Goal: Task Accomplishment & Management: Manage account settings

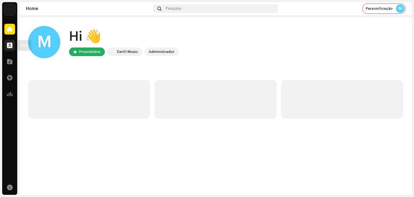
click at [12, 49] on div at bounding box center [9, 45] width 11 height 11
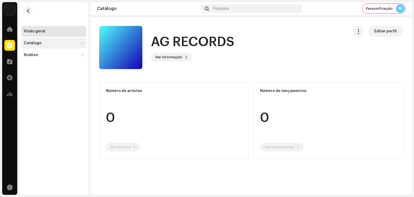
click at [56, 43] on div "Catálogo" at bounding box center [51, 43] width 55 height 4
click at [50, 53] on div "Lançamentos" at bounding box center [54, 55] width 65 height 11
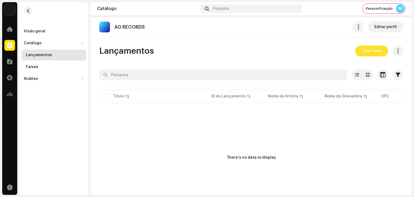
click at [369, 49] on span "Criar novo" at bounding box center [371, 51] width 20 height 11
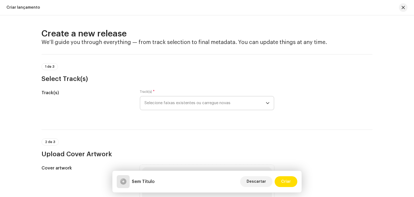
click at [197, 101] on span "Selecione faixas existentes ou carregue novas" at bounding box center [204, 102] width 121 height 13
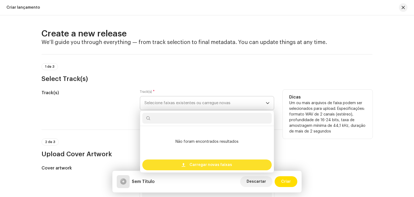
click at [202, 162] on span "Carregar novas faixas" at bounding box center [210, 164] width 43 height 11
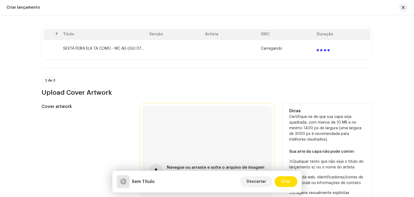
scroll to position [162, 0]
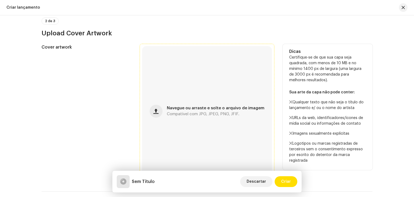
click at [198, 100] on div "Navegue ou arraste e solte o arquivo de imagem Compatível com JPG, JPEG, PNG, J…" at bounding box center [207, 111] width 130 height 130
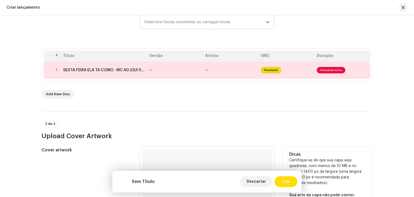
scroll to position [44, 0]
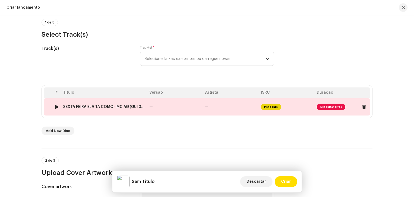
click at [159, 108] on td "—" at bounding box center [175, 106] width 56 height 17
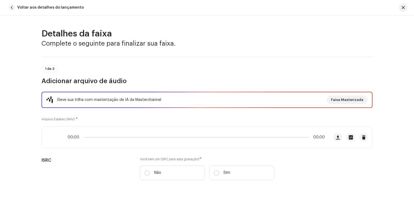
scroll to position [241, 0]
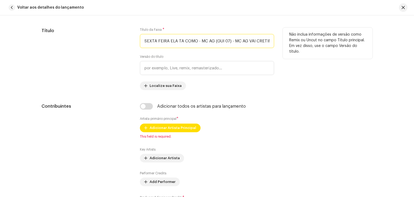
click at [193, 40] on input "SEXTA FEIRA ELA TA COMO - MC AG (GUI 07) - MC AG VAI CRETINA.wav" at bounding box center [207, 41] width 134 height 14
drag, startPoint x: 195, startPoint y: 39, endPoint x: 368, endPoint y: 52, distance: 173.1
click at [368, 52] on div "Título Título da Faixa * SEXTA FEIRA ELA TA COMO - MC AG (GUI 07) - MC AG VAI C…" at bounding box center [206, 58] width 331 height 62
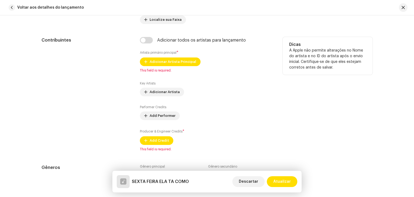
scroll to position [295, 0]
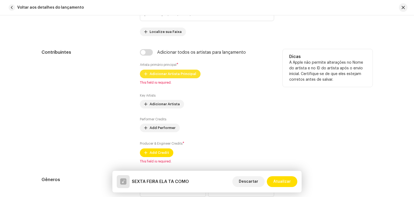
type input "SEXTA FEIRA ELA TA COMO"
click at [178, 74] on span "Adicionar Artista Principal" at bounding box center [172, 73] width 47 height 11
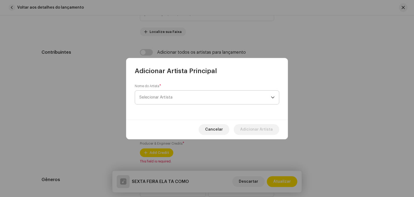
click at [180, 99] on span "Selecionar Artista" at bounding box center [204, 96] width 131 height 13
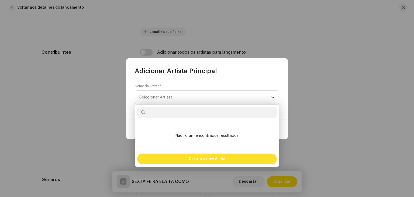
click at [188, 160] on div "Create a new Artist" at bounding box center [206, 158] width 139 height 11
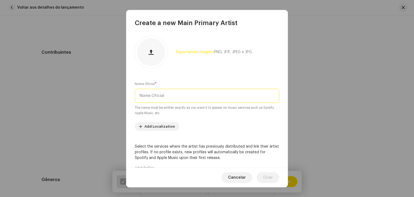
click at [169, 93] on input "text" at bounding box center [207, 96] width 144 height 14
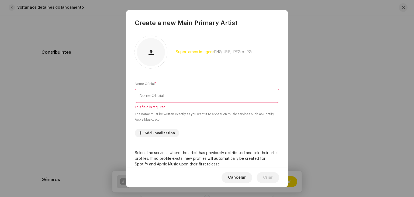
click at [181, 98] on input "text" at bounding box center [207, 96] width 144 height 14
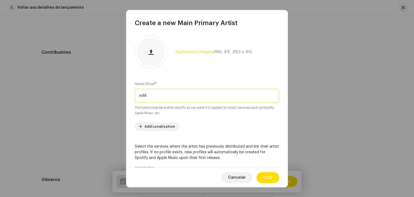
type input "m"
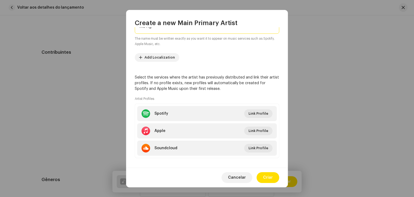
scroll to position [74, 0]
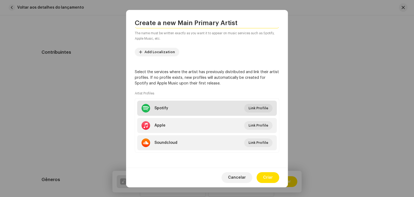
type input "Mc Ag"
click at [249, 102] on li "Spotify Link Profile" at bounding box center [206, 107] width 139 height 15
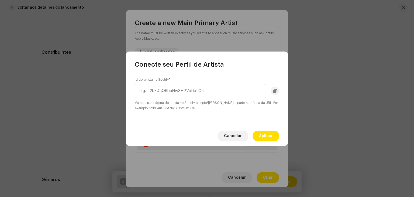
click at [219, 89] on input "text" at bounding box center [200, 91] width 131 height 14
paste input "40xCabPgynDjMykVvxdq1h"
type input "40xCabPgynDjMykVvxdq1h"
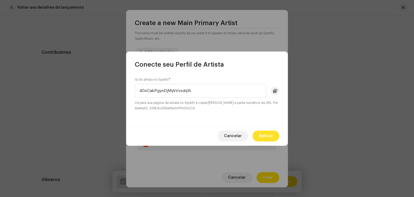
click at [268, 134] on span "Aplicar" at bounding box center [266, 135] width 14 height 11
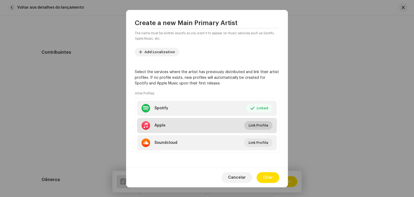
click at [266, 126] on button "Link Profile" at bounding box center [258, 125] width 28 height 9
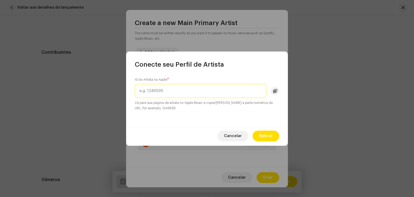
click at [204, 88] on input "text" at bounding box center [200, 91] width 131 height 14
paste input "1327576948"
type input "1327576948"
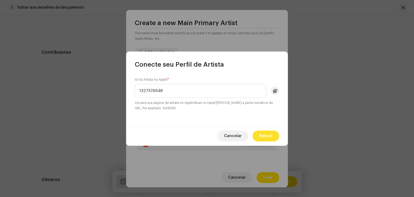
click at [271, 134] on span "Aplicar" at bounding box center [266, 135] width 14 height 11
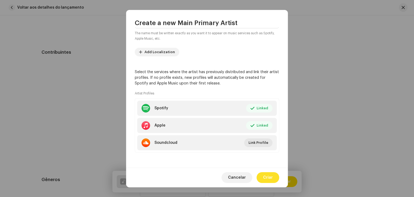
click at [267, 173] on span "Criar" at bounding box center [268, 177] width 10 height 11
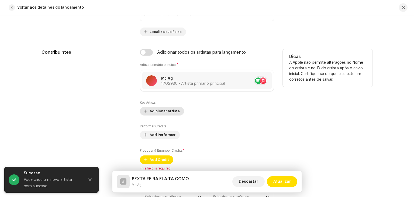
click at [163, 112] on span "Adicionar Artista" at bounding box center [164, 111] width 30 height 11
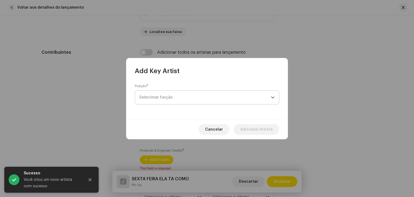
click at [179, 99] on span "Selecionar função" at bounding box center [204, 96] width 131 height 13
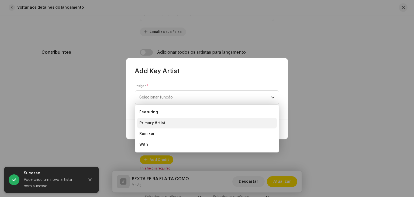
click at [165, 120] on li "Primary Artist" at bounding box center [206, 122] width 139 height 11
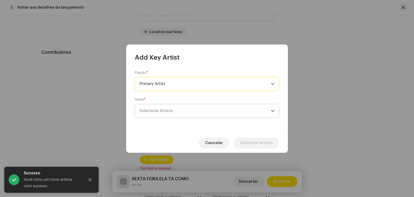
click at [187, 114] on span "Selecionar Artista" at bounding box center [204, 110] width 131 height 13
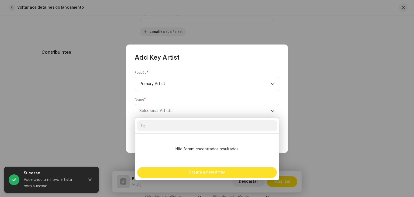
click at [198, 169] on span "Create a new Artist" at bounding box center [206, 172] width 37 height 11
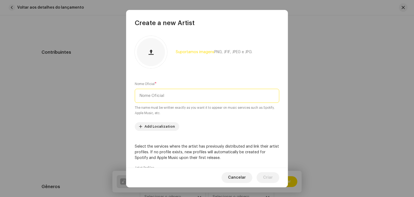
click at [169, 97] on input "text" at bounding box center [207, 96] width 144 height 14
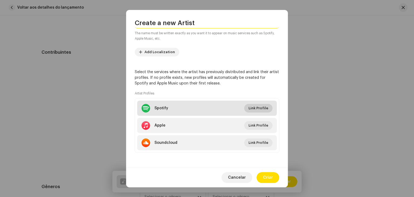
type input "GUI 07"
click at [259, 106] on span "Link Profile" at bounding box center [258, 108] width 20 height 11
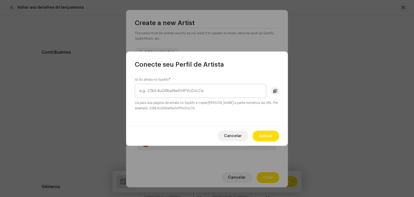
click at [177, 93] on input "text" at bounding box center [200, 91] width 131 height 14
type input "3Hb5ES5rysiFIXUshKP46E"
click at [265, 133] on span "Aplicar" at bounding box center [266, 135] width 14 height 11
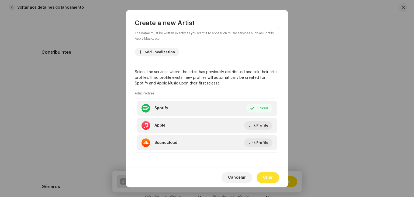
click at [268, 174] on span "Criar" at bounding box center [268, 177] width 10 height 11
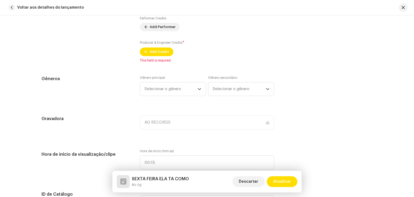
scroll to position [403, 0]
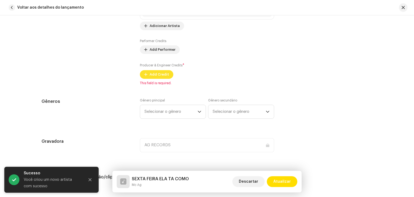
click at [164, 75] on span "Add Credit" at bounding box center [158, 74] width 19 height 11
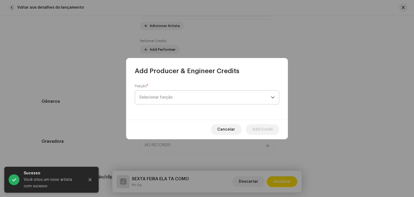
click at [165, 100] on span "Selecionar função" at bounding box center [204, 96] width 131 height 13
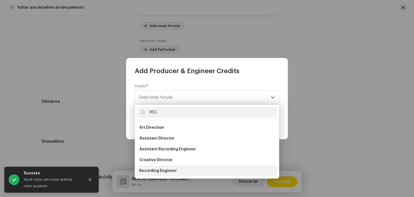
type input "REC"
click at [168, 170] on span "Recording Engineer" at bounding box center [157, 170] width 37 height 5
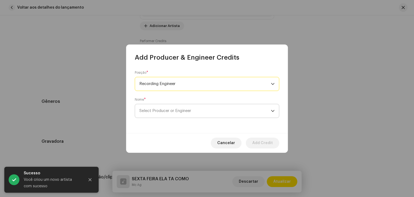
click at [162, 109] on span "Select Producer or Engineer" at bounding box center [165, 111] width 52 height 4
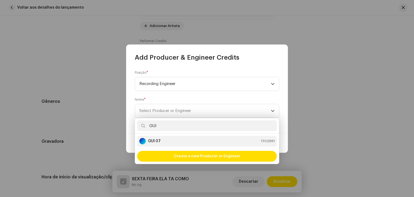
type input "GUI"
click at [169, 141] on div "GUI 07 1702991" at bounding box center [206, 141] width 135 height 6
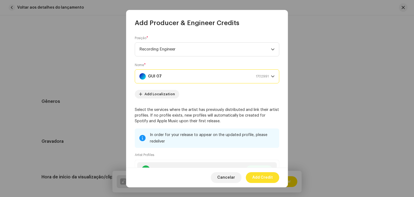
click at [261, 175] on span "Add Credit" at bounding box center [262, 177] width 20 height 11
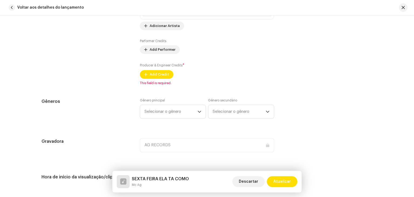
click at [180, 115] on div "Gênero principal Selecionar o gênero" at bounding box center [173, 108] width 66 height 20
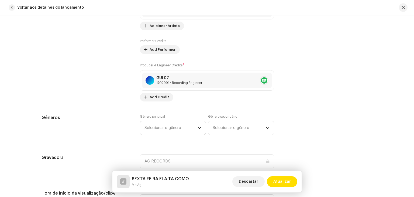
click at [171, 127] on span "Selecionar o gênero" at bounding box center [170, 127] width 53 height 13
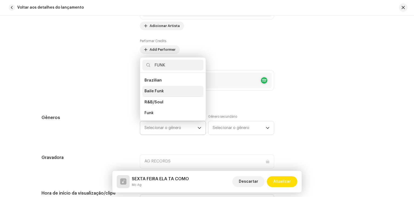
type input "FUNK"
click at [158, 91] on span "Baile Funk" at bounding box center [153, 90] width 19 height 5
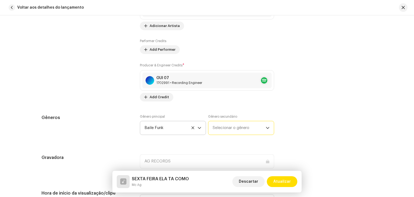
click at [233, 127] on span "Selecionar o gênero" at bounding box center [238, 127] width 53 height 13
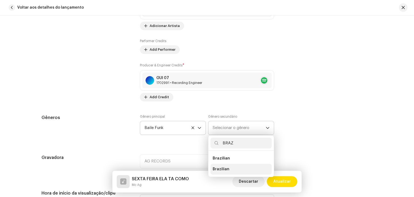
type input "BRAZ"
click at [227, 171] on li "Brazilian" at bounding box center [240, 168] width 61 height 11
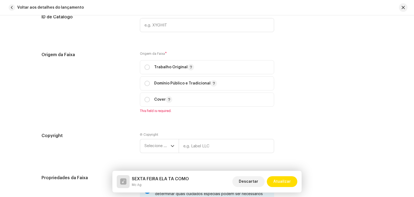
scroll to position [645, 0]
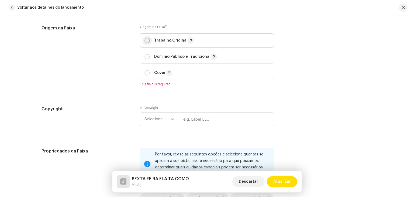
click at [148, 39] on p-radiobutton at bounding box center [146, 40] width 5 height 5
radio input "true"
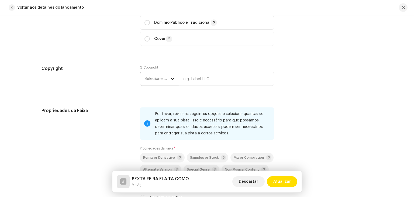
scroll to position [672, 0]
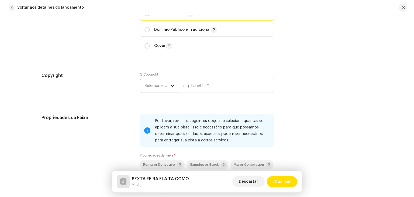
click at [160, 79] on p-select "Selecione o ano" at bounding box center [159, 86] width 39 height 14
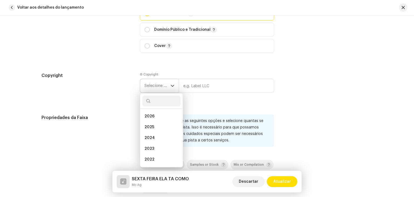
click at [160, 95] on div at bounding box center [161, 100] width 43 height 15
click at [156, 125] on li "2025" at bounding box center [161, 126] width 38 height 11
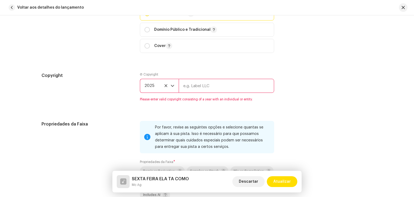
click at [189, 90] on input "text" at bounding box center [226, 86] width 95 height 14
drag, startPoint x: 191, startPoint y: 83, endPoint x: 185, endPoint y: 86, distance: 6.7
click at [185, 86] on input "AA" at bounding box center [226, 86] width 95 height 14
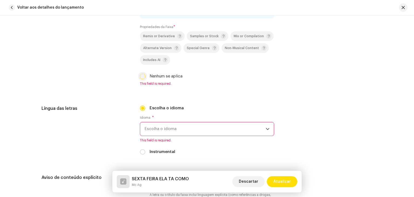
type input "AG RECORDS"
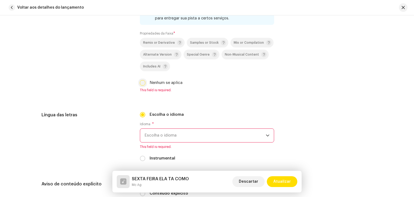
click at [144, 80] on input "Nenhum se aplica" at bounding box center [142, 82] width 5 height 5
checkbox input "true"
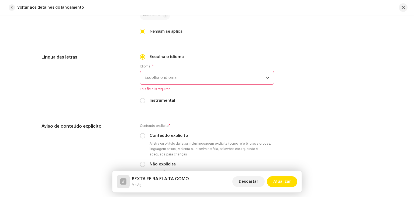
scroll to position [854, 0]
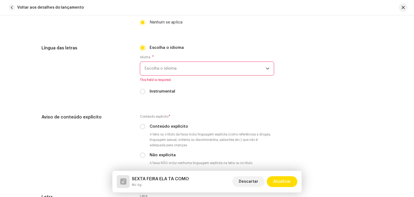
click at [169, 69] on span "Escolha o idioma" at bounding box center [204, 68] width 121 height 13
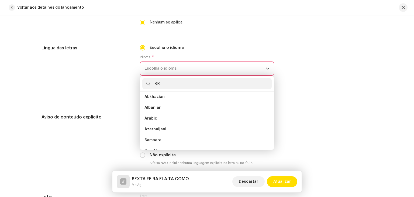
scroll to position [0, 0]
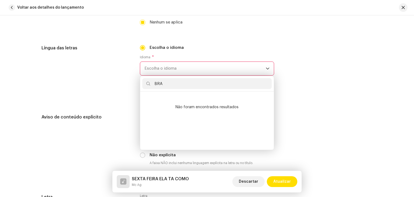
click at [166, 83] on input "BRA" at bounding box center [206, 83] width 129 height 11
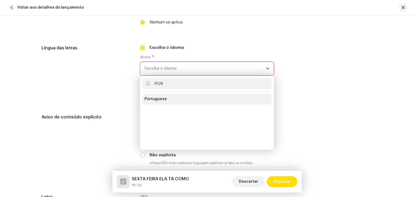
type input "POR"
click at [168, 101] on li "Portuguese" at bounding box center [206, 98] width 129 height 11
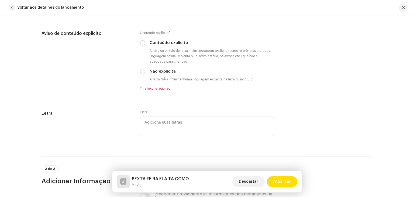
scroll to position [935, 0]
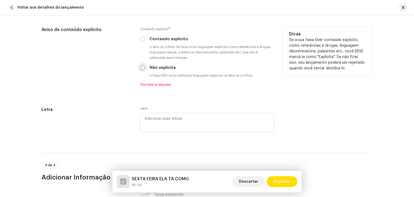
click at [140, 65] on p-radiobutton at bounding box center [142, 67] width 5 height 5
click at [140, 70] on p-radiobutton at bounding box center [142, 67] width 5 height 5
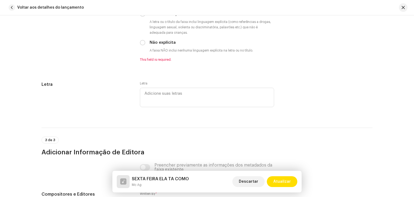
scroll to position [962, 0]
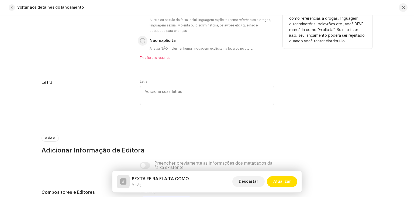
click at [143, 42] on input "Não explícita" at bounding box center [142, 40] width 5 height 5
radio input "true"
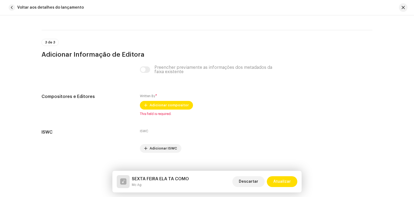
scroll to position [1060, 0]
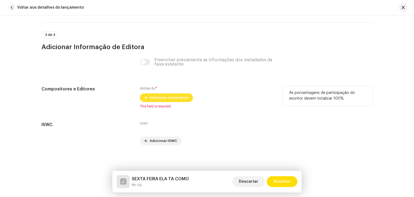
click at [176, 99] on span "Adicionar compositor" at bounding box center [168, 97] width 39 height 11
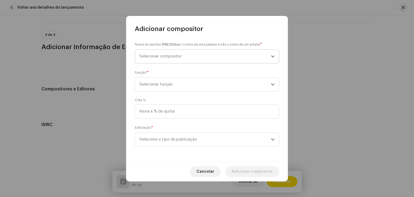
click at [176, 56] on span "Selecionar compositor" at bounding box center [160, 56] width 42 height 4
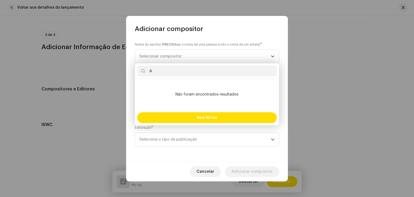
type input "A"
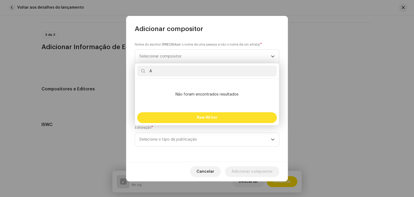
click at [209, 119] on span "New Writer" at bounding box center [207, 118] width 21 height 4
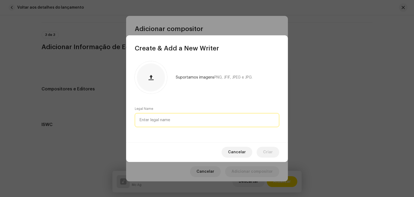
click at [178, 115] on input "text" at bounding box center [207, 120] width 144 height 14
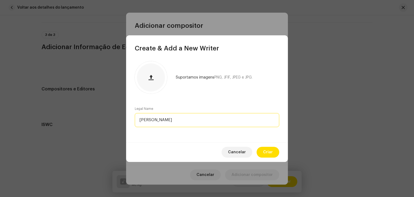
type input "[PERSON_NAME]"
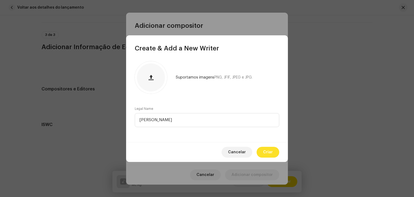
click at [266, 148] on span "Criar" at bounding box center [268, 151] width 10 height 11
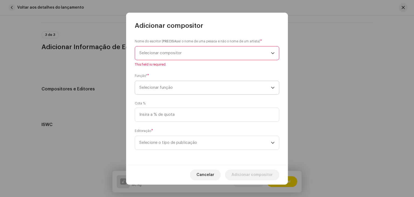
click at [194, 88] on span "Selecionar função" at bounding box center [204, 87] width 131 height 13
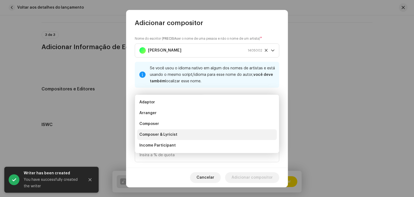
click at [171, 135] on span "Composer & Lyricist" at bounding box center [158, 134] width 38 height 5
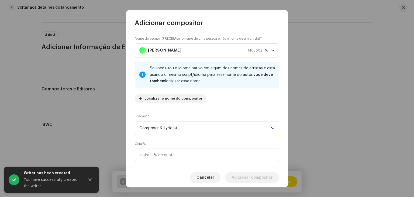
click at [174, 131] on span "Composer & Lyricist" at bounding box center [204, 127] width 131 height 13
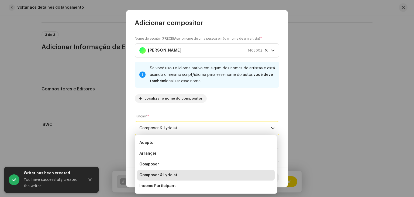
click at [167, 173] on span "Composer & Lyricist" at bounding box center [158, 174] width 38 height 5
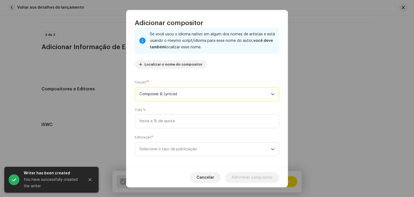
scroll to position [38, 0]
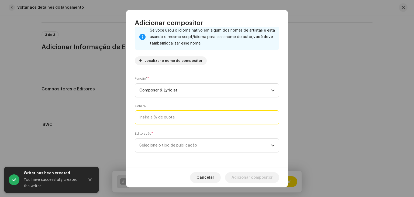
click at [179, 114] on input at bounding box center [207, 117] width 144 height 14
type input "100,00"
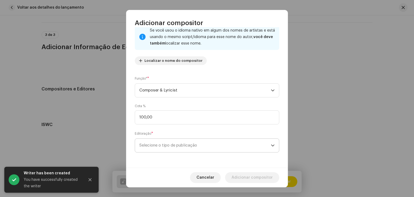
click at [179, 148] on span "Selecione o tipo de publicação" at bounding box center [204, 144] width 131 height 13
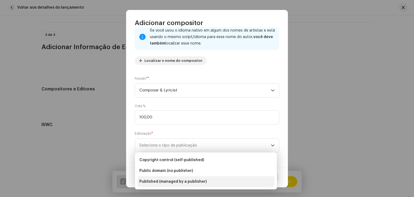
click at [177, 179] on span "Published (managed by a publisher)" at bounding box center [172, 181] width 67 height 5
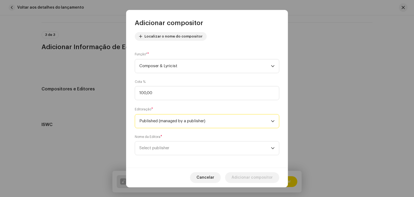
scroll to position [65, 0]
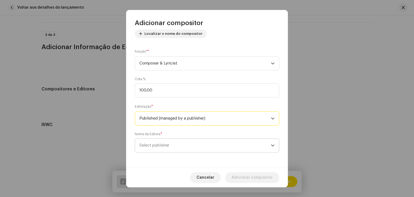
click at [205, 145] on span "Select publisher" at bounding box center [204, 144] width 131 height 13
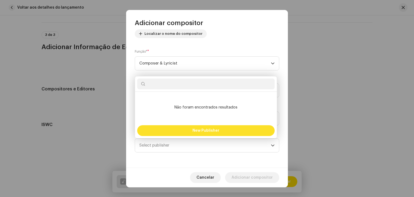
click at [203, 132] on button "New Publisher" at bounding box center [205, 130] width 137 height 11
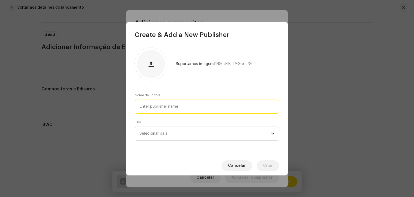
click at [195, 111] on input "text" at bounding box center [207, 106] width 144 height 14
type input "m"
type input "MZ RECORDS"
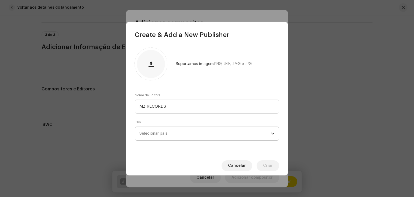
click at [180, 138] on span "Selecionar país" at bounding box center [204, 133] width 131 height 13
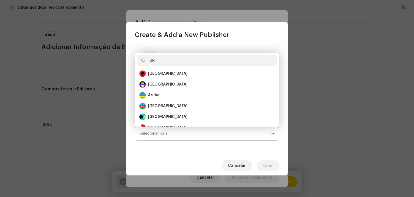
scroll to position [0, 0]
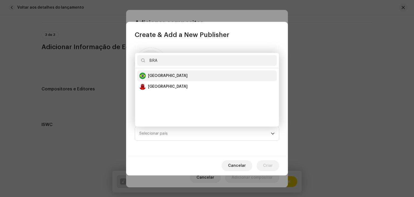
type input "BRA"
click at [173, 76] on div "Brazil" at bounding box center [206, 75] width 135 height 6
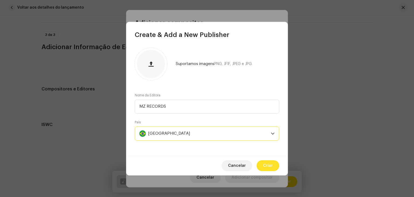
click at [270, 164] on span "Criar" at bounding box center [268, 165] width 10 height 11
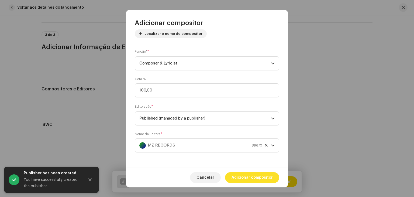
click at [262, 177] on span "Adicionar compositor" at bounding box center [251, 177] width 41 height 11
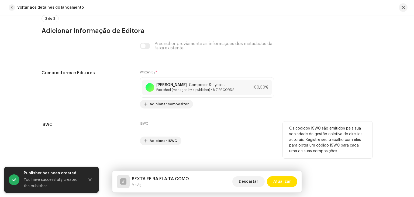
scroll to position [1080, 0]
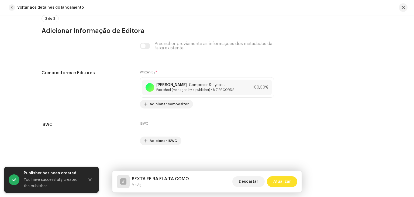
click at [283, 183] on span "Atualizar" at bounding box center [282, 181] width 18 height 11
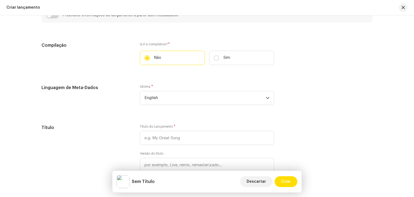
scroll to position [394, 0]
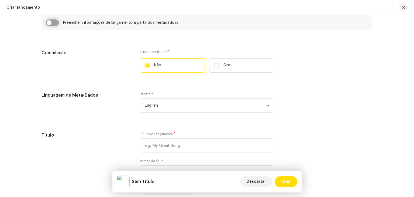
click at [54, 24] on input "checkbox" at bounding box center [52, 22] width 13 height 6
checkbox input "true"
type input "SEXTA FEIRA ELA TA COMO"
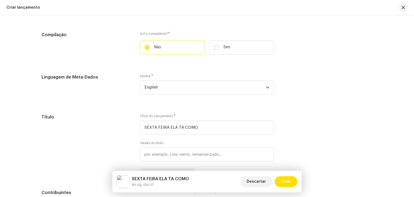
scroll to position [448, 0]
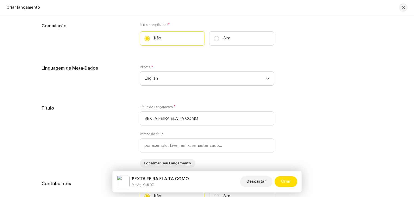
click at [172, 76] on span "English" at bounding box center [204, 78] width 121 height 13
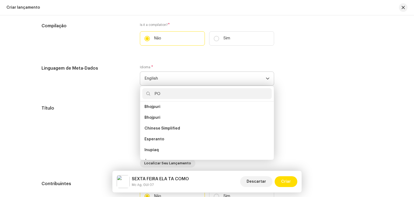
scroll to position [0, 0]
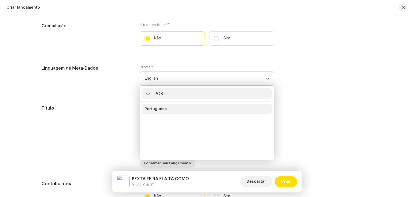
type input "POR"
click at [163, 106] on li "Portuguese" at bounding box center [206, 108] width 129 height 11
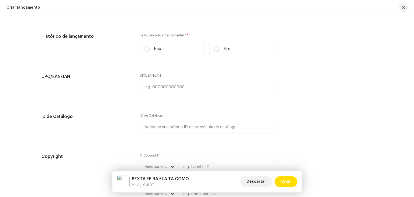
scroll to position [852, 0]
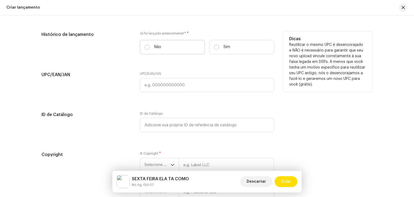
click at [156, 44] on label "Não" at bounding box center [172, 47] width 65 height 14
click at [150, 44] on input "Não" at bounding box center [146, 46] width 5 height 5
radio input "true"
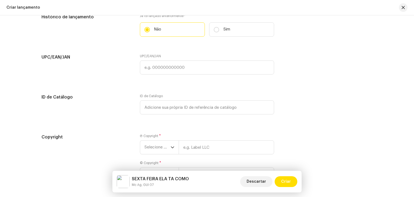
scroll to position [914, 0]
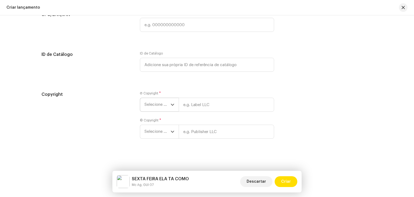
click at [153, 105] on span "Selecione o ano" at bounding box center [157, 104] width 26 height 13
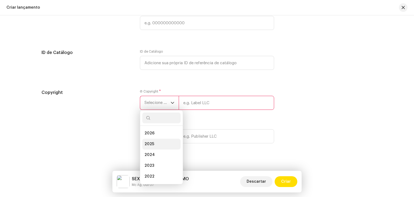
click at [151, 142] on span "2025" at bounding box center [149, 143] width 10 height 5
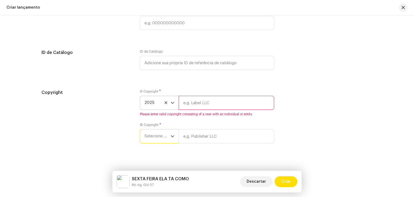
click at [153, 135] on span "Selecione o ano" at bounding box center [157, 135] width 26 height 13
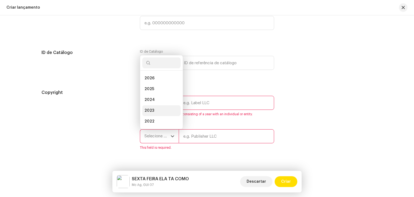
scroll to position [9, 0]
click at [154, 85] on li "2025" at bounding box center [161, 80] width 38 height 11
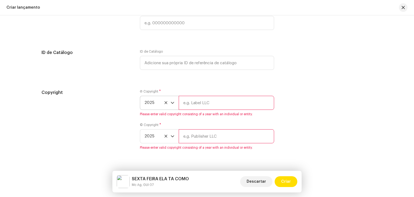
click at [203, 99] on input "text" at bounding box center [226, 103] width 95 height 14
type input "AG RECORDS"
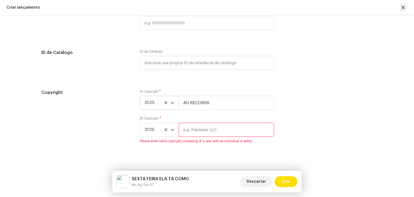
click at [208, 134] on input "text" at bounding box center [226, 130] width 95 height 14
type input "AG RECORDS"
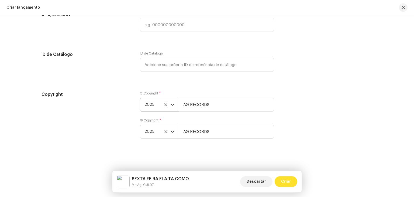
click at [288, 181] on span "Criar" at bounding box center [286, 181] width 10 height 11
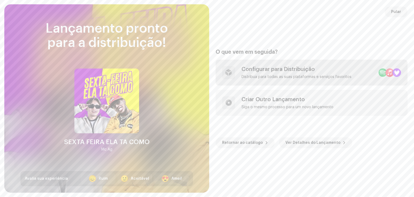
click at [274, 71] on div "Configurar para Distribuição" at bounding box center [296, 69] width 110 height 6
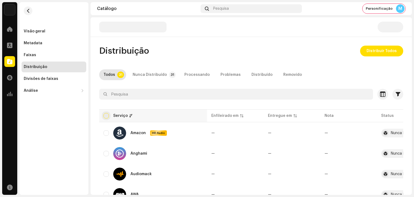
click at [105, 116] on input "checkbox" at bounding box center [105, 115] width 5 height 5
checkbox input "true"
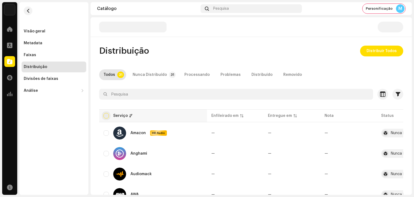
checkbox input "true"
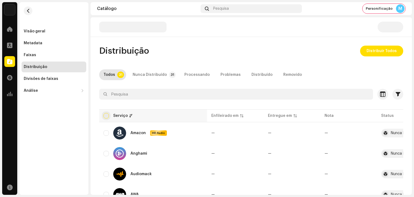
checkbox input "true"
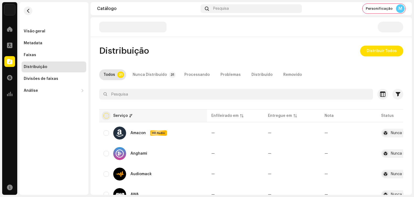
checkbox input "true"
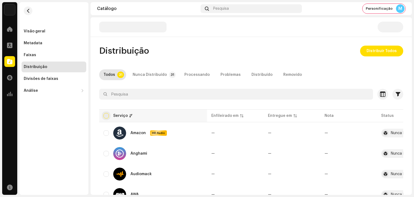
checkbox input "true"
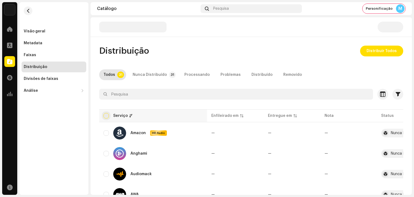
checkbox input "true"
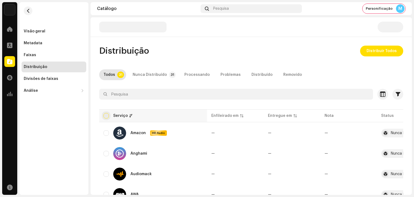
checkbox input "true"
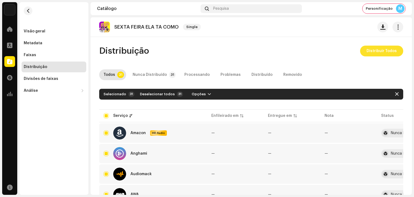
click at [368, 50] on span "Distribuir Todos" at bounding box center [381, 51] width 30 height 11
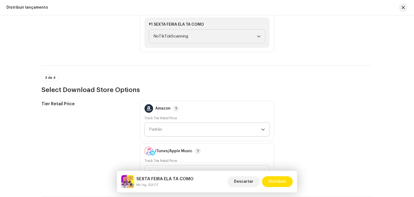
scroll to position [626, 0]
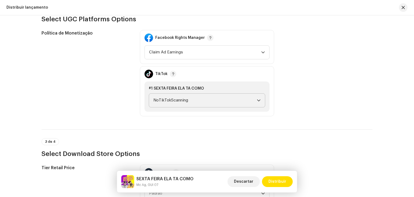
click at [193, 97] on span "NoTikTokScanning" at bounding box center [204, 99] width 103 height 13
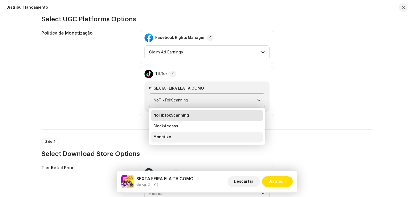
click at [179, 133] on li "Monetize" at bounding box center [206, 136] width 111 height 11
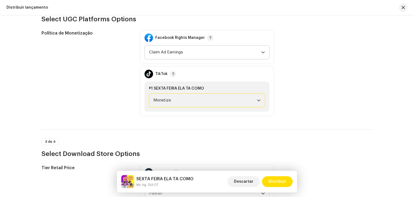
click at [189, 54] on span "Claim Ad Earnings" at bounding box center [205, 52] width 112 height 13
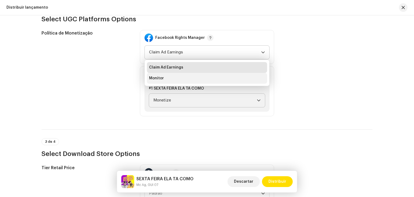
click at [183, 73] on li "Monitor" at bounding box center [207, 78] width 120 height 11
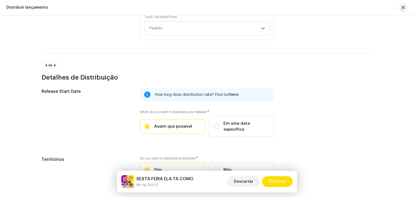
scroll to position [865, 0]
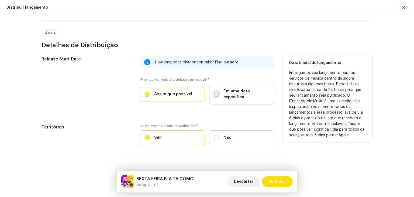
click at [216, 92] on input "Em uma data específica" at bounding box center [216, 93] width 5 height 5
radio input "true"
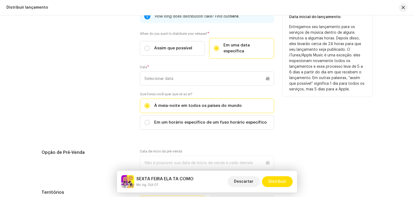
scroll to position [892, 0]
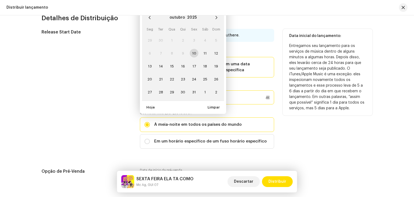
click at [158, 92] on p-datepicker "outubro 2025 Seg Ter Qua Qui Sex Sáb Dom 29 30 1 2 3 4 5 6 7 8 9 10 11 12 13 14…" at bounding box center [207, 97] width 134 height 14
paste input "13/10"
type input "13/10"
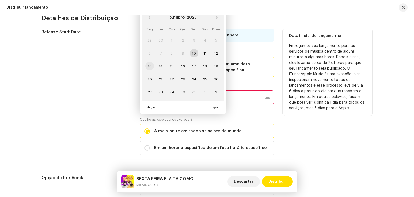
click at [148, 62] on span "13" at bounding box center [149, 66] width 9 height 9
type input "13/10/2025"
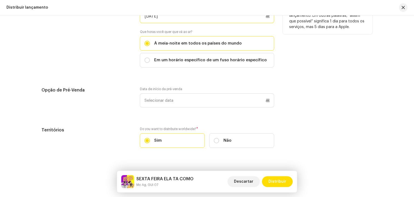
scroll to position [977, 0]
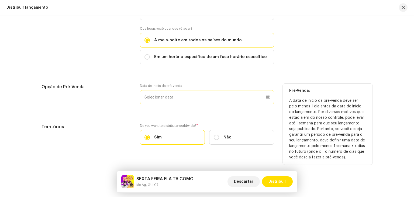
click at [170, 90] on p-datepicker at bounding box center [207, 97] width 134 height 14
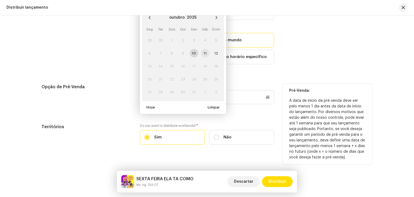
click at [202, 49] on span "11" at bounding box center [205, 53] width 9 height 9
type input "[DATE]"
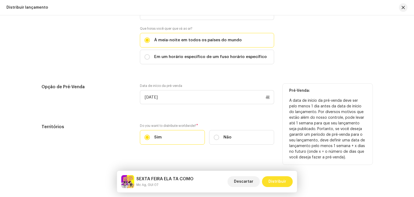
click at [272, 180] on span "Distribuir" at bounding box center [277, 181] width 18 height 11
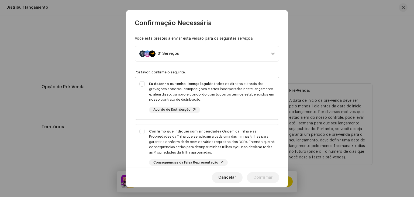
click at [140, 86] on div "Eu detenho ou tenho licença legal de todos os direitos autorais das gravações s…" at bounding box center [207, 97] width 144 height 40
checkbox input "true"
click at [145, 129] on div "Confirmo que indiquei com sinceridade a Origem da Trilha e as Propriedades da T…" at bounding box center [207, 147] width 144 height 46
checkbox input "true"
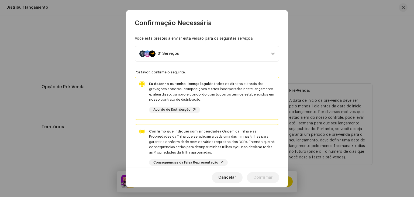
scroll to position [97, 0]
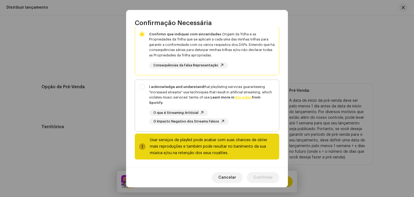
click at [141, 83] on div "I acknowledge and understand that playlisting services guaranteeing "increased …" at bounding box center [207, 104] width 144 height 49
checkbox input "true"
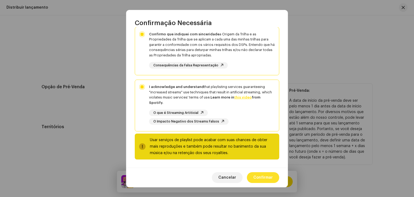
click at [262, 176] on span "Confirmar" at bounding box center [262, 177] width 19 height 11
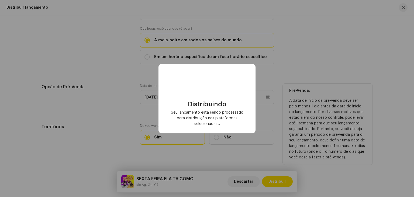
checkbox input "false"
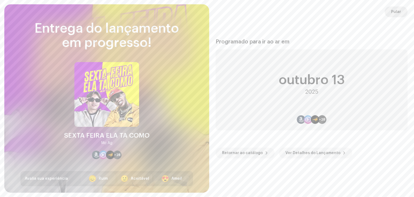
click at [397, 12] on span "Pular" at bounding box center [396, 11] width 10 height 11
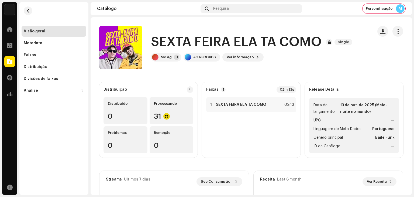
click at [43, 32] on div "Visão geral" at bounding box center [35, 31] width 22 height 4
click at [40, 54] on div "Faixas" at bounding box center [54, 55] width 60 height 4
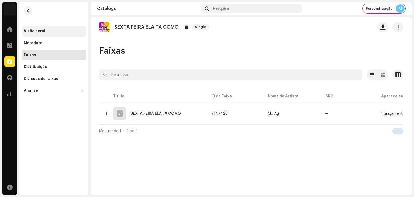
click at [57, 30] on div "Visão geral" at bounding box center [54, 31] width 60 height 4
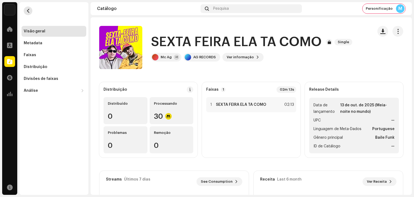
click at [28, 10] on span "button" at bounding box center [28, 11] width 4 height 4
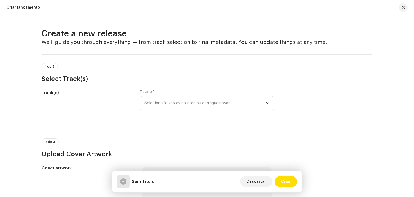
click at [172, 103] on span "Selecione faixas existentes ou carregue novas" at bounding box center [204, 102] width 121 height 13
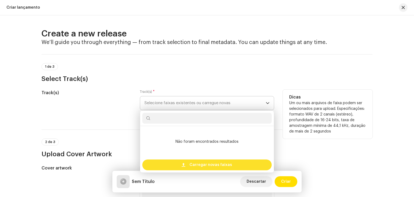
click at [197, 164] on span "Carregar novas faixas" at bounding box center [210, 164] width 43 height 11
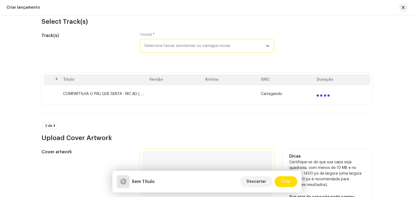
scroll to position [135, 0]
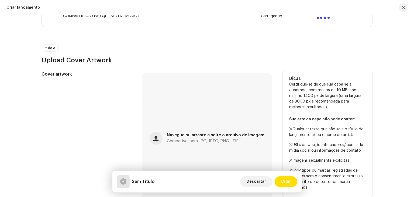
click at [227, 119] on div "Navegue ou arraste e solte o arquivo de imagem Compatível com JPG, JPEG, PNG, J…" at bounding box center [207, 138] width 130 height 130
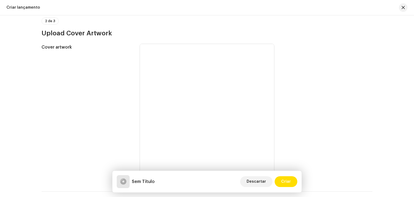
scroll to position [27, 0]
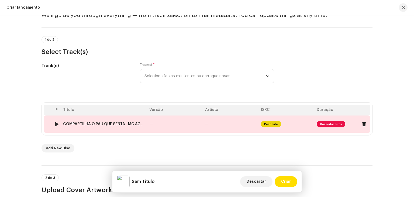
click at [222, 124] on td "—" at bounding box center [231, 123] width 56 height 17
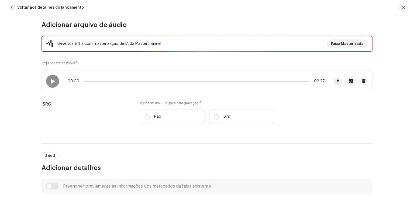
scroll to position [81, 0]
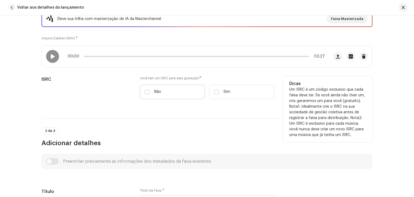
click at [147, 96] on label "Não" at bounding box center [172, 92] width 65 height 14
click at [147, 95] on input "Não" at bounding box center [146, 91] width 5 height 5
radio input "true"
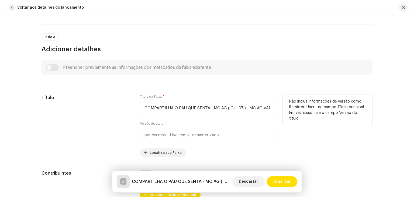
scroll to position [0, 24]
drag, startPoint x: 207, startPoint y: 108, endPoint x: 321, endPoint y: 109, distance: 113.9
click at [321, 109] on div "Título Título da Faixa * COMPARTILHA O PAU QUE SENTA - MC AG ( GUI 07 ) - MC AG…" at bounding box center [206, 125] width 331 height 62
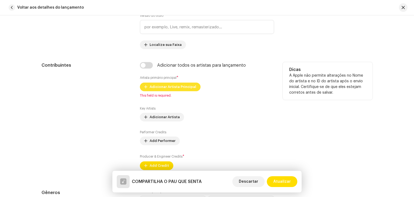
type input "COMPARTILHA O PAU QUE SENTA"
click at [181, 89] on span "Adicionar Artista Principal" at bounding box center [172, 86] width 47 height 11
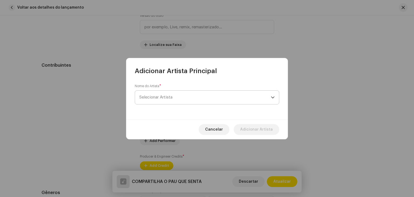
click at [181, 97] on span "Selecionar Artista" at bounding box center [204, 96] width 131 height 13
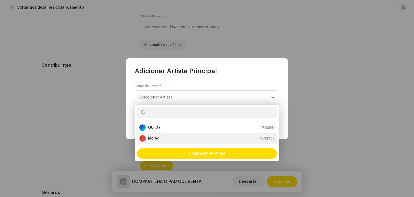
click at [171, 141] on li "Mc Ag 1702988" at bounding box center [206, 138] width 139 height 11
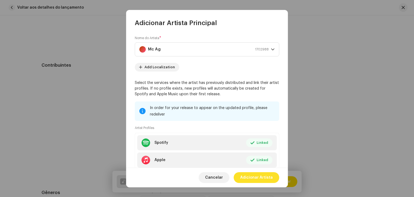
click at [258, 176] on span "Adicionar Artista" at bounding box center [256, 177] width 33 height 11
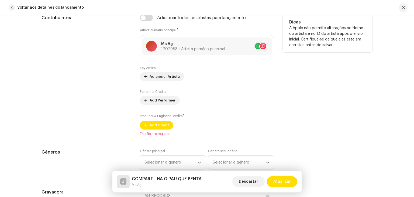
scroll to position [350, 0]
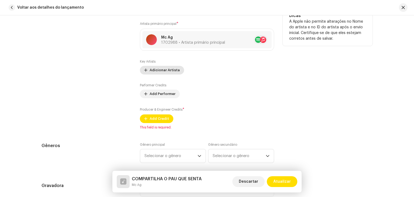
click at [171, 70] on span "Adicionar Artista" at bounding box center [164, 70] width 30 height 11
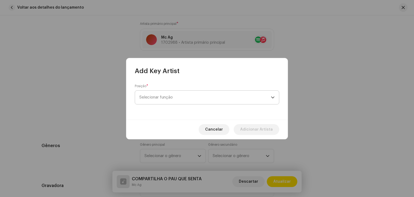
click at [177, 100] on span "Selecionar função" at bounding box center [204, 96] width 131 height 13
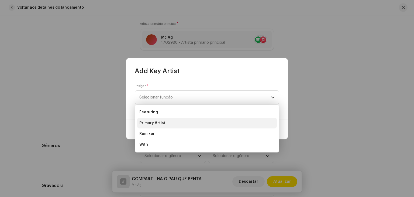
click at [171, 125] on li "Primary Artist" at bounding box center [206, 122] width 139 height 11
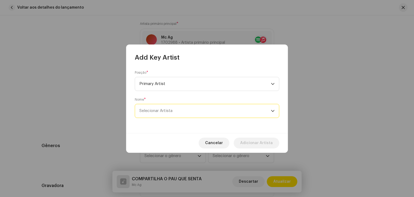
click at [201, 113] on span "Selecionar Artista" at bounding box center [204, 110] width 131 height 13
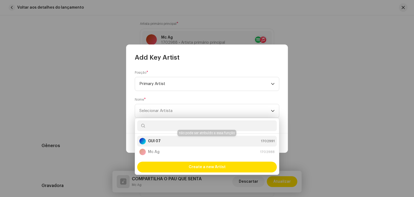
click at [176, 144] on div "GUI 07 1702991" at bounding box center [206, 141] width 135 height 6
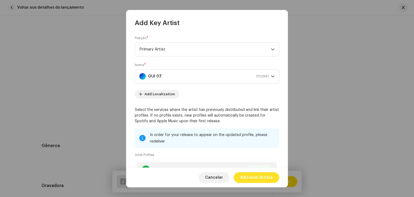
click at [258, 177] on span "Adicionar Artista" at bounding box center [256, 177] width 33 height 11
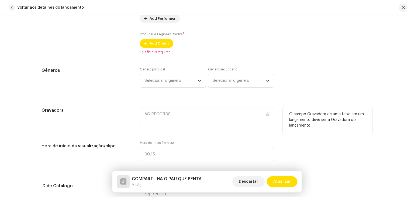
scroll to position [431, 0]
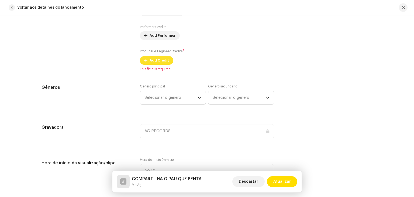
click at [156, 58] on span "Add Credit" at bounding box center [158, 60] width 19 height 11
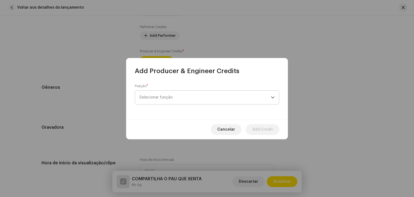
click at [186, 95] on span "Selecionar função" at bounding box center [204, 96] width 131 height 13
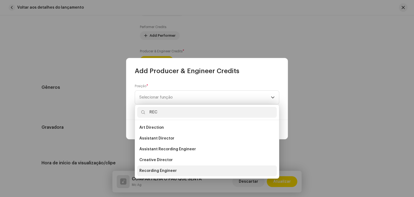
type input "REC"
click at [163, 167] on li "Recording Engineer" at bounding box center [206, 170] width 139 height 11
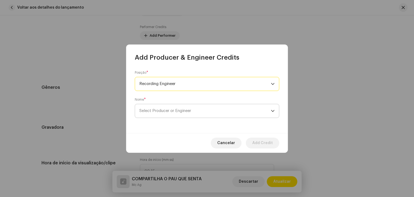
click at [190, 113] on span "Select Producer or Engineer" at bounding box center [204, 110] width 131 height 13
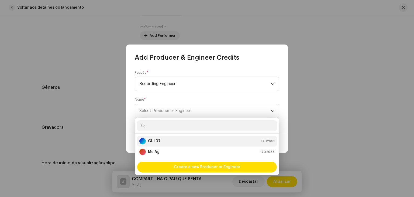
click at [170, 144] on div "GUI 07 1702991" at bounding box center [206, 141] width 135 height 6
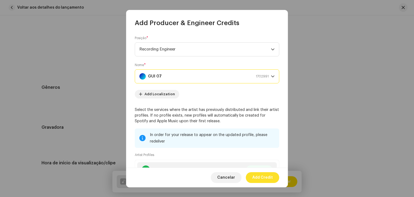
click at [267, 176] on span "Add Credit" at bounding box center [262, 177] width 20 height 11
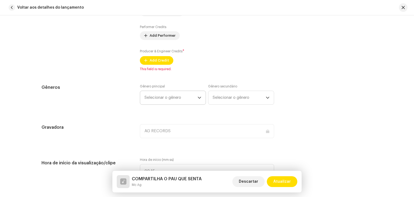
click at [183, 98] on div "Detalhes da faixa Complete o seguinte para finalizar sua faixa. 1 de 3 Adiciona…" at bounding box center [207, 196] width 348 height 1199
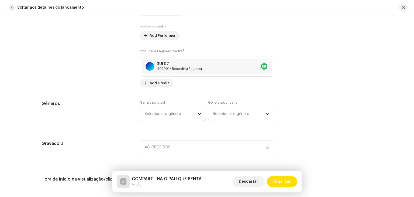
click at [171, 112] on span "Selecionar o gênero" at bounding box center [170, 113] width 53 height 13
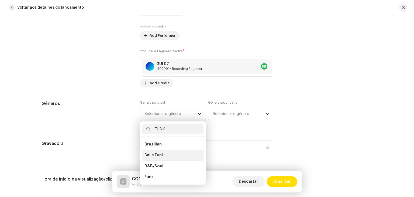
type input "FUNK"
click at [168, 151] on li "Baile Funk" at bounding box center [172, 154] width 61 height 11
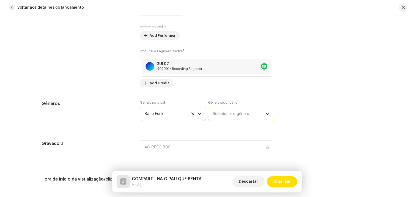
click at [230, 118] on span "Selecionar o gênero" at bounding box center [238, 113] width 53 height 13
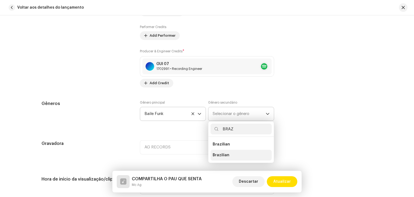
type input "BRAZ"
click at [228, 157] on li "Brazilian" at bounding box center [240, 154] width 61 height 11
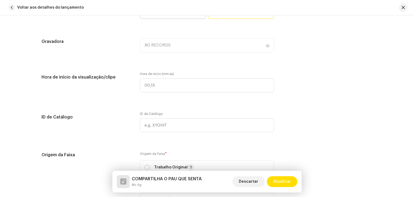
scroll to position [592, 0]
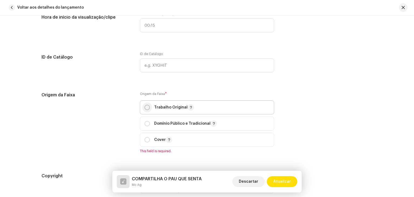
click at [147, 108] on input "radio" at bounding box center [146, 106] width 5 height 5
radio input "true"
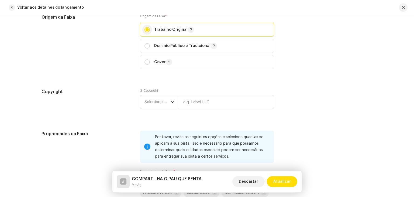
scroll to position [700, 0]
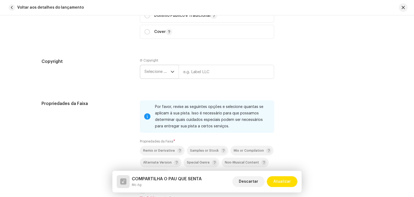
click at [148, 74] on span "Selecione o ano" at bounding box center [157, 71] width 26 height 13
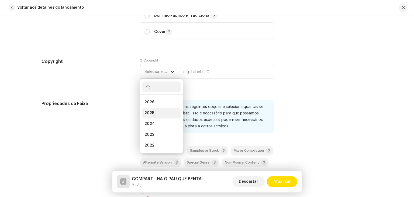
click at [151, 116] on li "2025" at bounding box center [161, 112] width 38 height 11
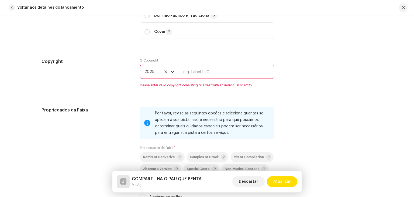
click at [190, 81] on re-m-copyright "2025" at bounding box center [207, 73] width 134 height 16
click at [194, 73] on input "text" at bounding box center [226, 72] width 95 height 14
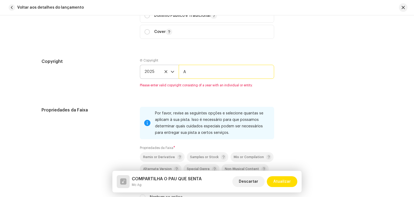
type input "AG RECORDS"
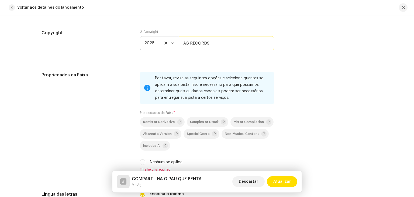
scroll to position [808, 0]
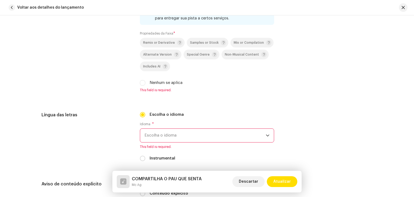
click at [147, 85] on div "Nenhum se aplica" at bounding box center [207, 83] width 134 height 6
click at [144, 85] on div "Nenhum se aplica" at bounding box center [207, 83] width 134 height 6
click at [142, 84] on input "Nenhum se aplica" at bounding box center [142, 82] width 5 height 5
checkbox input "true"
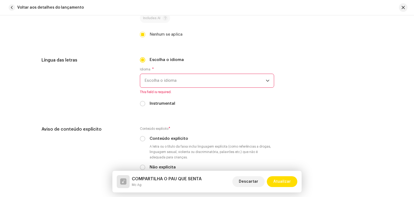
scroll to position [862, 0]
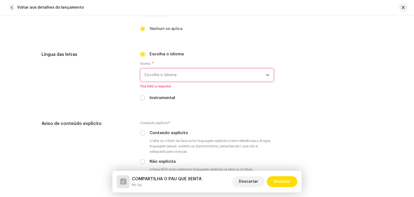
click at [179, 79] on span "Escolha o idioma" at bounding box center [204, 74] width 121 height 13
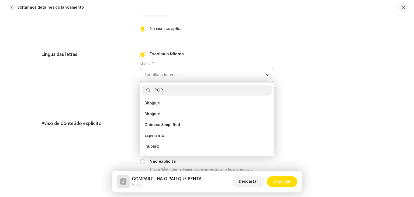
scroll to position [0, 0]
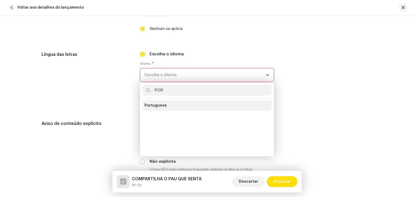
type input "POR"
click at [170, 108] on li "Portuguese" at bounding box center [206, 105] width 129 height 11
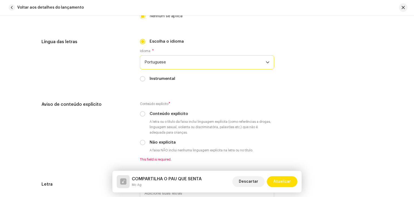
scroll to position [942, 0]
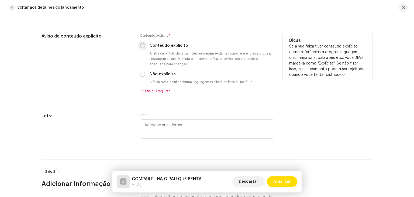
click at [141, 44] on input "Conteúdo explícito" at bounding box center [142, 45] width 5 height 5
radio input "true"
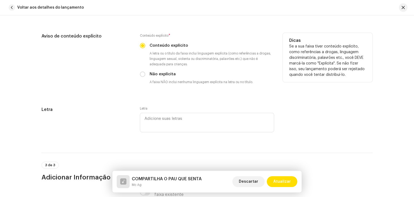
click at [141, 82] on div "Conteúdo explícito * Conteúdo explícito A letra ou o título da faixa inclui lin…" at bounding box center [207, 60] width 134 height 54
click at [142, 78] on div "Conteúdo explícito * Conteúdo explícito A letra ou o título da faixa inclui lin…" at bounding box center [207, 60] width 134 height 54
click at [140, 75] on input "Não explícita" at bounding box center [142, 73] width 5 height 5
radio input "true"
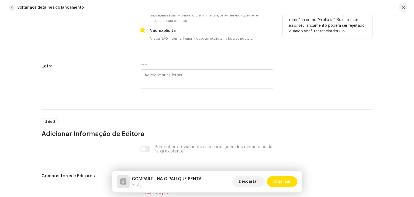
scroll to position [1074, 0]
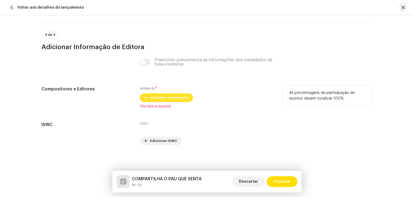
click at [169, 101] on span "Adicionar compositor" at bounding box center [168, 97] width 39 height 11
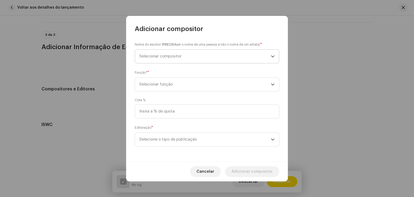
click at [175, 57] on span "Selecionar compositor" at bounding box center [160, 56] width 42 height 4
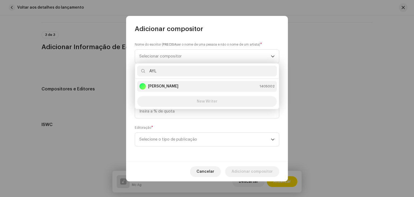
type input "AYL"
click at [178, 84] on strong "[PERSON_NAME]" at bounding box center [163, 85] width 30 height 5
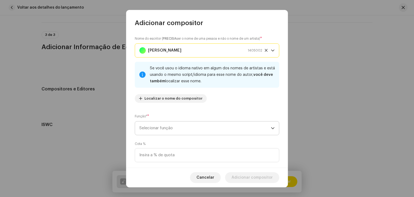
click at [176, 124] on span "Selecionar função" at bounding box center [204, 127] width 131 height 13
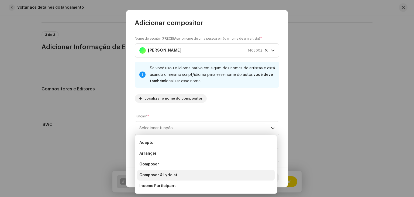
click at [170, 174] on span "Composer & Lyricist" at bounding box center [158, 174] width 38 height 5
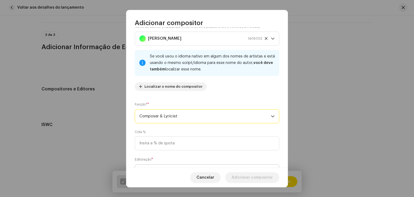
scroll to position [38, 0]
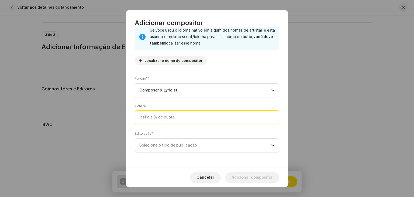
click at [183, 113] on input at bounding box center [207, 117] width 144 height 14
type input "100,00"
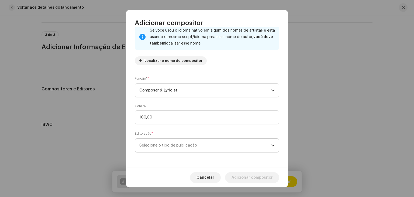
click at [191, 146] on span "Selecione o tipo de publicação" at bounding box center [204, 144] width 131 height 13
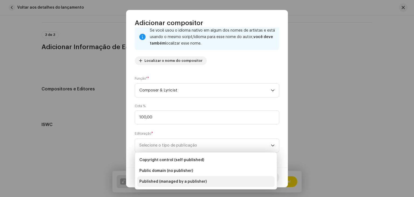
click at [186, 179] on span "Published (managed by a publisher)" at bounding box center [172, 181] width 67 height 5
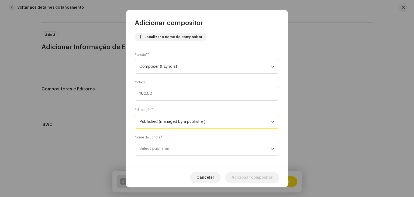
scroll to position [65, 0]
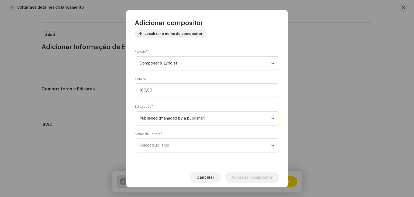
click at [181, 144] on span "Select publisher" at bounding box center [204, 144] width 131 height 13
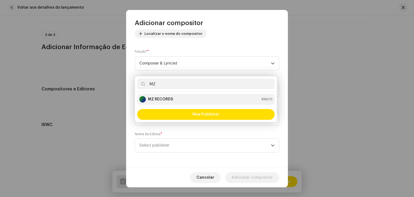
type input "MZ"
click at [178, 99] on div "MZ RECORDS 89670" at bounding box center [205, 99] width 133 height 6
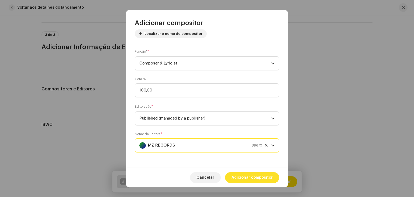
click at [257, 174] on span "Adicionar compositor" at bounding box center [251, 177] width 41 height 11
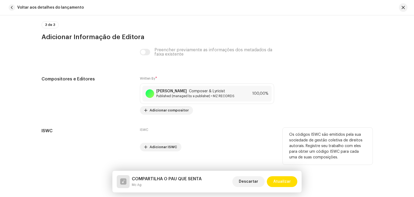
scroll to position [1094, 0]
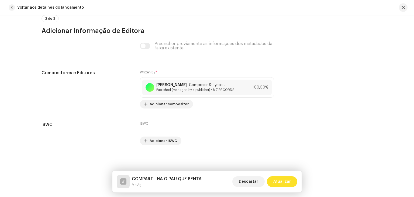
click at [283, 181] on span "Atualizar" at bounding box center [282, 181] width 18 height 11
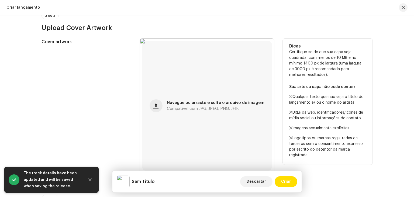
scroll to position [296, 0]
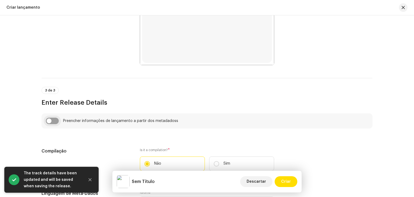
click at [49, 120] on input "checkbox" at bounding box center [52, 120] width 13 height 6
checkbox input "true"
type input "COMPARTILHA O PAU QUE SENTA"
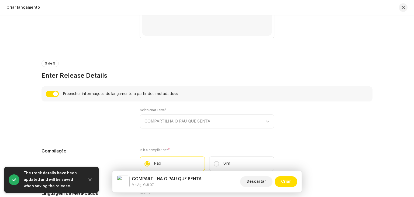
scroll to position [458, 0]
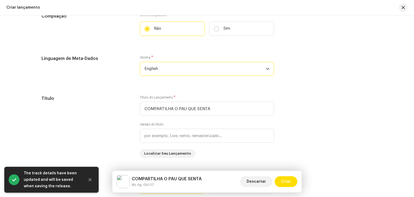
click at [167, 72] on span "English" at bounding box center [204, 68] width 121 height 13
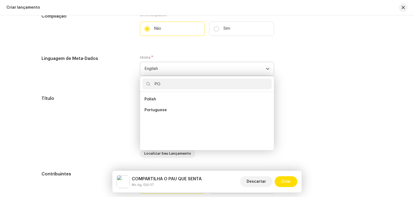
scroll to position [0, 0]
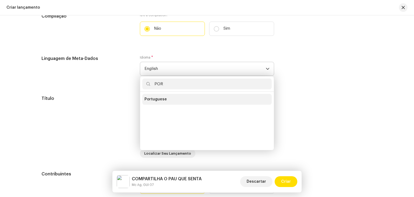
type input "POR"
click at [166, 101] on li "Portuguese" at bounding box center [206, 99] width 129 height 11
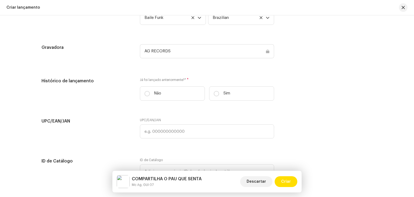
scroll to position [808, 0]
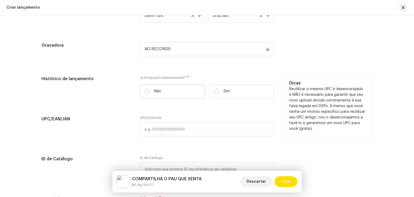
click at [155, 89] on label "Não" at bounding box center [172, 91] width 65 height 14
click at [150, 89] on input "Não" at bounding box center [146, 91] width 5 height 5
radio input "true"
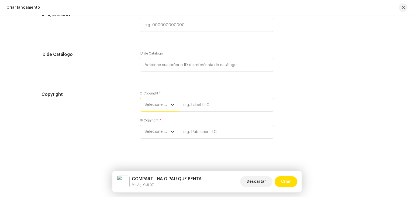
click at [151, 102] on span "Selecione o ano" at bounding box center [157, 104] width 26 height 13
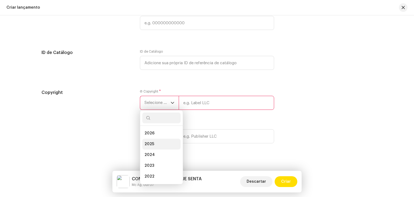
click at [156, 143] on li "2025" at bounding box center [161, 143] width 38 height 11
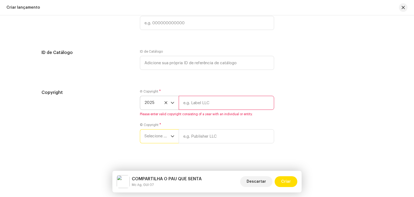
click at [156, 136] on span "Selecione o ano" at bounding box center [157, 135] width 26 height 13
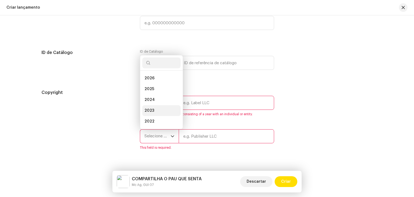
scroll to position [9, 0]
click at [158, 86] on li "2025" at bounding box center [161, 80] width 38 height 11
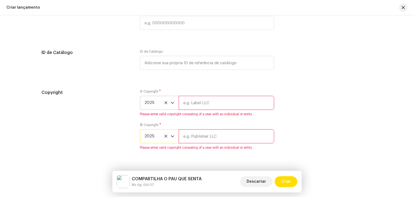
click at [197, 96] on div "Ⓟ Copyright * 2025 Please enter valid copyright consisting of a year with an in…" at bounding box center [207, 102] width 134 height 27
click at [201, 103] on input "text" at bounding box center [226, 103] width 95 height 14
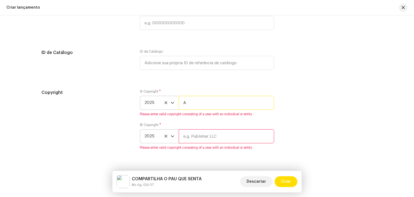
type input "AG RECORDS"
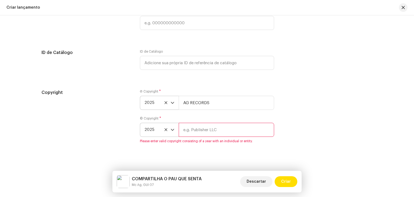
click at [202, 137] on input "text" at bounding box center [226, 130] width 95 height 14
type input "AG RECORDS"
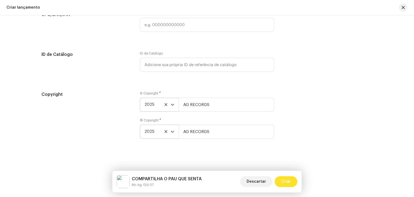
click at [288, 181] on span "Criar" at bounding box center [286, 181] width 10 height 11
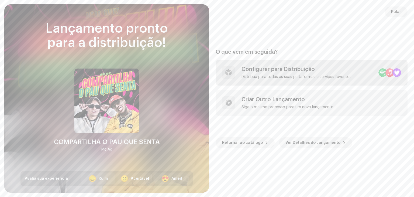
click at [269, 64] on div "Configurar para Distribuição Distribua para todas as suas plataformas e serviço…" at bounding box center [311, 73] width 192 height 26
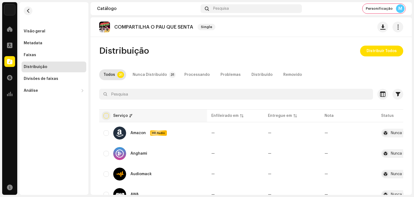
click at [107, 117] on input "checkbox" at bounding box center [105, 115] width 5 height 5
checkbox input "true"
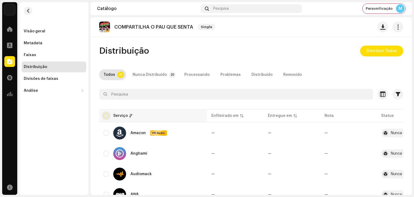
checkbox input "true"
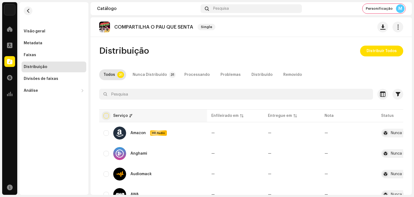
checkbox input "true"
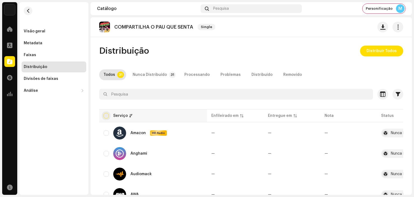
checkbox input "true"
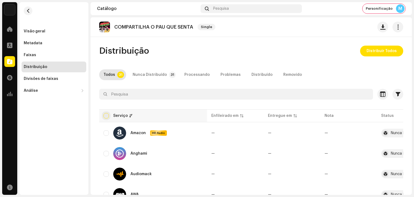
checkbox input "true"
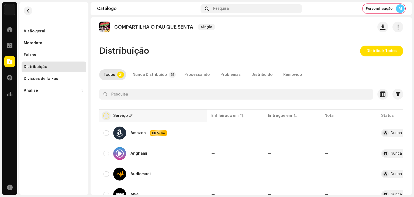
checkbox input "true"
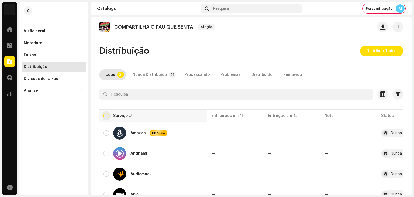
checkbox input "true"
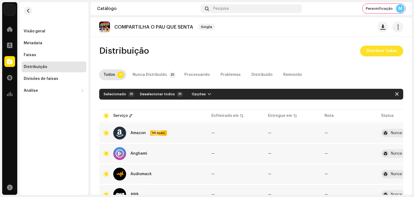
click at [383, 50] on span "Distribuir Todos" at bounding box center [381, 51] width 30 height 11
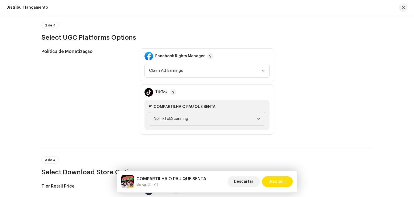
scroll to position [593, 0]
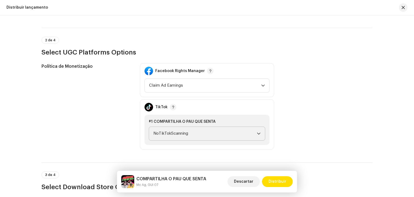
click at [192, 134] on span "NoTikTokScanning" at bounding box center [204, 133] width 103 height 13
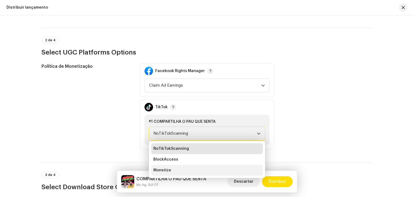
click at [186, 168] on li "Monetize" at bounding box center [206, 170] width 111 height 11
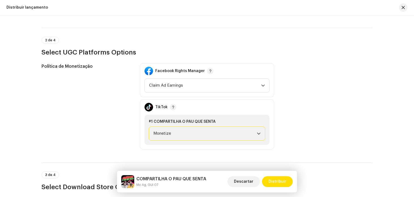
click at [191, 92] on div "Facebook Rights Manager Claim Ad Earnings" at bounding box center [207, 80] width 134 height 34
click at [192, 88] on span "Claim Ad Earnings" at bounding box center [205, 85] width 112 height 13
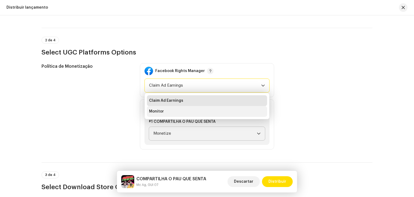
click at [185, 107] on li "Monitor" at bounding box center [207, 111] width 120 height 11
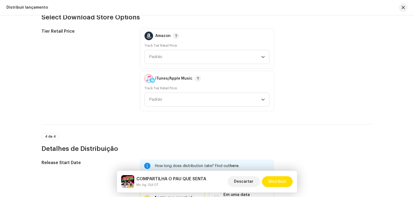
scroll to position [865, 0]
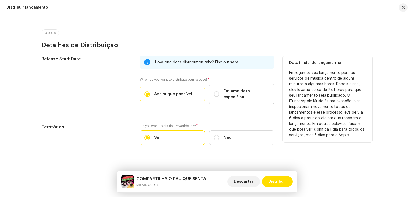
click at [222, 88] on div "Em uma data específica" at bounding box center [242, 94] width 56 height 12
click at [219, 91] on input "Em uma data específica" at bounding box center [216, 93] width 5 height 5
radio input "true"
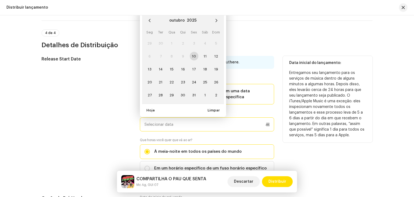
click at [170, 117] on input "text" at bounding box center [207, 124] width 134 height 14
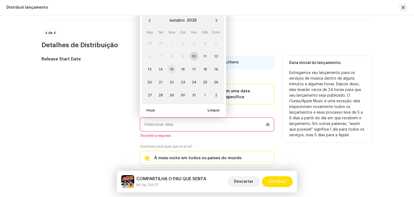
click at [167, 65] on span "15" at bounding box center [171, 69] width 9 height 9
type input "15/10/2025"
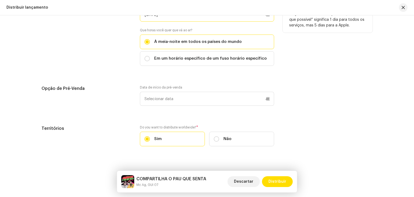
scroll to position [977, 0]
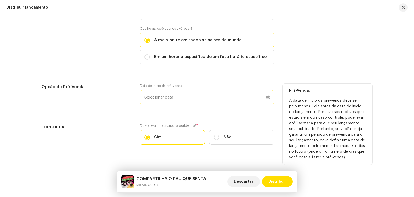
click at [173, 92] on p-datepicker at bounding box center [207, 97] width 134 height 14
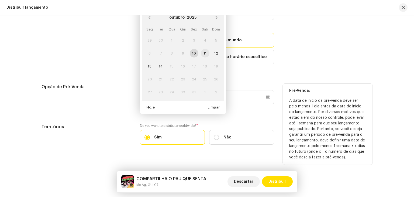
click at [204, 49] on span "11" at bounding box center [205, 53] width 9 height 9
type input "[DATE]"
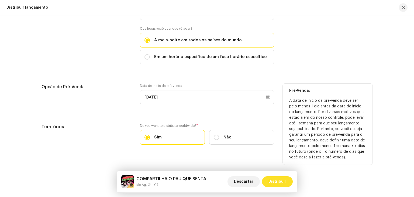
click at [278, 181] on span "Distribuir" at bounding box center [277, 181] width 18 height 11
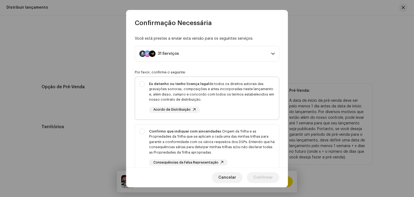
click at [184, 112] on div "Acordo de Distribuição" at bounding box center [174, 109] width 51 height 6
click at [140, 87] on div "Eu detenho ou tenho licença legal de todos os direitos autorais das gravações s…" at bounding box center [207, 97] width 144 height 40
checkbox input "true"
click at [142, 132] on div "Confirmo que indiquei com sinceridade a Origem da Trilha e as Propriedades da T…" at bounding box center [207, 147] width 144 height 46
checkbox input "true"
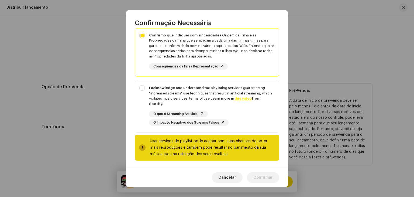
scroll to position [97, 0]
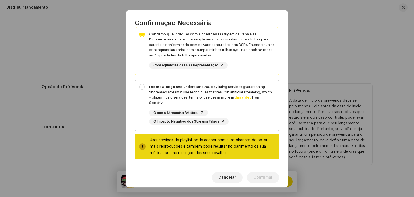
click at [138, 94] on div "I acknowledge and understand that playlisting services guaranteeing "increased …" at bounding box center [207, 104] width 144 height 49
checkbox input "true"
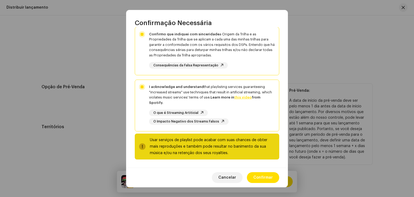
click at [193, 64] on span "Consequências da Falsa Representação" at bounding box center [185, 66] width 65 height 4
click at [266, 180] on span "Confirmar" at bounding box center [262, 177] width 19 height 11
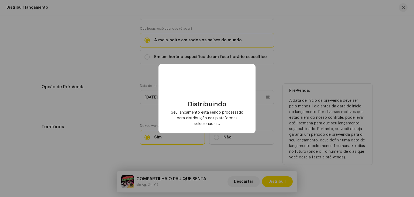
checkbox input "false"
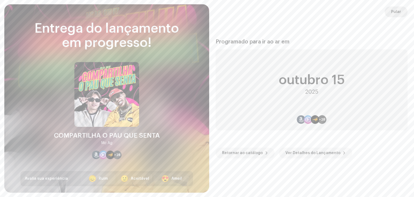
click at [396, 12] on span "Pular" at bounding box center [396, 11] width 10 height 11
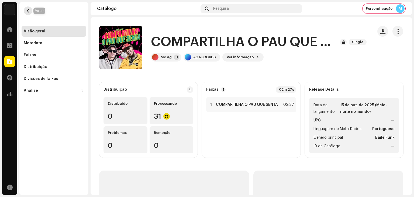
click at [27, 9] on span "button" at bounding box center [28, 11] width 4 height 4
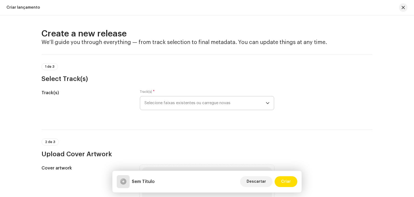
click at [194, 99] on span "Selecione faixas existentes ou carregue novas" at bounding box center [204, 102] width 121 height 13
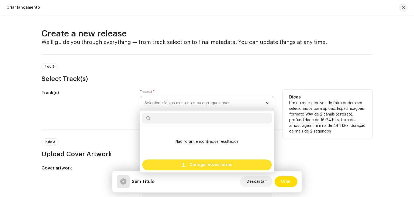
click at [188, 161] on div "Carregar novas faixas" at bounding box center [206, 164] width 129 height 11
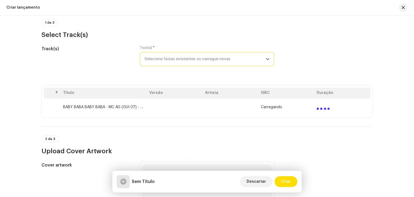
scroll to position [135, 0]
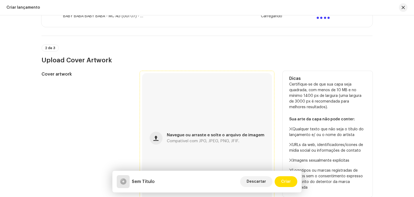
click at [207, 136] on span "Navegue ou arraste e solte o arquivo de imagem" at bounding box center [215, 135] width 97 height 4
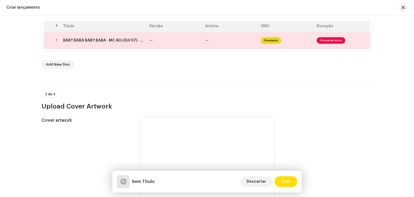
scroll to position [108, 0]
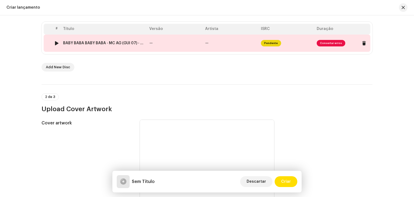
click at [214, 42] on td "—" at bounding box center [231, 42] width 56 height 17
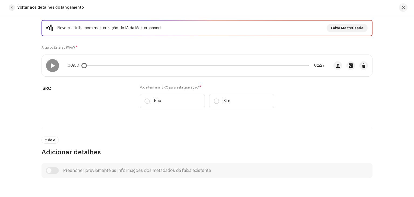
scroll to position [81, 0]
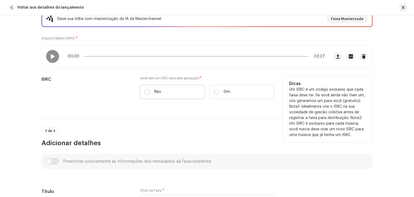
click at [171, 94] on label "Não" at bounding box center [172, 92] width 65 height 14
click at [150, 94] on input "Não" at bounding box center [146, 91] width 5 height 5
radio input "true"
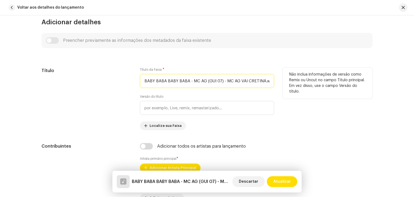
scroll to position [0, 2]
drag, startPoint x: 186, startPoint y: 80, endPoint x: 307, endPoint y: 86, distance: 121.0
click at [307, 86] on div "Título Título da Faixa * BABY BABA BABY BABA - MC AG (GUI 07) - MC AG VAI CRETI…" at bounding box center [206, 98] width 331 height 62
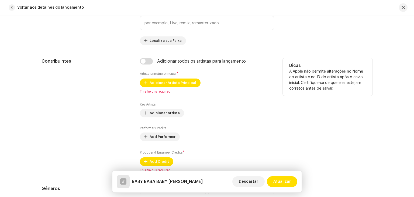
scroll to position [323, 0]
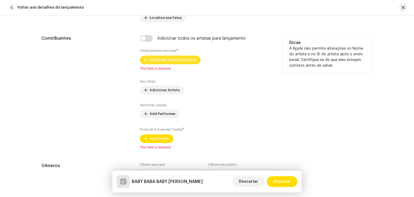
type input "BABY BABA BABY [PERSON_NAME]"
click at [167, 64] on span "Adicionar Artista Principal" at bounding box center [172, 59] width 47 height 11
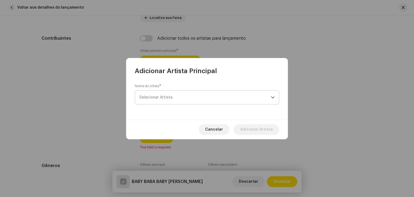
click at [185, 103] on span "Selecionar Artista" at bounding box center [204, 96] width 131 height 13
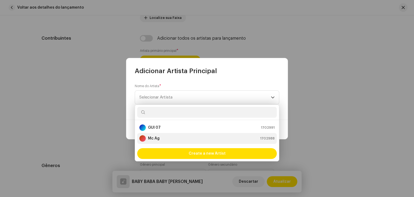
click at [167, 137] on div "Mc Ag 1702988" at bounding box center [206, 138] width 135 height 6
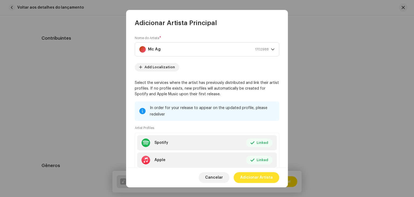
click at [263, 177] on span "Adicionar Artista" at bounding box center [256, 177] width 33 height 11
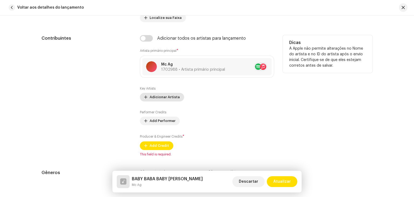
click at [169, 98] on span "Adicionar Artista" at bounding box center [164, 97] width 30 height 11
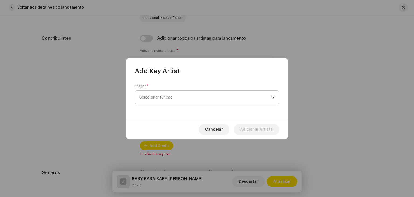
click at [180, 97] on span "Selecionar função" at bounding box center [204, 96] width 131 height 13
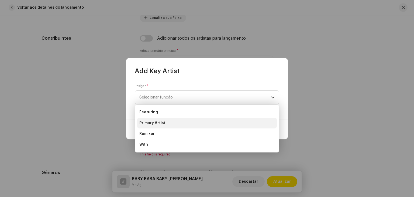
click at [167, 122] on li "Primary Artist" at bounding box center [206, 122] width 139 height 11
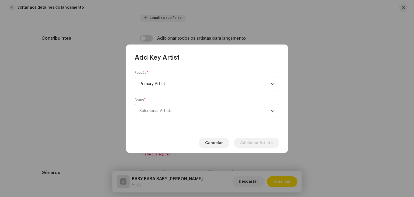
click at [186, 115] on span "Selecionar Artista" at bounding box center [204, 110] width 131 height 13
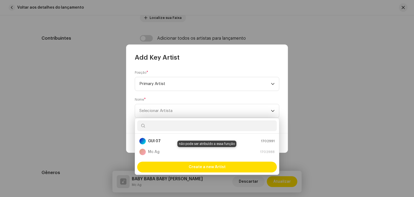
click at [169, 151] on div "Mc Ag 1702988" at bounding box center [206, 151] width 135 height 6
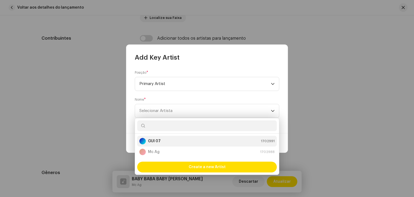
click at [169, 143] on div "GUI 07 1702991" at bounding box center [206, 141] width 135 height 6
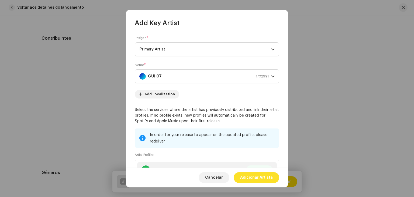
click at [266, 177] on span "Adicionar Artista" at bounding box center [256, 177] width 33 height 11
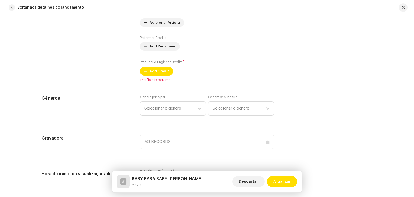
scroll to position [404, 0]
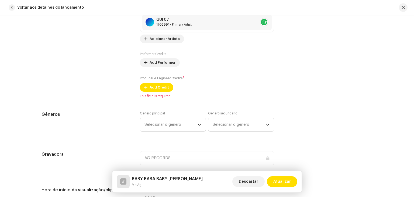
click at [164, 71] on div "Key Artists GUI 07 1702991 • Primary Artist No selected item Adicionar Artista …" at bounding box center [207, 48] width 134 height 86
click at [162, 90] on span "Add Credit" at bounding box center [158, 87] width 19 height 11
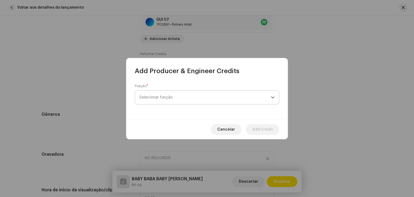
click at [176, 103] on span "Selecionar função" at bounding box center [204, 96] width 131 height 13
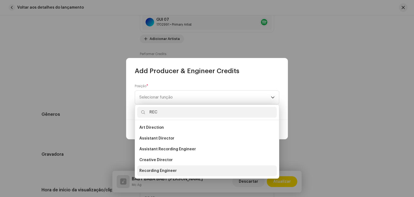
type input "REC"
click at [159, 168] on span "Recording Engineer" at bounding box center [157, 170] width 37 height 5
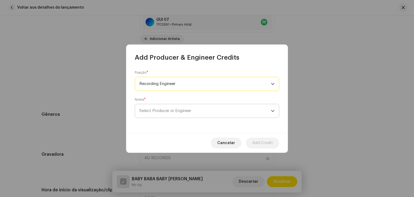
click at [182, 115] on span "Select Producer or Engineer" at bounding box center [204, 110] width 131 height 13
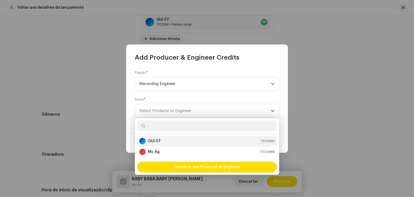
click at [170, 141] on div "GUI 07 1702991" at bounding box center [206, 141] width 135 height 6
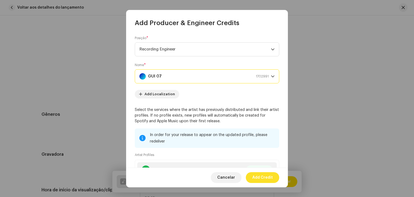
click at [263, 179] on span "Add Credit" at bounding box center [262, 177] width 20 height 11
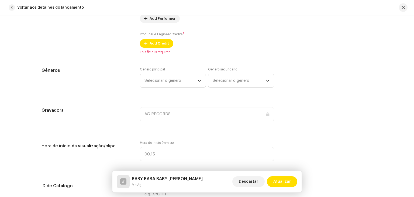
scroll to position [458, 0]
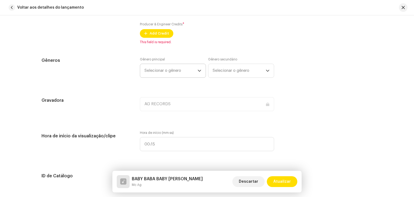
click at [173, 75] on span "Selecionar o gênero" at bounding box center [170, 70] width 53 height 13
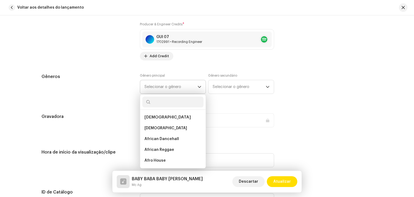
click at [171, 86] on span "Selecionar o gênero" at bounding box center [170, 86] width 53 height 13
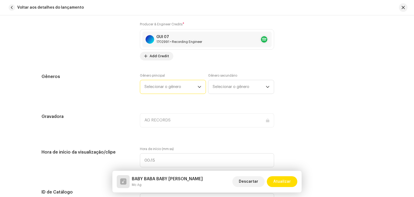
click at [168, 88] on span "Selecionar o gênero" at bounding box center [170, 86] width 53 height 13
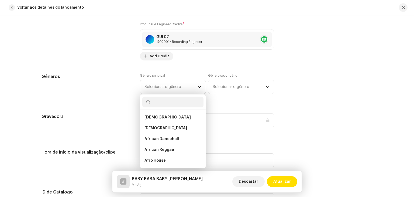
click at [166, 101] on input "text" at bounding box center [172, 101] width 61 height 11
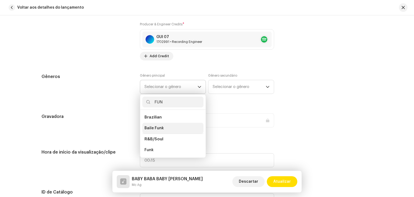
type input "FUN"
click at [162, 125] on li "Baile Funk" at bounding box center [172, 128] width 61 height 11
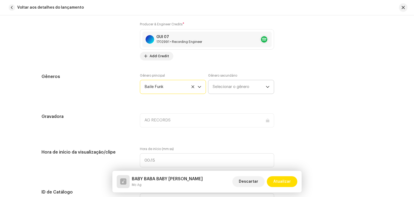
click at [237, 83] on span "Selecionar o gênero" at bounding box center [238, 86] width 53 height 13
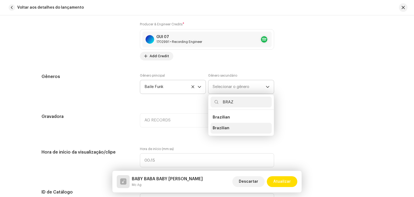
type input "BRAZ"
click at [226, 126] on span "Brazilian" at bounding box center [220, 127] width 17 height 5
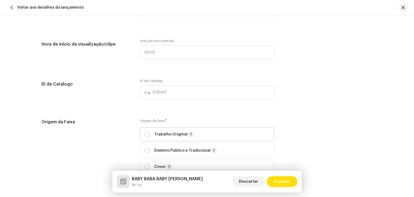
click at [142, 134] on p-togglebutton "Trabalho Original" at bounding box center [207, 134] width 134 height 14
radio input "true"
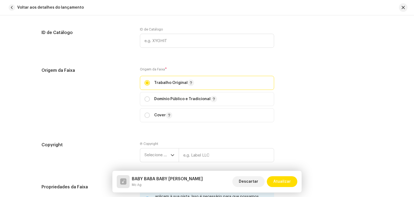
scroll to position [700, 0]
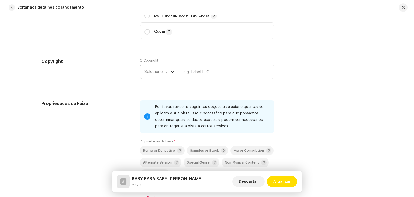
click at [165, 72] on span "Selecione o ano" at bounding box center [157, 71] width 26 height 13
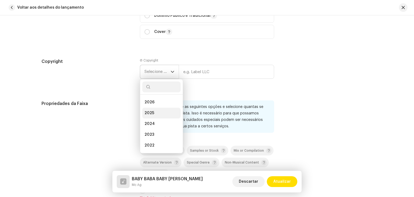
click at [150, 111] on span "2025" at bounding box center [149, 112] width 10 height 5
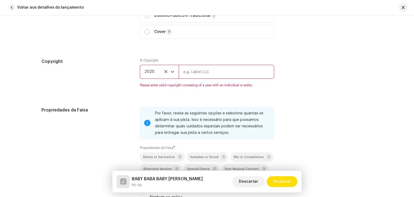
click at [194, 76] on input "text" at bounding box center [226, 72] width 95 height 14
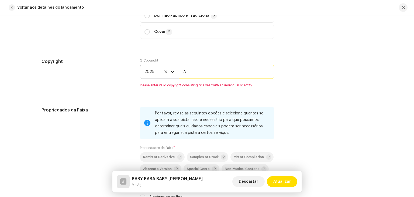
type input "AG RECORDS"
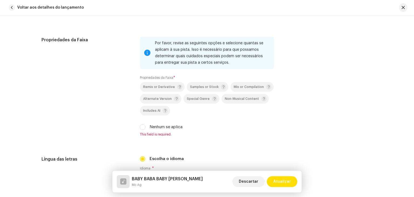
scroll to position [808, 0]
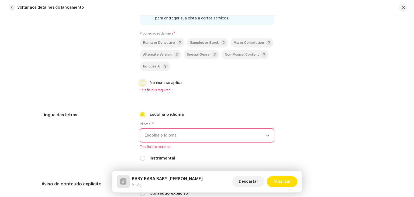
click at [141, 85] on input "Nenhum se aplica" at bounding box center [142, 82] width 5 height 5
checkbox input "true"
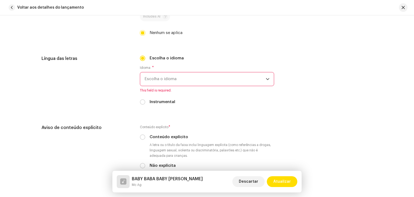
scroll to position [862, 0]
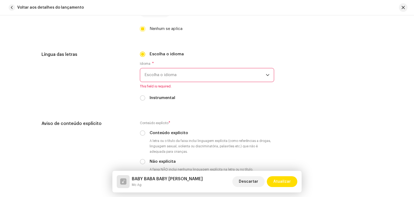
click at [165, 74] on span "Escolha o idioma" at bounding box center [204, 74] width 121 height 13
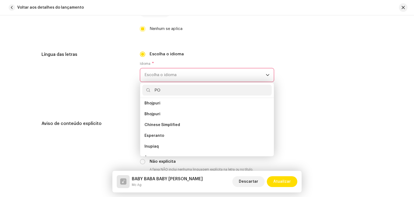
scroll to position [0, 0]
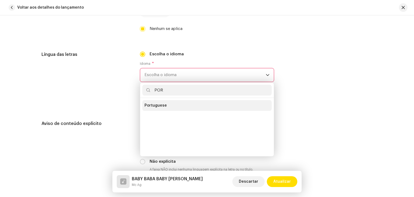
type input "POR"
click at [156, 107] on span "Portuguese" at bounding box center [155, 105] width 22 height 5
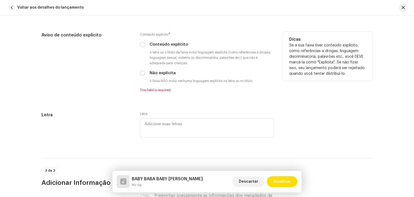
scroll to position [942, 0]
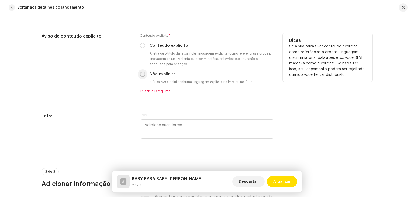
click at [141, 74] on input "Não explícita" at bounding box center [142, 73] width 5 height 5
radio input "true"
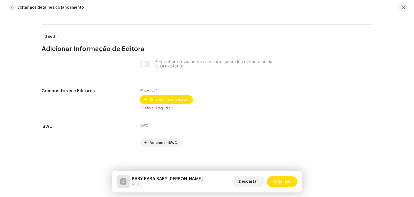
scroll to position [1074, 0]
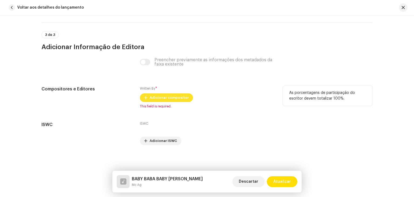
click at [167, 98] on span "Adicionar compositor" at bounding box center [168, 97] width 39 height 11
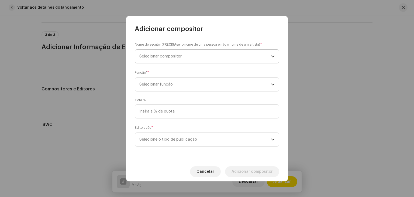
click at [178, 56] on span "Selecionar compositor" at bounding box center [160, 56] width 42 height 4
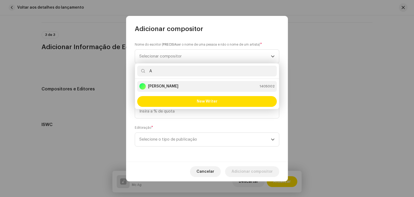
type input "A"
click at [173, 86] on strong "[PERSON_NAME]" at bounding box center [163, 85] width 30 height 5
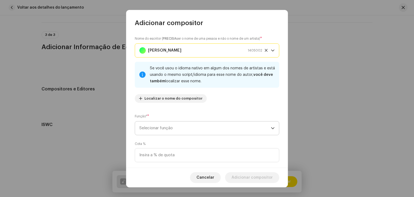
click at [183, 126] on span "Selecionar função" at bounding box center [204, 127] width 131 height 13
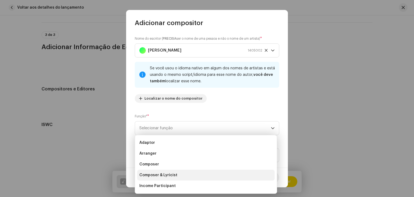
click at [168, 172] on span "Composer & Lyricist" at bounding box center [158, 174] width 38 height 5
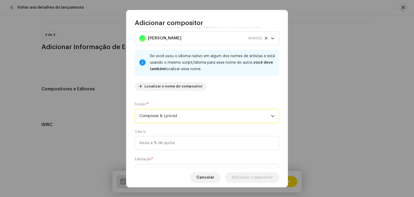
scroll to position [38, 0]
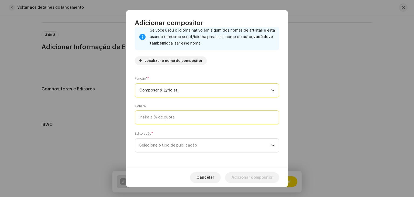
click at [186, 117] on input at bounding box center [207, 117] width 144 height 14
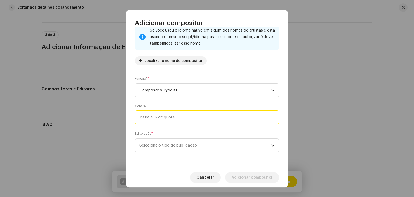
click at [186, 117] on input at bounding box center [207, 117] width 144 height 14
click at [186, 117] on input "1,00" at bounding box center [207, 117] width 144 height 14
click at [184, 119] on input "1,00" at bounding box center [207, 117] width 144 height 14
drag, startPoint x: 153, startPoint y: 113, endPoint x: 124, endPoint y: 118, distance: 29.5
click at [124, 118] on div "Adicionar compositor Nome do escritor ( PRECISA ser o nome de uma pessoa e não …" at bounding box center [207, 98] width 414 height 197
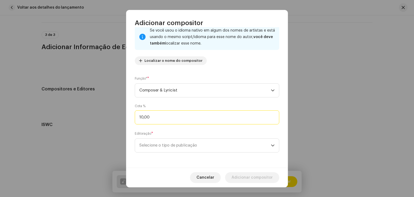
type input "100,00"
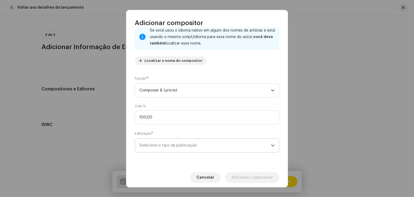
click at [180, 138] on span "Selecione o tipo de publicação" at bounding box center [204, 144] width 131 height 13
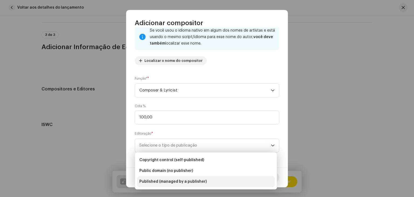
click at [173, 179] on span "Published (managed by a publisher)" at bounding box center [172, 181] width 67 height 5
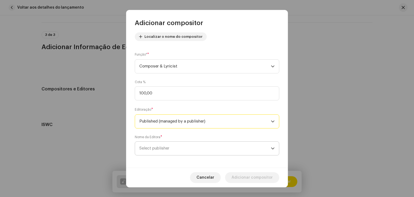
scroll to position [65, 0]
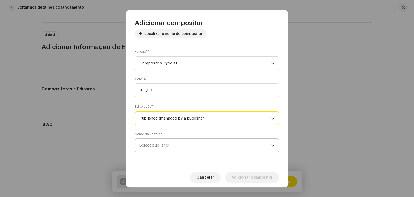
click at [185, 148] on span "Select publisher" at bounding box center [204, 144] width 131 height 13
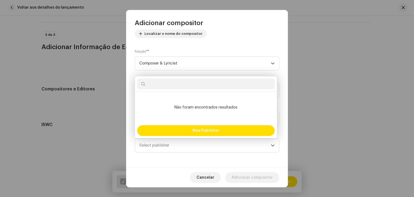
click at [181, 86] on input "text" at bounding box center [205, 83] width 137 height 11
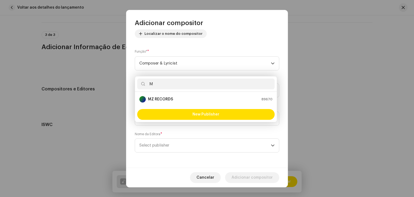
type input "M"
click at [169, 100] on strong "MZ RECORDS" at bounding box center [160, 98] width 25 height 5
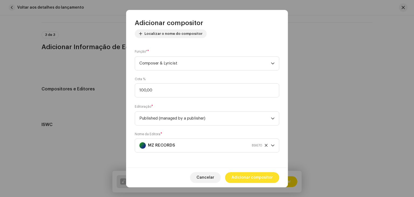
click at [249, 173] on span "Adicionar compositor" at bounding box center [251, 177] width 41 height 11
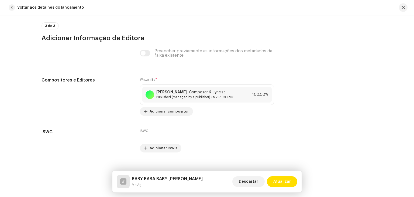
scroll to position [1094, 0]
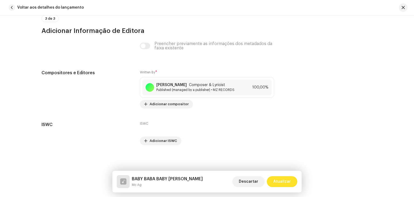
click at [277, 178] on span "Atualizar" at bounding box center [282, 181] width 18 height 11
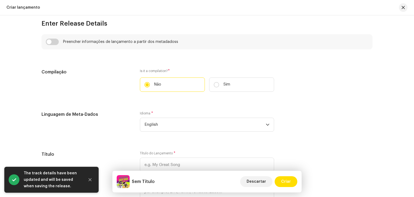
scroll to position [377, 0]
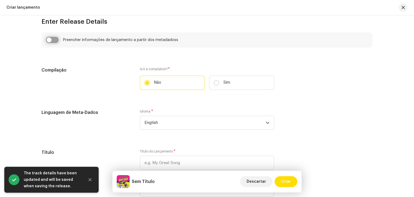
click at [52, 41] on input "checkbox" at bounding box center [52, 40] width 13 height 6
checkbox input "true"
type input "BABY BABA BABY [PERSON_NAME]"
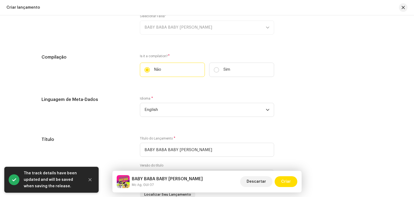
scroll to position [431, 0]
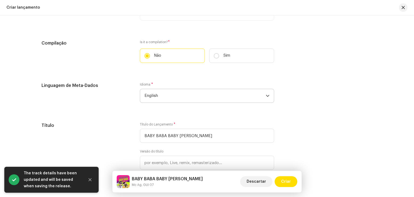
click at [169, 101] on span "English" at bounding box center [204, 95] width 121 height 13
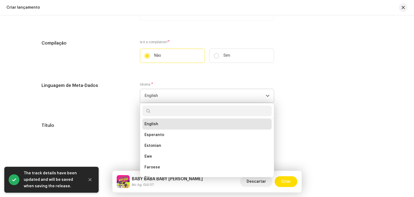
type input "O"
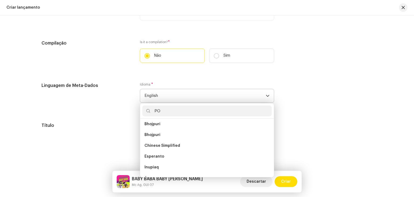
scroll to position [0, 0]
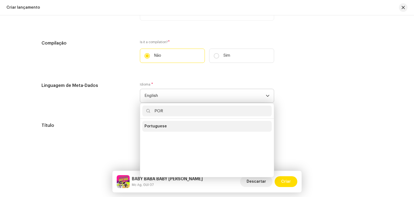
type input "POR"
click at [164, 127] on li "Portuguese" at bounding box center [206, 126] width 129 height 11
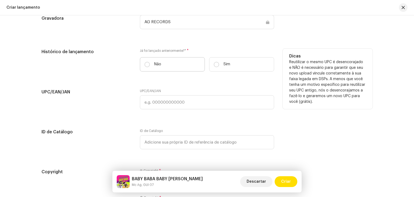
click at [148, 69] on label "Não" at bounding box center [172, 64] width 65 height 14
click at [148, 67] on input "Não" at bounding box center [146, 64] width 5 height 5
radio input "true"
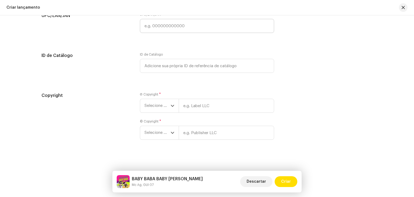
scroll to position [914, 0]
click at [163, 106] on span "Selecione o ano" at bounding box center [157, 104] width 26 height 13
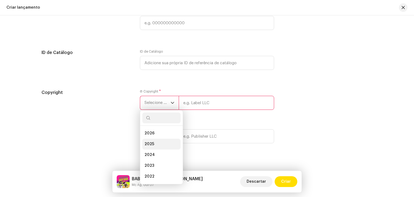
click at [154, 143] on li "2025" at bounding box center [161, 143] width 38 height 11
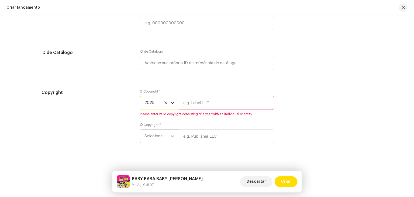
click at [155, 138] on span "Selecione o ano" at bounding box center [157, 135] width 26 height 13
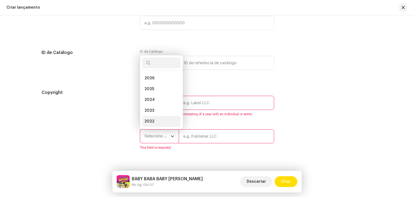
scroll to position [9, 0]
click at [150, 83] on span "2025" at bounding box center [149, 80] width 10 height 5
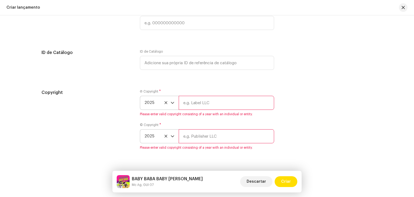
drag, startPoint x: 195, startPoint y: 97, endPoint x: 199, endPoint y: 100, distance: 5.6
click at [195, 97] on input "text" at bounding box center [226, 103] width 95 height 14
type input "AG RECORDS"
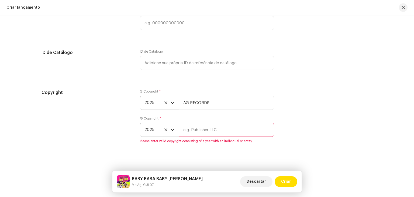
click at [207, 132] on input "text" at bounding box center [226, 130] width 95 height 14
type input "AG RECORDS"
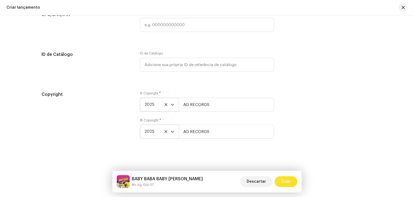
click at [288, 182] on span "Criar" at bounding box center [286, 181] width 10 height 11
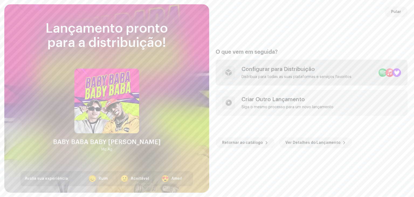
click at [296, 64] on div "Configurar para Distribuição Distribua para todas as suas plataformas e serviço…" at bounding box center [311, 73] width 192 height 26
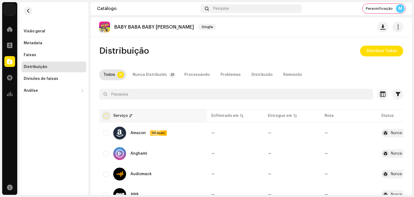
click at [104, 114] on input "checkbox" at bounding box center [105, 115] width 5 height 5
checkbox input "true"
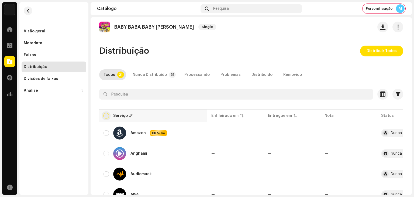
checkbox input "true"
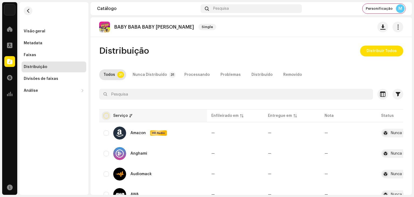
checkbox input "true"
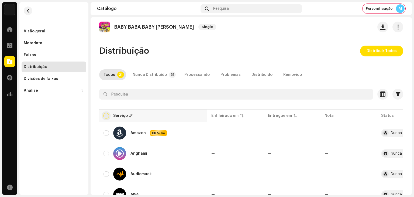
checkbox input "true"
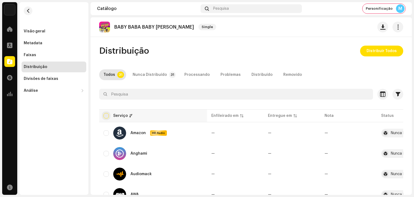
checkbox input "true"
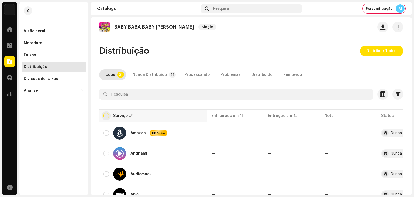
checkbox input "true"
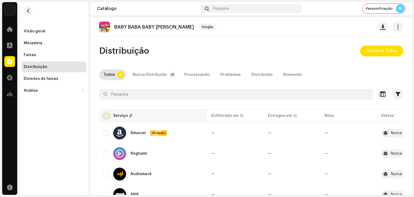
checkbox input "true"
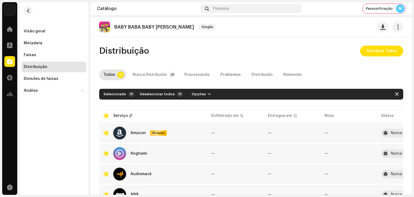
drag, startPoint x: 413, startPoint y: 49, endPoint x: 409, endPoint y: 54, distance: 6.7
click at [409, 54] on div "AG RECORDS Home Perfil Catálogo Transações Análise Recursos Visão geral Metadat…" at bounding box center [207, 98] width 414 height 197
click at [393, 52] on span "Distribuir Todos" at bounding box center [381, 51] width 30 height 11
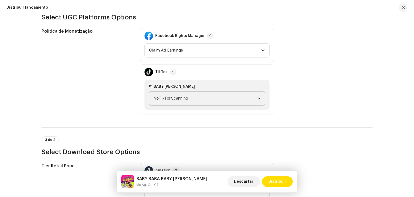
scroll to position [624, 0]
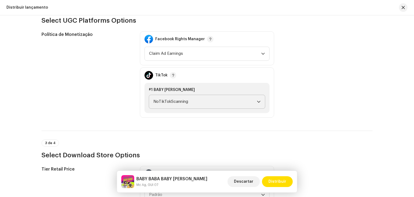
click at [218, 102] on span "NoTikTokScanning" at bounding box center [204, 101] width 103 height 13
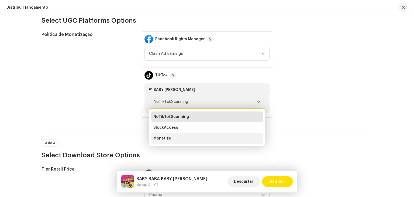
click at [172, 135] on li "Monetize" at bounding box center [206, 138] width 111 height 11
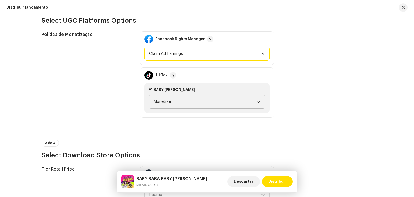
click at [185, 55] on span "Claim Ad Earnings" at bounding box center [205, 53] width 112 height 13
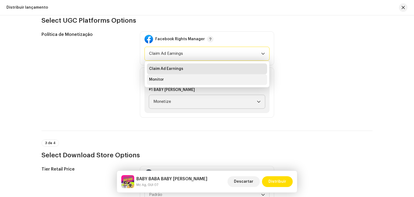
click at [172, 81] on li "Monitor" at bounding box center [207, 79] width 120 height 11
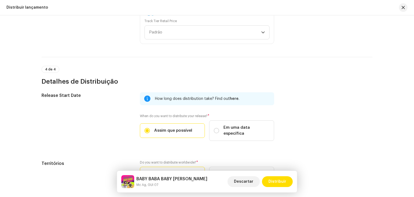
scroll to position [865, 0]
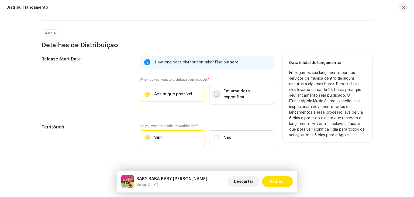
click at [216, 92] on input "Em uma data específica" at bounding box center [216, 93] width 5 height 5
radio input "true"
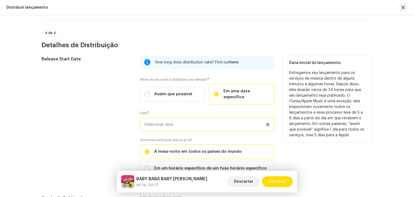
click at [193, 117] on input "text" at bounding box center [207, 124] width 134 height 14
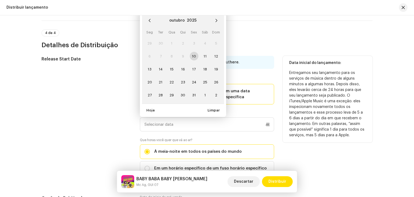
click at [188, 64] on td "17" at bounding box center [193, 68] width 11 height 13
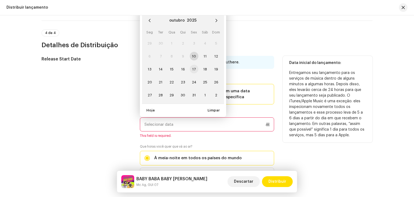
click at [193, 65] on span "17" at bounding box center [194, 69] width 9 height 9
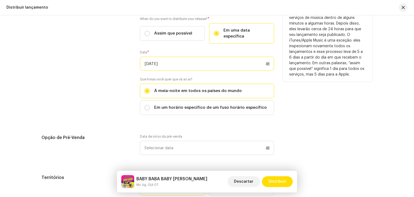
scroll to position [977, 0]
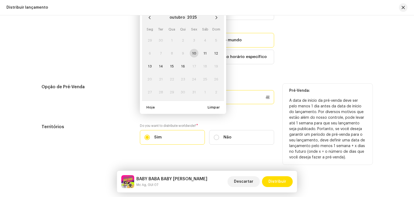
click at [163, 90] on p-datepicker "outubro 2025 Seg Ter Qua Qui Sex Sáb Dom 29 30 1 2 3 4 5 6 7 8 9 10 11 12 13 14…" at bounding box center [207, 97] width 134 height 14
click at [204, 49] on span "11" at bounding box center [205, 53] width 9 height 9
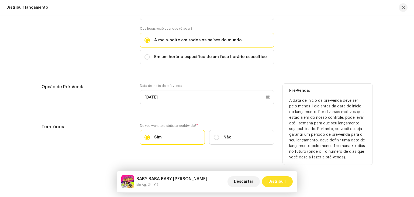
click at [278, 178] on span "Distribuir" at bounding box center [277, 181] width 18 height 11
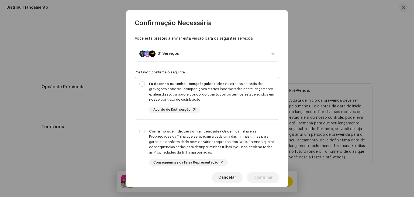
click at [161, 86] on div "Eu detenho ou tenho licença legal de todos os direitos autorais das gravações s…" at bounding box center [211, 91] width 125 height 21
click at [148, 133] on div "Confirmo que indiquei com sinceridade a Origem da Trilha e as Propriedades da T…" at bounding box center [207, 147] width 144 height 46
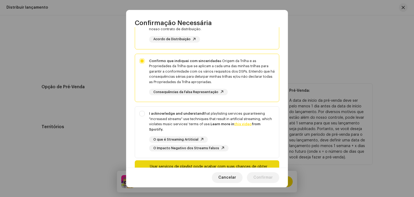
scroll to position [81, 0]
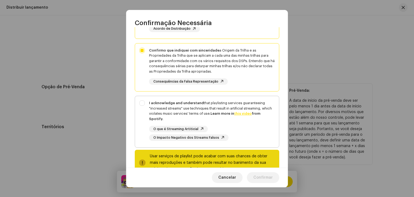
click at [146, 107] on div "I acknowledge and understand that playlisting services guaranteeing "increased …" at bounding box center [207, 120] width 144 height 49
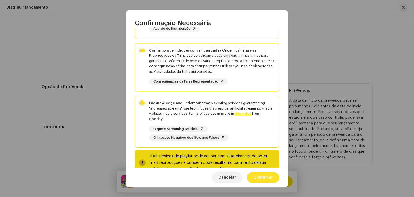
click at [264, 179] on span "Confirmar" at bounding box center [262, 177] width 19 height 11
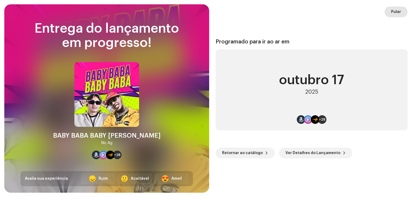
click at [394, 13] on span "Pular" at bounding box center [396, 11] width 10 height 11
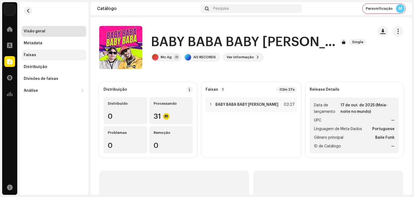
click at [43, 53] on div "Faixas" at bounding box center [54, 55] width 60 height 4
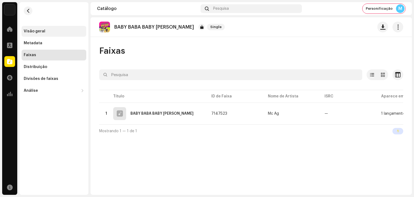
click at [46, 33] on div "Visão geral" at bounding box center [54, 31] width 60 height 4
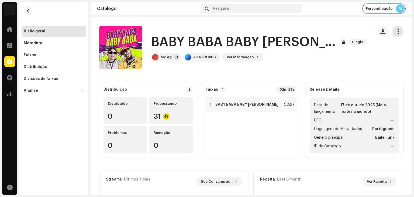
click at [395, 33] on span "button" at bounding box center [397, 31] width 5 height 4
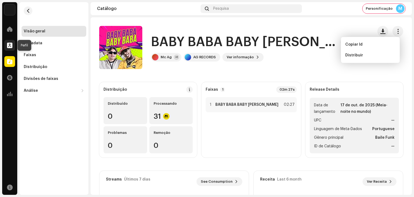
click at [10, 47] on span at bounding box center [9, 45] width 5 height 4
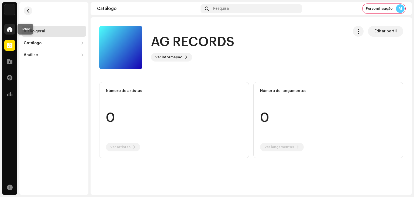
click at [7, 33] on div at bounding box center [9, 29] width 11 height 11
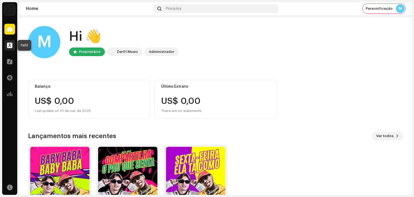
click at [6, 46] on div at bounding box center [9, 45] width 11 height 11
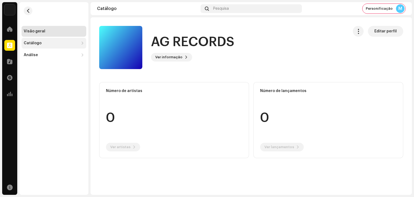
click at [34, 44] on div "Catálogo" at bounding box center [33, 43] width 18 height 4
click at [41, 57] on div "Lançamentos" at bounding box center [54, 55] width 65 height 11
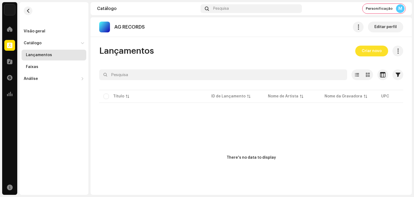
click at [367, 48] on span "Criar novo" at bounding box center [371, 51] width 20 height 11
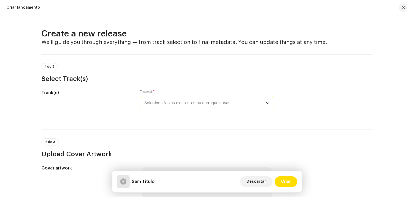
click at [174, 110] on span "Selecione faixas existentes ou carregue novas" at bounding box center [204, 102] width 121 height 13
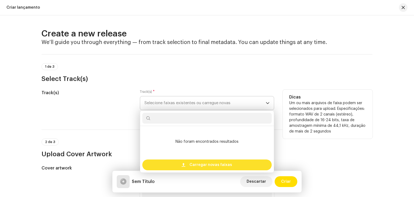
click at [188, 162] on div "Carregar novas faixas" at bounding box center [206, 164] width 129 height 11
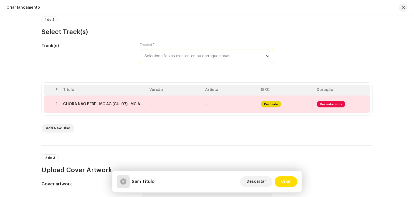
scroll to position [27, 0]
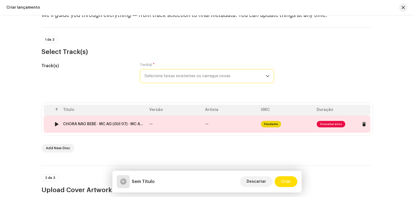
click at [177, 124] on td "—" at bounding box center [175, 123] width 56 height 17
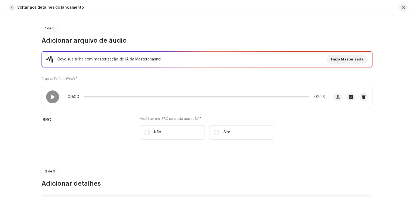
scroll to position [135, 0]
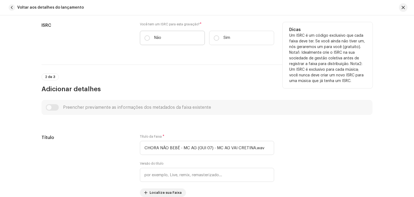
click at [150, 34] on label "Não" at bounding box center [172, 38] width 65 height 14
click at [150, 35] on input "Não" at bounding box center [146, 37] width 5 height 5
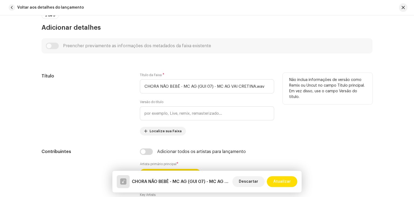
scroll to position [215, 0]
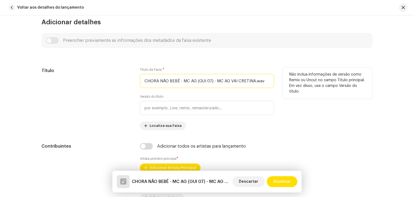
click at [178, 81] on input "CHORA NÃO BEBÊ - MC AG (GUI 07) - MC AG VAI CRETINA.wav" at bounding box center [207, 81] width 134 height 14
drag, startPoint x: 176, startPoint y: 80, endPoint x: 305, endPoint y: 87, distance: 129.7
click at [305, 87] on div "Título Título da Faixa * CHORA NÃO BEBÊ - MC AG (GUI 07) - MC AG VAI CRETINA.…" at bounding box center [206, 98] width 331 height 62
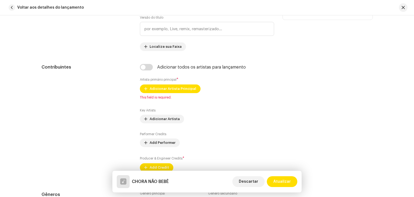
scroll to position [296, 0]
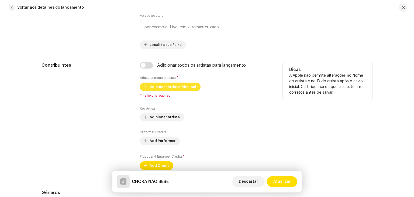
click at [163, 84] on span "Adicionar Artista Principal" at bounding box center [172, 86] width 47 height 11
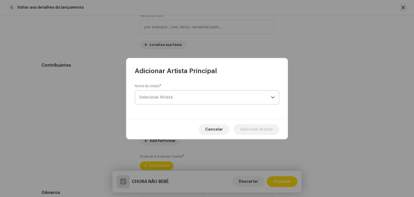
click at [175, 97] on span "Selecionar Artista" at bounding box center [204, 96] width 131 height 13
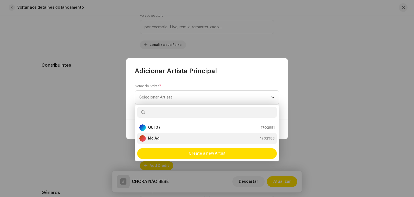
click at [166, 136] on div "Mc Ag 1702988" at bounding box center [206, 138] width 135 height 6
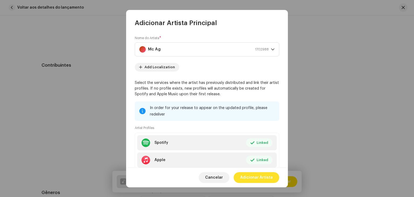
click at [257, 177] on span "Adicionar Artista" at bounding box center [256, 177] width 33 height 11
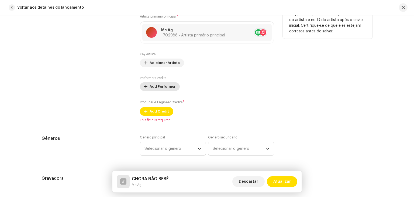
scroll to position [350, 0]
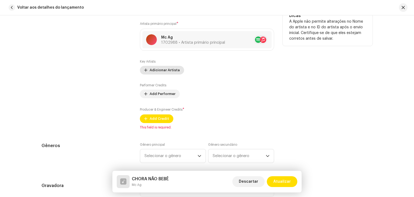
click at [166, 70] on span "Adicionar Artista" at bounding box center [164, 70] width 30 height 11
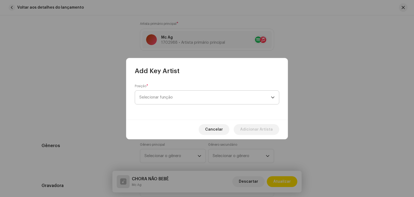
click at [185, 97] on span "Selecionar função" at bounding box center [204, 96] width 131 height 13
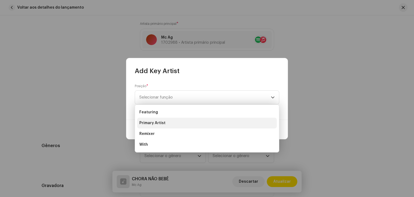
click at [160, 127] on li "Primary Artist" at bounding box center [206, 122] width 139 height 11
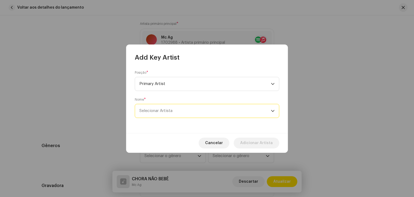
click at [190, 110] on span "Selecionar Artista" at bounding box center [204, 110] width 131 height 13
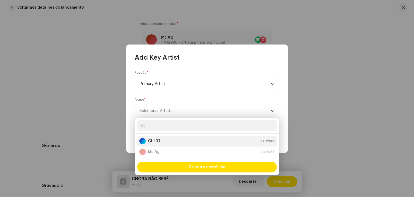
click at [162, 142] on div "GUI 07 1702991" at bounding box center [206, 141] width 135 height 6
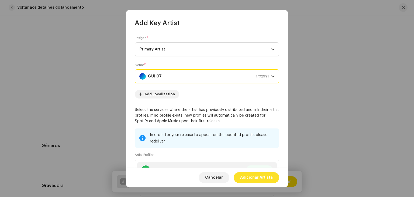
click at [256, 174] on span "Adicionar Artista" at bounding box center [256, 177] width 33 height 11
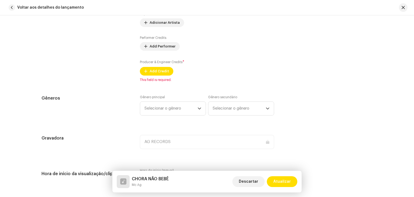
scroll to position [404, 0]
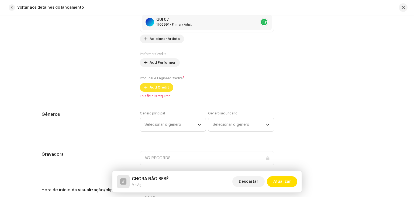
click at [161, 85] on span "Add Credit" at bounding box center [158, 87] width 19 height 11
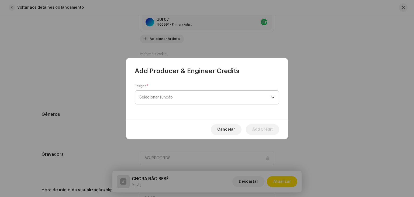
click at [180, 103] on span "Selecionar função" at bounding box center [204, 96] width 131 height 13
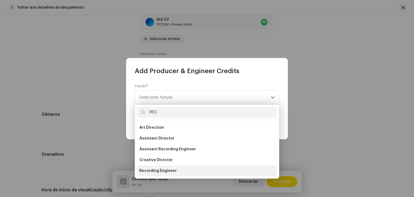
click at [163, 167] on li "Recording Engineer" at bounding box center [206, 170] width 139 height 11
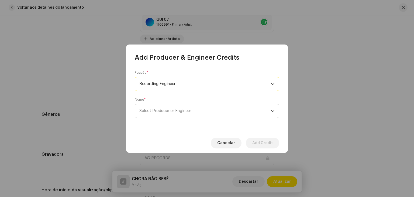
click at [211, 113] on span "Select Producer or Engineer" at bounding box center [204, 110] width 131 height 13
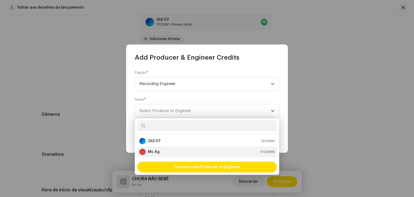
click at [172, 149] on div "Mc Ag 1702988" at bounding box center [206, 151] width 135 height 6
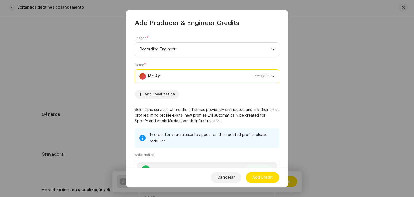
click at [184, 79] on div "Mc Ag 1702988" at bounding box center [203, 75] width 129 height 13
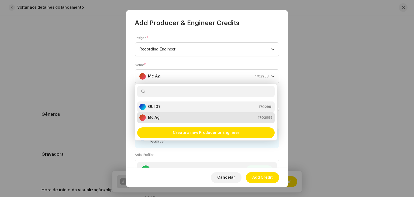
click at [176, 107] on div "GUI 07 1702991" at bounding box center [205, 106] width 133 height 6
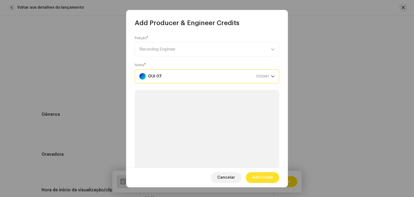
click at [268, 174] on span "Add Credit" at bounding box center [262, 177] width 20 height 11
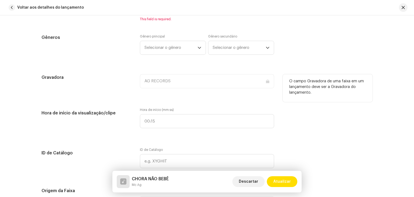
scroll to position [485, 0]
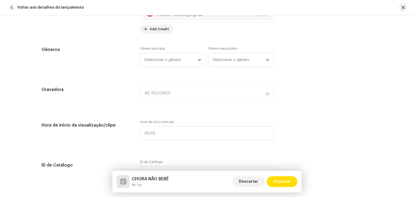
click at [176, 49] on div "Gênero principal Selecionar o gênero" at bounding box center [173, 56] width 66 height 20
click at [172, 60] on span "Selecionar o gênero" at bounding box center [170, 59] width 53 height 13
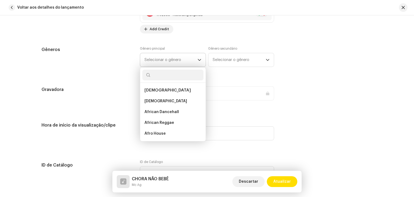
click at [165, 79] on input "text" at bounding box center [172, 74] width 61 height 11
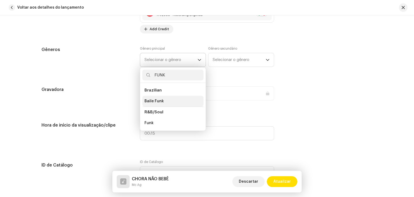
click at [165, 101] on li "Baile Funk" at bounding box center [172, 101] width 61 height 11
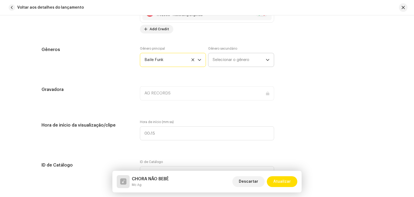
click at [222, 62] on span "Selecionar o gênero" at bounding box center [238, 59] width 53 height 13
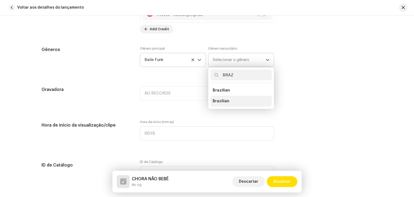
click at [226, 104] on li "Brazilian" at bounding box center [240, 101] width 61 height 11
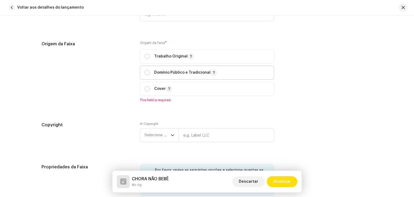
scroll to position [646, 0]
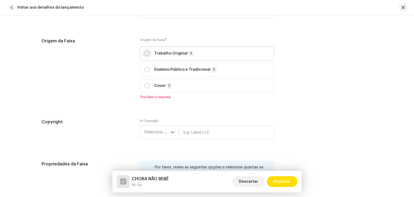
click at [146, 54] on input "radio" at bounding box center [146, 53] width 5 height 5
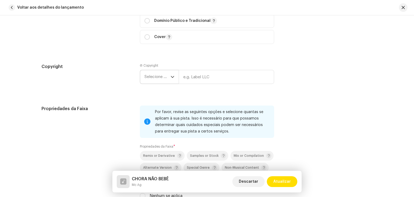
scroll to position [700, 0]
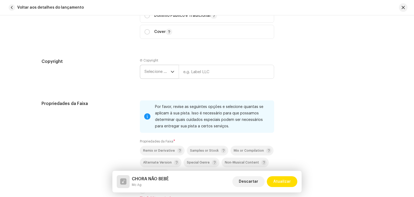
click at [156, 70] on span "Selecione o ano" at bounding box center [157, 71] width 26 height 13
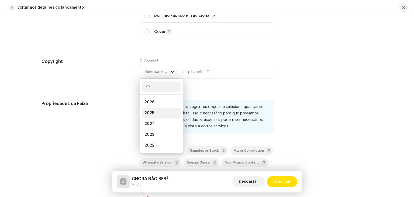
click at [152, 116] on li "2025" at bounding box center [161, 112] width 38 height 11
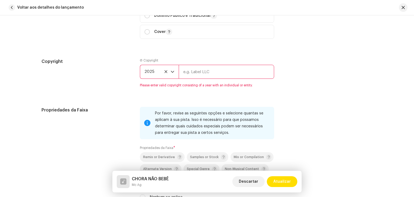
click at [197, 77] on input "text" at bounding box center [226, 72] width 95 height 14
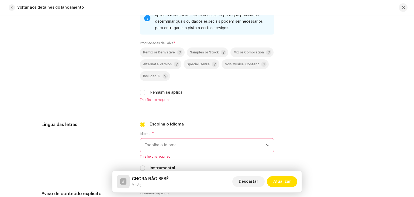
scroll to position [808, 0]
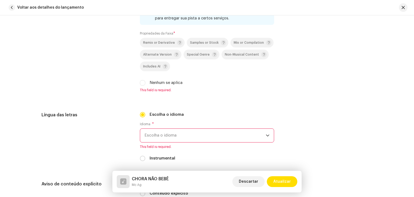
click at [138, 83] on div "Propriedades da Faixa Por favor, revise as seguintes opções e selecione quantas…" at bounding box center [206, 45] width 331 height 106
click at [141, 84] on input "Nenhum se aplica" at bounding box center [142, 82] width 5 height 5
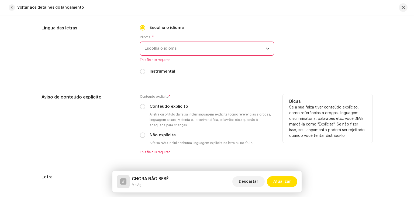
scroll to position [889, 0]
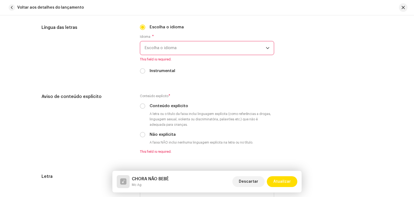
click at [188, 49] on span "Escolha o idioma" at bounding box center [204, 47] width 121 height 13
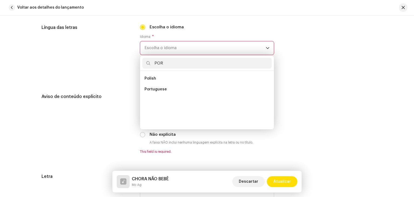
scroll to position [0, 0]
click at [164, 86] on ul "Portuguese" at bounding box center [207, 100] width 134 height 58
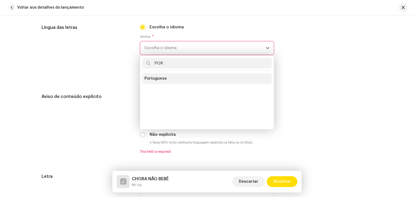
click at [163, 83] on li "Portuguese" at bounding box center [206, 78] width 129 height 11
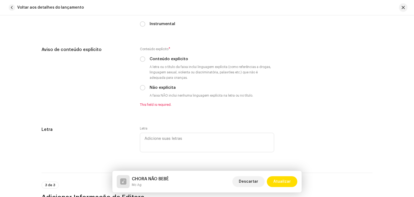
scroll to position [942, 0]
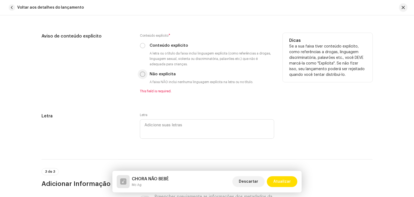
click at [142, 77] on p-radiobutton at bounding box center [142, 73] width 5 height 5
click at [141, 76] on input "Não explícita" at bounding box center [142, 73] width 5 height 5
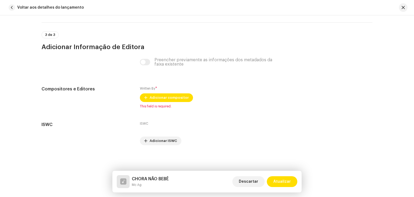
scroll to position [1074, 0]
click at [169, 102] on div "Written By * Adicionar compositor This field is required." at bounding box center [207, 97] width 134 height 23
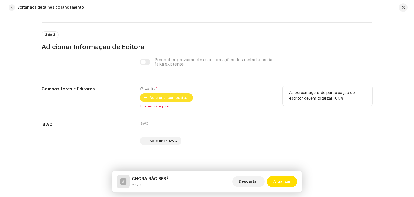
click at [177, 97] on span "Adicionar compositor" at bounding box center [168, 97] width 39 height 11
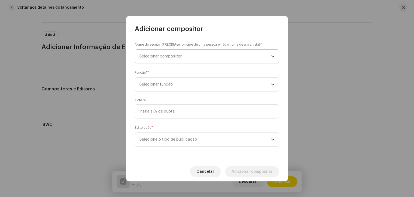
click at [182, 53] on span "Selecionar compositor" at bounding box center [204, 56] width 131 height 13
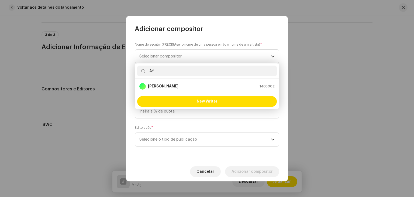
click at [178, 86] on strong "[PERSON_NAME]" at bounding box center [163, 85] width 30 height 5
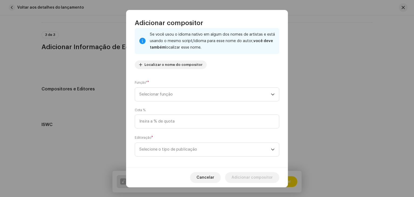
scroll to position [38, 0]
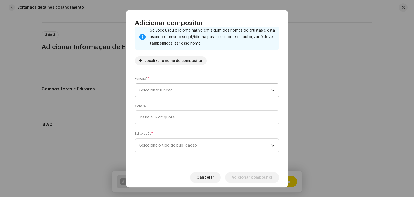
click at [175, 93] on span "Selecionar função" at bounding box center [204, 89] width 131 height 13
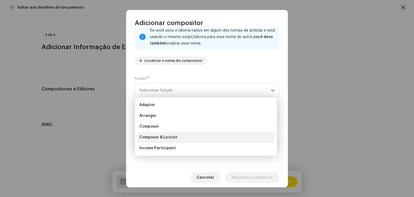
click at [168, 137] on span "Composer & Lyricist" at bounding box center [158, 136] width 38 height 5
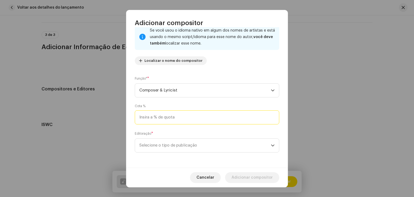
click at [169, 114] on input at bounding box center [207, 117] width 144 height 14
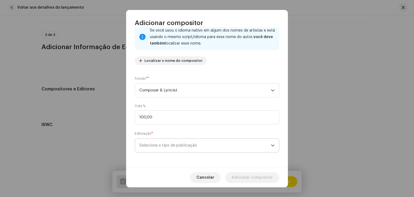
click at [181, 144] on span "Selecione o tipo de publicação" at bounding box center [204, 144] width 131 height 13
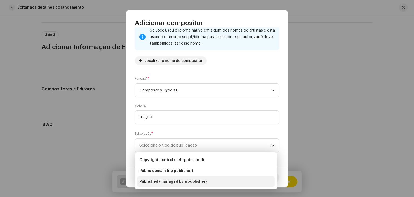
drag, startPoint x: 184, startPoint y: 186, endPoint x: 187, endPoint y: 169, distance: 16.4
click at [184, 186] on li "Published (managed by a publisher)" at bounding box center [205, 181] width 137 height 11
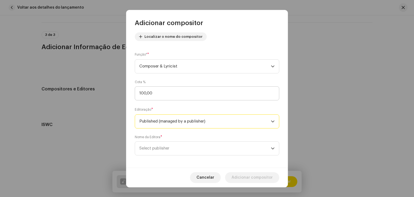
scroll to position [65, 0]
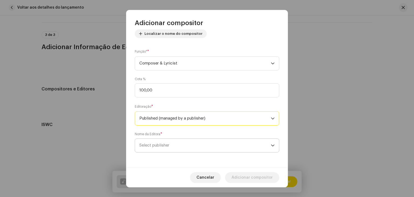
click at [180, 147] on span "Select publisher" at bounding box center [204, 144] width 131 height 13
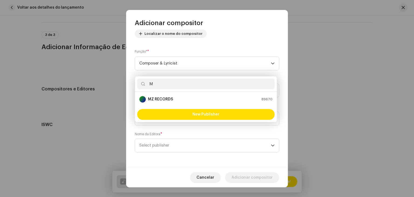
click at [185, 103] on li "MZ RECORDS 89670" at bounding box center [205, 99] width 137 height 11
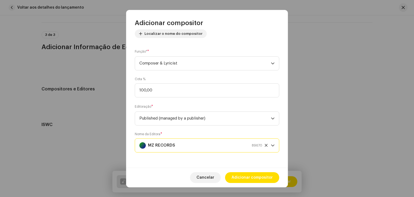
click at [253, 185] on div "Cancelar Adicionar compositor" at bounding box center [207, 177] width 162 height 20
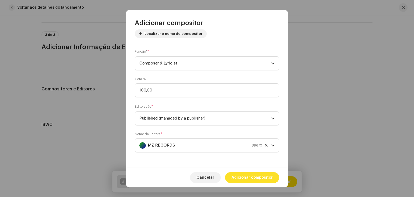
click at [255, 180] on span "Adicionar compositor" at bounding box center [251, 177] width 41 height 11
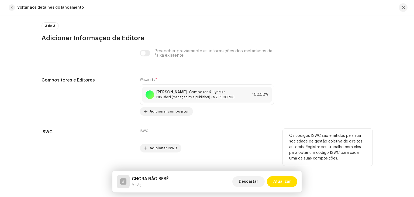
scroll to position [1094, 0]
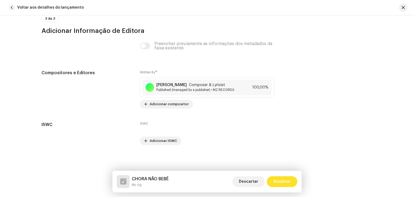
click at [281, 186] on span "Atualizar" at bounding box center [282, 181] width 18 height 11
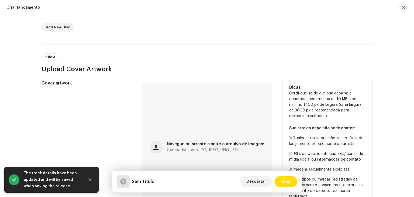
scroll to position [215, 0]
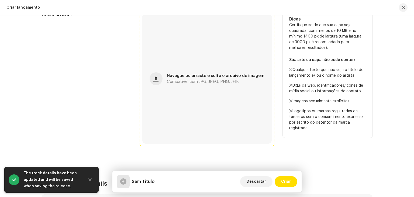
click at [179, 84] on div "Navegue ou arraste e solte o arquivo de imagem Compatível com JPG, JPEG, PNG, J…" at bounding box center [207, 79] width 130 height 130
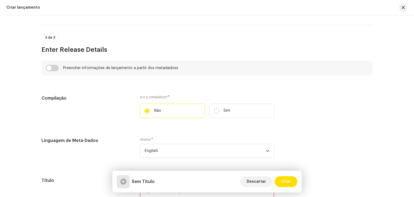
scroll to position [350, 0]
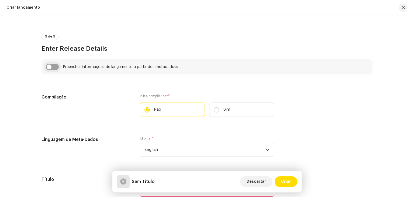
click at [57, 69] on input "checkbox" at bounding box center [52, 67] width 13 height 6
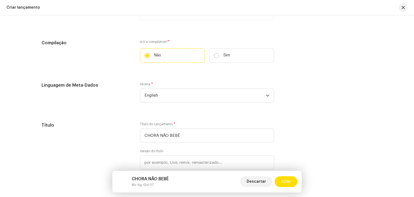
scroll to position [458, 0]
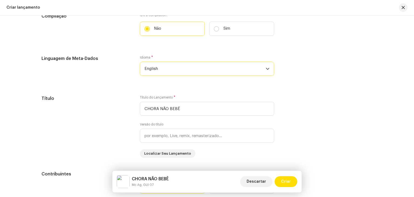
click at [162, 74] on span "English" at bounding box center [204, 68] width 121 height 13
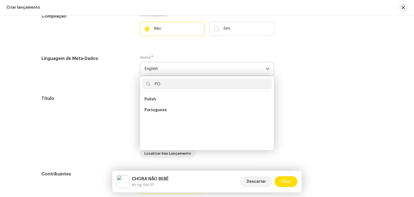
scroll to position [0, 0]
click at [159, 109] on span "Portuguese" at bounding box center [155, 109] width 22 height 5
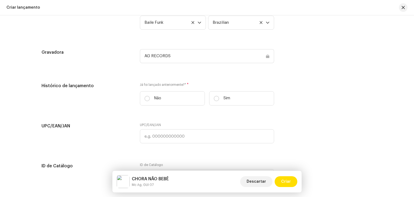
scroll to position [808, 0]
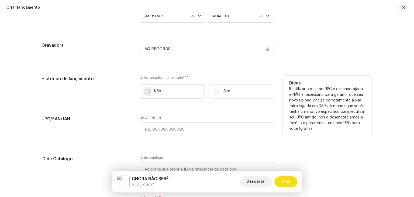
click at [146, 90] on input "Não" at bounding box center [146, 91] width 5 height 5
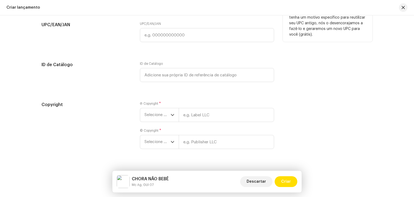
scroll to position [914, 0]
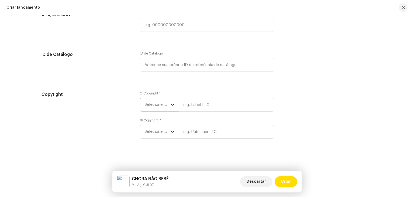
click at [149, 102] on span "Selecione o ano" at bounding box center [157, 104] width 26 height 13
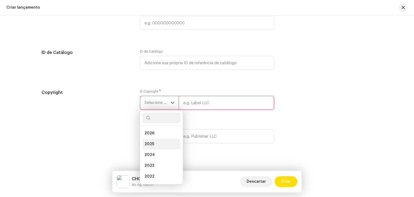
click at [155, 144] on li "2025" at bounding box center [161, 143] width 38 height 11
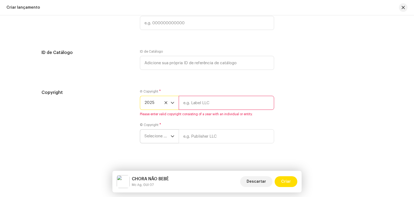
click at [154, 136] on span "Selecione o ano" at bounding box center [157, 135] width 26 height 13
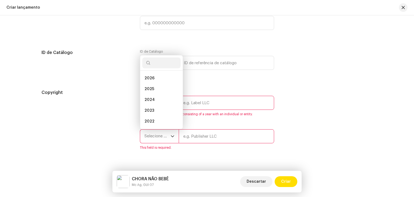
scroll to position [41, 0]
click at [157, 91] on li "2025" at bounding box center [161, 88] width 38 height 11
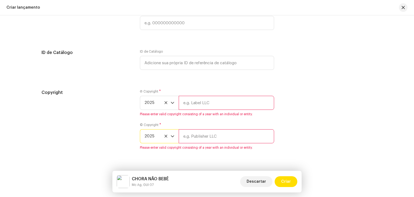
click at [202, 101] on input "text" at bounding box center [226, 103] width 95 height 14
type input "AG RECORDS"
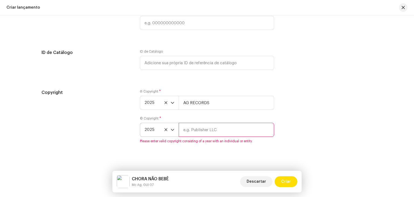
click at [207, 131] on input "text" at bounding box center [226, 130] width 95 height 14
type input "AG RECORDS"
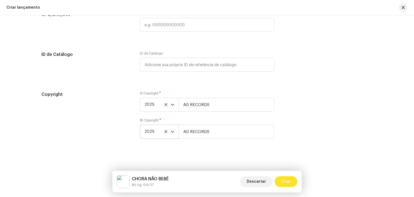
click at [289, 180] on span "Criar" at bounding box center [286, 181] width 10 height 11
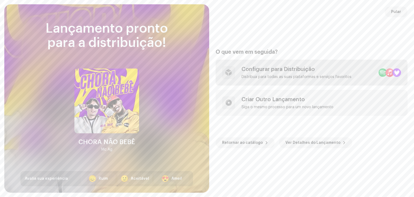
click at [290, 67] on div "Configurar para Distribuição" at bounding box center [296, 69] width 110 height 6
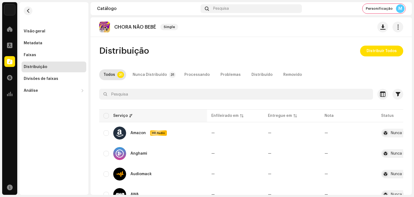
click at [109, 116] on div "Serviço" at bounding box center [152, 115] width 99 height 5
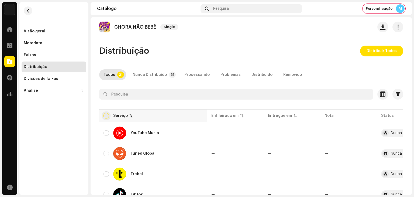
click at [105, 116] on input "checkbox" at bounding box center [105, 115] width 5 height 5
checkbox input "true"
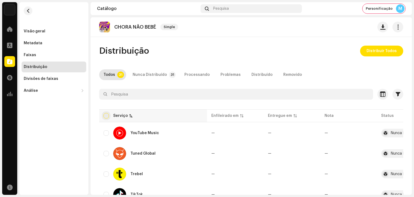
checkbox input "true"
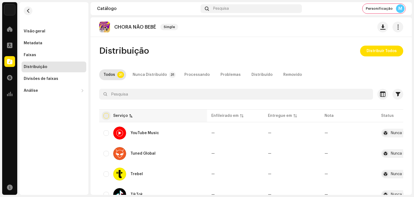
checkbox input "true"
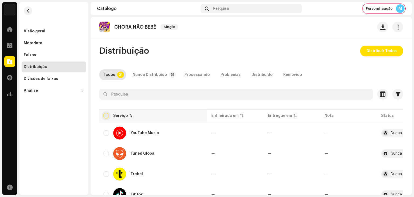
checkbox input "true"
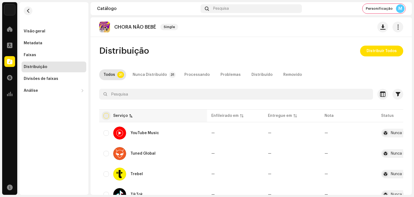
checkbox input "true"
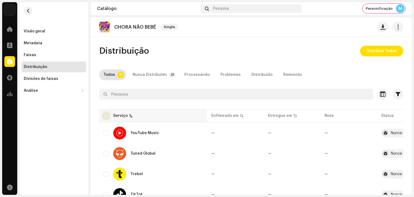
checkbox input "true"
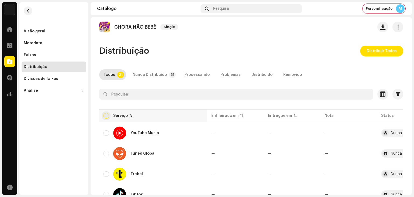
checkbox input "true"
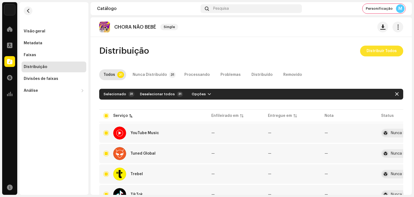
click at [383, 51] on span "Distribuir Todos" at bounding box center [381, 51] width 30 height 11
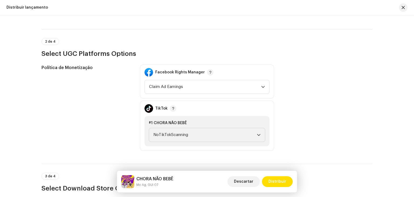
scroll to position [631, 0]
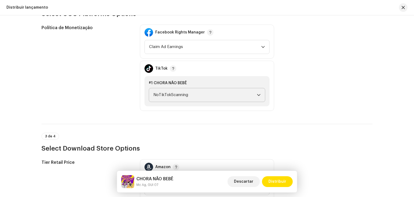
click at [224, 97] on span "NoTikTokScanning" at bounding box center [204, 94] width 103 height 13
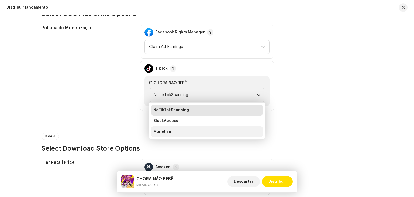
click at [169, 127] on li "Monetize" at bounding box center [206, 131] width 111 height 11
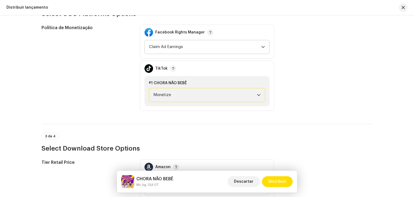
click at [194, 52] on span "Claim Ad Earnings" at bounding box center [205, 46] width 112 height 13
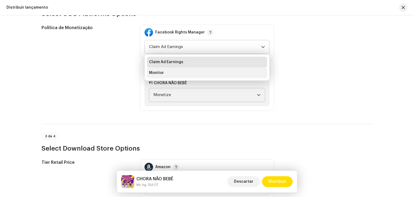
click at [189, 74] on li "Monitor" at bounding box center [207, 72] width 120 height 11
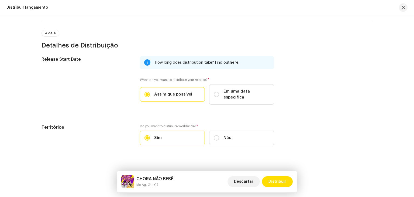
scroll to position [865, 0]
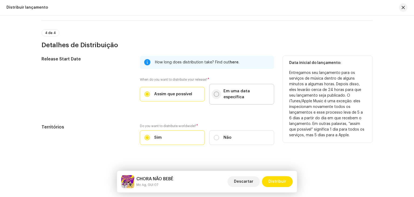
click at [215, 91] on input "Em uma data específica" at bounding box center [216, 93] width 5 height 5
radio input "true"
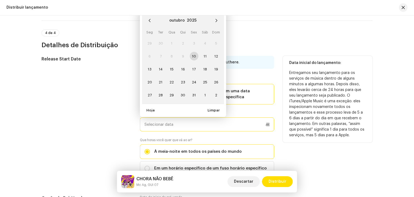
click at [183, 117] on input "text" at bounding box center [207, 124] width 134 height 14
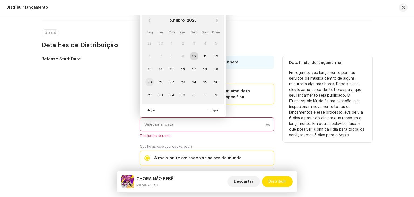
click at [151, 78] on span "20" at bounding box center [149, 82] width 9 height 9
type input "[DATE]"
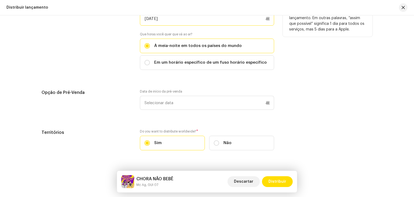
scroll to position [977, 0]
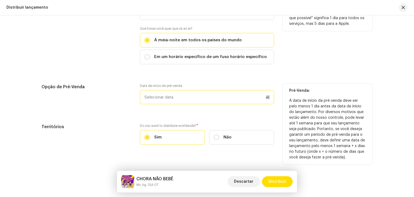
click at [170, 93] on p-datepicker at bounding box center [207, 97] width 134 height 14
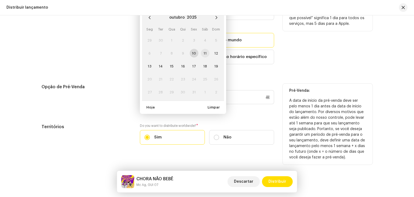
click at [206, 49] on span "11" at bounding box center [205, 53] width 9 height 9
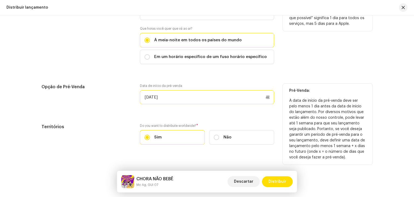
click at [176, 90] on input "[DATE]" at bounding box center [207, 97] width 134 height 14
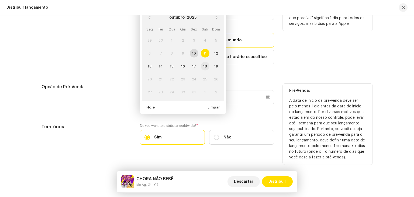
click at [207, 62] on span "18" at bounding box center [205, 66] width 9 height 9
type input "[DATE]"
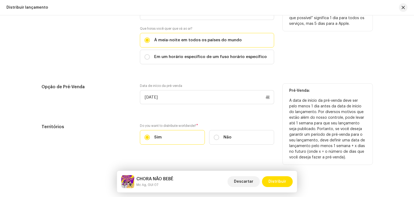
click at [118, 104] on div "Opção de Pré-Venda" at bounding box center [86, 96] width 90 height 27
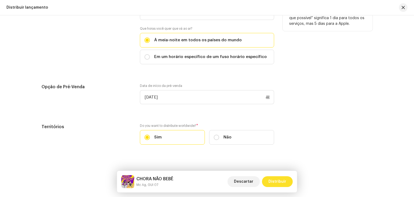
click at [279, 177] on span "Distribuir" at bounding box center [277, 181] width 18 height 11
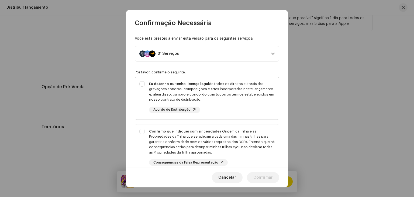
click at [160, 88] on div "Eu detenho ou tenho licença legal de todos os direitos autorais das gravações s…" at bounding box center [211, 91] width 125 height 21
checkbox input "true"
click at [150, 126] on div "Confirmo que indiquei com sinceridade a Origem da Trilha e as Propriedades da T…" at bounding box center [207, 147] width 144 height 46
checkbox input "true"
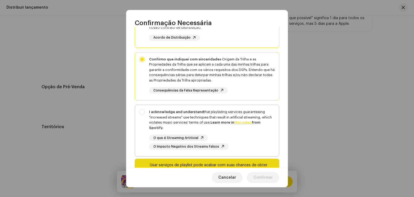
scroll to position [97, 0]
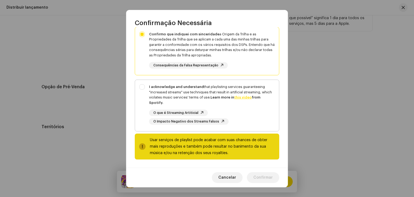
click at [146, 86] on div "I acknowledge and understand that playlisting services guaranteeing "increased …" at bounding box center [207, 104] width 144 height 49
checkbox input "true"
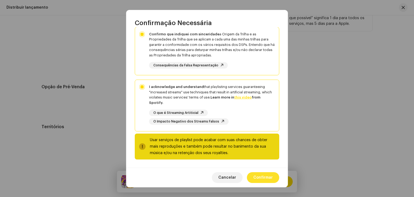
click at [262, 176] on span "Confirmar" at bounding box center [262, 177] width 19 height 11
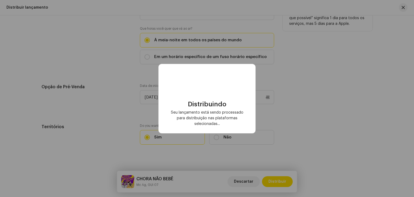
checkbox input "false"
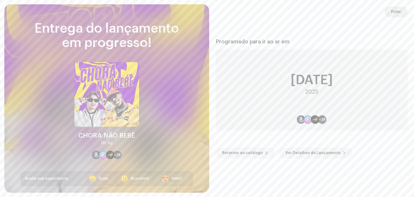
click at [396, 15] on span "Pular" at bounding box center [396, 11] width 10 height 11
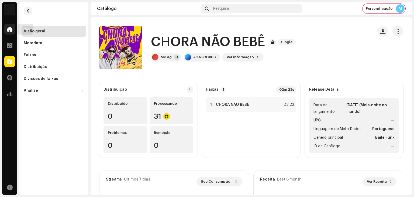
click at [6, 31] on div at bounding box center [9, 29] width 11 height 11
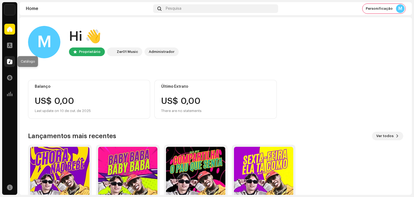
click at [11, 63] on span at bounding box center [9, 61] width 5 height 4
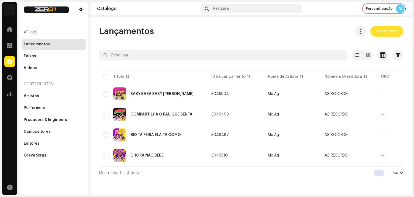
click at [394, 32] on span "Criar novo" at bounding box center [386, 31] width 20 height 11
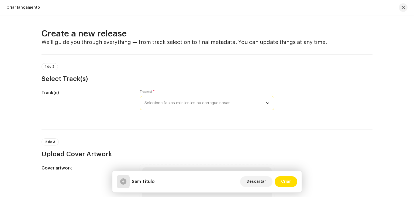
click at [205, 109] on span "Selecione faixas existentes ou carregue novas" at bounding box center [204, 102] width 121 height 13
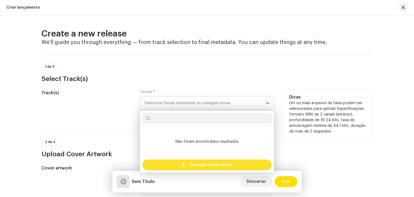
click at [201, 166] on span "Carregar novas faixas" at bounding box center [210, 164] width 43 height 11
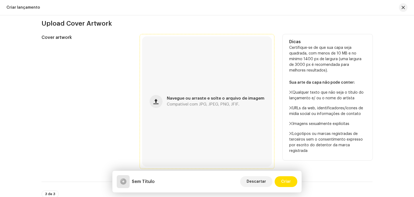
scroll to position [188, 0]
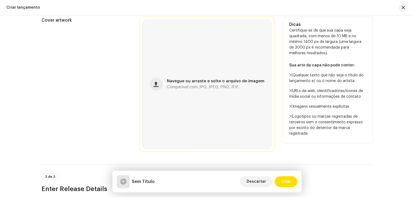
click at [214, 108] on div "Navegue ou arraste e solte o arquivo de imagem Compatível com JPG, JPEG, PNG, J…" at bounding box center [207, 84] width 130 height 130
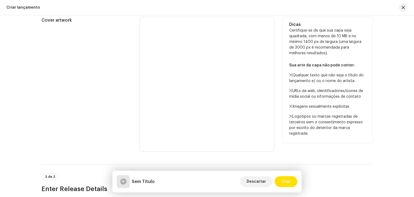
scroll to position [54, 0]
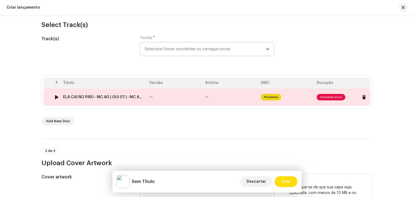
click at [195, 103] on td "—" at bounding box center [175, 96] width 56 height 17
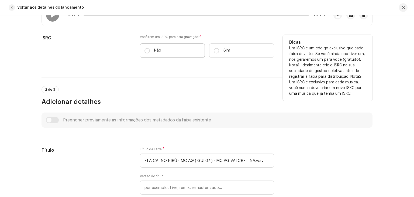
scroll to position [108, 0]
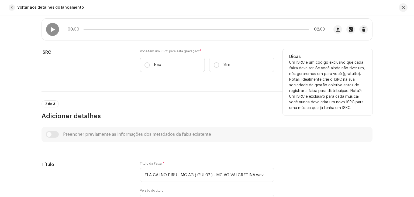
click at [143, 63] on label "Não" at bounding box center [172, 65] width 65 height 14
click at [144, 63] on input "Não" at bounding box center [146, 64] width 5 height 5
radio input "true"
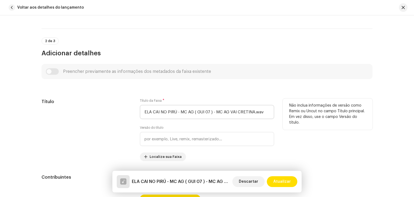
scroll to position [188, 0]
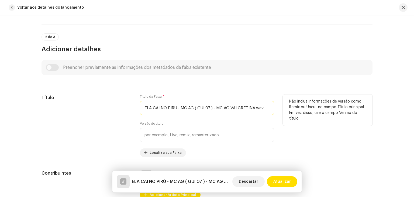
drag, startPoint x: 175, startPoint y: 107, endPoint x: 289, endPoint y: 108, distance: 114.2
click at [289, 108] on div "Título Título da Faixa * ELA CAI NO PIRÚ - MC AG ( GUI 07 ) - MC AG VAI CRETIN…" at bounding box center [206, 125] width 331 height 62
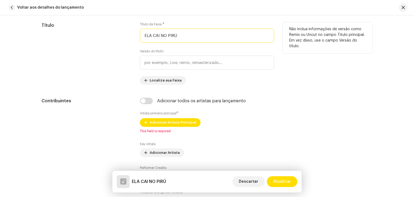
scroll to position [296, 0]
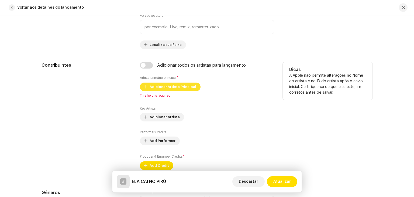
type input "ELA CAI NO PIRÚ"
click at [183, 87] on span "Adicionar Artista Principal" at bounding box center [172, 86] width 47 height 11
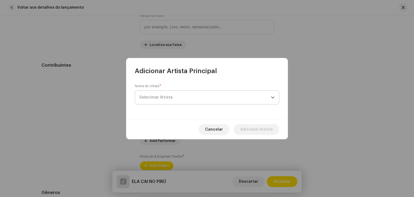
click at [183, 90] on span "Selecionar Artista" at bounding box center [204, 96] width 131 height 13
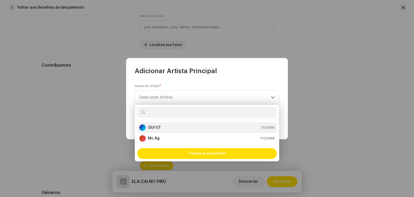
click at [173, 128] on div "GUI 07 1702991" at bounding box center [206, 127] width 135 height 6
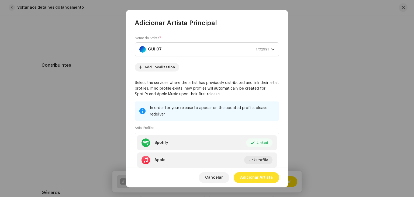
click at [259, 176] on span "Adicionar Artista" at bounding box center [256, 177] width 33 height 11
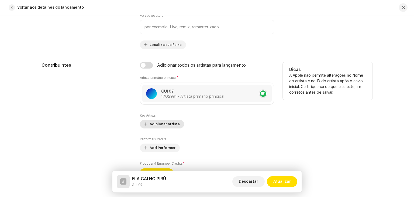
click at [165, 124] on span "Adicionar Artista" at bounding box center [164, 123] width 30 height 11
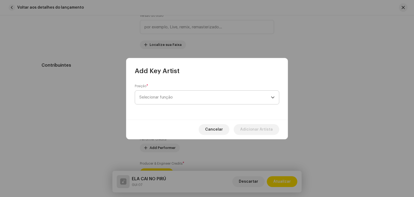
click at [188, 100] on span "Selecionar função" at bounding box center [204, 96] width 131 height 13
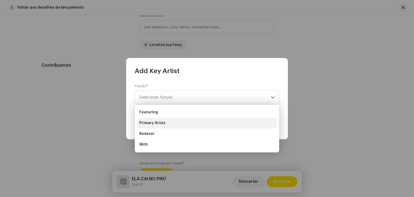
click at [170, 123] on li "Primary Artist" at bounding box center [206, 122] width 139 height 11
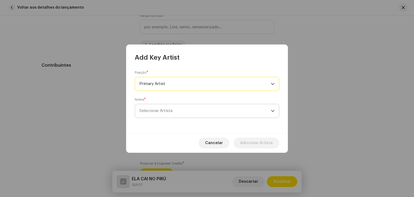
click at [175, 112] on span "Selecionar Artista" at bounding box center [204, 110] width 131 height 13
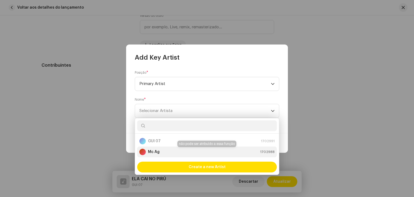
click at [170, 150] on div "Mc Ag 1702988" at bounding box center [206, 151] width 135 height 6
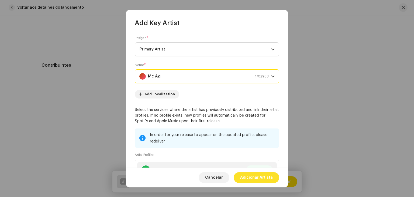
click at [262, 178] on span "Adicionar Artista" at bounding box center [256, 177] width 33 height 11
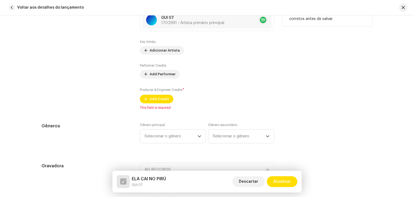
scroll to position [377, 0]
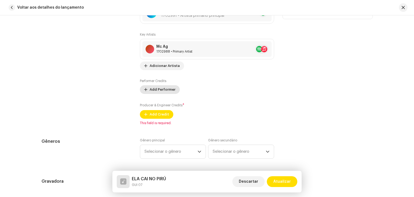
click at [158, 91] on span "Add Performer" at bounding box center [162, 89] width 26 height 11
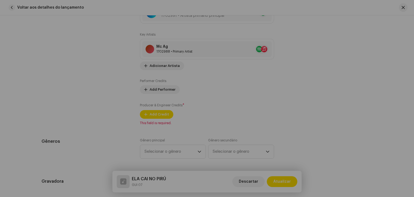
click at [317, 86] on div "Add Performer Credits Posição * Selecionar função Cancelar Add Credit" at bounding box center [207, 98] width 414 height 197
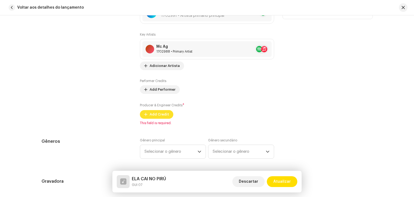
click at [158, 112] on span "Add Credit" at bounding box center [158, 114] width 19 height 11
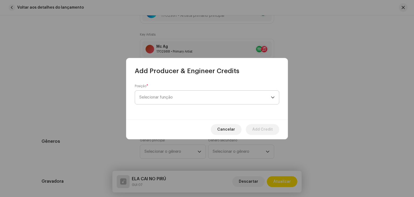
click at [187, 98] on span "Selecionar função" at bounding box center [204, 96] width 131 height 13
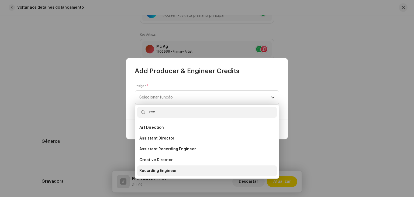
type input "rec"
click at [161, 172] on span "Recording Engineer" at bounding box center [157, 170] width 37 height 5
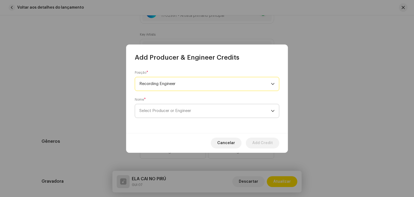
click at [182, 115] on span "Select Producer or Engineer" at bounding box center [204, 110] width 131 height 13
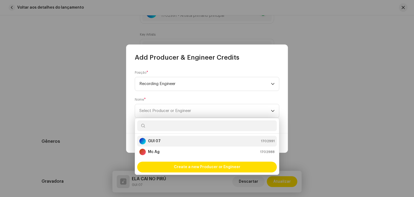
click at [169, 141] on div "GUI 07 1702991" at bounding box center [206, 141] width 135 height 6
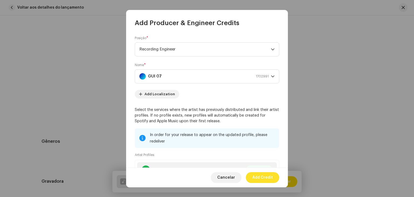
click at [263, 178] on span "Add Credit" at bounding box center [262, 177] width 20 height 11
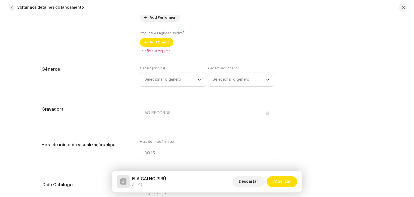
scroll to position [458, 0]
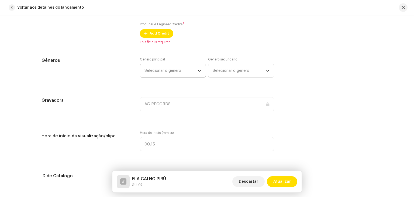
click at [175, 75] on div "Gênero principal Selecionar o gênero" at bounding box center [173, 67] width 66 height 20
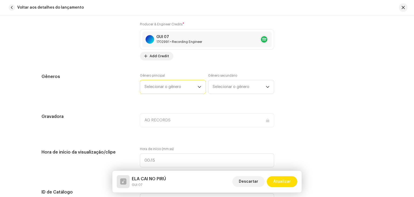
click at [167, 86] on span "Selecionar o gênero" at bounding box center [170, 86] width 53 height 13
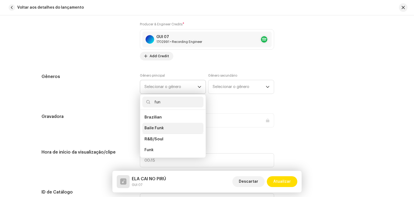
type input "fun"
click at [164, 125] on li "Baile Funk" at bounding box center [172, 128] width 61 height 11
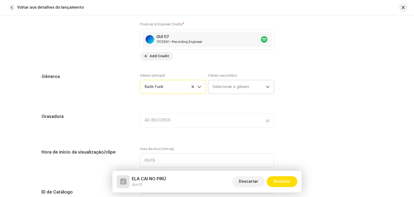
click at [219, 87] on span "Selecionar o gênero" at bounding box center [238, 86] width 53 height 13
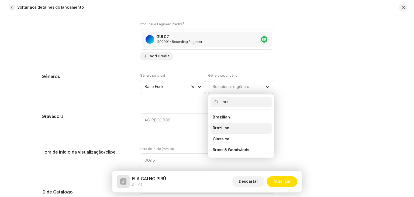
type input "bra"
click at [220, 126] on span "Brazilian" at bounding box center [220, 127] width 17 height 5
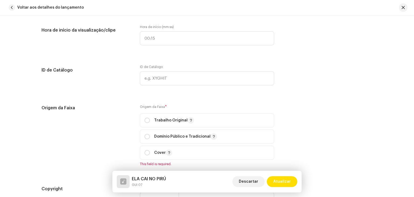
scroll to position [592, 0]
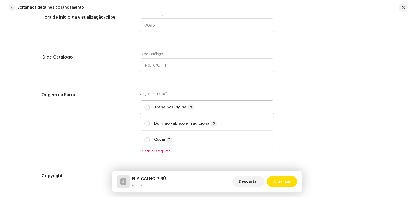
click at [150, 108] on div "Trabalho Original" at bounding box center [169, 107] width 50 height 6
radio input "true"
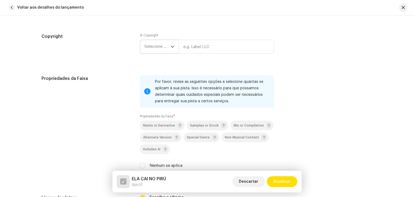
scroll to position [727, 0]
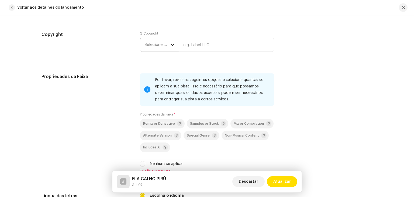
click at [158, 43] on span "Selecione o ano" at bounding box center [157, 44] width 26 height 13
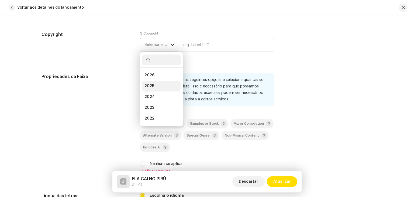
click at [155, 84] on li "2025" at bounding box center [161, 86] width 38 height 11
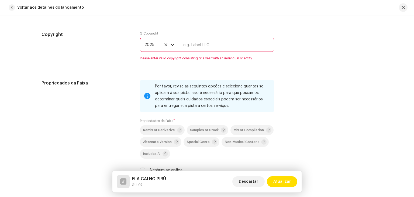
click at [200, 46] on input "text" at bounding box center [226, 45] width 95 height 14
type input "AG RECORDS"
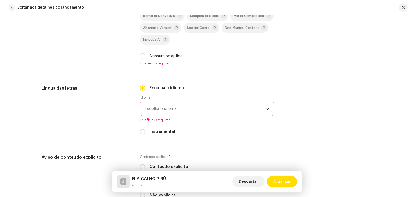
scroll to position [835, 0]
click at [142, 55] on input "Nenhum se aplica" at bounding box center [142, 55] width 5 height 5
checkbox input "true"
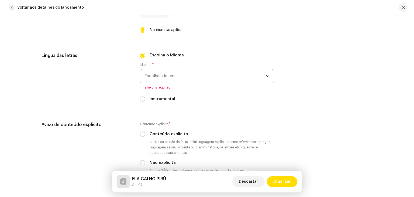
scroll to position [862, 0]
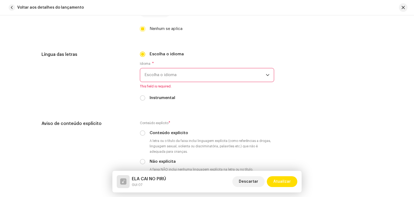
click at [171, 80] on span "Escolha o idioma" at bounding box center [204, 74] width 121 height 13
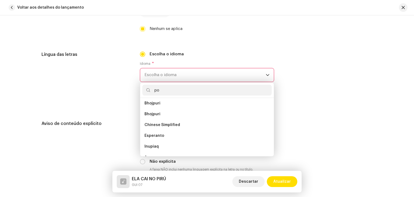
scroll to position [0, 0]
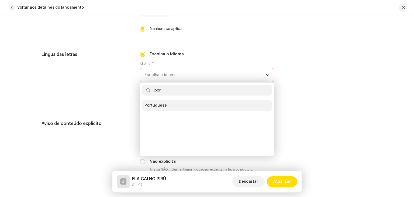
type input "por"
click at [177, 104] on li "Portuguese" at bounding box center [206, 105] width 129 height 11
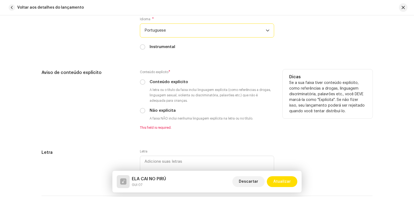
scroll to position [942, 0]
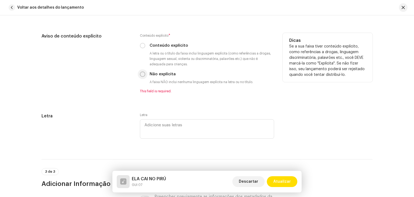
click at [141, 75] on input "Não explícita" at bounding box center [142, 73] width 5 height 5
radio input "true"
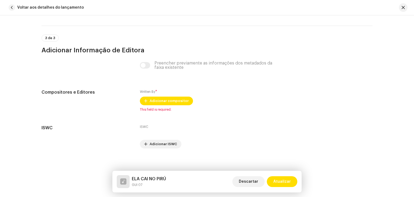
scroll to position [1074, 0]
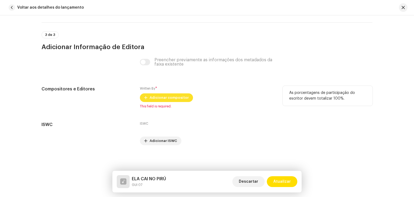
click at [169, 96] on span "Adicionar compositor" at bounding box center [168, 97] width 39 height 11
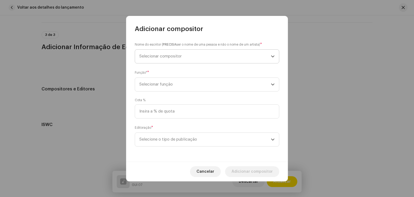
click at [179, 57] on span "Selecionar compositor" at bounding box center [160, 56] width 42 height 4
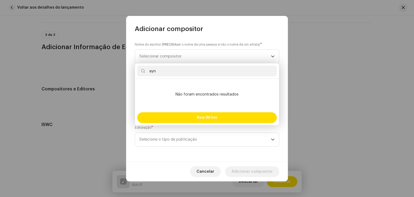
drag, startPoint x: 168, startPoint y: 72, endPoint x: 154, endPoint y: 71, distance: 13.5
click at [154, 71] on input "ayn" at bounding box center [206, 70] width 139 height 11
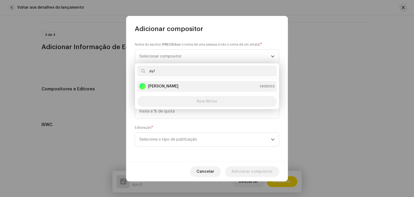
type input "ayl"
click at [158, 86] on strong "[PERSON_NAME]" at bounding box center [163, 85] width 30 height 5
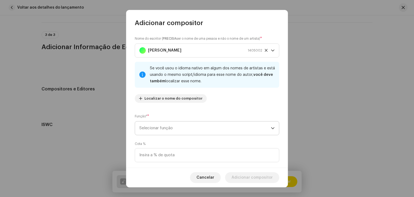
click at [195, 131] on span "Selecionar função" at bounding box center [204, 127] width 131 height 13
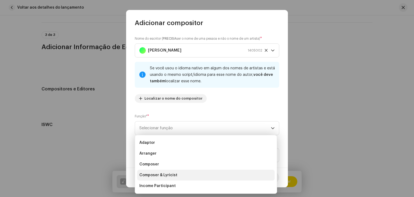
click at [171, 177] on span "Composer & Lyricist" at bounding box center [158, 174] width 38 height 5
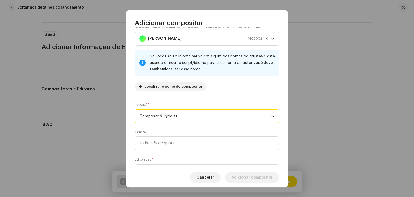
scroll to position [38, 0]
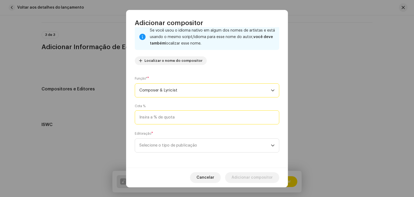
click at [174, 118] on input at bounding box center [207, 117] width 144 height 14
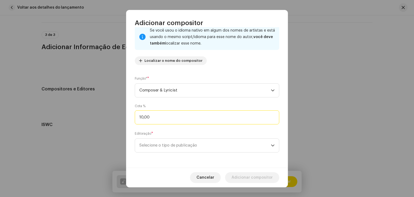
type input "100,00"
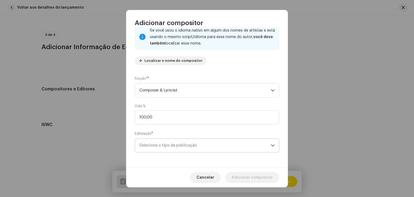
click at [176, 152] on span "Selecione o tipo de publicação" at bounding box center [204, 144] width 131 height 13
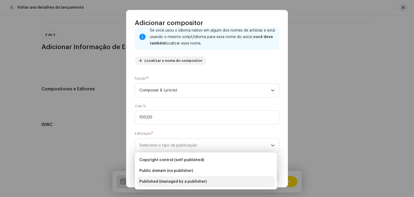
click at [171, 180] on span "Published (managed by a publisher)" at bounding box center [172, 181] width 67 height 5
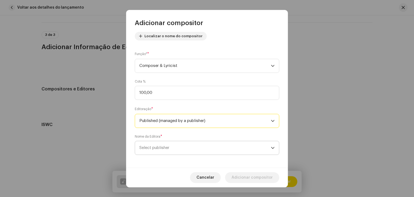
scroll to position [65, 0]
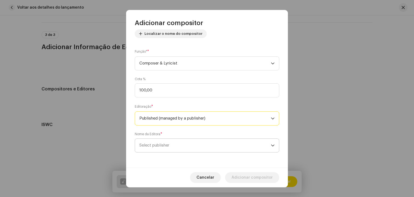
click at [186, 148] on span "Select publisher" at bounding box center [204, 144] width 131 height 13
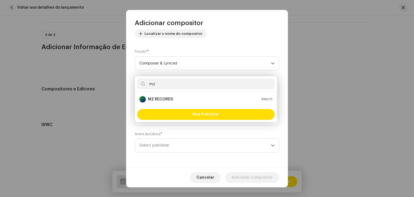
type input "mz"
click at [174, 99] on div "MZ RECORDS 89670" at bounding box center [205, 99] width 133 height 6
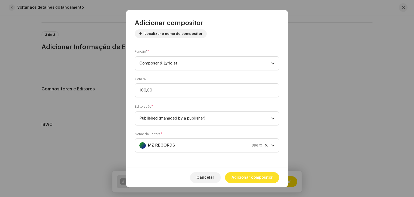
click at [249, 179] on span "Adicionar compositor" at bounding box center [251, 177] width 41 height 11
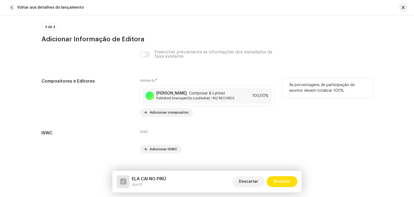
scroll to position [1094, 0]
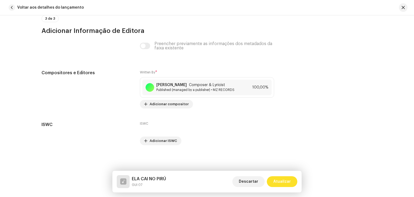
click at [280, 179] on span "Atualizar" at bounding box center [282, 181] width 18 height 11
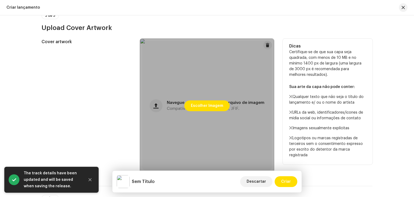
scroll to position [323, 0]
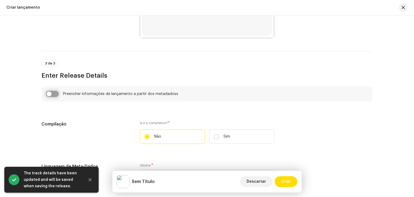
click at [53, 93] on input "checkbox" at bounding box center [52, 93] width 13 height 6
checkbox input "true"
type input "ELA CAI NO PIRÚ"
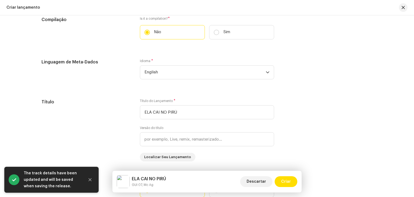
scroll to position [458, 0]
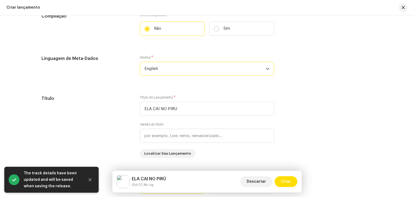
click at [170, 68] on span "English" at bounding box center [204, 68] width 121 height 13
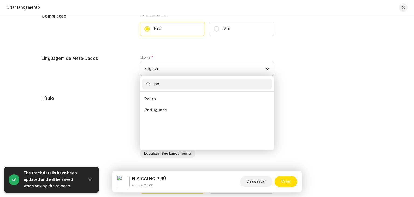
scroll to position [0, 0]
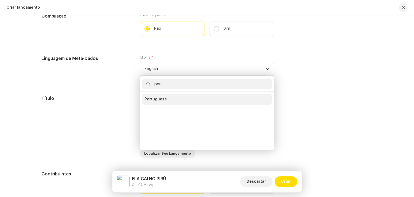
type input "por"
click at [169, 100] on li "Portuguese" at bounding box center [206, 99] width 129 height 11
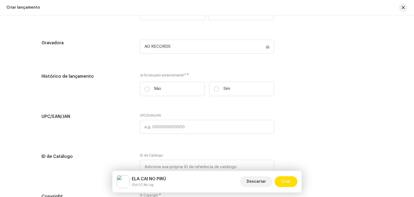
scroll to position [835, 0]
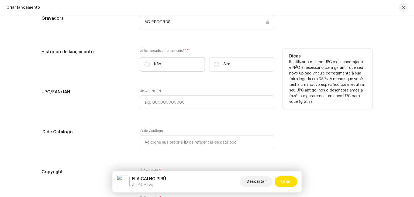
click at [154, 67] on p "Não" at bounding box center [157, 64] width 7 height 6
click at [150, 67] on input "Não" at bounding box center [146, 64] width 5 height 5
radio input "true"
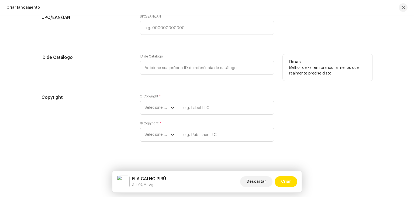
scroll to position [914, 0]
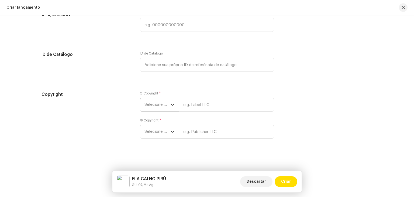
click at [159, 105] on span "Selecione o ano" at bounding box center [157, 104] width 26 height 13
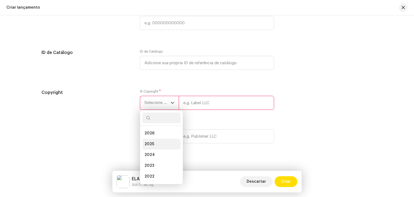
click at [157, 141] on li "2025" at bounding box center [161, 143] width 38 height 11
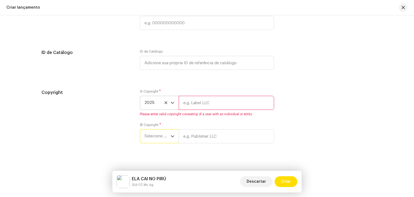
click at [155, 134] on span "Selecione o ano" at bounding box center [157, 135] width 26 height 13
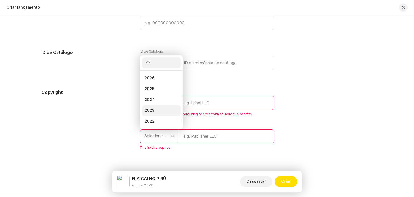
scroll to position [9, 0]
click at [156, 85] on li "2025" at bounding box center [161, 80] width 38 height 11
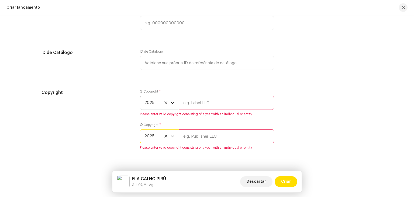
click at [188, 99] on input "text" at bounding box center [226, 103] width 95 height 14
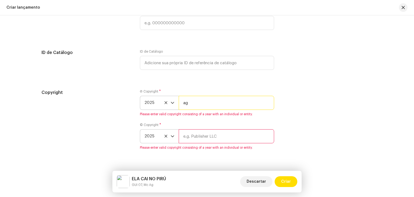
type input "AG RECORDS"
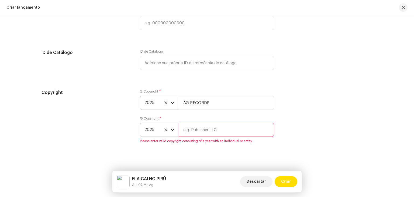
click at [204, 139] on div "© Copyright * 2025 Please enter valid copyright consisting of a year with an in…" at bounding box center [207, 129] width 134 height 27
click at [205, 131] on input "text" at bounding box center [226, 130] width 95 height 14
type input "AG RECORDS"
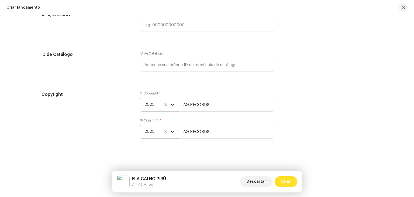
click at [282, 182] on span "Criar" at bounding box center [286, 181] width 10 height 11
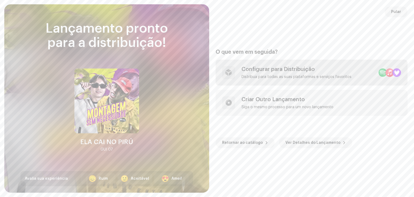
click at [334, 67] on div "Configurar para Distribuição" at bounding box center [296, 69] width 110 height 6
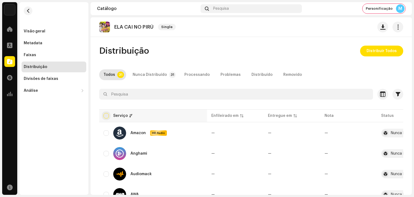
click at [108, 116] on input "checkbox" at bounding box center [105, 115] width 5 height 5
checkbox input "true"
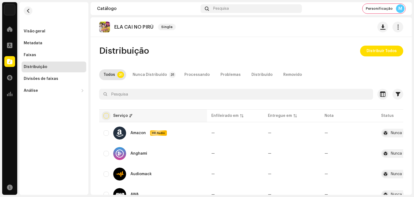
checkbox input "true"
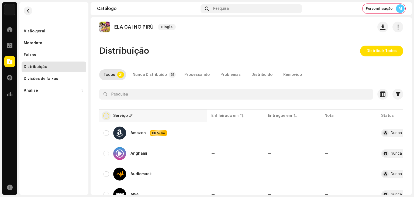
checkbox input "true"
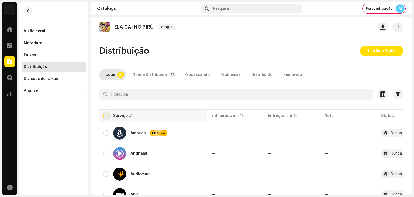
checkbox input "true"
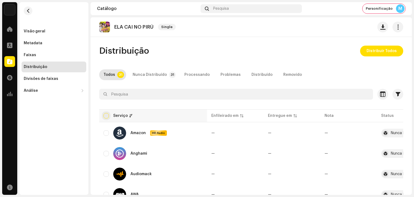
checkbox input "true"
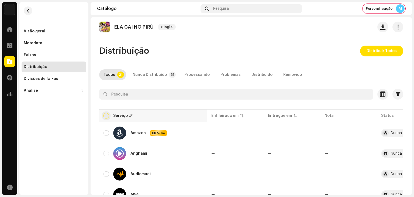
checkbox input "true"
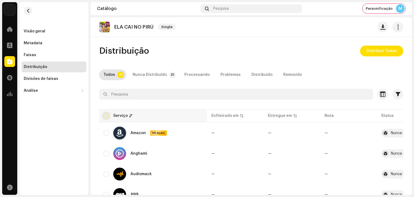
checkbox input "true"
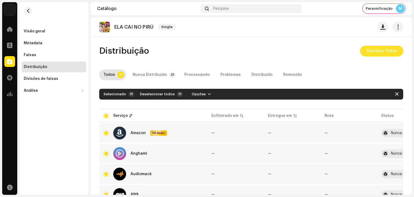
click at [381, 47] on span "Distribuir Todos" at bounding box center [381, 51] width 30 height 11
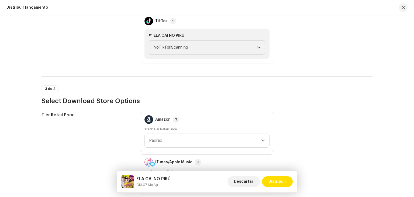
scroll to position [673, 0]
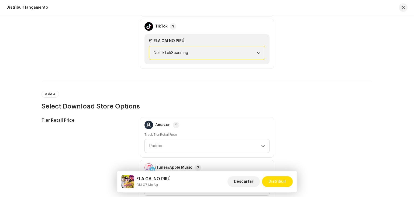
click at [198, 55] on span "NoTikTokScanning" at bounding box center [204, 52] width 103 height 13
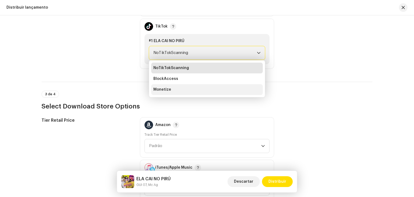
click at [177, 89] on li "Monetize" at bounding box center [206, 89] width 111 height 11
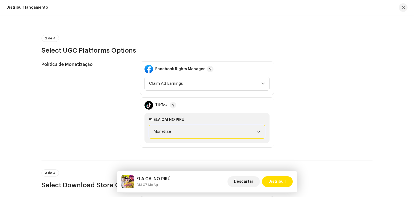
scroll to position [592, 0]
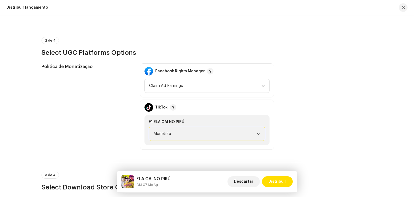
click at [177, 89] on span "Claim Ad Earnings" at bounding box center [205, 85] width 112 height 13
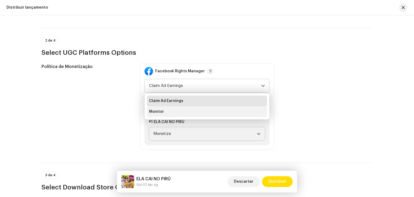
click at [177, 111] on li "Monitor" at bounding box center [207, 111] width 120 height 11
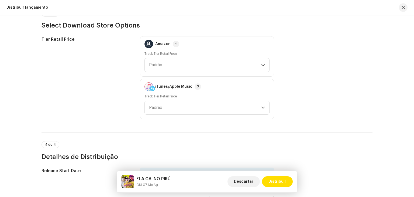
scroll to position [865, 0]
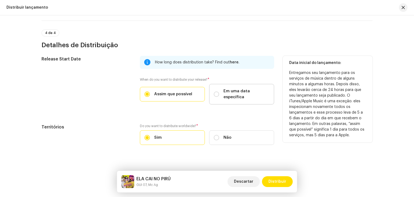
click at [223, 93] on span "Em uma data específica" at bounding box center [246, 94] width 46 height 12
click at [219, 93] on input "Em uma data específica" at bounding box center [216, 93] width 5 height 5
radio input "true"
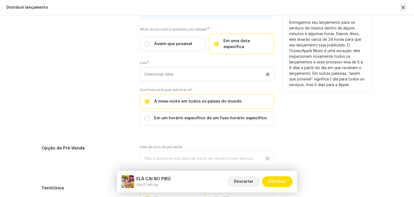
scroll to position [919, 0]
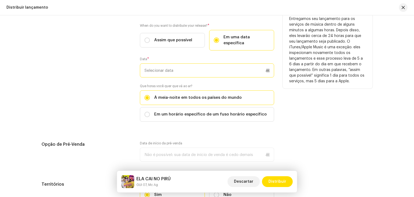
click at [186, 64] on input "text" at bounding box center [207, 70] width 134 height 14
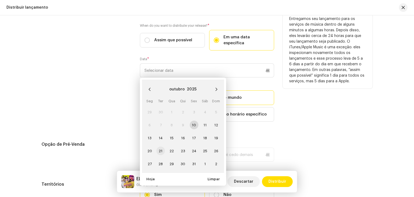
click at [158, 146] on span "21" at bounding box center [160, 150] width 9 height 9
type input "[DATE]"
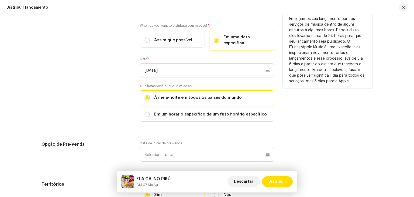
click at [98, 99] on div "Release Start Date" at bounding box center [86, 65] width 90 height 126
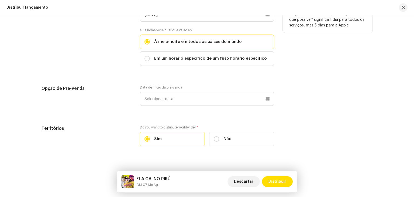
scroll to position [977, 0]
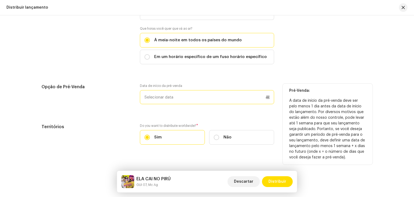
click at [163, 96] on p-datepicker at bounding box center [207, 97] width 134 height 14
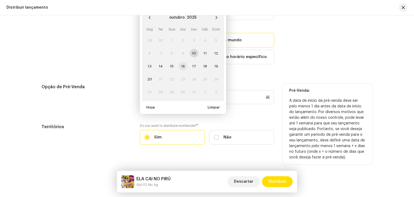
click at [179, 62] on span "16" at bounding box center [183, 66] width 9 height 9
type input "[DATE]"
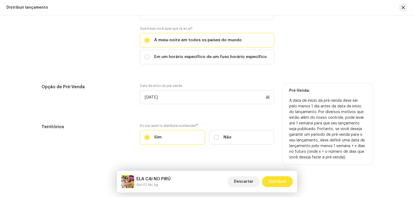
click at [275, 177] on span "Distribuir" at bounding box center [277, 181] width 18 height 11
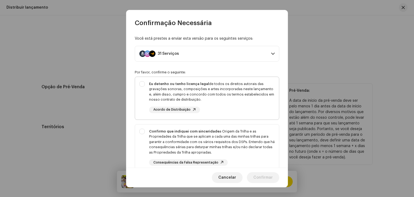
click at [183, 98] on div "Eu detenho ou tenho licença legal de todos os direitos autorais das gravações s…" at bounding box center [211, 91] width 125 height 21
checkbox input "true"
click at [158, 135] on div "Confirmo que indiquei com sinceridade a Origem da Trilha e as Propriedades da T…" at bounding box center [211, 141] width 125 height 26
checkbox input "true"
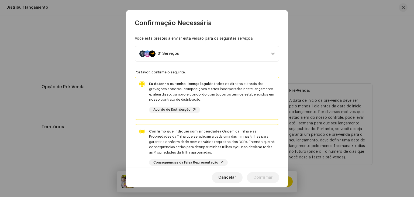
scroll to position [97, 0]
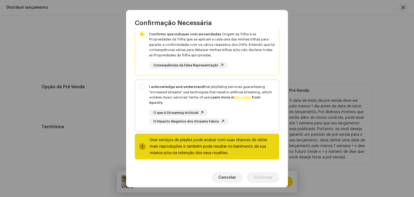
click at [157, 86] on strong "I acknowledge and understand" at bounding box center [176, 87] width 55 height 4
checkbox input "true"
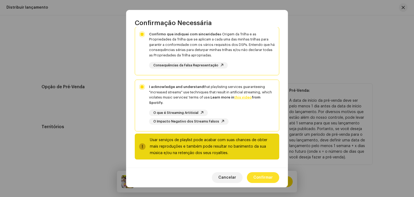
click at [259, 177] on span "Confirmar" at bounding box center [262, 177] width 19 height 11
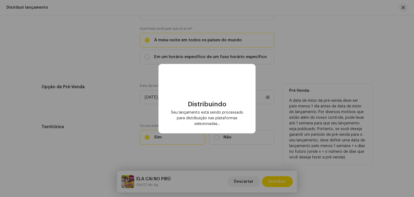
checkbox input "false"
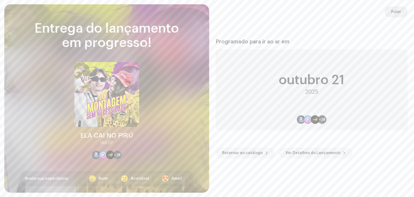
click at [402, 9] on button "Pular" at bounding box center [395, 11] width 23 height 11
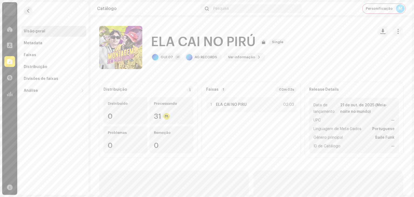
click at [28, 12] on span "button" at bounding box center [28, 11] width 4 height 4
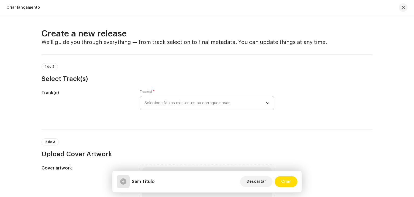
click at [190, 104] on span "Selecione faixas existentes ou carregue novas" at bounding box center [204, 102] width 121 height 13
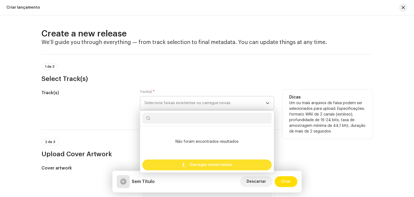
click at [185, 161] on div "Carregar novas faixas" at bounding box center [206, 164] width 129 height 11
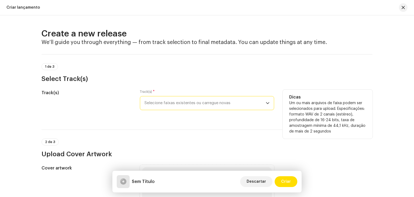
click at [179, 110] on p-select "Selecione faixas existentes ou carregue novas" at bounding box center [207, 103] width 134 height 14
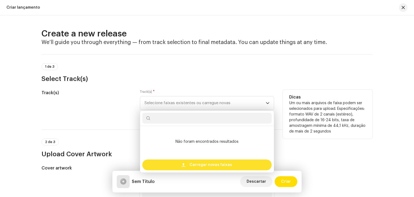
click at [185, 166] on span at bounding box center [183, 164] width 4 height 4
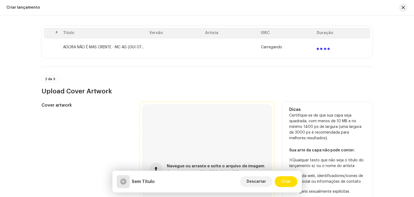
scroll to position [108, 0]
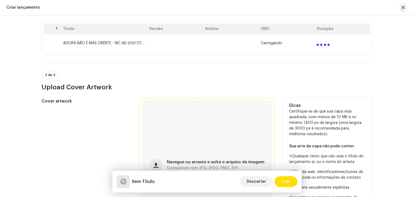
click at [191, 133] on div "Navegue ou arraste e solte o arquivo de imagem Compatível com JPG, JPEG, PNG, J…" at bounding box center [207, 165] width 130 height 130
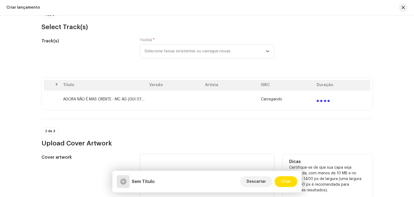
scroll to position [27, 0]
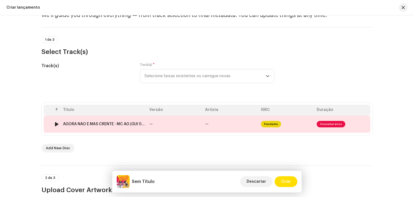
click at [180, 125] on td "—" at bounding box center [175, 123] width 56 height 17
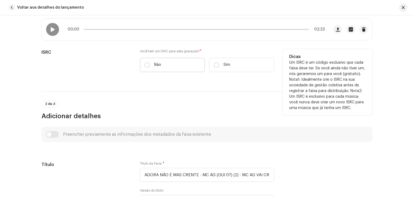
click at [162, 64] on label "Não" at bounding box center [172, 65] width 65 height 14
click at [150, 64] on input "Não" at bounding box center [146, 64] width 5 height 5
radio input "true"
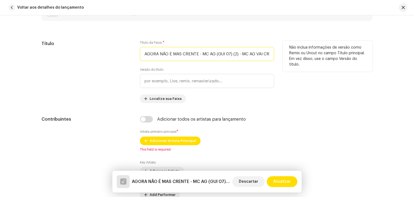
scroll to position [0, 17]
drag, startPoint x: 195, startPoint y: 53, endPoint x: 303, endPoint y: 60, distance: 107.7
click at [303, 60] on div "Título Título da Faixa * AGORA NÃO É MAS CRENTE - MC AG (GUI 07) (2) - MC AG …" at bounding box center [206, 71] width 331 height 62
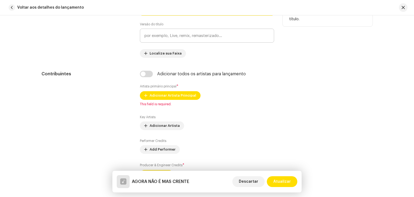
scroll to position [323, 0]
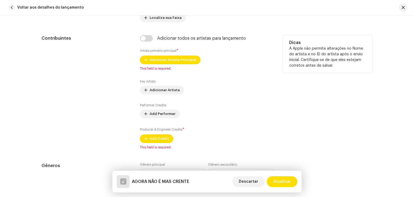
type input "AGORA NÃO É MAS CRENTE"
click at [177, 66] on div "Adicionar Artista Principal This field is required." at bounding box center [207, 62] width 134 height 15
click at [174, 63] on span "Adicionar Artista Principal" at bounding box center [172, 59] width 47 height 11
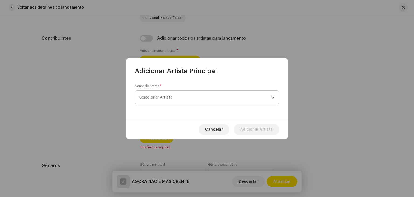
click at [168, 95] on span "Selecionar Artista" at bounding box center [155, 97] width 33 height 4
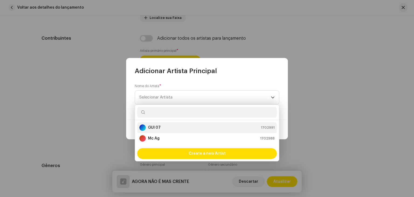
click at [169, 128] on div "GUI 07 1702991" at bounding box center [206, 127] width 135 height 6
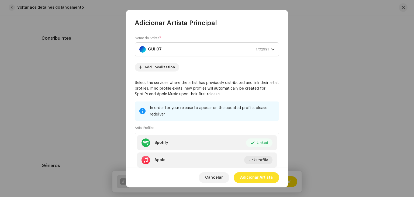
click at [256, 177] on span "Adicionar Artista" at bounding box center [256, 177] width 33 height 11
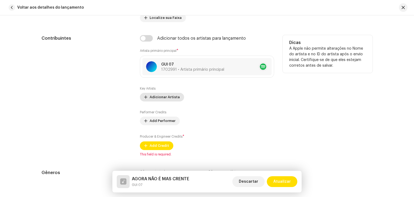
click at [167, 96] on span "Adicionar Artista" at bounding box center [164, 97] width 30 height 11
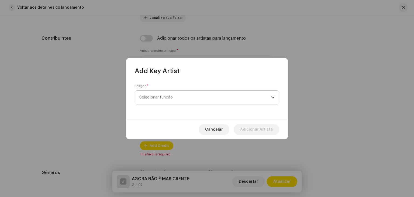
click at [169, 95] on span "Selecionar função" at bounding box center [204, 96] width 131 height 13
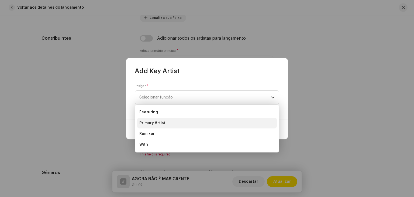
click at [166, 125] on li "Primary Artist" at bounding box center [206, 122] width 139 height 11
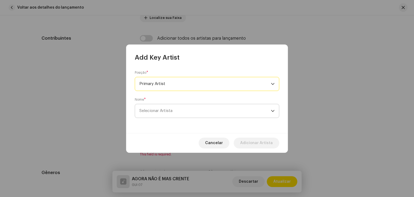
click at [181, 111] on span "Selecionar Artista" at bounding box center [204, 110] width 131 height 13
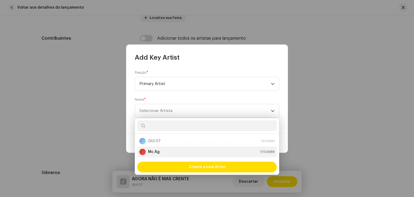
click at [173, 150] on div "Mc Ag 1702988" at bounding box center [206, 151] width 135 height 6
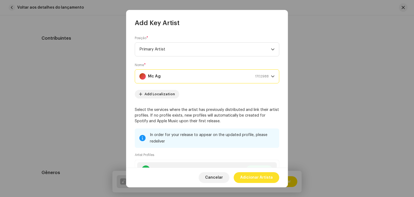
click at [259, 177] on span "Adicionar Artista" at bounding box center [256, 177] width 33 height 11
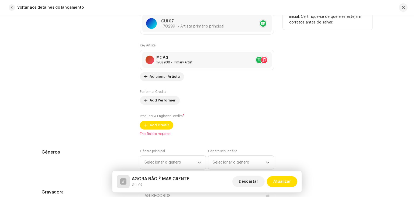
scroll to position [404, 0]
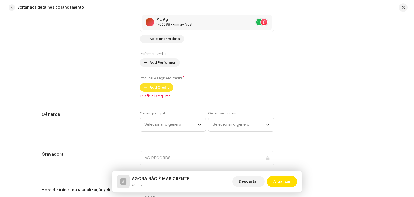
click at [159, 86] on span "Add Credit" at bounding box center [158, 87] width 19 height 11
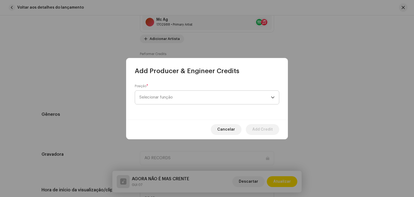
click at [165, 97] on span "Selecionar função" at bounding box center [204, 96] width 131 height 13
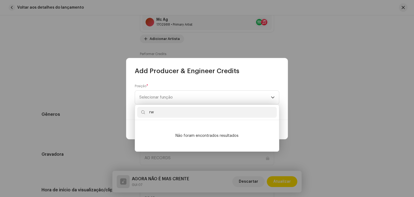
drag, startPoint x: 154, startPoint y: 111, endPoint x: 138, endPoint y: 111, distance: 16.2
click at [138, 111] on input "rw" at bounding box center [206, 112] width 139 height 11
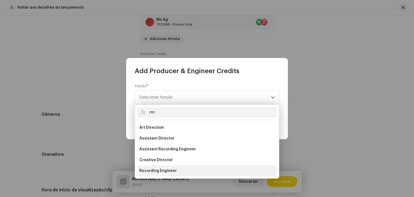
type input "rec"
click at [156, 167] on li "Recording Engineer" at bounding box center [206, 170] width 139 height 11
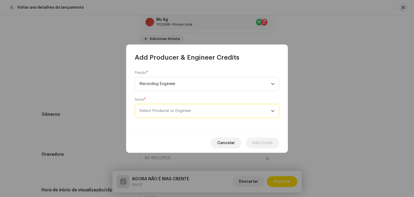
click at [170, 109] on span "Select Producer or Engineer" at bounding box center [165, 111] width 52 height 4
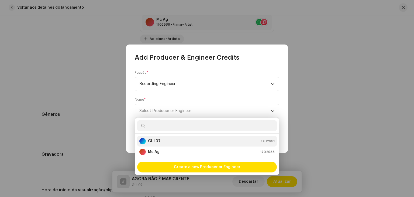
click at [183, 139] on div "GUI 07 1702991" at bounding box center [206, 141] width 135 height 6
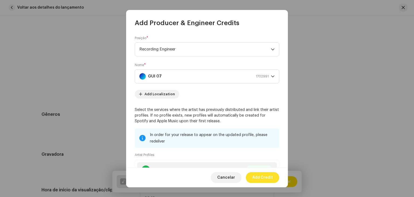
click at [259, 174] on span "Add Credit" at bounding box center [262, 177] width 20 height 11
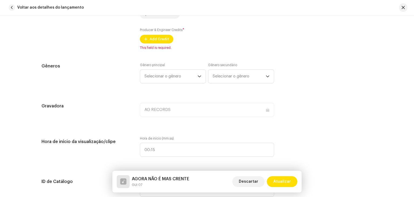
scroll to position [458, 0]
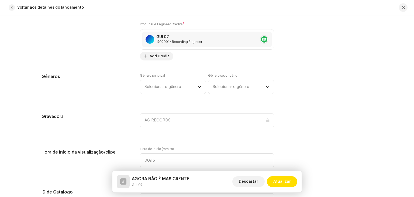
click at [169, 69] on div "Detalhes da faixa Complete o seguinte para finalizar sua faixa. 1 de 3 Adiciona…" at bounding box center [207, 178] width 348 height 1215
click at [170, 88] on span "Selecionar o gênero" at bounding box center [170, 86] width 53 height 13
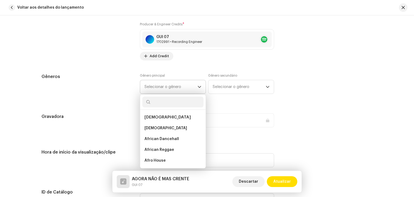
type input "r"
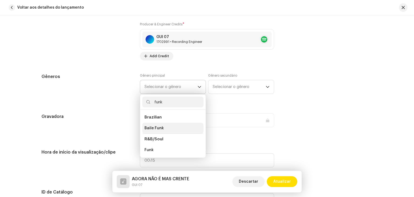
type input "funk"
click at [185, 127] on li "Baile Funk" at bounding box center [172, 128] width 61 height 11
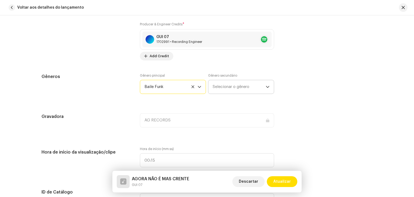
click at [231, 86] on span "Selecionar o gênero" at bounding box center [238, 86] width 53 height 13
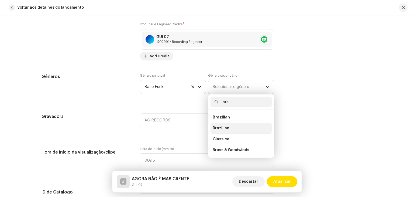
type input "bra"
click at [229, 126] on li "Brazilian" at bounding box center [240, 128] width 61 height 11
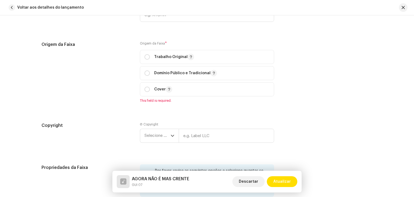
scroll to position [646, 0]
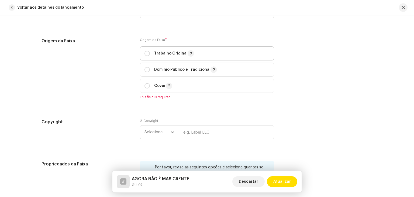
click at [147, 56] on div "Trabalho Original" at bounding box center [169, 53] width 50 height 6
radio input "true"
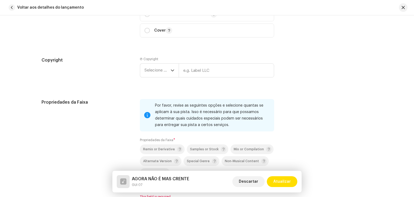
scroll to position [727, 0]
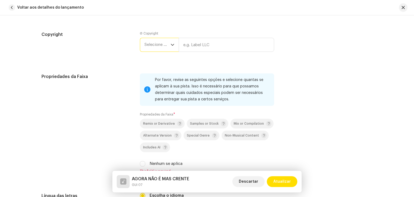
click at [157, 43] on span "Selecione o ano" at bounding box center [157, 44] width 26 height 13
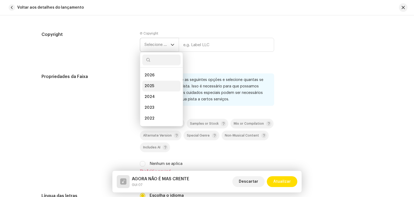
click at [149, 89] on span "2025" at bounding box center [149, 85] width 10 height 5
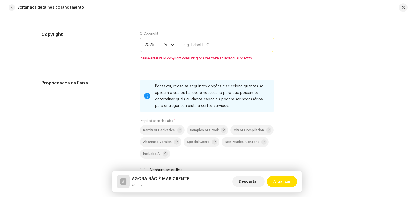
click at [184, 42] on input "text" at bounding box center [226, 45] width 95 height 14
type input "AG RECORDS"
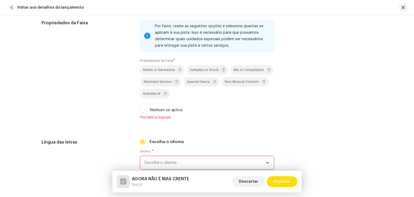
scroll to position [862, 0]
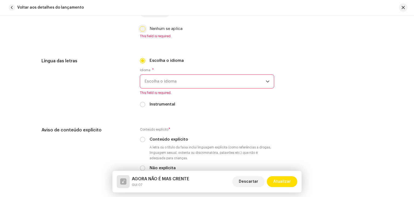
click at [141, 31] on input "Nenhum se aplica" at bounding box center [142, 28] width 5 height 5
checkbox input "true"
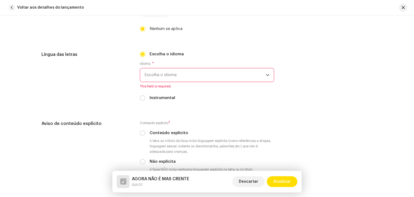
drag, startPoint x: 150, startPoint y: 61, endPoint x: 158, endPoint y: 75, distance: 15.9
click at [150, 61] on div "Escolha o idioma Idioma * Escolha o idioma This field is required. Instrumental" at bounding box center [207, 76] width 134 height 50
click at [165, 71] on span "Escolha o idioma" at bounding box center [204, 74] width 121 height 13
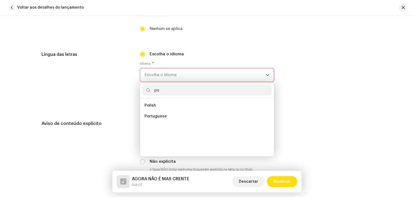
scroll to position [0, 0]
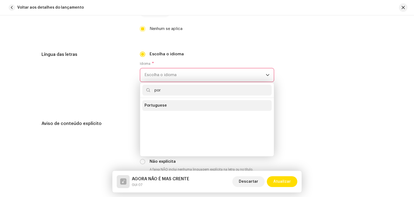
type input "por"
click at [168, 106] on li "Portuguese" at bounding box center [206, 105] width 129 height 11
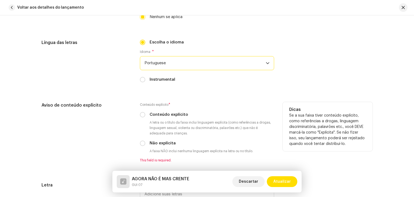
scroll to position [942, 0]
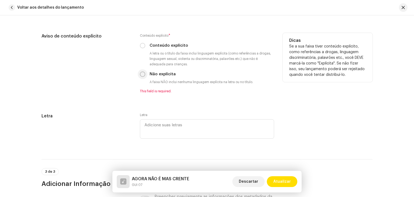
click at [143, 73] on input "Não explícita" at bounding box center [142, 73] width 5 height 5
radio input "true"
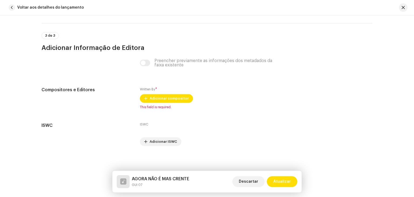
scroll to position [1074, 0]
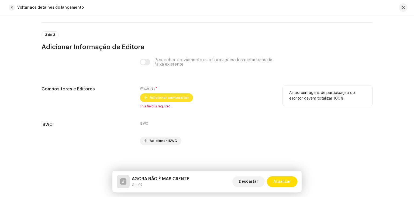
click at [165, 100] on span "Adicionar compositor" at bounding box center [168, 97] width 39 height 11
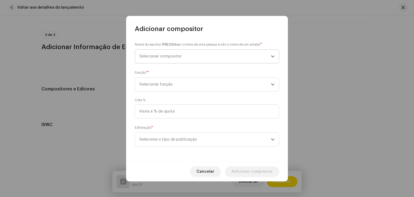
click at [180, 62] on span "Selecionar compositor" at bounding box center [204, 56] width 131 height 13
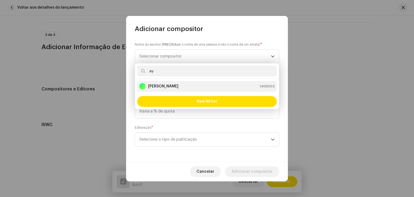
type input "ay"
click at [176, 87] on strong "[PERSON_NAME]" at bounding box center [163, 85] width 30 height 5
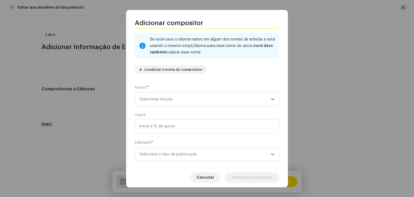
scroll to position [38, 0]
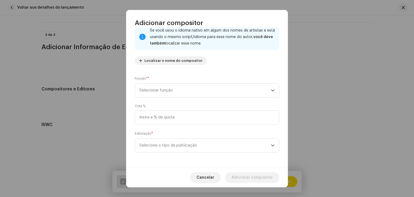
click at [176, 87] on span "Selecionar função" at bounding box center [204, 89] width 131 height 13
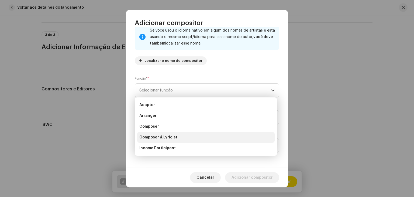
click at [170, 139] on span "Composer & Lyricist" at bounding box center [158, 136] width 38 height 5
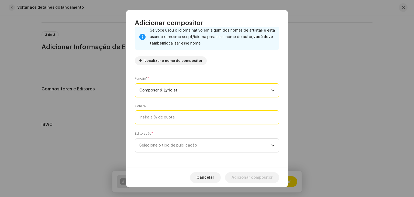
click at [172, 114] on input at bounding box center [207, 117] width 144 height 14
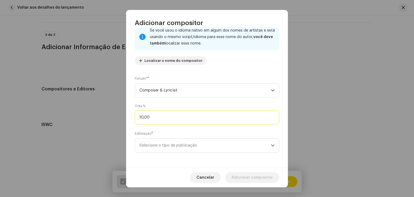
type input "100,00"
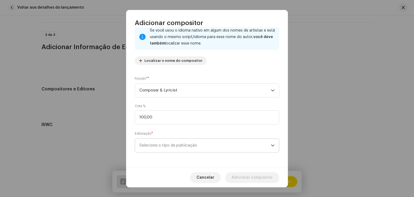
click at [175, 142] on span "Selecione o tipo de publicação" at bounding box center [204, 144] width 131 height 13
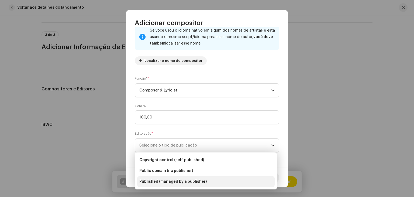
click at [172, 182] on span "Published (managed by a publisher)" at bounding box center [172, 181] width 67 height 5
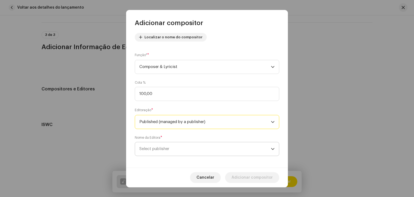
scroll to position [65, 0]
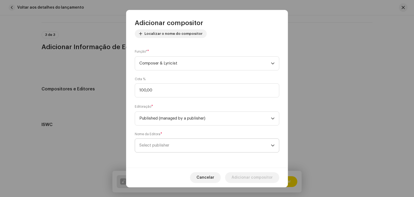
click at [179, 145] on span "Select publisher" at bounding box center [204, 144] width 131 height 13
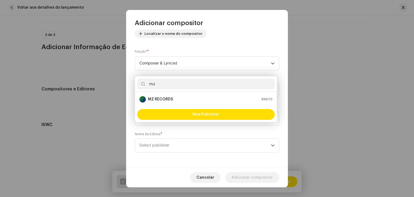
type input "mz"
click at [180, 99] on div "MZ RECORDS 89670" at bounding box center [205, 99] width 133 height 6
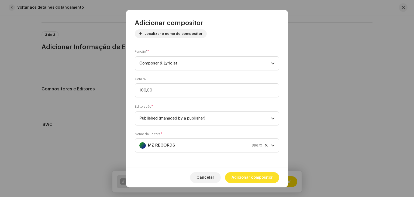
click at [250, 176] on span "Adicionar compositor" at bounding box center [251, 177] width 41 height 11
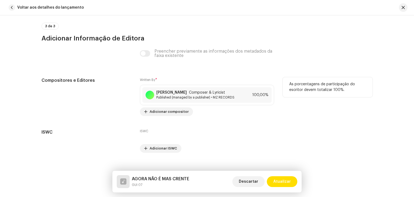
scroll to position [1094, 0]
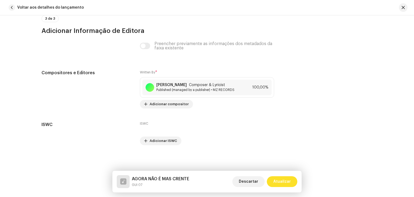
click at [280, 181] on span "Atualizar" at bounding box center [282, 181] width 18 height 11
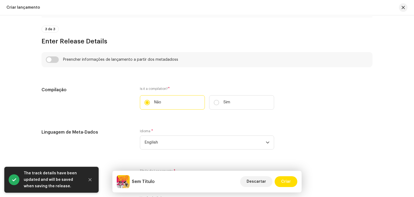
scroll to position [350, 0]
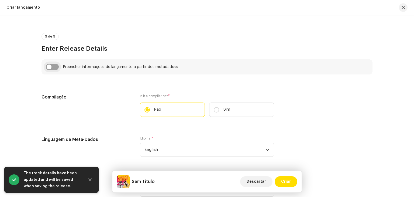
drag, startPoint x: 55, startPoint y: 63, endPoint x: 55, endPoint y: 68, distance: 4.8
click at [55, 64] on div "Preencher informações de lançamento a partir dos metadadoss" at bounding box center [206, 66] width 331 height 15
click at [55, 68] on input "checkbox" at bounding box center [52, 67] width 13 height 6
checkbox input "true"
type input "AGORA NÃO É MAS CRENTE"
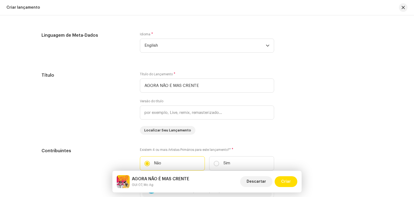
scroll to position [485, 0]
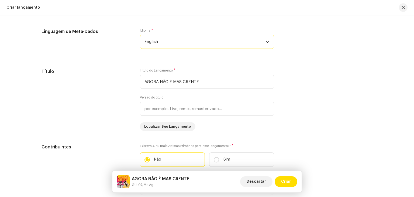
click at [166, 46] on span "English" at bounding box center [204, 41] width 121 height 13
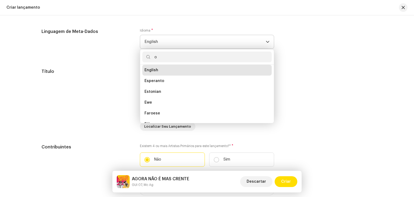
scroll to position [2, 0]
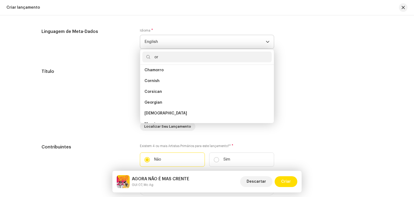
type input "o"
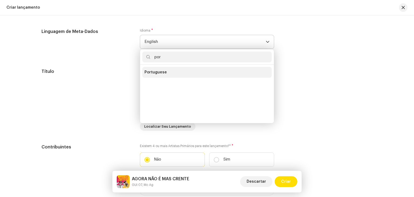
type input "por"
click at [163, 77] on li "Portuguese" at bounding box center [206, 72] width 129 height 11
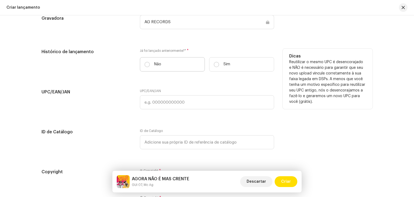
click at [149, 65] on label "Não" at bounding box center [172, 64] width 65 height 14
click at [149, 65] on input "Não" at bounding box center [146, 64] width 5 height 5
radio input "true"
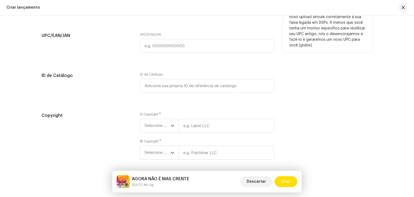
scroll to position [914, 0]
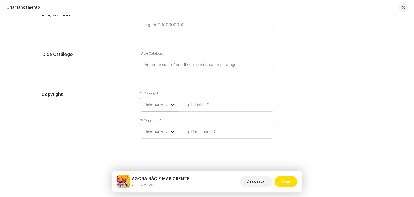
click at [159, 100] on span "Selecione o ano" at bounding box center [157, 104] width 26 height 13
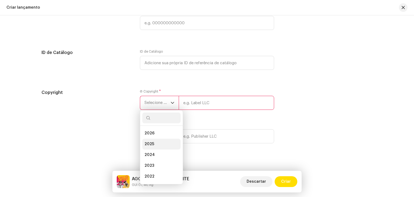
click at [153, 146] on li "2025" at bounding box center [161, 143] width 38 height 11
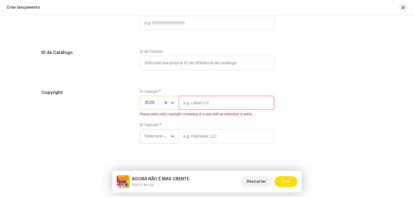
click at [155, 135] on span "Selecione o ano" at bounding box center [157, 135] width 26 height 13
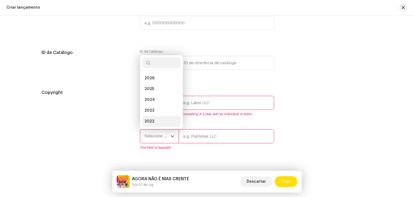
scroll to position [9, 0]
click at [158, 82] on li "2025" at bounding box center [161, 80] width 38 height 11
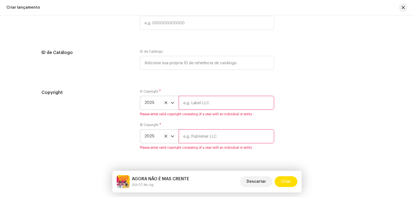
click at [196, 107] on input "text" at bounding box center [226, 103] width 95 height 14
type input "AG RECORDS"
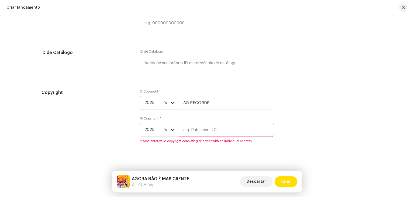
click at [205, 136] on input "text" at bounding box center [226, 130] width 95 height 14
type input "AG RECORDS"
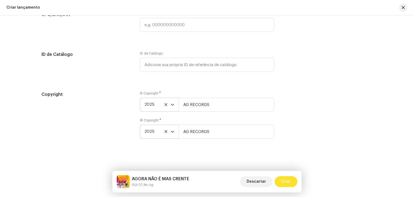
click at [288, 181] on span "Criar" at bounding box center [286, 181] width 10 height 11
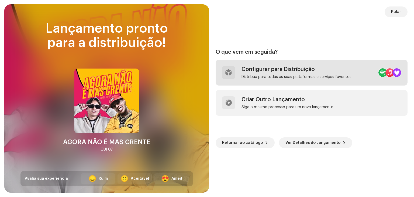
click at [298, 66] on div "Configurar para Distribuição" at bounding box center [296, 69] width 110 height 6
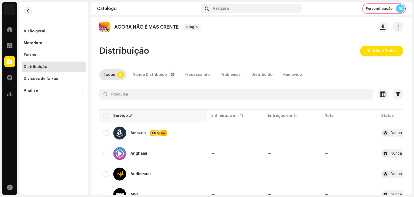
click at [107, 111] on th "Serviço" at bounding box center [153, 115] width 108 height 13
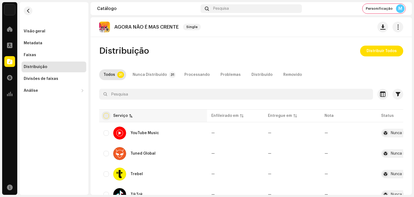
click at [107, 114] on input "checkbox" at bounding box center [105, 115] width 5 height 5
checkbox input "true"
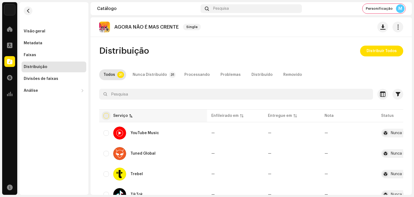
checkbox input "true"
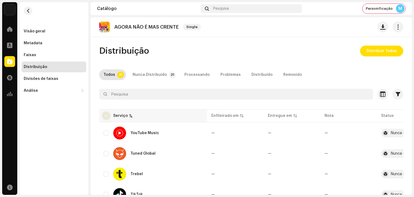
checkbox input "true"
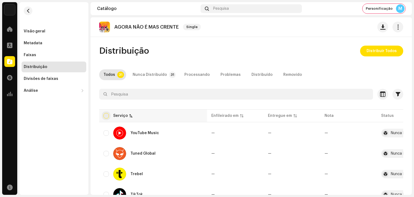
checkbox input "true"
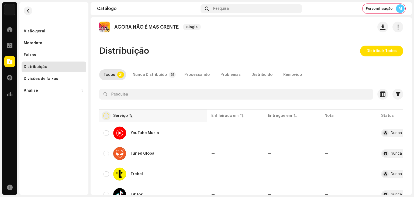
checkbox input "true"
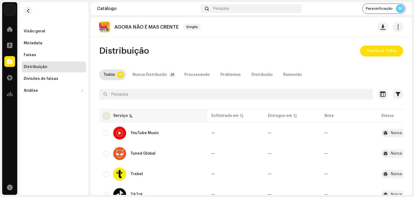
checkbox input "true"
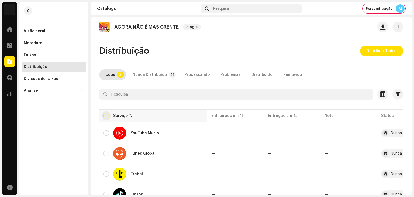
checkbox input "true"
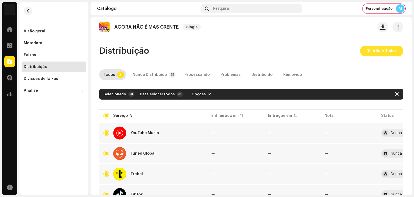
click at [380, 49] on span "Distribuir Todos" at bounding box center [381, 51] width 30 height 11
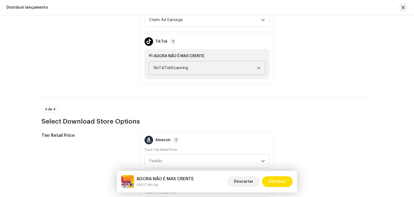
scroll to position [657, 0]
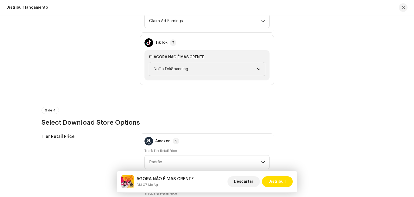
click at [205, 70] on span "NoTikTokScanning" at bounding box center [204, 68] width 103 height 13
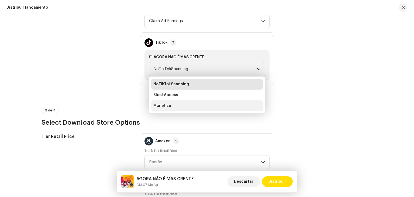
click at [188, 104] on li "Monetize" at bounding box center [206, 105] width 111 height 11
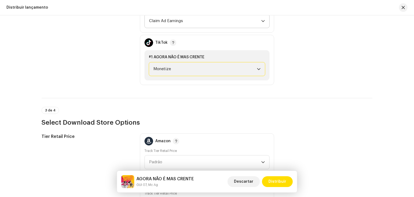
click at [199, 21] on span "Claim Ad Earnings" at bounding box center [205, 20] width 112 height 13
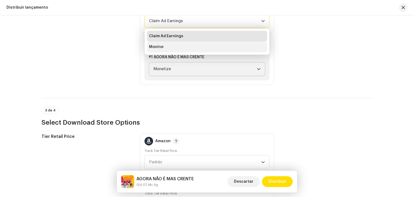
click at [191, 47] on li "Monitor" at bounding box center [207, 46] width 120 height 11
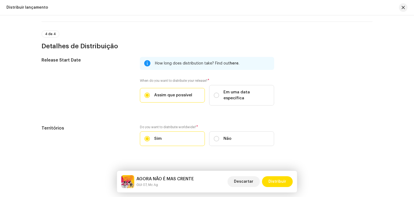
scroll to position [865, 0]
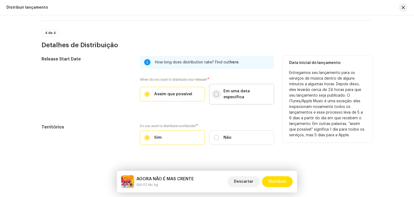
click at [218, 92] on p-radiobutton at bounding box center [216, 93] width 5 height 5
click at [218, 92] on input "Em uma data específica" at bounding box center [216, 93] width 5 height 5
radio input "true"
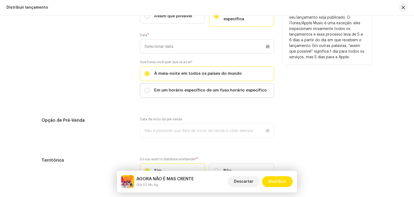
scroll to position [946, 0]
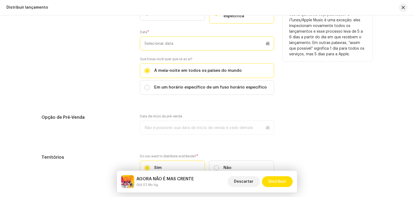
click at [177, 38] on input "text" at bounding box center [207, 43] width 134 height 14
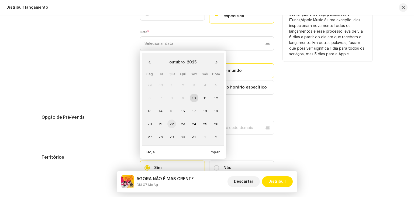
click at [173, 119] on span "22" at bounding box center [171, 123] width 9 height 9
type input "[DATE]"
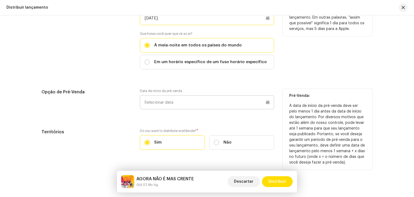
scroll to position [977, 0]
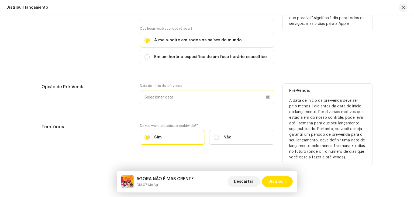
click at [174, 90] on p-datepicker at bounding box center [207, 97] width 134 height 14
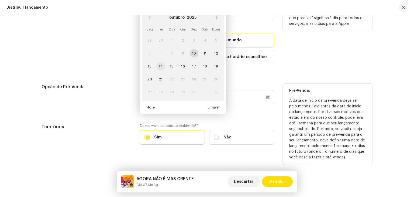
click at [160, 62] on span "14" at bounding box center [160, 66] width 9 height 9
type input "[DATE]"
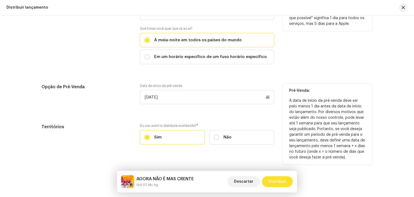
click at [282, 186] on span "Distribuir" at bounding box center [277, 181] width 18 height 11
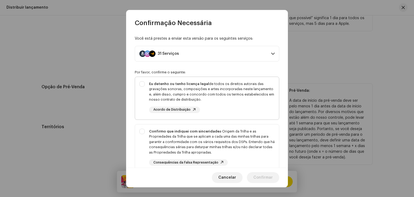
click at [176, 92] on div "Eu detenho ou tenho licença legal de todos os direitos autorais das gravações s…" at bounding box center [211, 91] width 125 height 21
checkbox input "true"
click at [153, 129] on strong "Confirmo que indiquei com sinceridade" at bounding box center [184, 131] width 70 height 4
checkbox input "true"
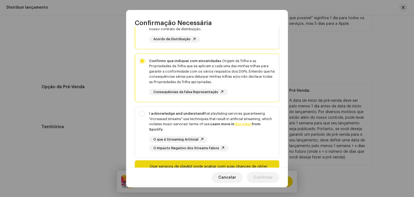
scroll to position [81, 0]
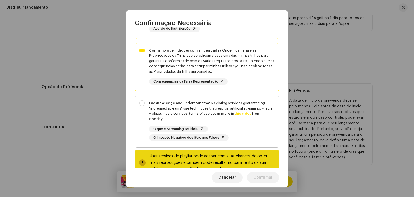
click at [148, 108] on div "I acknowledge and understand that playlisting services guaranteeing "increased …" at bounding box center [207, 120] width 144 height 49
checkbox input "true"
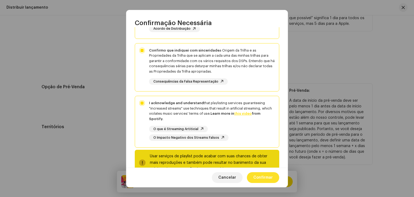
click at [264, 182] on span "Confirmar" at bounding box center [262, 177] width 19 height 11
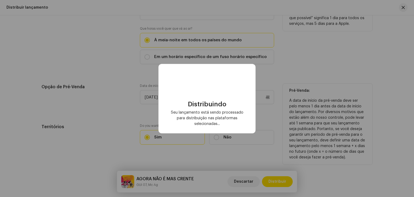
checkbox input "false"
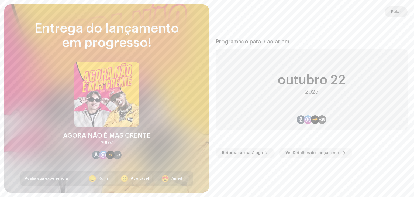
click at [392, 11] on span "Pular" at bounding box center [396, 11] width 10 height 11
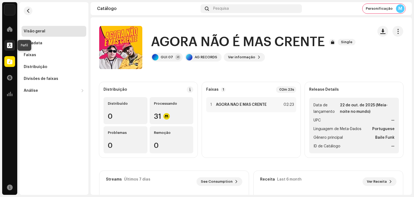
click at [10, 44] on span at bounding box center [9, 45] width 5 height 4
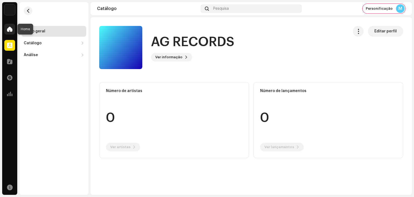
click at [10, 32] on div at bounding box center [9, 29] width 11 height 11
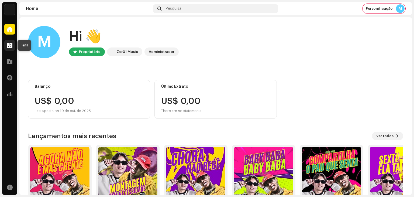
click at [7, 46] on span at bounding box center [9, 45] width 5 height 4
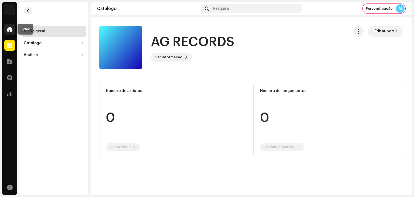
click at [9, 33] on div at bounding box center [9, 29] width 11 height 11
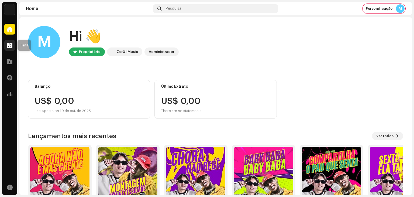
click at [12, 43] on span at bounding box center [9, 45] width 5 height 4
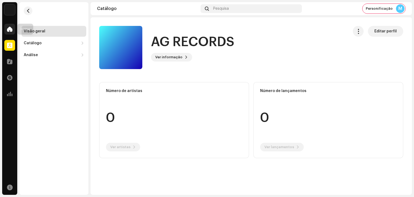
click at [10, 32] on div at bounding box center [9, 29] width 11 height 11
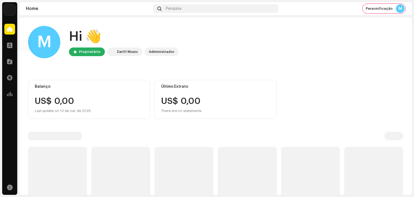
click at [9, 52] on div "Perfil" at bounding box center [9, 45] width 15 height 15
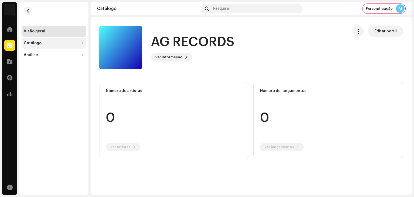
click at [51, 46] on div "Catálogo" at bounding box center [54, 43] width 65 height 11
click at [46, 46] on div "Catálogo" at bounding box center [54, 43] width 65 height 11
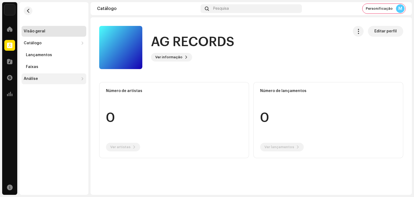
click at [48, 73] on div "Análise" at bounding box center [54, 78] width 65 height 11
click at [50, 48] on div "Visão geral Catálogo Lançamentos Faixas Análise Consumo Engagement Receita" at bounding box center [54, 61] width 65 height 70
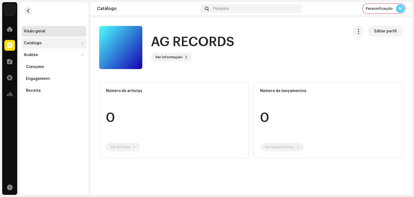
click at [51, 40] on div "Catálogo" at bounding box center [54, 43] width 65 height 11
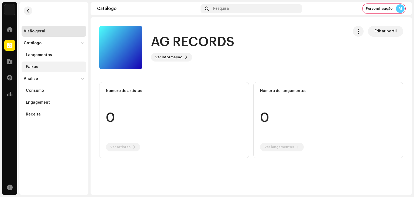
click at [49, 65] on div "Faixas" at bounding box center [55, 67] width 58 height 4
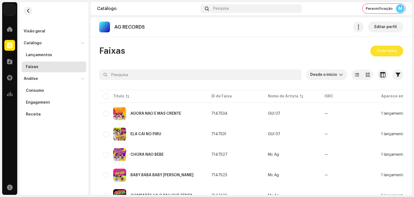
click at [398, 50] on button "Criar novo" at bounding box center [386, 51] width 33 height 11
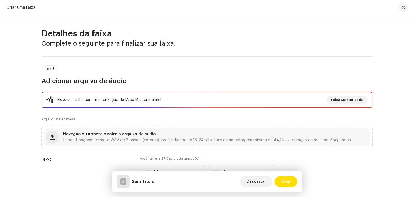
scroll to position [108, 0]
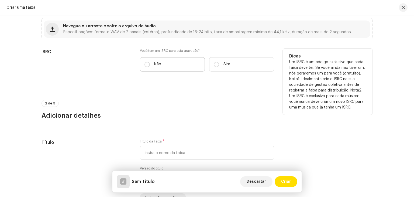
click at [167, 62] on label "Não" at bounding box center [172, 64] width 65 height 14
click at [150, 62] on input "Não" at bounding box center [146, 64] width 5 height 5
radio input "true"
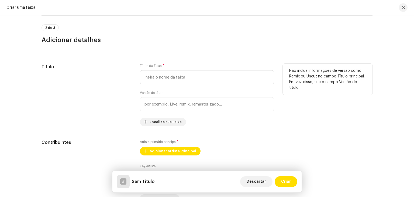
scroll to position [215, 0]
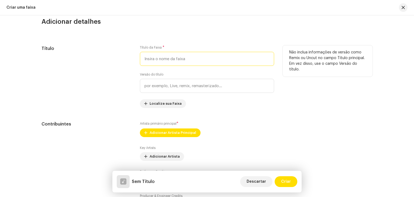
click at [173, 62] on input "text" at bounding box center [207, 59] width 134 height 14
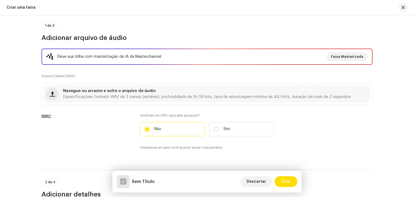
scroll to position [54, 0]
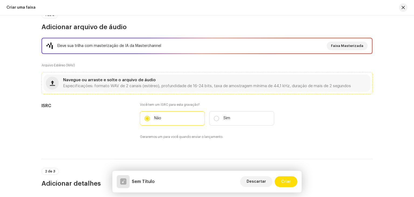
click at [162, 76] on div "Navegue ou arraste e solte o arquivo de áudio Especificações: formato WAV de 2 …" at bounding box center [207, 82] width 326 height 17
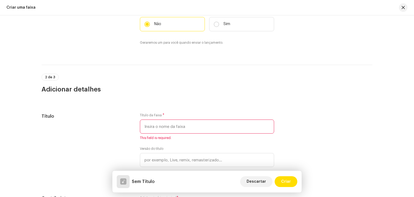
scroll to position [135, 0]
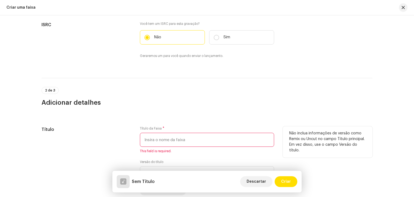
click at [166, 133] on input "text" at bounding box center [207, 139] width 134 height 14
paste input "ELA MAMA NO ESCURIN"
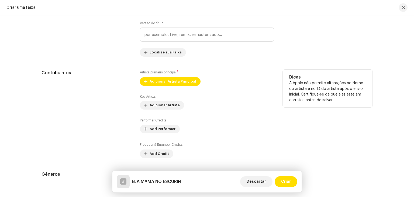
scroll to position [269, 0]
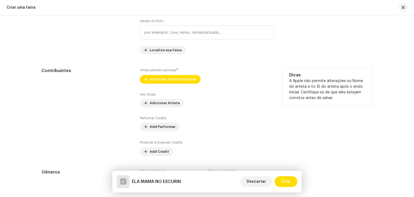
type input "ELA MAMA NO ESCURIN"
click at [171, 83] on div "Artista primário principal * Adicionar Artista Principal Key Artists Adicionar …" at bounding box center [207, 111] width 134 height 88
click at [172, 81] on span "Adicionar Artista Principal" at bounding box center [172, 79] width 47 height 11
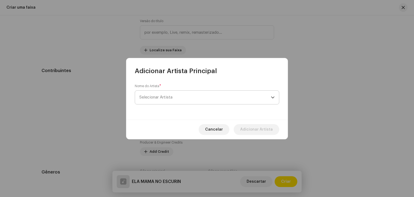
click at [172, 92] on span "Selecionar Artista" at bounding box center [204, 96] width 131 height 13
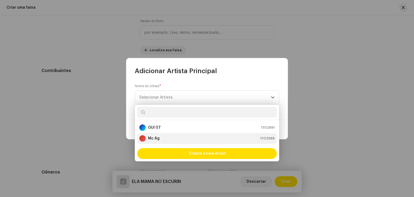
click at [168, 140] on div "Mc Ag 1702988" at bounding box center [206, 138] width 135 height 6
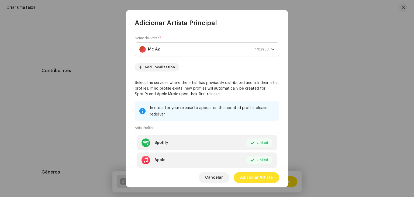
click at [257, 178] on span "Adicionar Artista" at bounding box center [256, 177] width 33 height 11
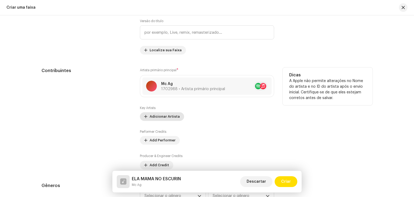
click at [167, 116] on span "Adicionar Artista" at bounding box center [164, 116] width 30 height 11
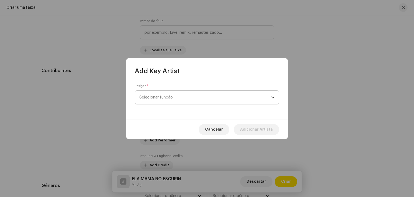
click at [170, 98] on span "Selecionar função" at bounding box center [204, 96] width 131 height 13
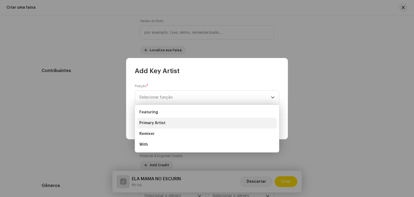
click at [165, 121] on li "Primary Artist" at bounding box center [206, 122] width 139 height 11
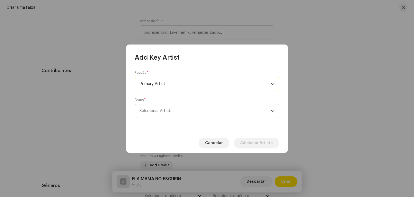
click at [174, 110] on span "Selecionar Artista" at bounding box center [204, 110] width 131 height 13
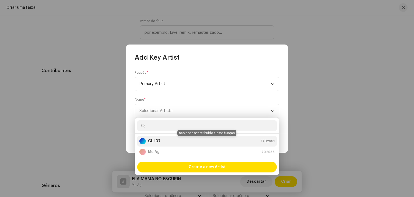
click at [171, 141] on div "GUI 07 1702991" at bounding box center [206, 141] width 135 height 6
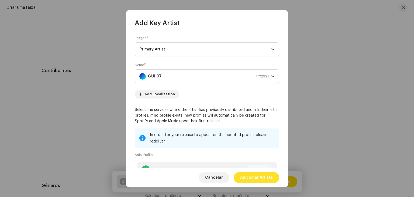
click at [254, 175] on span "Adicionar Artista" at bounding box center [256, 177] width 33 height 11
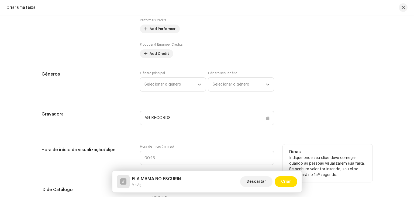
scroll to position [377, 0]
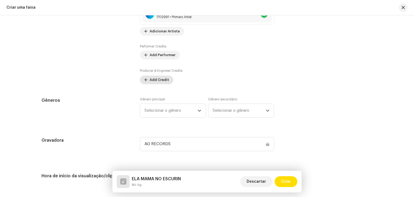
click at [159, 82] on span "Add Credit" at bounding box center [158, 79] width 19 height 11
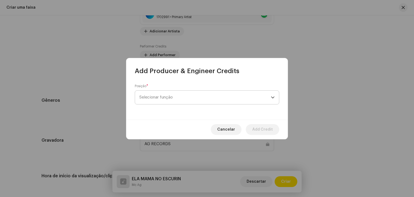
click at [183, 100] on span "Selecionar função" at bounding box center [204, 96] width 131 height 13
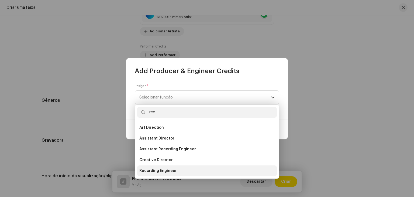
type input "rec"
click at [164, 171] on span "Recording Engineer" at bounding box center [157, 170] width 37 height 5
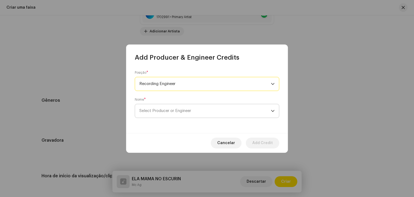
click at [187, 113] on span "Select Producer or Engineer" at bounding box center [204, 110] width 131 height 13
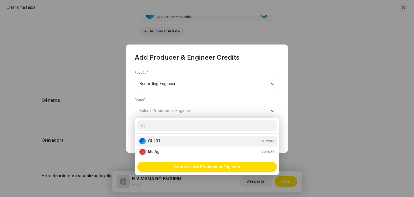
click at [173, 142] on div "GUI 07 1702991" at bounding box center [206, 141] width 135 height 6
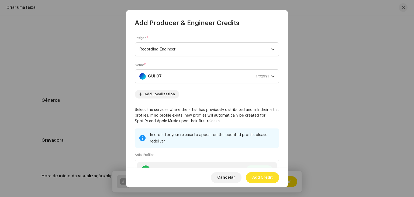
click at [262, 177] on span "Add Credit" at bounding box center [262, 177] width 20 height 11
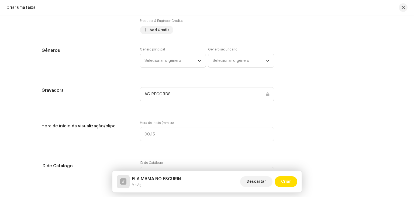
scroll to position [431, 0]
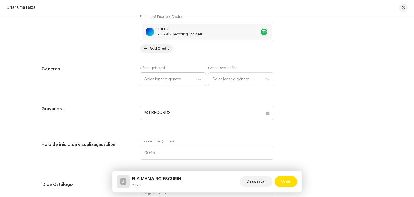
click at [176, 59] on div "Detalhes da faixa Complete o seguinte para finalizar sua faixa. 1 de 3 Adiciona…" at bounding box center [207, 163] width 348 height 1133
click at [179, 83] on span "Selecionar o gênero" at bounding box center [170, 78] width 53 height 13
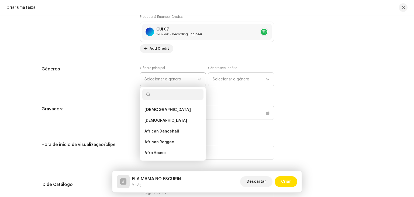
click at [172, 98] on input "text" at bounding box center [172, 94] width 61 height 11
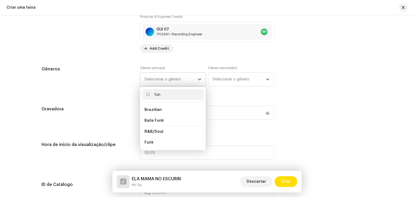
type input "fun"
click at [165, 114] on li "Brazilian" at bounding box center [172, 109] width 61 height 11
click at [162, 114] on li "Brazilian" at bounding box center [172, 109] width 61 height 11
click at [162, 120] on li "Baile Funk" at bounding box center [172, 120] width 61 height 11
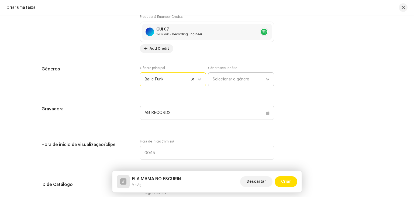
click at [243, 74] on span "Selecionar o gênero" at bounding box center [238, 78] width 53 height 13
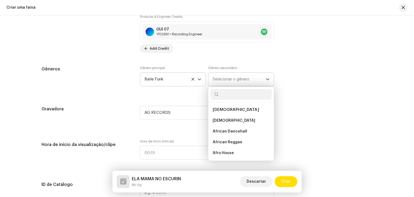
type input "b"
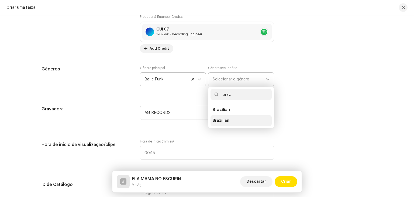
type input "braz"
click at [234, 120] on li "Brazilian" at bounding box center [240, 120] width 61 height 11
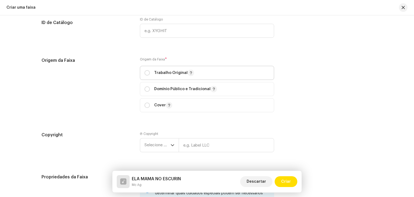
click at [144, 76] on span "Trabalho Original" at bounding box center [206, 72] width 125 height 13
radio input "true"
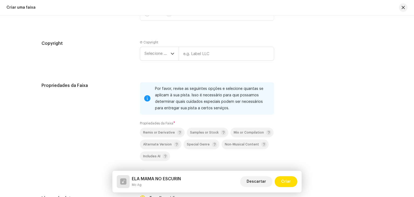
scroll to position [700, 0]
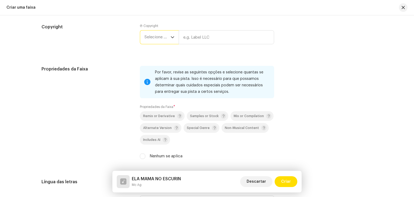
click at [154, 38] on span "Selecione o ano" at bounding box center [157, 36] width 26 height 13
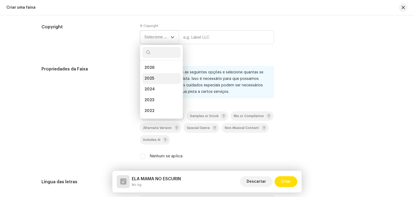
click at [154, 77] on li "2025" at bounding box center [161, 78] width 38 height 11
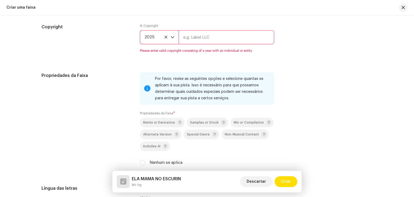
click at [194, 40] on input "text" at bounding box center [226, 37] width 95 height 14
type input "AG RECORDS"
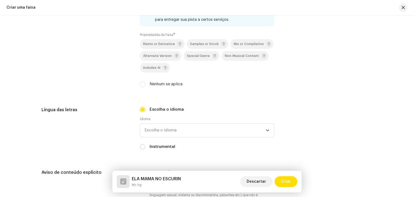
scroll to position [781, 0]
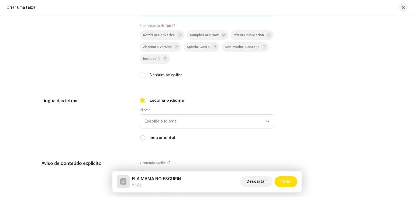
click at [150, 76] on label "Nenhum se aplica" at bounding box center [165, 75] width 33 height 6
click at [145, 76] on input "Nenhum se aplica" at bounding box center [142, 74] width 5 height 5
checkbox input "true"
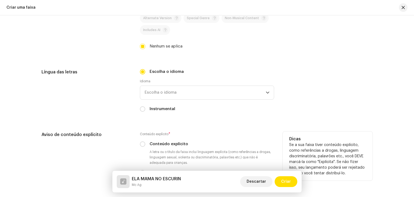
scroll to position [808, 0]
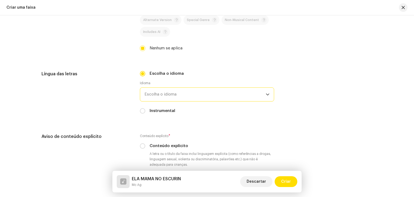
click at [177, 90] on span "Escolha o idioma" at bounding box center [204, 94] width 121 height 13
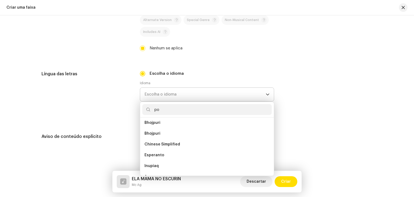
scroll to position [0, 0]
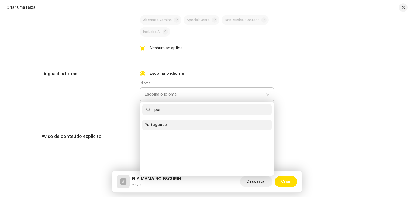
type input "por"
click at [164, 123] on li "Portuguese" at bounding box center [206, 124] width 129 height 11
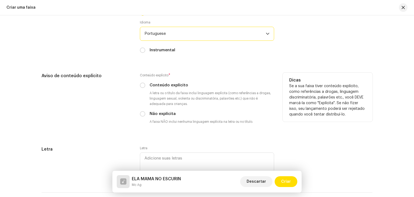
scroll to position [862, 0]
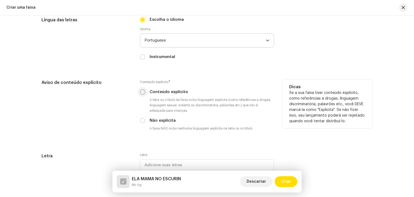
click at [142, 95] on input "Conteúdo explícito" at bounding box center [142, 91] width 5 height 5
radio input "true"
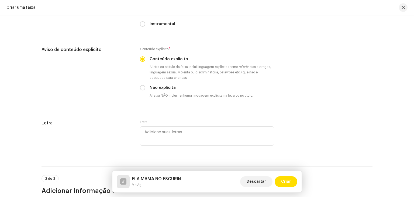
scroll to position [916, 0]
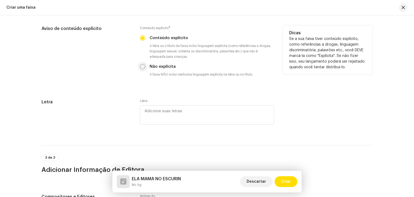
click at [142, 69] on input "Não explícita" at bounding box center [142, 66] width 5 height 5
radio input "true"
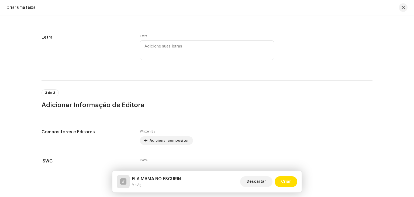
scroll to position [1018, 0]
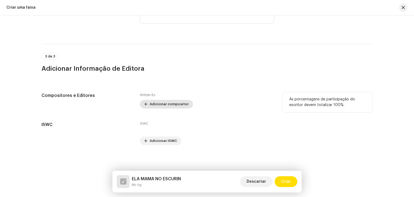
click at [167, 106] on span "Adicionar compositor" at bounding box center [168, 104] width 39 height 11
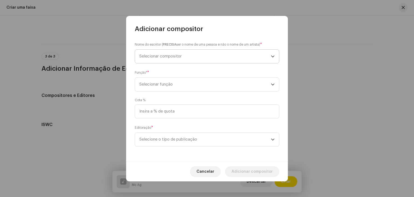
click at [171, 62] on span "Selecionar compositor" at bounding box center [204, 56] width 131 height 13
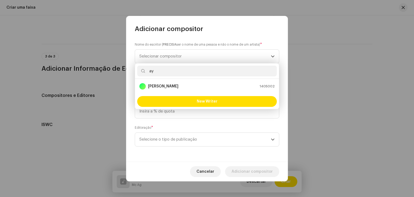
type input "ay"
click at [175, 85] on strong "[PERSON_NAME]" at bounding box center [163, 85] width 30 height 5
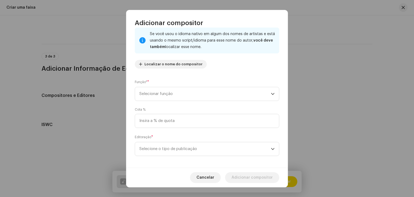
scroll to position [38, 0]
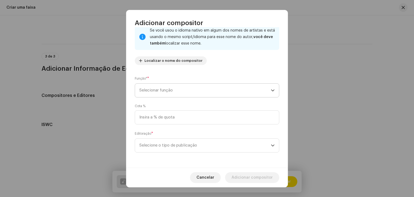
click at [177, 89] on span "Selecionar função" at bounding box center [204, 89] width 131 height 13
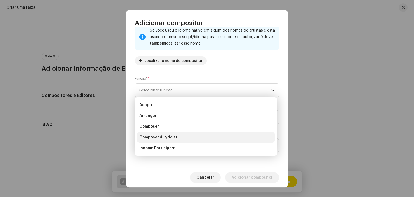
click at [167, 138] on span "Composer & Lyricist" at bounding box center [158, 136] width 38 height 5
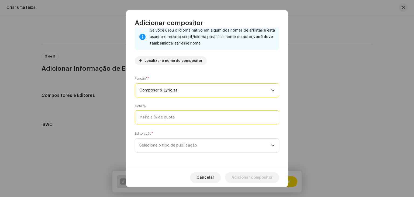
click at [178, 119] on input at bounding box center [207, 117] width 144 height 14
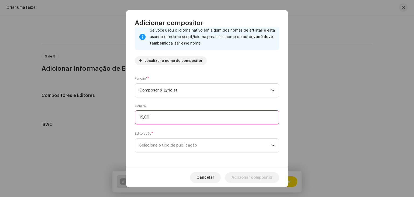
type input "1,00"
click at [178, 119] on input "1.000," at bounding box center [207, 117] width 144 height 14
type input "100,00"
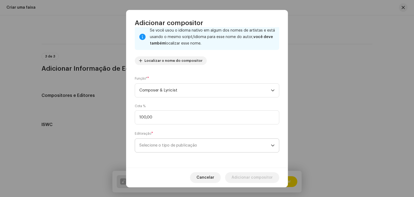
click at [199, 146] on span "Selecione o tipo de publicação" at bounding box center [204, 144] width 131 height 13
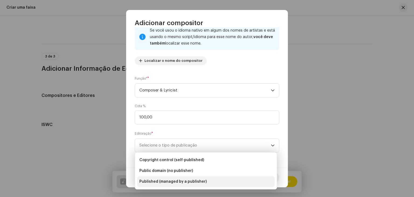
click at [186, 182] on span "Published (managed by a publisher)" at bounding box center [172, 181] width 67 height 5
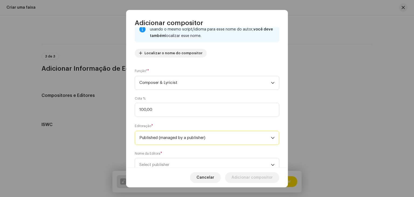
scroll to position [65, 0]
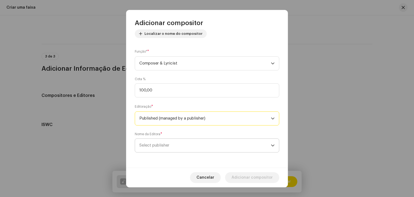
click at [186, 149] on span "Select publisher" at bounding box center [204, 144] width 131 height 13
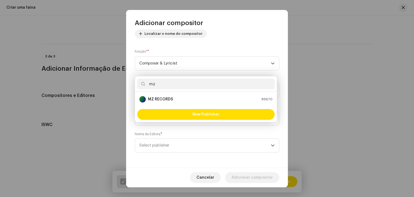
type input "mz"
click at [173, 101] on div "MZ RECORDS 89670" at bounding box center [205, 99] width 133 height 6
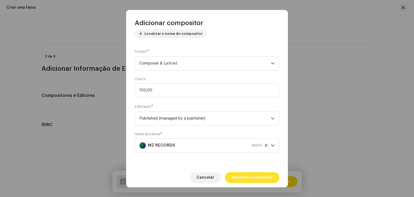
click at [247, 174] on span "Adicionar compositor" at bounding box center [251, 177] width 41 height 11
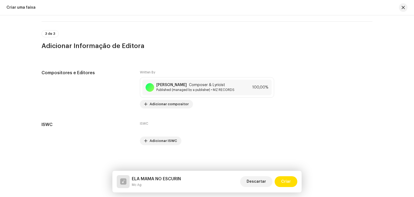
scroll to position [1045, 0]
click at [287, 179] on span "Criar" at bounding box center [286, 181] width 10 height 11
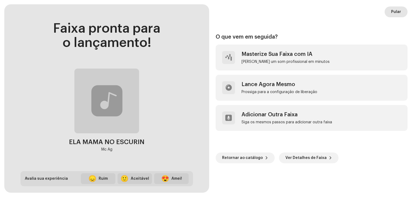
click at [395, 9] on span "Pular" at bounding box center [396, 11] width 10 height 11
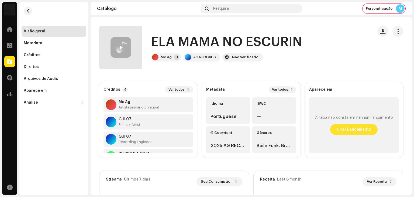
click at [343, 127] on span "Criar Lançamento" at bounding box center [353, 129] width 34 height 11
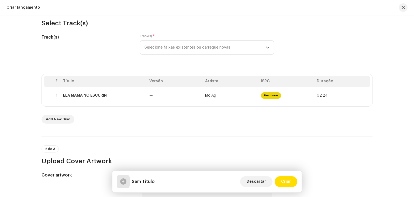
scroll to position [54, 0]
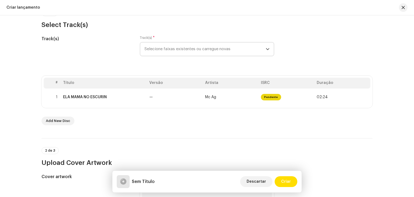
click at [192, 53] on span "Selecione faixas existentes ou carregue novas" at bounding box center [204, 48] width 121 height 13
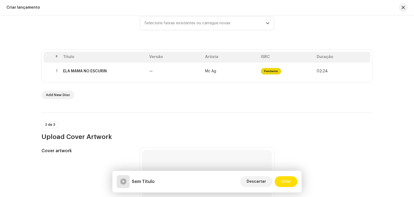
scroll to position [81, 0]
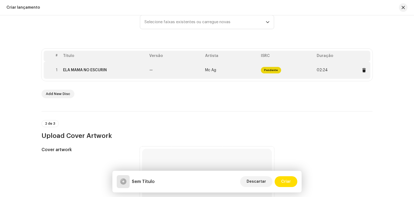
click at [180, 69] on td "—" at bounding box center [175, 69] width 56 height 17
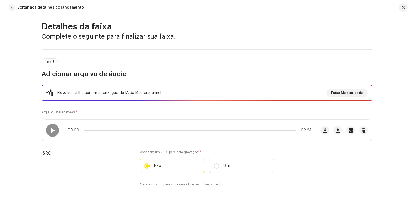
scroll to position [0, 0]
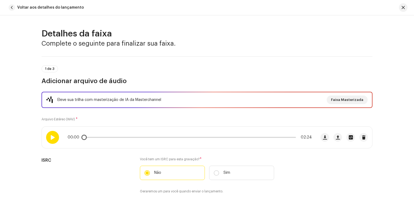
click at [55, 139] on div at bounding box center [52, 137] width 13 height 13
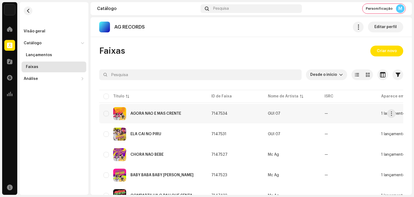
click at [177, 111] on div "AGORA NÃO É MAS CRENTE" at bounding box center [155, 113] width 51 height 4
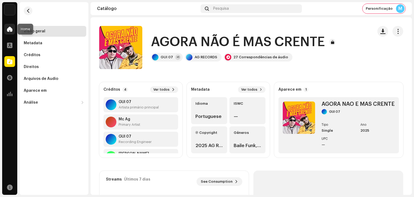
click at [12, 31] on span at bounding box center [9, 29] width 5 height 4
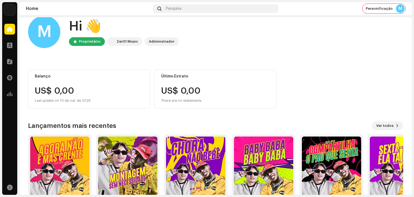
scroll to position [36, 0]
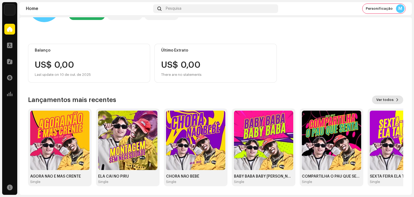
click at [378, 99] on span "Ver todos" at bounding box center [384, 99] width 17 height 11
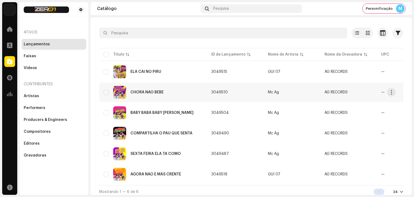
scroll to position [27, 0]
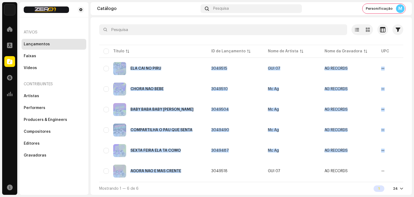
drag, startPoint x: 187, startPoint y: 179, endPoint x: 257, endPoint y: 180, distance: 69.7
click at [257, 180] on div "Título ID de Lançamento Nome de Artista Nome da Gravadora UPC Data de criação F…" at bounding box center [251, 113] width 304 height 138
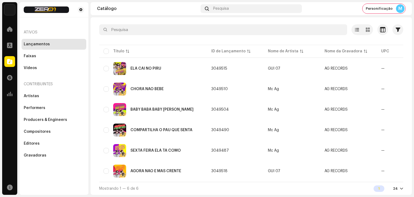
click at [236, 179] on table "Título ID de Lançamento Nome de Artista Nome da Gravadora UPC Data de criação F…" at bounding box center [351, 113] width 504 height 138
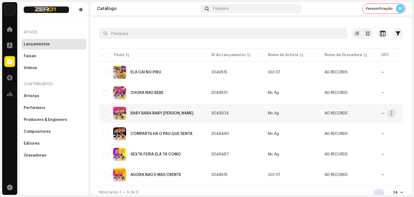
scroll to position [0, 0]
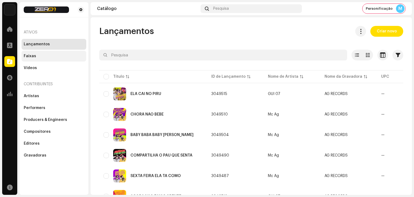
click at [58, 53] on div "Faixas" at bounding box center [54, 56] width 65 height 11
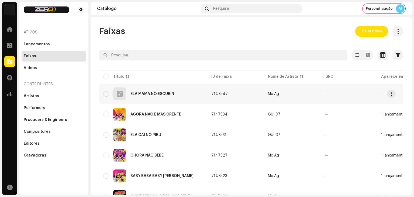
click at [156, 90] on div "ELA MAMA NO ESCURIN" at bounding box center [152, 93] width 99 height 13
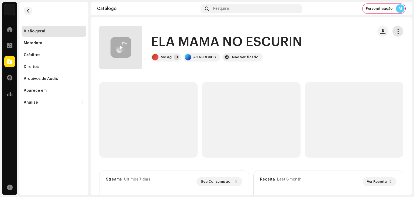
click at [392, 35] on button "button" at bounding box center [397, 31] width 11 height 11
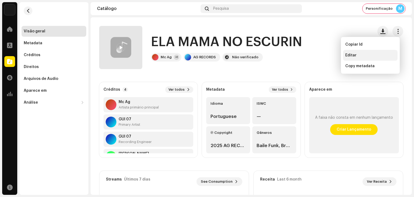
click at [369, 53] on div "Editar" at bounding box center [370, 55] width 50 height 4
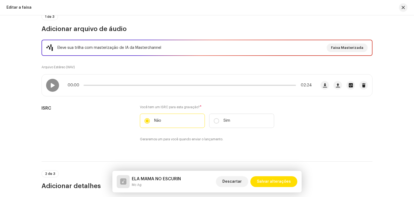
scroll to position [54, 0]
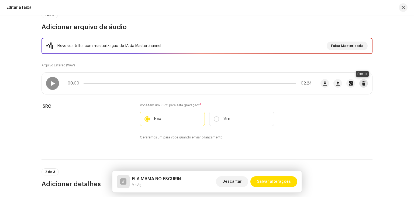
click at [363, 85] on span "button" at bounding box center [363, 83] width 4 height 4
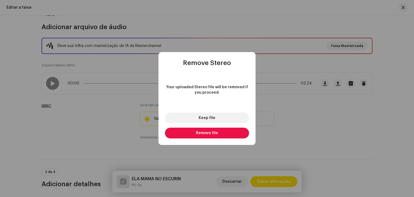
click at [223, 134] on button "Remove file" at bounding box center [207, 132] width 84 height 11
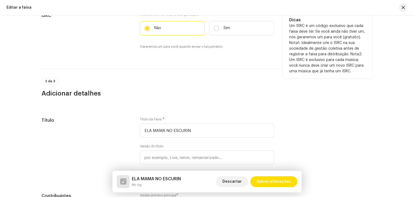
scroll to position [0, 0]
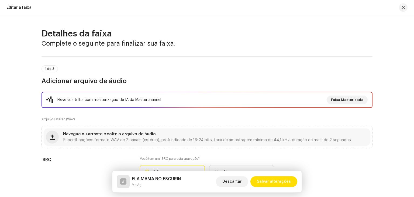
click at [21, 7] on div "Editar a faixa" at bounding box center [18, 7] width 25 height 4
click at [121, 133] on span "Navegue ou arraste e solte o arquivo de áudio" at bounding box center [109, 134] width 93 height 4
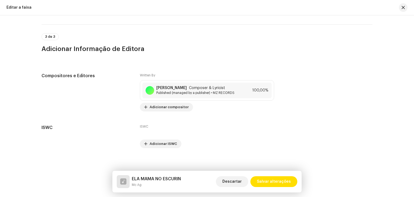
scroll to position [1045, 0]
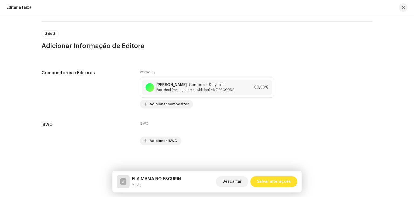
click at [273, 182] on span "Salvar alterações" at bounding box center [274, 181] width 34 height 11
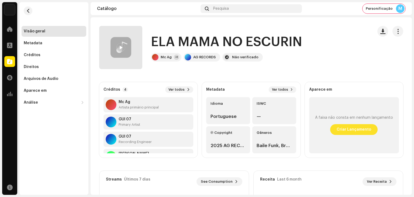
click at [357, 129] on span "Criar Lançamento" at bounding box center [353, 129] width 34 height 11
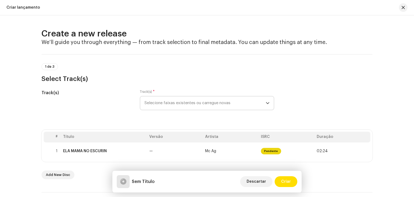
click at [197, 102] on span "Selecione faixas existentes ou carregue novas" at bounding box center [204, 102] width 121 height 13
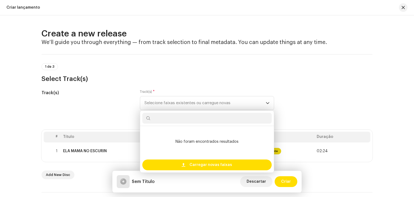
click at [109, 113] on div "Track(s)" at bounding box center [86, 102] width 90 height 27
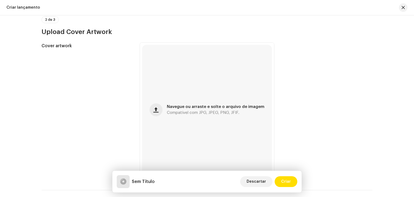
scroll to position [188, 0]
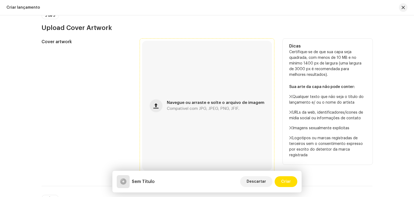
click at [196, 105] on div "Navegue ou arraste e solte o arquivo de imagem Compatível com JPG, JPEG, PNG, J…" at bounding box center [215, 106] width 97 height 10
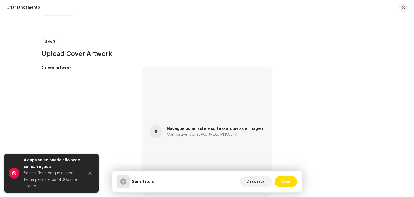
scroll to position [162, 0]
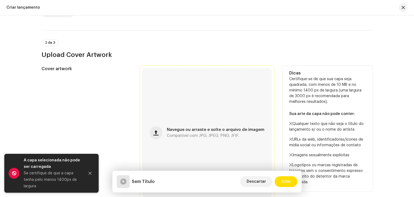
click at [210, 125] on div "Navegue ou arraste e solte o arquivo de imagem Compatível com JPG, JPEG, PNG, J…" at bounding box center [207, 133] width 130 height 130
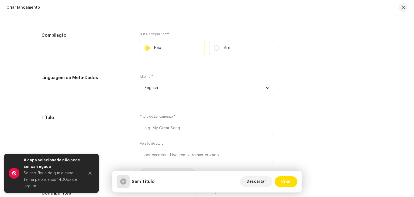
scroll to position [431, 0]
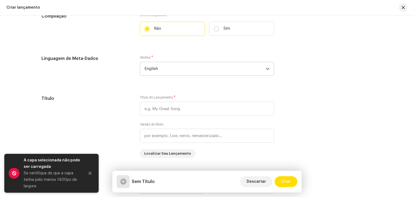
click at [166, 73] on span "English" at bounding box center [204, 68] width 121 height 13
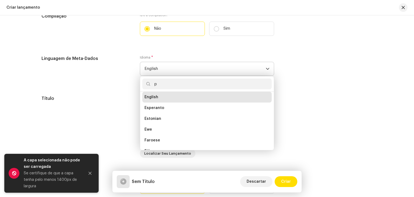
scroll to position [0, 0]
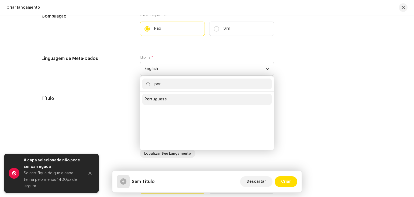
type input "por"
click at [165, 101] on li "Portuguese" at bounding box center [206, 99] width 129 height 11
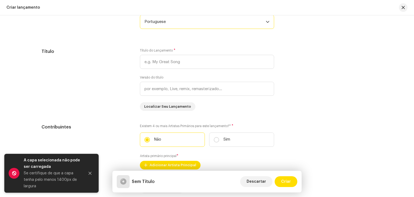
scroll to position [350, 0]
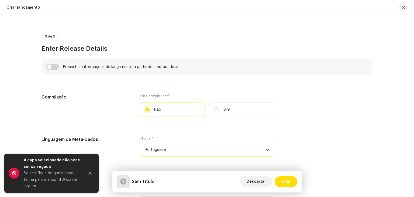
click at [53, 70] on div "Preencher informações de lançamento a partir dos metadadoss" at bounding box center [206, 66] width 331 height 15
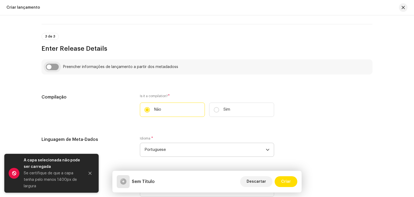
click at [53, 67] on input "checkbox" at bounding box center [52, 67] width 13 height 6
checkbox input "true"
type input "ELA MAMA NO ESCURIN"
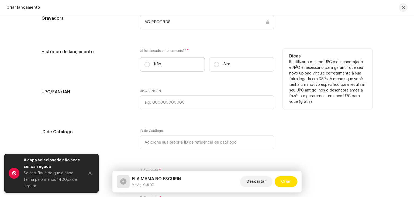
click at [143, 70] on label "Não" at bounding box center [172, 64] width 65 height 14
click at [144, 67] on input "Não" at bounding box center [146, 64] width 5 height 5
radio input "true"
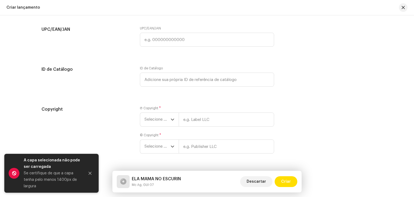
scroll to position [914, 0]
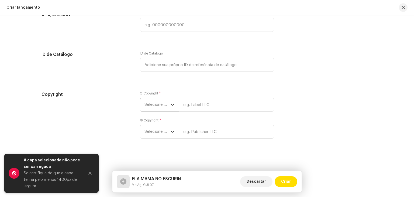
click at [156, 100] on span "Selecione o ano" at bounding box center [157, 104] width 26 height 13
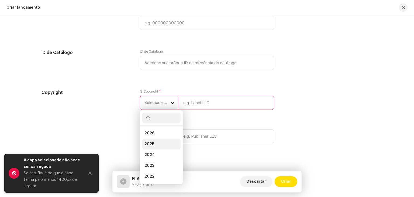
click at [148, 146] on span "2025" at bounding box center [149, 143] width 10 height 5
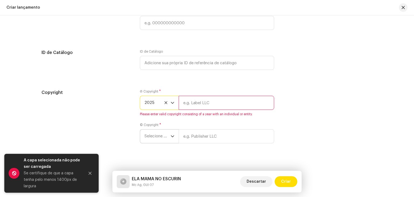
click at [150, 135] on span "Selecione o ano" at bounding box center [157, 135] width 26 height 13
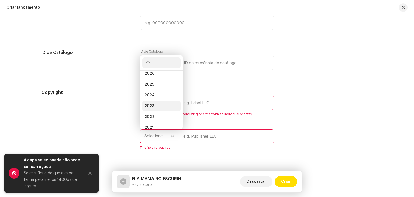
scroll to position [0, 0]
click at [155, 91] on li "2025" at bounding box center [161, 88] width 38 height 11
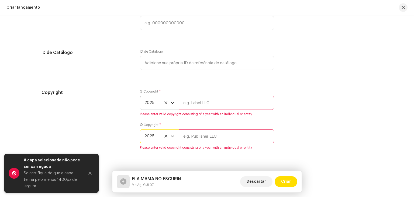
click at [222, 97] on input "text" at bounding box center [226, 103] width 95 height 14
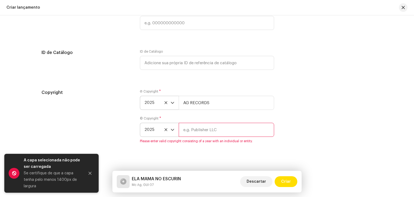
click at [211, 132] on input "text" at bounding box center [226, 130] width 95 height 14
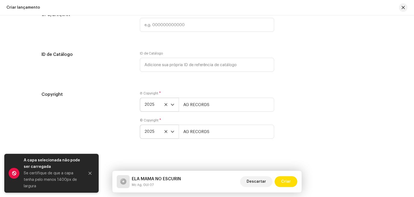
click at [301, 104] on div "Copyright Ⓟ Copyright * 2025 AG RECORDS © Copyright * 2025 AG RECORDS" at bounding box center [206, 118] width 331 height 54
click at [90, 174] on icon "Close" at bounding box center [90, 173] width 4 height 4
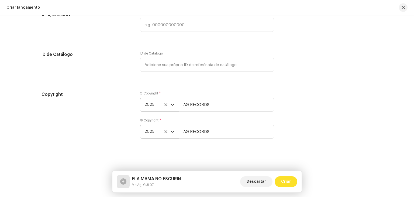
click at [290, 181] on span "Criar" at bounding box center [286, 181] width 10 height 11
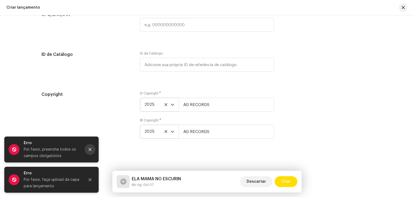
click at [87, 146] on button "Close" at bounding box center [90, 149] width 11 height 11
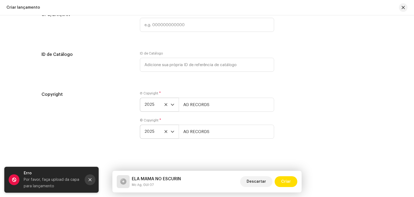
click at [90, 180] on icon "Close" at bounding box center [90, 179] width 4 height 4
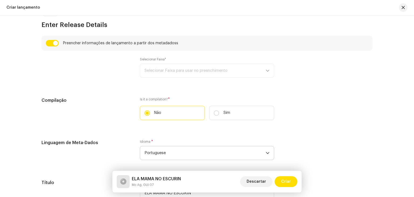
scroll to position [375, 0]
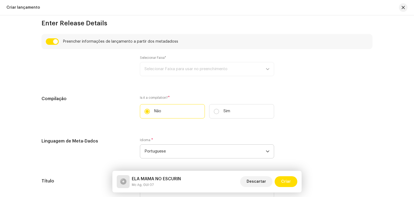
click at [268, 76] on div "Selecionar Faixa* Selecionar Faixa para usar no preenchimento" at bounding box center [207, 65] width 134 height 20
click at [268, 72] on div "Selecionar Faixa* Selecionar Faixa para usar no preenchimento" at bounding box center [207, 65] width 134 height 20
click at [51, 43] on input "checkbox" at bounding box center [52, 41] width 13 height 6
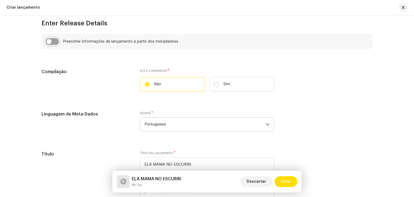
click at [52, 42] on input "checkbox" at bounding box center [52, 41] width 13 height 6
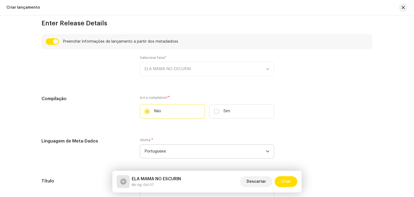
click at [191, 71] on div "Selecionar Faixa* ELA MAMA NO ESCURIN" at bounding box center [207, 65] width 134 height 20
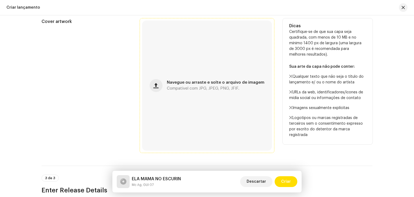
scroll to position [214, 0]
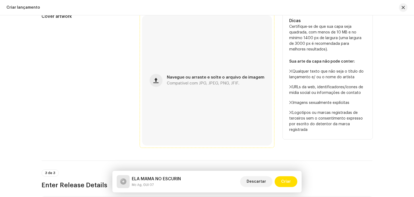
click at [211, 72] on div "Navegue ou arraste e solte o arquivo de imagem Compatível com JPG, JPEG, PNG, J…" at bounding box center [207, 80] width 130 height 130
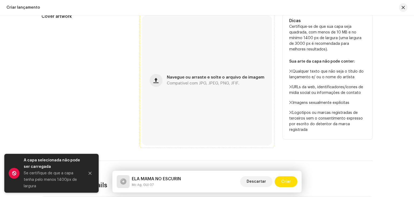
click at [230, 102] on div "Navegue ou arraste e solte o arquivo de imagem Compatível com JPG, JPEG, PNG, J…" at bounding box center [207, 80] width 130 height 130
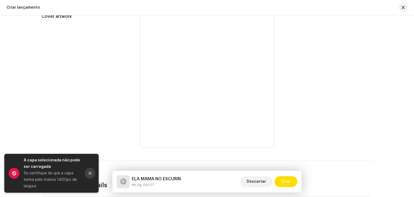
click at [89, 171] on icon "Close" at bounding box center [90, 173] width 4 height 4
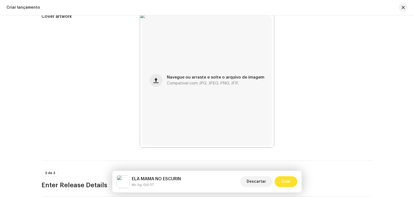
click at [288, 179] on span "Criar" at bounding box center [286, 181] width 10 height 11
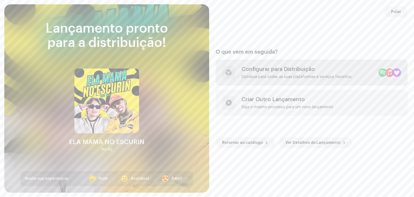
click at [295, 71] on div "Configurar para Distribuição" at bounding box center [296, 69] width 110 height 6
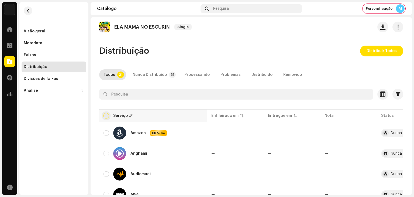
click at [107, 117] on input "checkbox" at bounding box center [105, 115] width 5 height 5
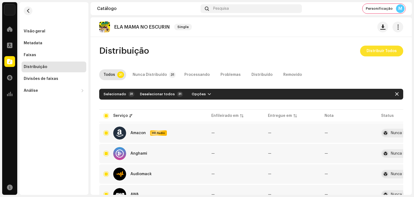
click at [376, 48] on span "Distribuir Todos" at bounding box center [381, 51] width 30 height 11
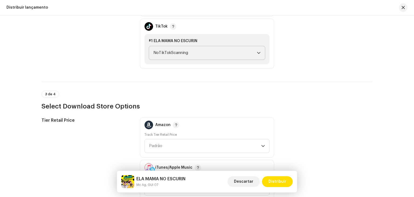
scroll to position [672, 0]
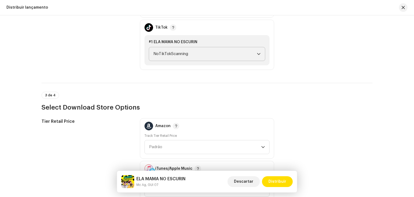
click at [208, 58] on span "NoTikTokScanning" at bounding box center [204, 53] width 103 height 13
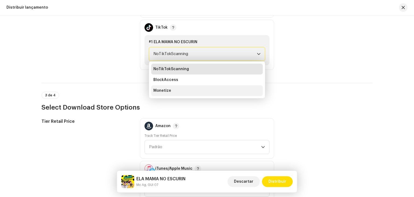
click at [197, 88] on li "Monetize" at bounding box center [206, 90] width 111 height 11
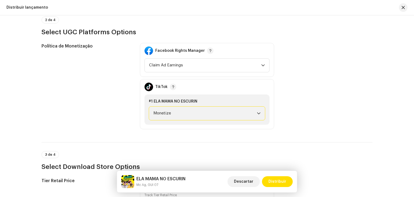
scroll to position [591, 0]
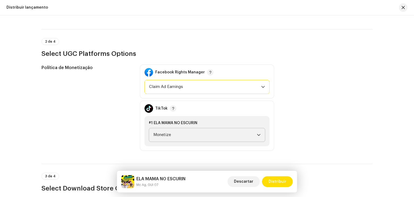
click at [200, 82] on span "Claim Ad Earnings" at bounding box center [205, 86] width 112 height 13
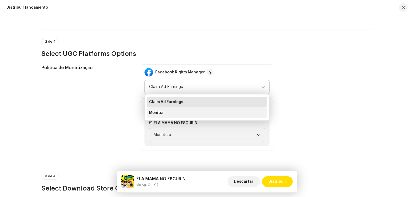
click at [193, 111] on li "Monitor" at bounding box center [207, 112] width 120 height 11
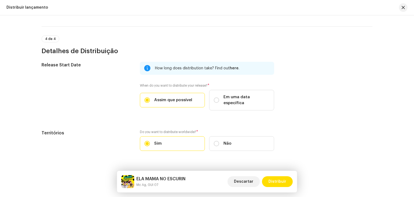
scroll to position [865, 0]
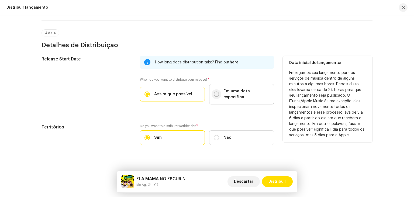
click at [214, 91] on input "Em uma data específica" at bounding box center [216, 93] width 5 height 5
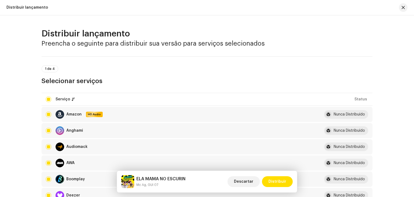
scroll to position [865, 0]
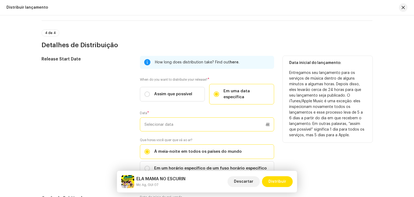
click at [205, 121] on input "text" at bounding box center [207, 124] width 134 height 14
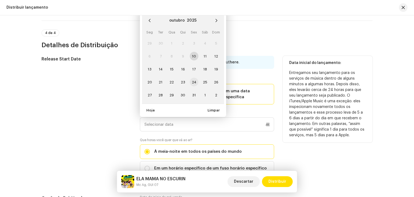
click at [197, 78] on span "24" at bounding box center [194, 82] width 9 height 9
type input "24/10/2025"
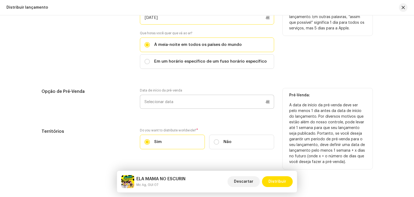
scroll to position [977, 0]
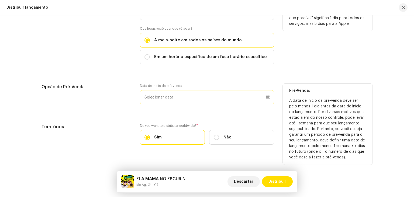
click at [184, 94] on p-datepicker at bounding box center [207, 97] width 134 height 14
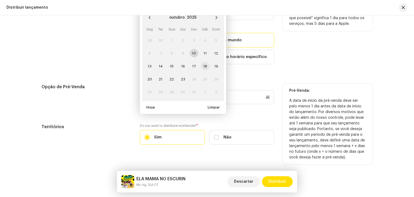
click at [202, 62] on span "18" at bounding box center [205, 66] width 9 height 9
type input "[DATE]"
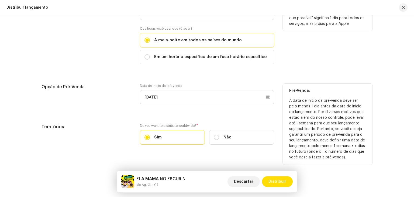
click at [277, 159] on div "Distribuir lançamento Preencha o seguinte para distribuir sua versão para servi…" at bounding box center [207, 105] width 414 height 181
click at [279, 181] on span "Distribuir" at bounding box center [277, 181] width 18 height 11
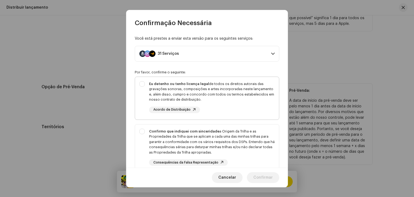
click at [160, 92] on div "Eu detenho ou tenho licença legal de todos os direitos autorais das gravações s…" at bounding box center [211, 91] width 125 height 21
checkbox input "true"
click at [145, 128] on div "Confirmo que indiquei com sinceridade a Origem da Trilha e as Propriedades da T…" at bounding box center [207, 147] width 144 height 46
checkbox input "true"
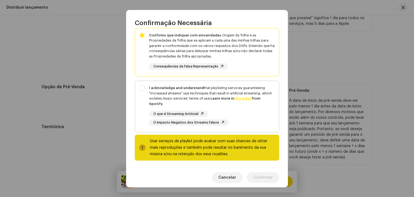
scroll to position [97, 0]
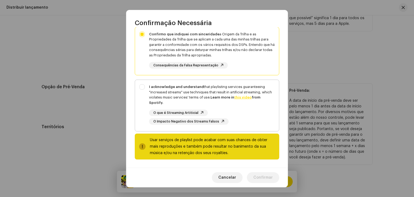
click at [146, 95] on div "I acknowledge and understand that playlisting services guaranteeing "increased …" at bounding box center [207, 104] width 144 height 49
checkbox input "true"
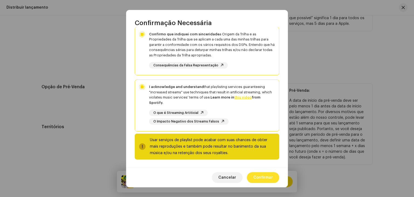
click at [267, 182] on div "Cancelar Confirmar" at bounding box center [207, 177] width 162 height 20
click at [267, 179] on span "Confirmar" at bounding box center [262, 177] width 19 height 11
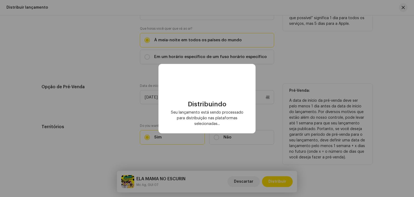
checkbox input "false"
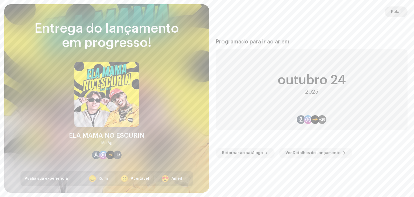
click at [398, 11] on span "Pular" at bounding box center [396, 11] width 10 height 11
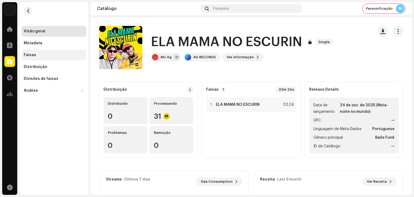
click at [37, 57] on div "Faixas" at bounding box center [54, 55] width 60 height 4
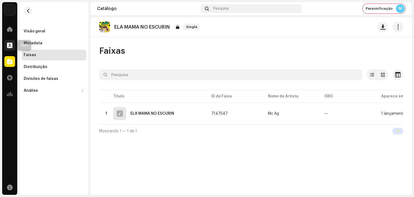
click at [10, 48] on div at bounding box center [9, 45] width 11 height 11
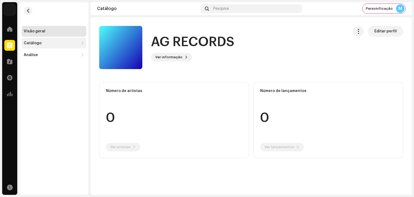
click at [43, 41] on div "Catálogo" at bounding box center [51, 43] width 55 height 4
click at [43, 58] on div "Lançamentos" at bounding box center [54, 55] width 65 height 11
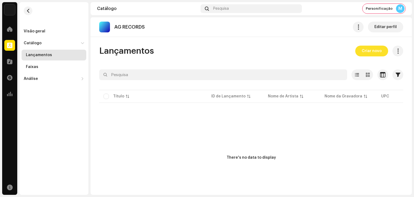
click at [365, 51] on span "Criar novo" at bounding box center [371, 51] width 20 height 11
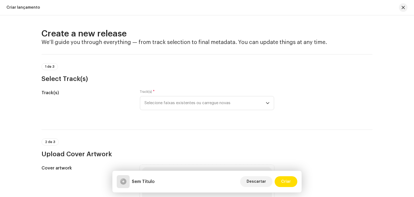
click at [408, 5] on div "Criar lançamento" at bounding box center [207, 7] width 414 height 15
click at [405, 6] on button "button" at bounding box center [403, 7] width 9 height 9
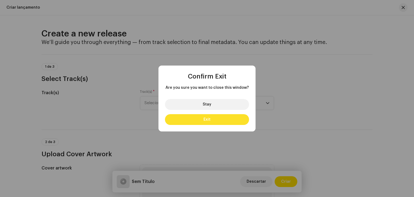
click at [200, 120] on button "Exit" at bounding box center [207, 119] width 84 height 11
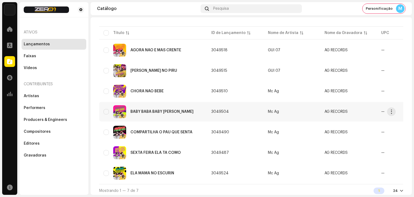
scroll to position [48, 0]
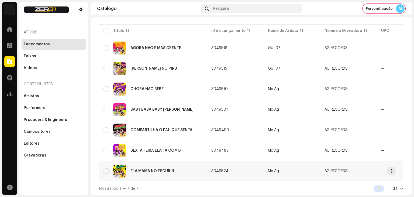
drag, startPoint x: 228, startPoint y: 167, endPoint x: 212, endPoint y: 168, distance: 16.7
click at [212, 168] on td "3049524" at bounding box center [235, 170] width 57 height 19
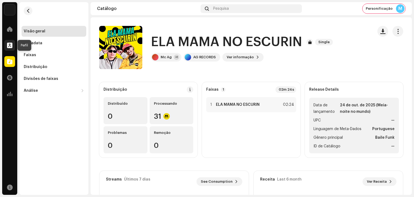
click at [11, 47] on span at bounding box center [9, 45] width 5 height 4
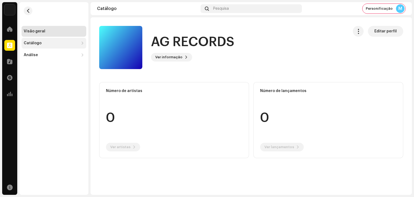
click at [57, 47] on div "Catálogo" at bounding box center [54, 43] width 65 height 11
click at [55, 100] on div "Visão geral Catálogo Lançamentos Faixas Análise Consumo Engagement Receita" at bounding box center [53, 98] width 69 height 192
click at [54, 55] on div "Lançamentos" at bounding box center [55, 55] width 58 height 4
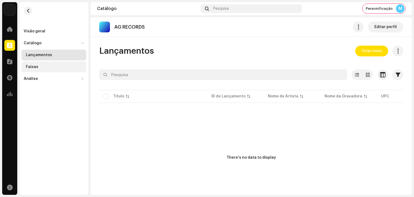
click at [43, 69] on div "Faixas" at bounding box center [55, 67] width 58 height 4
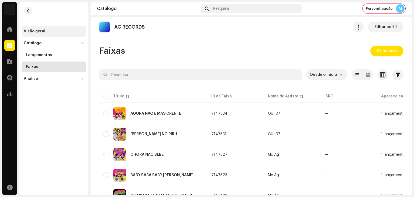
click at [58, 36] on div "Visão geral" at bounding box center [54, 31] width 65 height 11
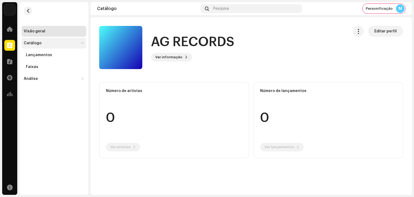
click at [39, 41] on div "Catálogo" at bounding box center [33, 43] width 18 height 4
click at [42, 55] on div "Lançamentos" at bounding box center [39, 55] width 26 height 4
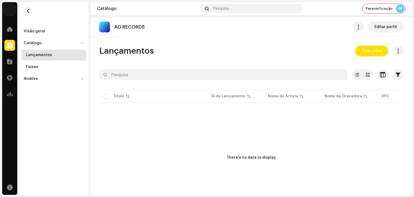
click at [50, 118] on div "Visão geral Catálogo Lançamentos Faixas Análise Consumo Engagement Receita" at bounding box center [53, 98] width 69 height 192
click at [371, 48] on span "Criar novo" at bounding box center [371, 51] width 20 height 11
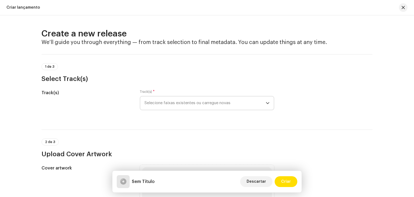
click at [200, 103] on span "Selecione faixas existentes ou carregue novas" at bounding box center [204, 102] width 121 height 13
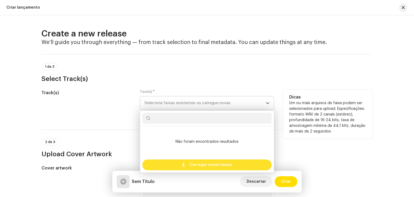
click at [194, 168] on span "Carregar novas faixas" at bounding box center [210, 164] width 43 height 11
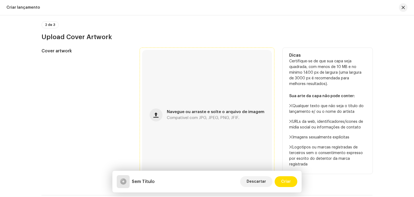
scroll to position [135, 0]
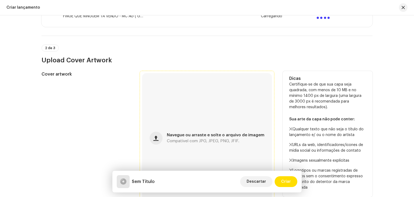
click at [221, 133] on span "Navegue ou arraste e solte o arquivo de imagem" at bounding box center [215, 135] width 97 height 4
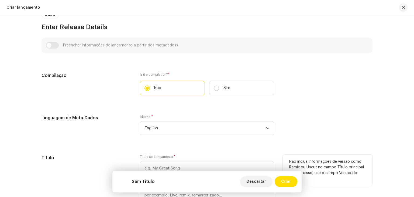
scroll to position [372, 0]
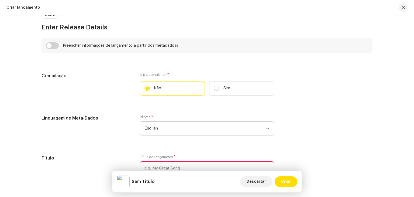
click at [202, 128] on span "English" at bounding box center [204, 127] width 121 height 13
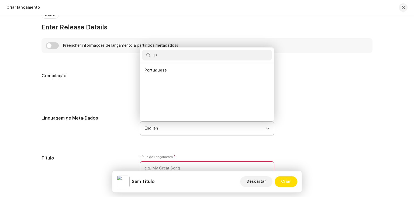
scroll to position [0, 0]
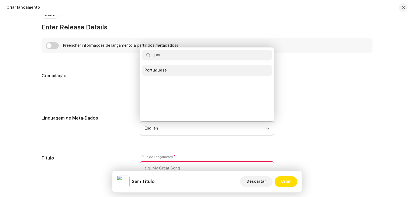
type input "por"
click at [175, 70] on li "Portuguese" at bounding box center [206, 70] width 129 height 11
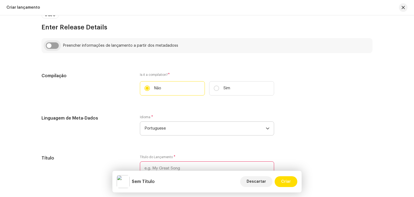
click at [50, 43] on input "checkbox" at bounding box center [52, 45] width 13 height 6
checkbox input "true"
type input "FINGE QUE NINGUÉM TA VENDO - MC AG ( GUI 07 ) (2) - MC AG VAI CRETINA.wav"
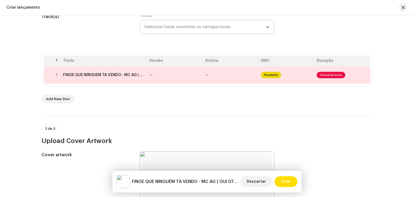
scroll to position [75, 0]
click at [163, 70] on td "—" at bounding box center [175, 75] width 56 height 17
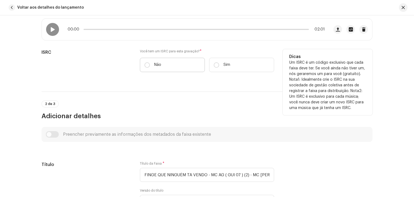
click at [154, 65] on p "Não" at bounding box center [157, 65] width 7 height 6
click at [150, 65] on input "Não" at bounding box center [146, 64] width 5 height 5
radio input "true"
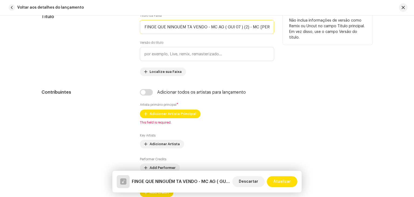
scroll to position [0, 28]
drag, startPoint x: 205, startPoint y: 27, endPoint x: 315, endPoint y: 33, distance: 110.0
click at [315, 33] on div "Título Título da Faixa * FINGE QUE NINGUÉM TA VENDO - MC AG ( GUI 07 ) (2) - M…" at bounding box center [206, 44] width 331 height 62
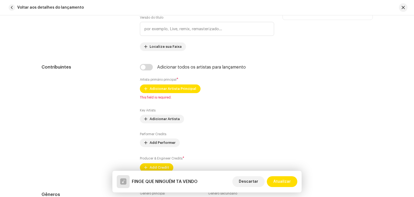
scroll to position [296, 0]
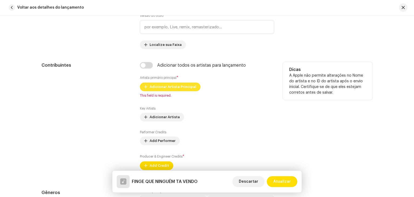
type input "FINGE QUE NINGUÉM TA VENDO"
click at [179, 86] on span "Adicionar Artista Principal" at bounding box center [172, 86] width 47 height 11
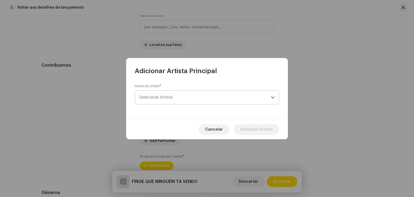
click at [179, 95] on span "Selecionar Artista" at bounding box center [204, 96] width 131 height 13
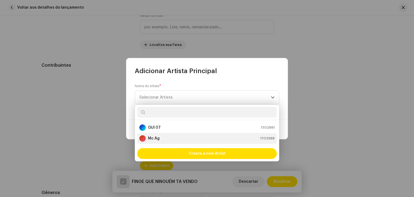
click at [167, 137] on div "Mc Ag 1702988" at bounding box center [206, 138] width 135 height 6
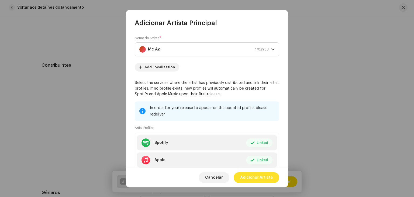
click at [262, 178] on span "Adicionar Artista" at bounding box center [256, 177] width 33 height 11
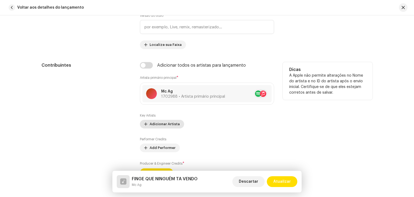
click at [166, 121] on span "Adicionar Artista" at bounding box center [164, 123] width 30 height 11
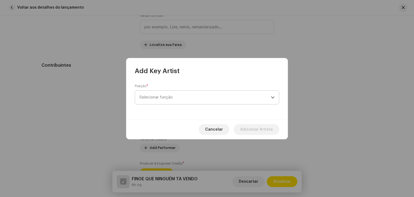
click at [179, 98] on span "Selecionar função" at bounding box center [204, 96] width 131 height 13
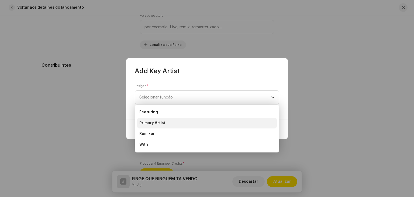
click at [169, 123] on li "Primary Artist" at bounding box center [206, 122] width 139 height 11
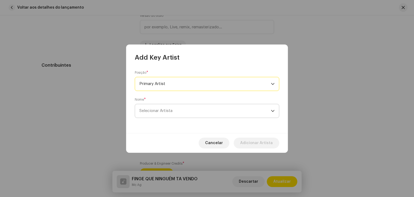
click at [194, 112] on span "Selecionar Artista" at bounding box center [204, 110] width 131 height 13
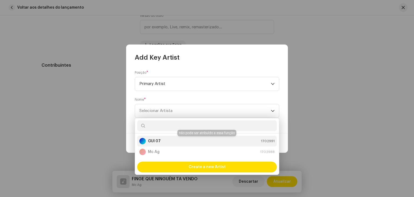
click at [171, 143] on div "GUI 07 1702991" at bounding box center [206, 141] width 135 height 6
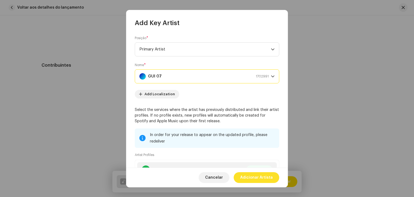
click at [259, 176] on span "Adicionar Artista" at bounding box center [256, 177] width 33 height 11
click at [258, 176] on span "Descartar" at bounding box center [248, 181] width 19 height 11
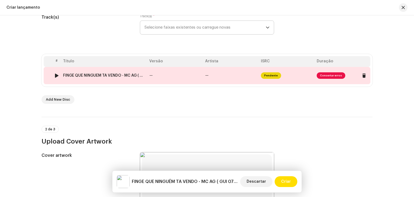
click at [188, 73] on td "—" at bounding box center [175, 75] width 56 height 17
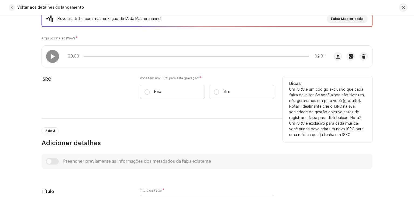
click at [150, 94] on label "Não" at bounding box center [172, 92] width 65 height 14
click at [150, 94] on input "Não" at bounding box center [146, 91] width 5 height 5
radio input "true"
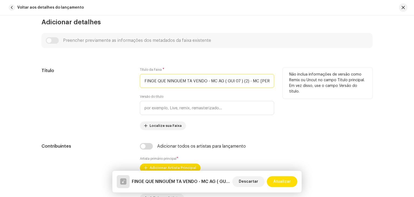
scroll to position [0, 28]
drag, startPoint x: 204, startPoint y: 81, endPoint x: 331, endPoint y: 82, distance: 127.4
click at [331, 82] on div "Título Título da Faixa * FINGE QUE NINGUÉM TA VENDO - MC AG ( GUI 07 ) (2) - M…" at bounding box center [206, 98] width 331 height 62
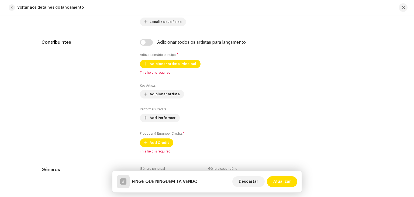
scroll to position [323, 0]
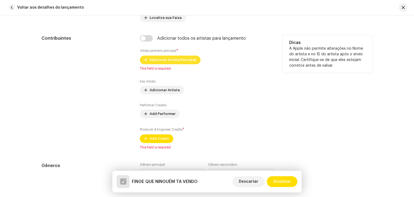
type input "FINGE QUE NINGUÉM TA VENDO"
click at [185, 57] on span "Adicionar Artista Principal" at bounding box center [172, 59] width 47 height 11
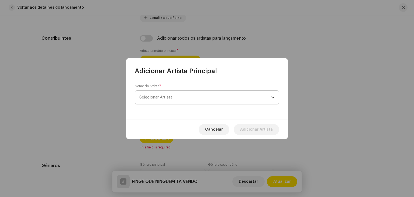
click at [188, 92] on span "Selecionar Artista" at bounding box center [204, 96] width 131 height 13
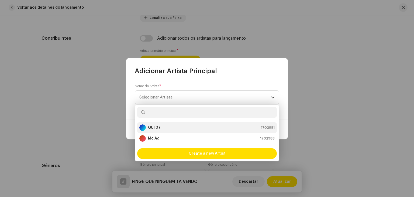
click at [177, 125] on div "GUI 07 1702991" at bounding box center [206, 127] width 135 height 6
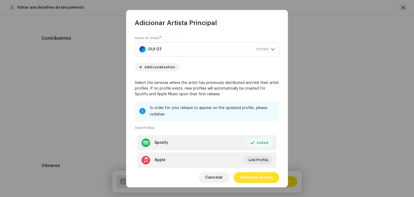
click at [263, 178] on span "Adicionar Artista" at bounding box center [256, 177] width 33 height 11
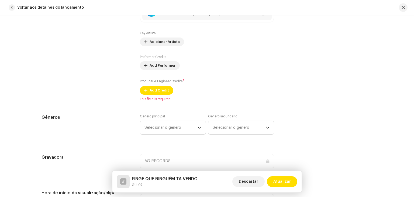
scroll to position [377, 0]
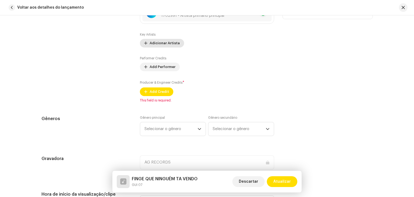
click at [169, 44] on span "Adicionar Artista" at bounding box center [164, 43] width 30 height 11
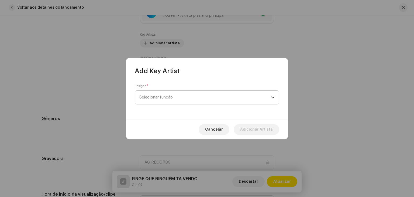
click at [177, 97] on span "Selecionar função" at bounding box center [204, 96] width 131 height 13
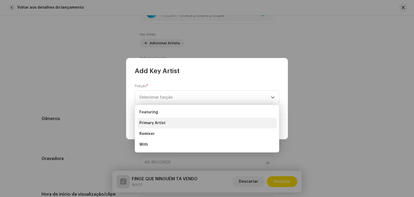
click at [170, 119] on li "Primary Artist" at bounding box center [206, 122] width 139 height 11
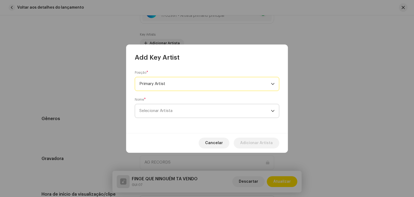
click at [191, 107] on span "Selecionar Artista" at bounding box center [204, 110] width 131 height 13
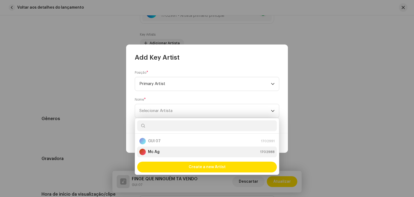
click at [167, 150] on div "Mc Ag 1702988" at bounding box center [206, 151] width 135 height 6
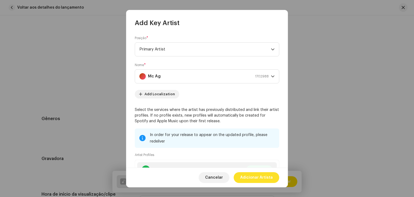
click at [261, 176] on span "Adicionar Artista" at bounding box center [256, 177] width 33 height 11
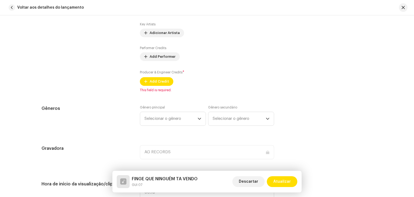
scroll to position [404, 0]
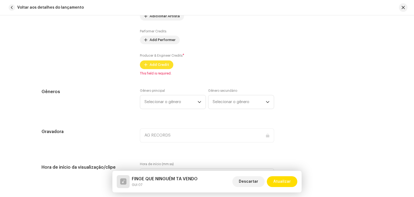
click at [162, 64] on div "Key Artists Adicionar Artista Performer Credits Add Performer Producer & Engine…" at bounding box center [207, 37] width 134 height 64
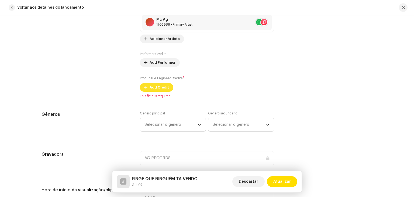
click at [162, 89] on span "Add Credit" at bounding box center [158, 87] width 19 height 11
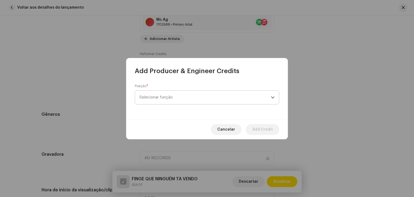
click at [180, 98] on div "Posição * Selecionar função" at bounding box center [207, 97] width 162 height 44
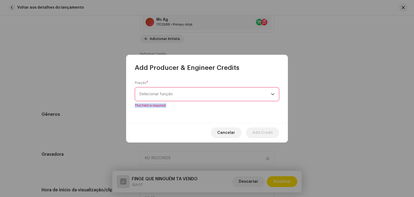
click at [179, 95] on span "Selecionar função" at bounding box center [204, 93] width 131 height 13
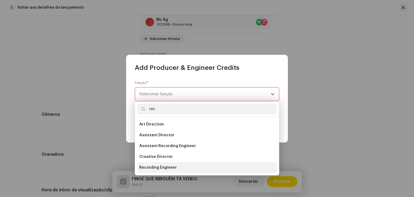
type input "rec"
click at [165, 168] on span "Recording Engineer" at bounding box center [157, 167] width 37 height 5
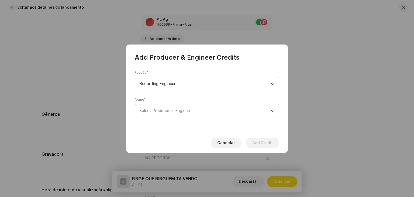
click at [214, 115] on span "Select Producer or Engineer" at bounding box center [204, 110] width 131 height 13
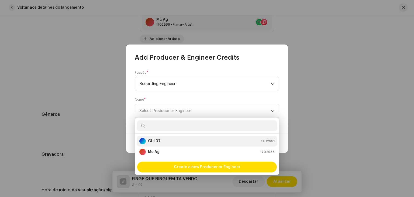
click at [182, 141] on div "GUI 07 1702991" at bounding box center [206, 141] width 135 height 6
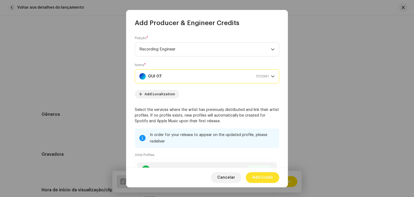
click at [268, 177] on span "Add Credit" at bounding box center [262, 177] width 20 height 11
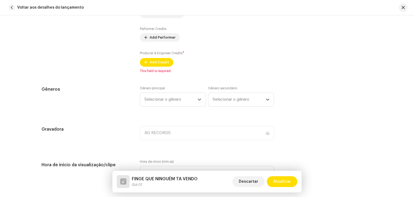
scroll to position [431, 0]
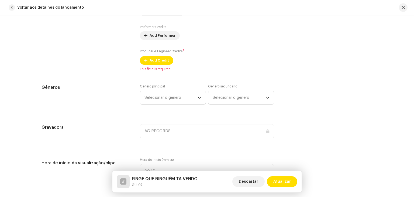
click at [176, 90] on div "Gênero principal Selecionar o gênero" at bounding box center [173, 94] width 66 height 20
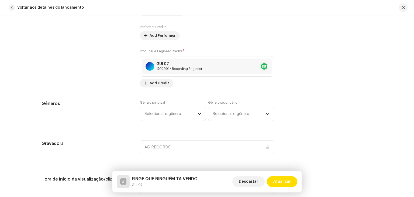
click at [171, 110] on span "Selecionar o gênero" at bounding box center [170, 113] width 53 height 13
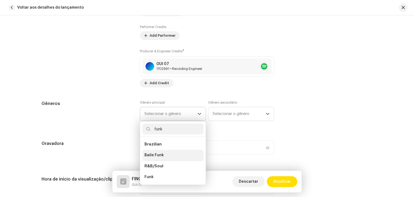
type input "funk"
click at [162, 150] on li "Baile Funk" at bounding box center [172, 154] width 61 height 11
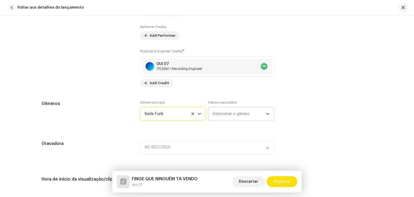
click at [219, 114] on span "Selecionar o gênero" at bounding box center [238, 113] width 53 height 13
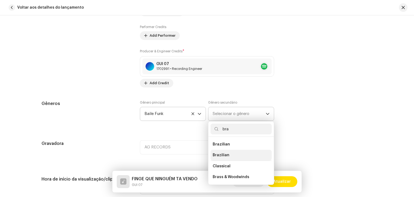
type input "bra"
click at [220, 154] on span "Brazilian" at bounding box center [220, 154] width 17 height 5
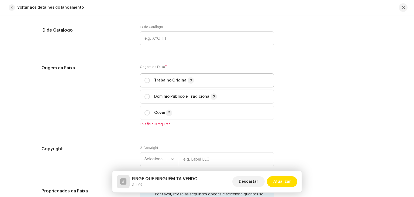
click at [149, 82] on div "Trabalho Original" at bounding box center [169, 80] width 50 height 6
radio input "true"
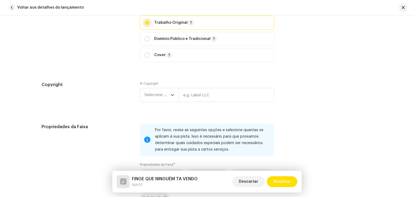
scroll to position [700, 0]
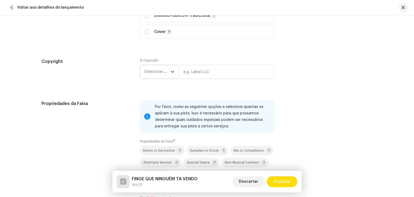
click at [162, 73] on span "Selecione o ano" at bounding box center [157, 71] width 26 height 13
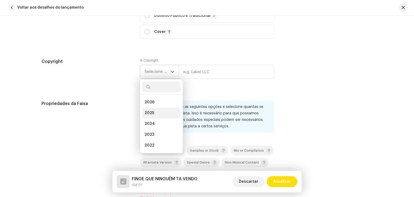
click at [154, 112] on li "2025" at bounding box center [161, 112] width 38 height 11
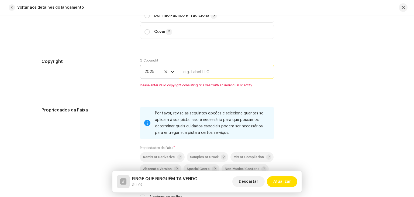
click at [201, 74] on input "text" at bounding box center [226, 72] width 95 height 14
type input "AG RECORDS"
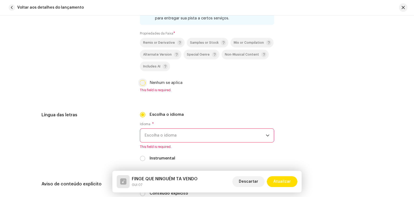
click at [143, 85] on input "Nenhum se aplica" at bounding box center [142, 82] width 5 height 5
checkbox input "true"
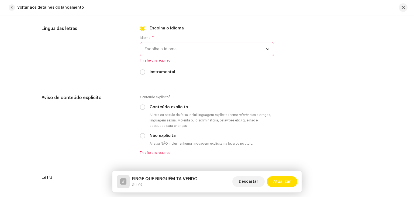
scroll to position [889, 0]
click at [187, 48] on span "Escolha o idioma" at bounding box center [204, 47] width 121 height 13
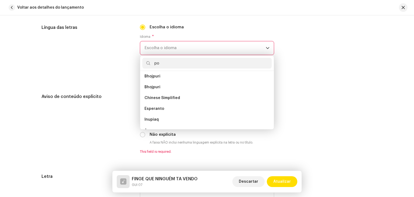
scroll to position [0, 0]
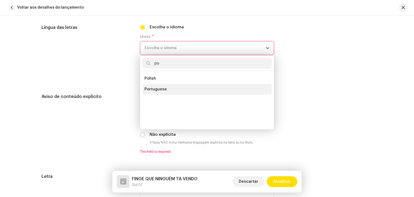
type input "po"
click at [165, 88] on li "Portuguese" at bounding box center [206, 89] width 129 height 11
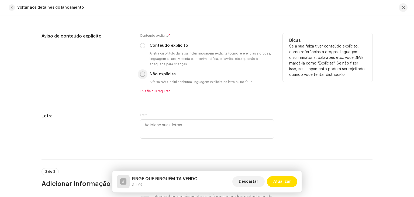
click at [142, 73] on input "Não explícita" at bounding box center [142, 73] width 5 height 5
radio input "true"
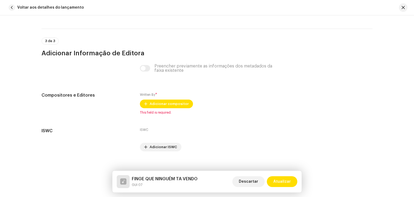
scroll to position [1074, 0]
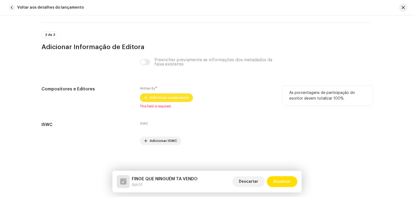
click at [163, 99] on span "Adicionar compositor" at bounding box center [168, 97] width 39 height 11
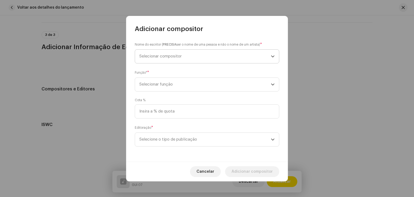
click at [177, 60] on span "Selecionar compositor" at bounding box center [204, 56] width 131 height 13
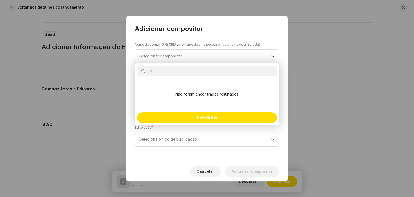
drag, startPoint x: 167, startPoint y: 69, endPoint x: 146, endPoint y: 70, distance: 20.8
click at [146, 70] on input "au" at bounding box center [206, 70] width 139 height 11
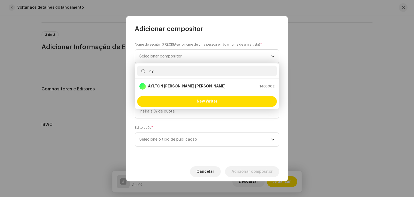
type input "ay"
click at [162, 86] on strong "[PERSON_NAME]" at bounding box center [187, 85] width 78 height 5
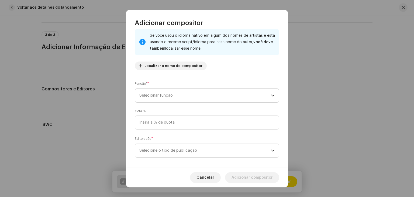
scroll to position [38, 0]
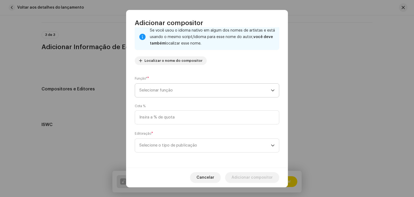
click at [174, 88] on span "Selecionar função" at bounding box center [204, 89] width 131 height 13
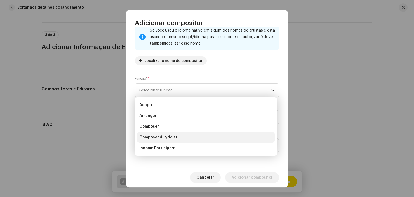
click at [169, 134] on span "Composer & Lyricist" at bounding box center [158, 136] width 38 height 5
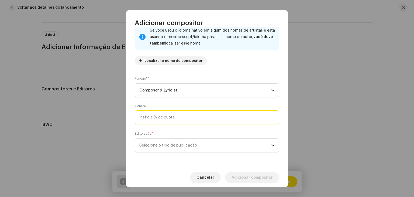
click at [187, 113] on input at bounding box center [207, 117] width 144 height 14
type input "100,00"
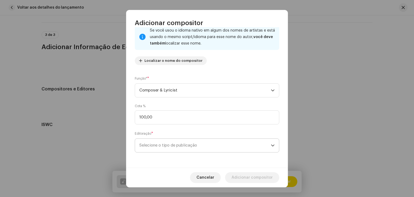
click at [192, 142] on span "Selecione o tipo de publicação" at bounding box center [204, 144] width 131 height 13
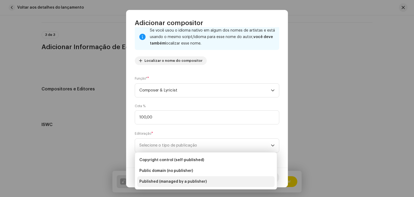
click at [174, 179] on span "Published (managed by a publisher)" at bounding box center [172, 181] width 67 height 5
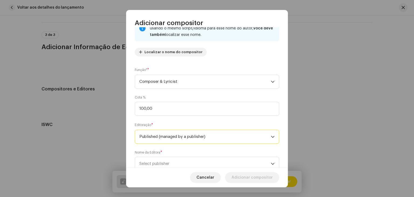
scroll to position [65, 0]
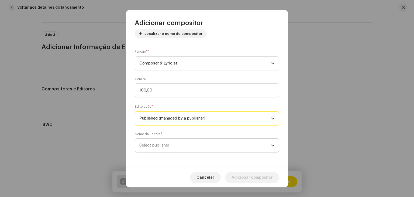
click at [186, 149] on span "Select publisher" at bounding box center [204, 144] width 131 height 13
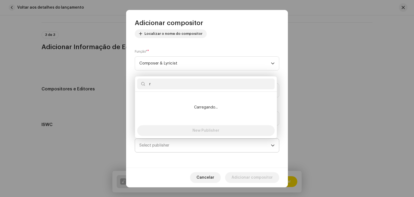
type input "r"
click at [186, 149] on span "Select publisher" at bounding box center [204, 144] width 131 height 13
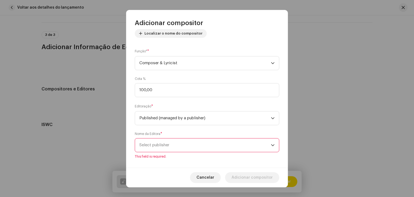
click at [177, 141] on span "Select publisher" at bounding box center [204, 144] width 131 height 13
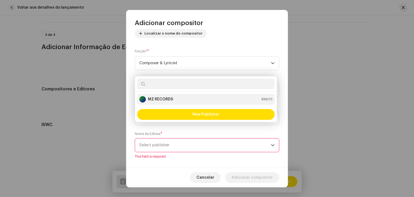
click at [164, 96] on strong "MZ RECORDS" at bounding box center [160, 98] width 25 height 5
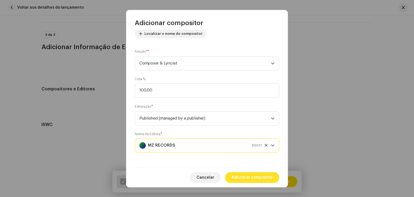
click at [244, 173] on span "Adicionar compositor" at bounding box center [251, 177] width 41 height 11
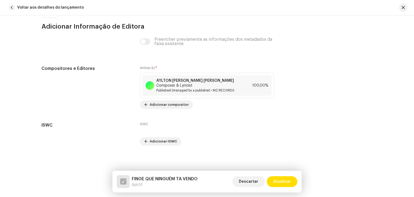
scroll to position [1094, 0]
click at [280, 181] on span "Atualizar" at bounding box center [282, 181] width 18 height 11
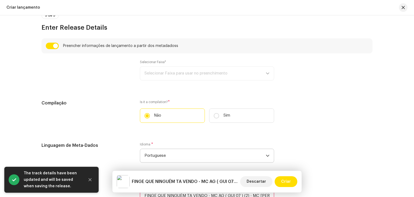
scroll to position [399, 0]
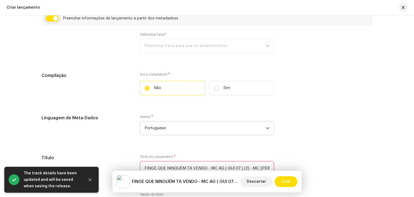
click at [53, 19] on input "checkbox" at bounding box center [52, 18] width 13 height 6
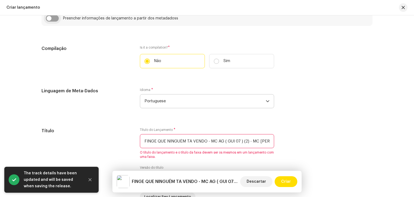
click at [52, 19] on input "checkbox" at bounding box center [52, 18] width 13 height 6
checkbox input "true"
type input "FINGE QUE NINGUÉM TA VENDO"
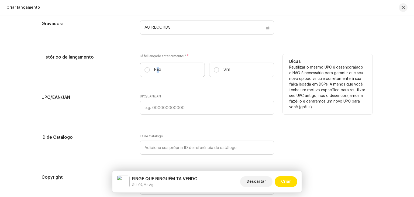
click at [156, 72] on p "Não" at bounding box center [157, 70] width 7 height 6
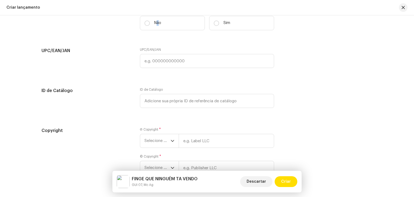
scroll to position [856, 0]
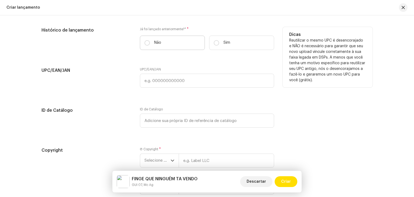
click at [146, 47] on label "Não" at bounding box center [172, 43] width 65 height 14
click at [146, 46] on input "Não" at bounding box center [146, 42] width 5 height 5
radio input "true"
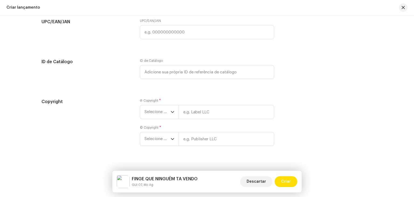
scroll to position [910, 0]
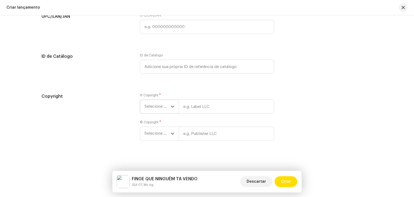
click at [165, 109] on span "Selecione o ano" at bounding box center [157, 106] width 26 height 13
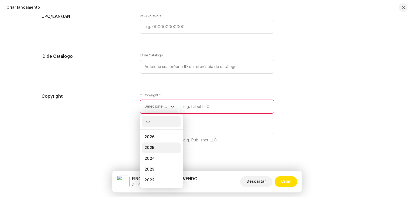
click at [152, 146] on li "2025" at bounding box center [161, 147] width 38 height 11
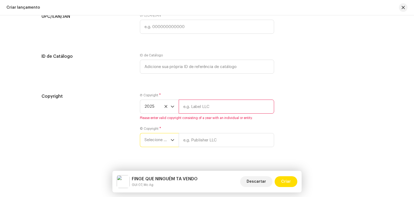
click at [153, 143] on span "Selecione o ano" at bounding box center [157, 139] width 26 height 13
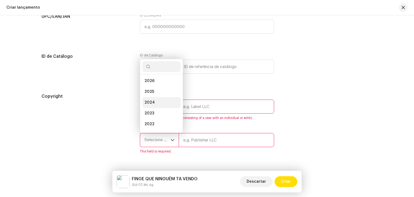
scroll to position [0, 0]
click at [155, 94] on li "2025" at bounding box center [161, 92] width 38 height 11
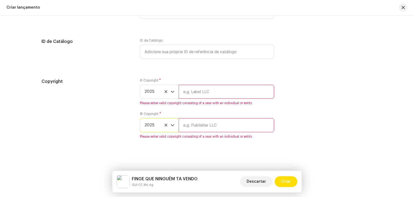
scroll to position [927, 0]
click at [201, 90] on input "text" at bounding box center [226, 92] width 95 height 14
type input "AG RECORDS"
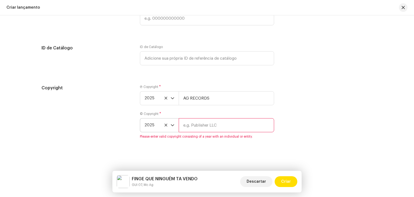
click at [208, 128] on input "text" at bounding box center [226, 125] width 95 height 14
type input "AG RECORDS"
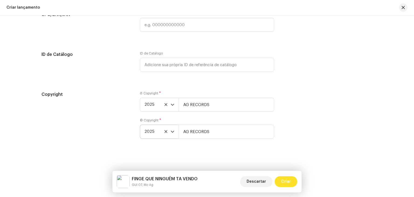
click at [286, 184] on span "Criar" at bounding box center [286, 181] width 10 height 11
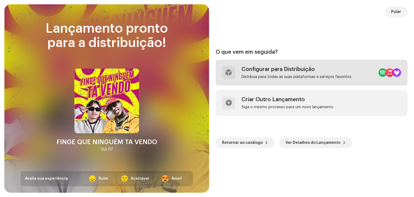
click at [269, 78] on div "Distribua para todas as suas plataformas e serviços favoritos" at bounding box center [296, 77] width 110 height 4
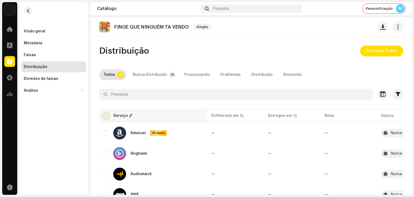
drag, startPoint x: 112, startPoint y: 113, endPoint x: 108, endPoint y: 114, distance: 4.5
click at [108, 114] on div "Serviço" at bounding box center [152, 115] width 99 height 5
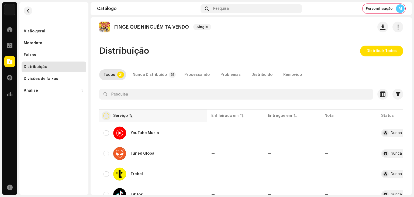
click at [106, 114] on input "checkbox" at bounding box center [105, 115] width 5 height 5
checkbox input "true"
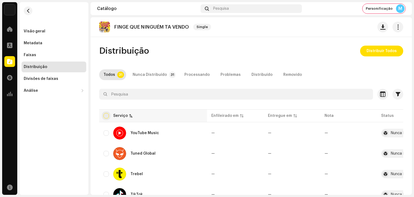
checkbox input "true"
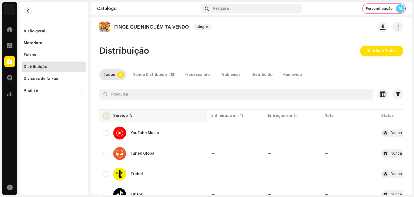
checkbox input "true"
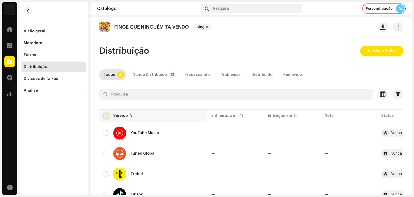
checkbox input "true"
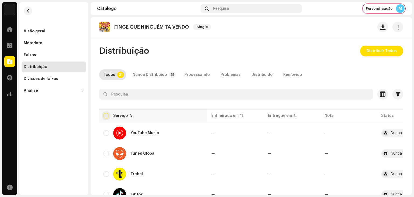
checkbox input "true"
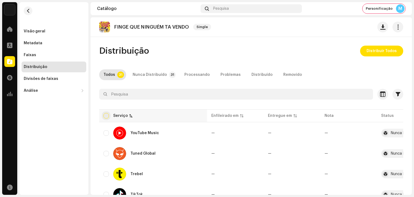
checkbox input "true"
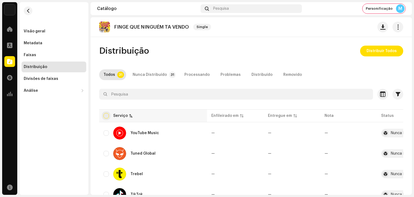
checkbox input "true"
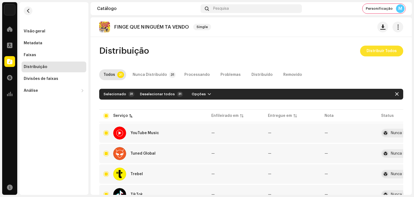
click at [381, 51] on span "Distribuir Todos" at bounding box center [381, 51] width 30 height 11
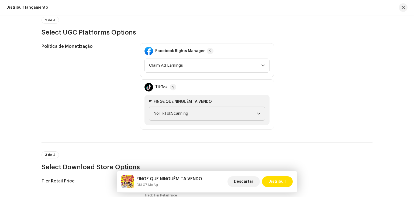
scroll to position [609, 0]
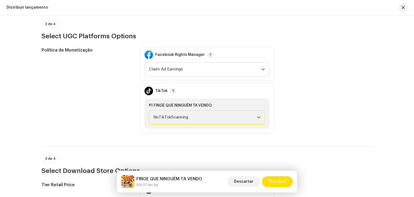
click at [189, 116] on span "NoTikTokScanning" at bounding box center [204, 116] width 103 height 13
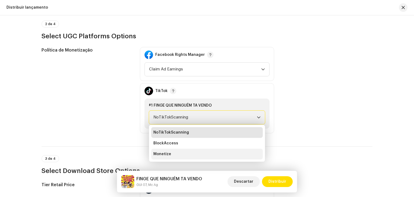
click at [183, 155] on li "Monetize" at bounding box center [206, 153] width 111 height 11
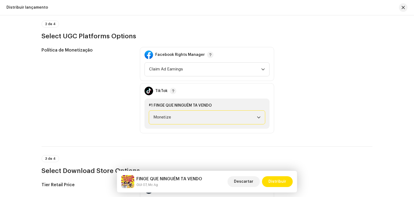
click at [185, 77] on div "Facebook Rights Manager Claim Ad Earnings" at bounding box center [207, 64] width 134 height 34
click at [186, 71] on span "Claim Ad Earnings" at bounding box center [205, 68] width 112 height 13
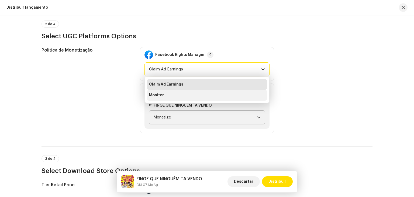
click at [178, 97] on li "Monitor" at bounding box center [207, 95] width 120 height 11
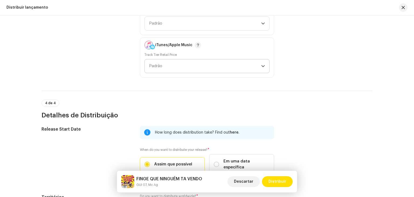
scroll to position [865, 0]
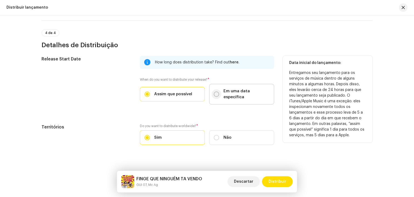
click at [215, 92] on input "Em uma data específica" at bounding box center [216, 93] width 5 height 5
radio input "true"
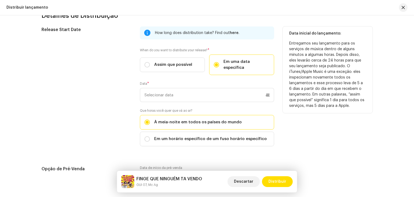
scroll to position [892, 0]
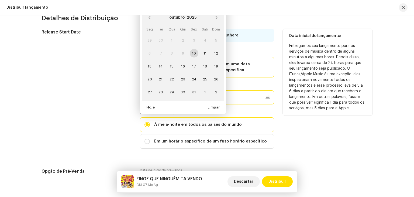
click at [164, 91] on p-datepicker "outubro 2025 Seg Ter Qua Qui Sex Sáb Dom 29 30 1 2 3 4 5 6 7 8 9 10 11 12 13 14…" at bounding box center [207, 97] width 134 height 14
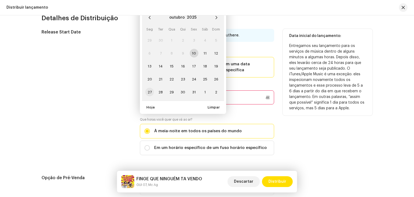
click at [152, 88] on span "27" at bounding box center [149, 92] width 9 height 9
type input "27/10/2025"
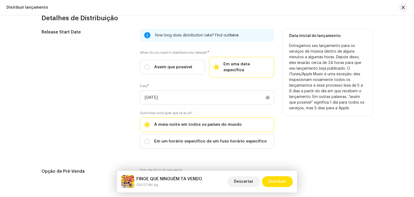
click at [113, 93] on div "Release Start Date" at bounding box center [86, 92] width 90 height 126
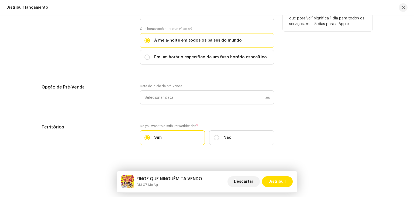
scroll to position [977, 0]
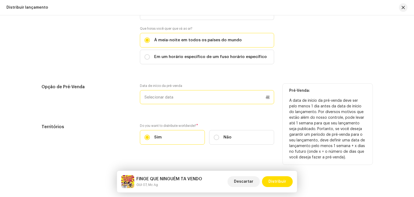
click at [173, 90] on p-datepicker at bounding box center [207, 97] width 134 height 14
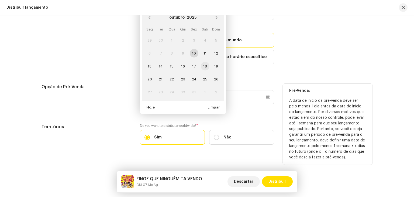
click at [204, 63] on span "18" at bounding box center [205, 66] width 9 height 9
type input "[DATE]"
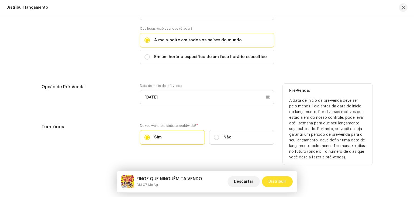
click at [276, 179] on span "Distribuir" at bounding box center [277, 181] width 18 height 11
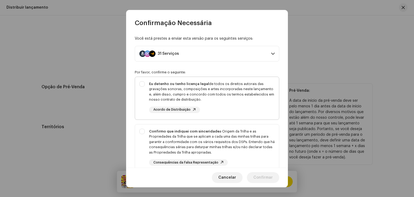
click at [171, 98] on div "Eu detenho ou tenho licença legal de todos os direitos autorais das gravações s…" at bounding box center [211, 91] width 125 height 21
checkbox input "true"
click at [155, 128] on div "Confirmo que indiquei com sinceridade a Origem da Trilha e as Propriedades da T…" at bounding box center [211, 141] width 125 height 26
checkbox input "true"
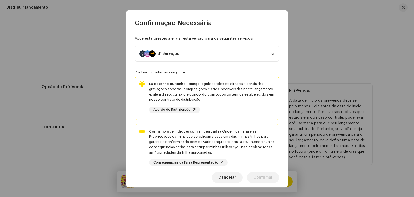
scroll to position [97, 0]
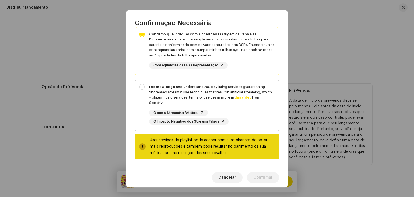
click at [153, 93] on div "I acknowledge and understand that playlisting services guaranteeing "increased …" at bounding box center [211, 94] width 125 height 21
checkbox input "true"
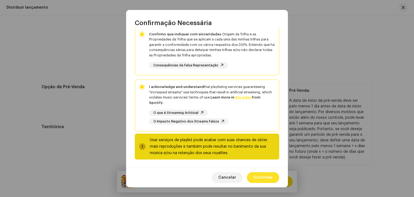
click at [267, 178] on span "Confirmar" at bounding box center [262, 177] width 19 height 11
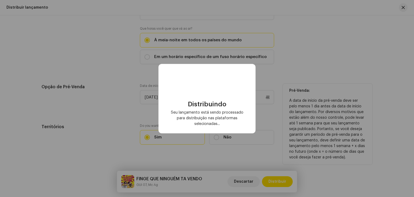
checkbox input "false"
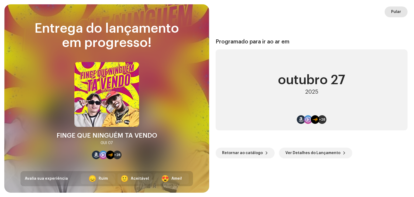
click at [397, 13] on span "Pular" at bounding box center [396, 11] width 10 height 11
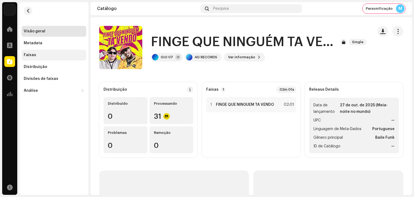
click at [38, 56] on div "Faixas" at bounding box center [54, 55] width 60 height 4
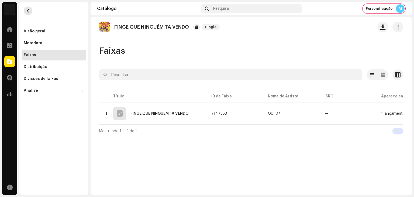
drag, startPoint x: 24, startPoint y: 12, endPoint x: 27, endPoint y: 12, distance: 3.0
click at [24, 12] on re-m-nav-back at bounding box center [28, 14] width 13 height 24
click at [28, 12] on span "button" at bounding box center [28, 11] width 4 height 4
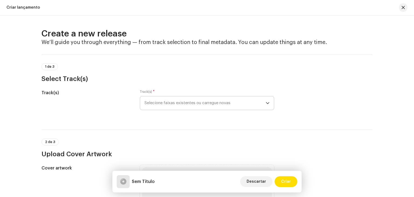
click at [167, 104] on span "Selecione faixas existentes ou carregue novas" at bounding box center [204, 102] width 121 height 13
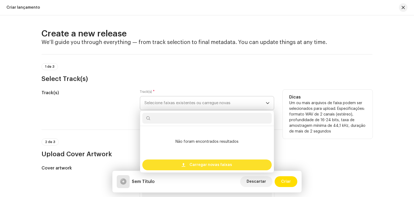
click at [191, 165] on span "Carregar novas faixas" at bounding box center [210, 164] width 43 height 11
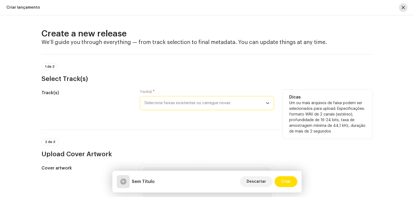
click at [404, 7] on span "button" at bounding box center [402, 7] width 3 height 4
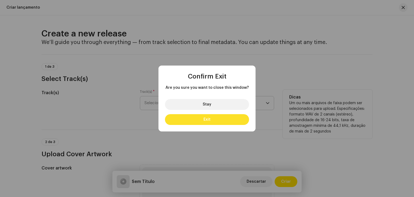
click at [201, 122] on button "Exit" at bounding box center [207, 119] width 84 height 11
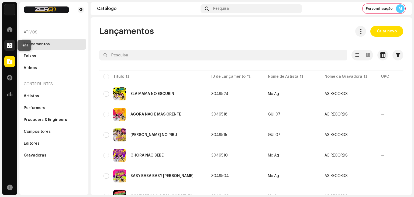
click at [9, 48] on div at bounding box center [9, 45] width 11 height 11
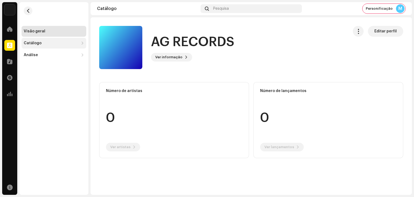
click at [33, 46] on div "Catálogo" at bounding box center [54, 43] width 65 height 11
click at [36, 55] on div "Lançamentos" at bounding box center [39, 55] width 26 height 4
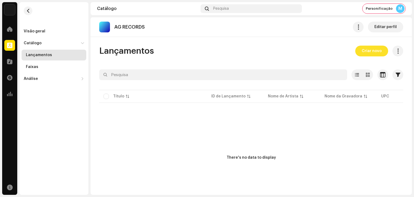
click at [368, 55] on span "Criar novo" at bounding box center [371, 51] width 20 height 11
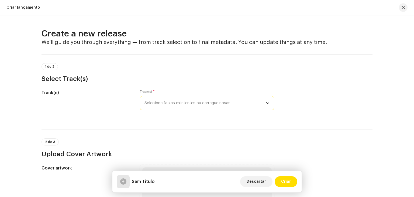
click at [193, 104] on span "Selecione faixas existentes ou carregue novas" at bounding box center [204, 102] width 121 height 13
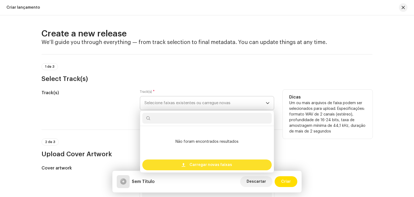
click at [196, 168] on span "Carregar novas faixas" at bounding box center [210, 164] width 43 height 11
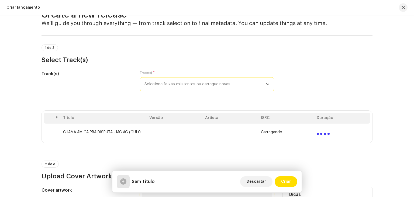
scroll to position [162, 0]
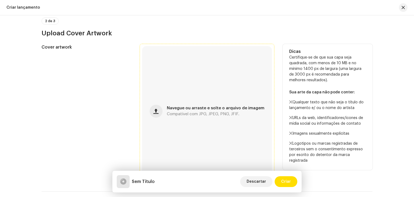
click at [186, 103] on div "Navegue ou arraste e solte o arquivo de imagem Compatível com JPG, JPEG, PNG, J…" at bounding box center [207, 111] width 130 height 130
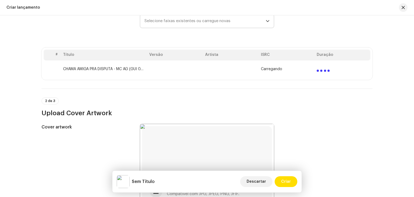
scroll to position [81, 0]
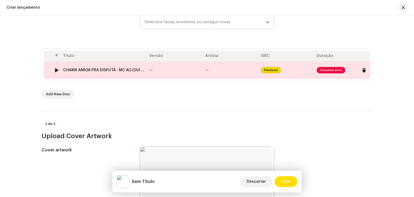
click at [186, 70] on td "—" at bounding box center [175, 69] width 56 height 17
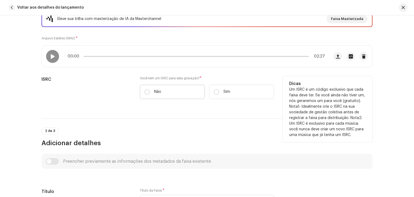
click at [152, 91] on label "Não" at bounding box center [172, 92] width 65 height 14
click at [150, 91] on input "Não" at bounding box center [146, 91] width 5 height 5
radio input "true"
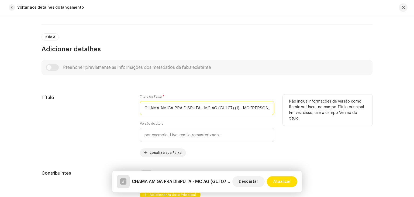
scroll to position [0, 18]
drag, startPoint x: 197, startPoint y: 108, endPoint x: 311, endPoint y: 109, distance: 113.9
click at [311, 109] on div "Título Título da Faixa * CHAMA AMIGA PRA DISPUTA - MC AG (GUI 07) (1) - MC AG V…" at bounding box center [206, 125] width 331 height 62
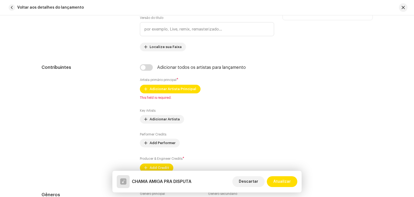
scroll to position [323, 0]
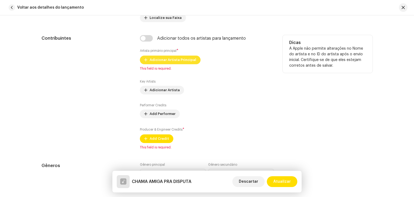
type input "CHAMA AMIGA PRA DISPUTA"
click at [177, 63] on span "Adicionar Artista Principal" at bounding box center [172, 59] width 47 height 11
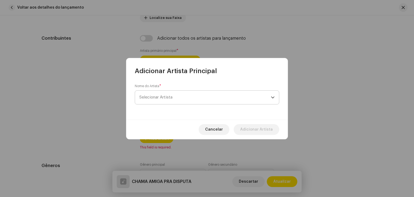
click at [179, 94] on span "Selecionar Artista" at bounding box center [204, 96] width 131 height 13
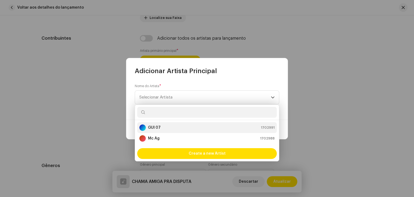
click at [167, 131] on li "GUI 07 1702991" at bounding box center [206, 127] width 139 height 11
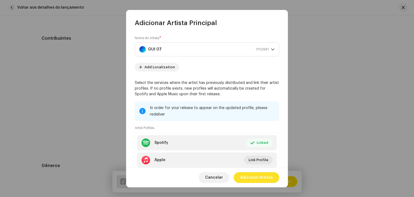
click at [257, 177] on span "Adicionar Artista" at bounding box center [256, 177] width 33 height 11
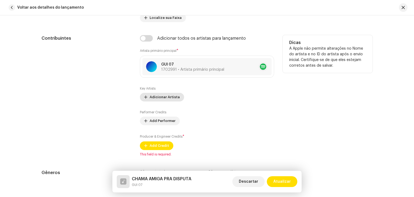
click at [170, 99] on span "Adicionar Artista" at bounding box center [164, 97] width 30 height 11
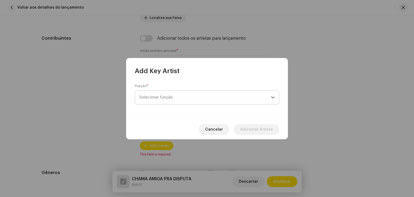
click at [170, 99] on span "Selecionar função" at bounding box center [204, 96] width 131 height 13
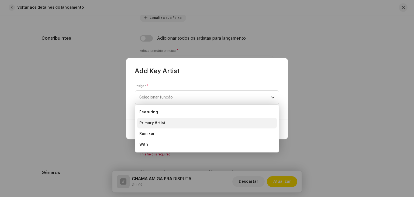
click at [166, 124] on li "Primary Artist" at bounding box center [206, 122] width 139 height 11
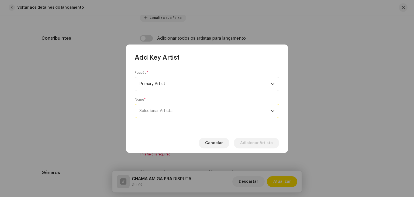
click at [169, 111] on span "Selecionar Artista" at bounding box center [155, 111] width 33 height 4
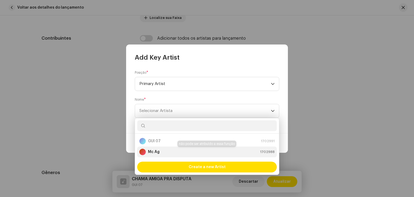
click at [163, 153] on div "Mc Ag 1702988" at bounding box center [206, 151] width 135 height 6
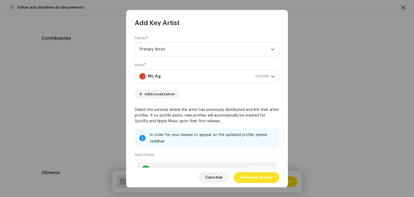
click at [260, 177] on span "Adicionar Artista" at bounding box center [256, 177] width 33 height 11
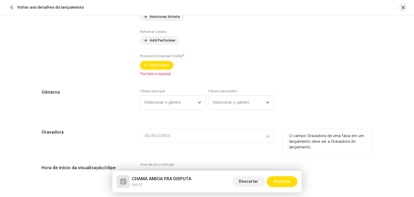
scroll to position [431, 0]
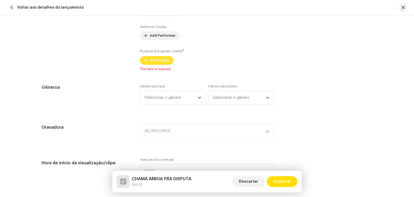
click at [160, 61] on span "Add Credit" at bounding box center [158, 60] width 19 height 11
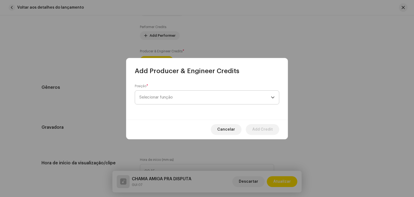
click at [172, 102] on span "Selecionar função" at bounding box center [204, 96] width 131 height 13
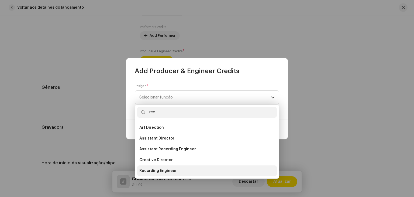
type input "rec"
click at [170, 170] on span "Recording Engineer" at bounding box center [157, 170] width 37 height 5
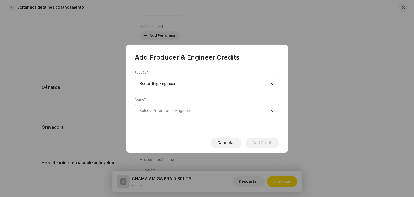
click at [199, 115] on span "Select Producer or Engineer" at bounding box center [204, 110] width 131 height 13
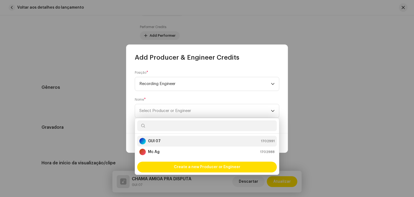
click at [178, 138] on div "GUI 07 1702991" at bounding box center [206, 141] width 135 height 6
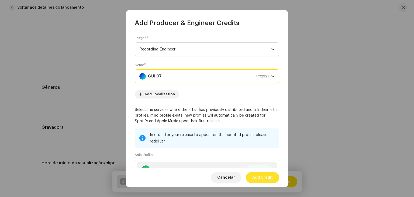
click at [261, 176] on span "Add Credit" at bounding box center [262, 177] width 20 height 11
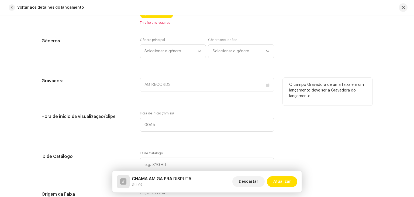
scroll to position [485, 0]
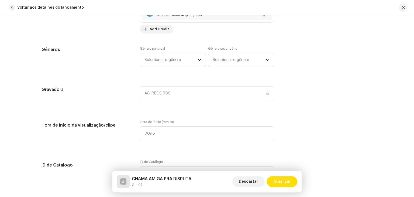
click at [178, 42] on div "Detalhes da faixa Complete o seguinte para finalizar sua faixa. 1 de 3 Adiciona…" at bounding box center [207, 151] width 348 height 1215
click at [172, 62] on span "Selecionar o gênero" at bounding box center [170, 59] width 53 height 13
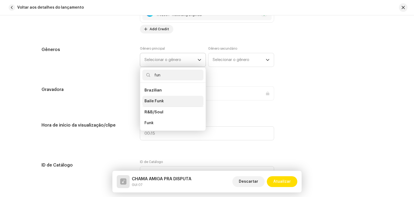
type input "fun"
click at [162, 98] on li "Baile Funk" at bounding box center [172, 101] width 61 height 11
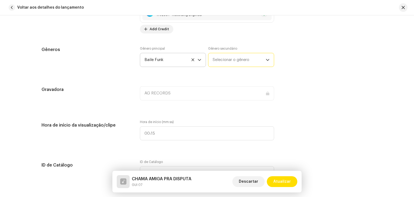
click at [228, 58] on span "Selecionar o gênero" at bounding box center [238, 59] width 53 height 13
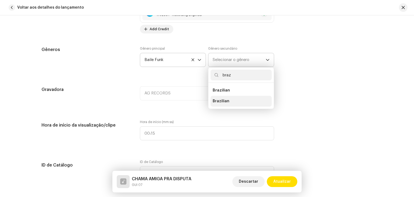
type input "braz"
click at [224, 105] on li "Brazilian" at bounding box center [240, 101] width 61 height 11
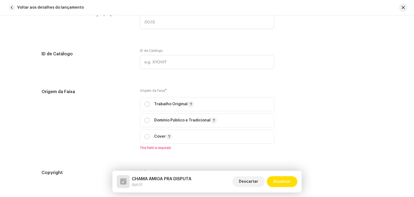
scroll to position [619, 0]
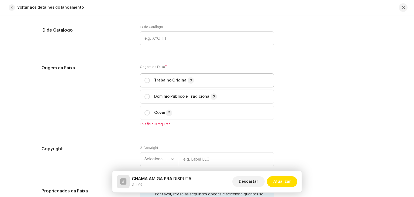
click at [156, 82] on p "Trabalho Original" at bounding box center [174, 80] width 40 height 6
radio input "true"
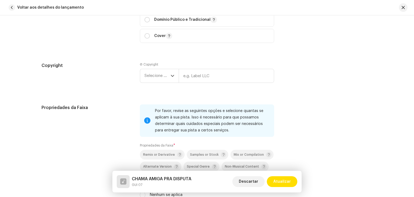
scroll to position [700, 0]
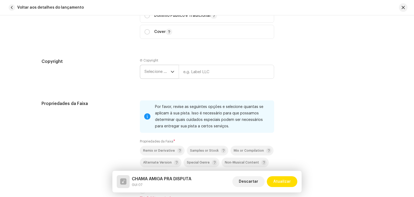
click at [157, 72] on span "Selecione o ano" at bounding box center [157, 71] width 26 height 13
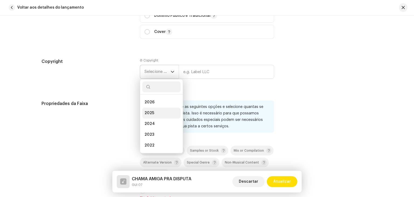
click at [154, 113] on li "2025" at bounding box center [161, 112] width 38 height 11
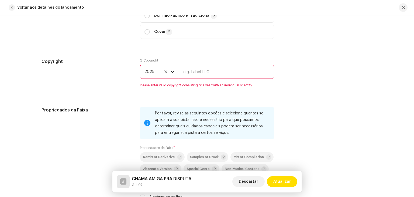
click at [206, 72] on input "text" at bounding box center [226, 72] width 95 height 14
type input "AG RECORDS"
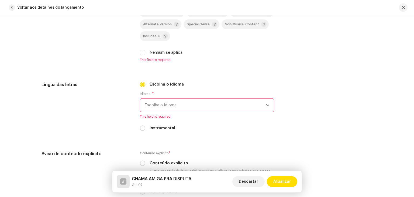
scroll to position [862, 0]
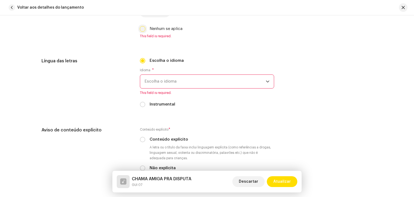
click at [141, 29] on input "Nenhum se aplica" at bounding box center [142, 28] width 5 height 5
checkbox input "true"
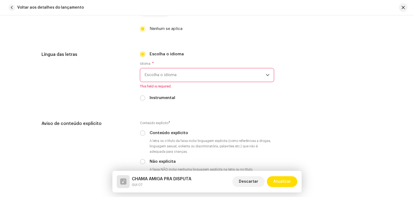
click at [173, 73] on span "Escolha o idioma" at bounding box center [204, 74] width 121 height 13
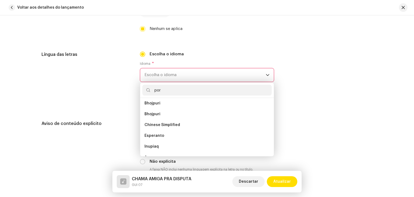
scroll to position [0, 0]
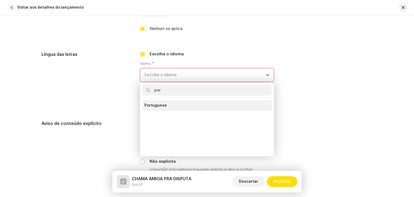
type input "por"
click at [167, 108] on li "Portuguese" at bounding box center [206, 105] width 129 height 11
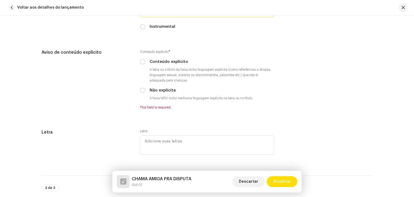
scroll to position [942, 0]
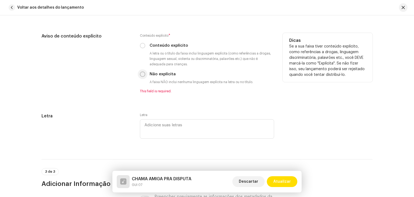
click at [140, 76] on input "Não explícita" at bounding box center [142, 73] width 5 height 5
radio input "true"
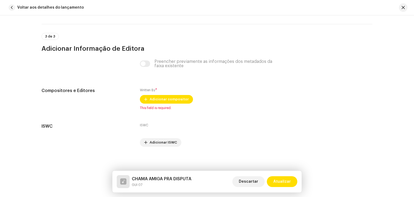
scroll to position [1074, 0]
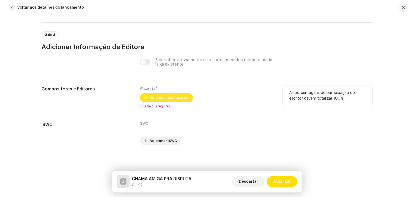
click at [170, 98] on span "Adicionar compositor" at bounding box center [168, 97] width 39 height 11
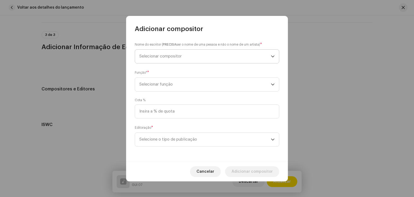
click at [178, 53] on span "Selecionar compositor" at bounding box center [204, 56] width 131 height 13
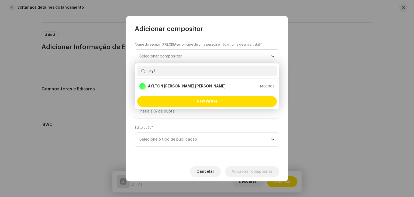
type input "ayl"
click at [157, 86] on strong "[PERSON_NAME]" at bounding box center [187, 85] width 78 height 5
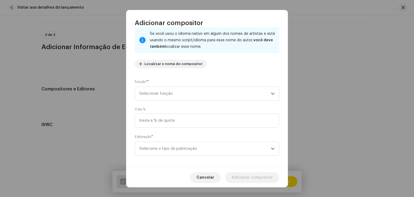
scroll to position [38, 0]
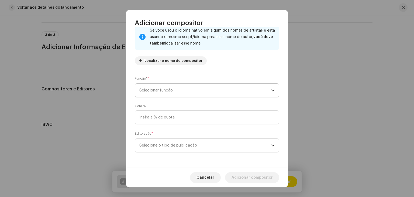
click at [174, 93] on span "Selecionar função" at bounding box center [204, 89] width 131 height 13
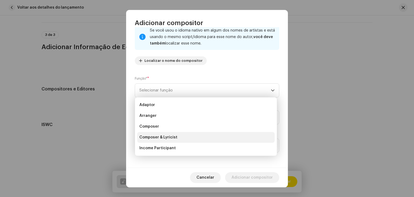
click at [166, 138] on span "Composer & Lyricist" at bounding box center [158, 136] width 38 height 5
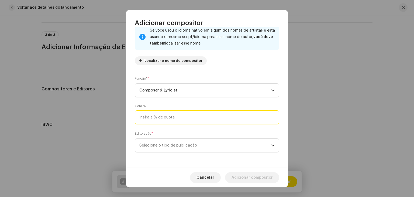
click at [168, 122] on input at bounding box center [207, 117] width 144 height 14
type input "100,00"
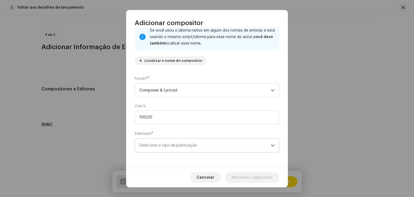
click at [170, 144] on span "Selecione o tipo de publicação" at bounding box center [204, 144] width 131 height 13
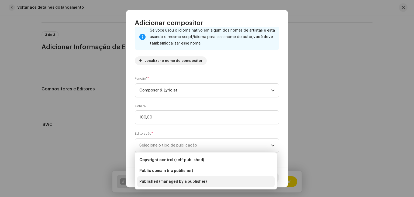
click at [167, 178] on li "Published (managed by a publisher)" at bounding box center [205, 181] width 137 height 11
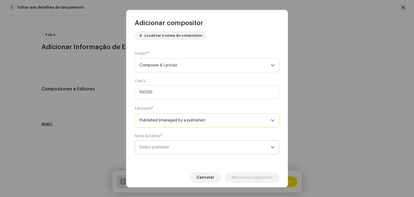
scroll to position [65, 0]
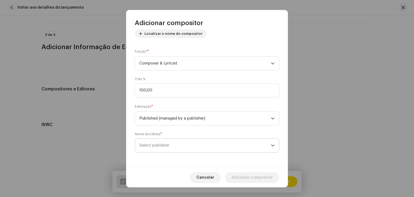
click at [187, 147] on span "Select publisher" at bounding box center [204, 144] width 131 height 13
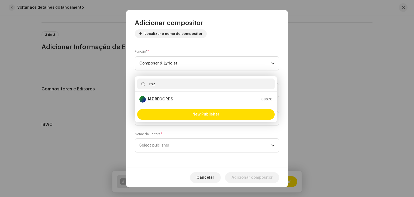
type input "mz"
click at [180, 100] on div "MZ RECORDS 89670" at bounding box center [205, 99] width 133 height 6
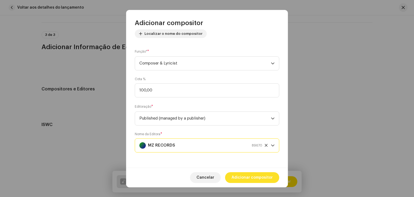
click at [261, 178] on span "Adicionar compositor" at bounding box center [251, 177] width 41 height 11
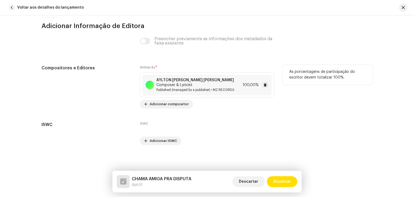
scroll to position [1094, 0]
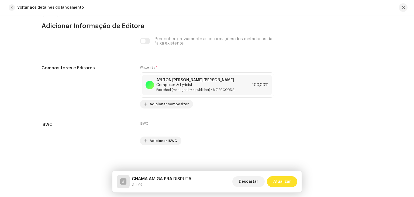
click at [276, 177] on span "Atualizar" at bounding box center [282, 181] width 18 height 11
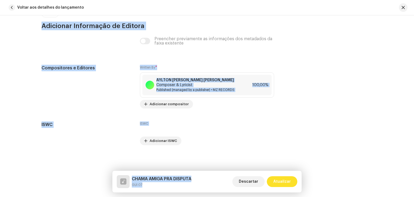
click at [276, 177] on div "Descartar Criar" at bounding box center [268, 181] width 57 height 13
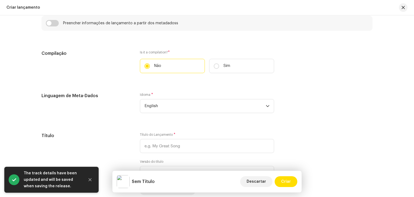
scroll to position [377, 0]
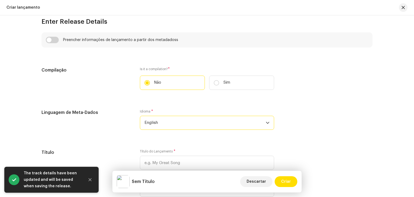
click at [174, 128] on span "English" at bounding box center [204, 122] width 121 height 13
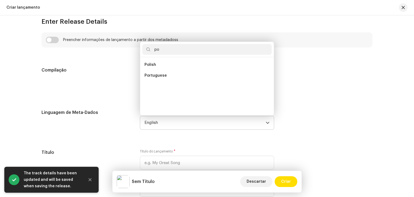
scroll to position [0, 0]
type input "por"
click at [170, 61] on li "Portuguese" at bounding box center [206, 64] width 129 height 11
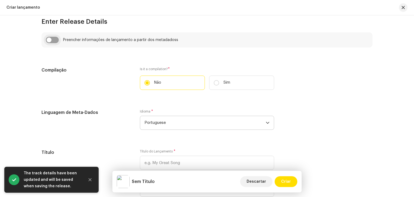
click at [49, 42] on input "checkbox" at bounding box center [52, 40] width 13 height 6
checkbox input "true"
type input "CHAMA AMIGA PRA DISPUTA"
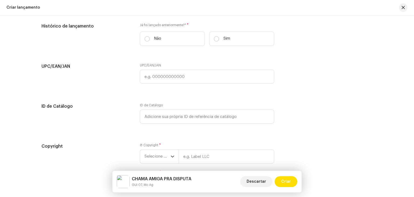
scroll to position [862, 0]
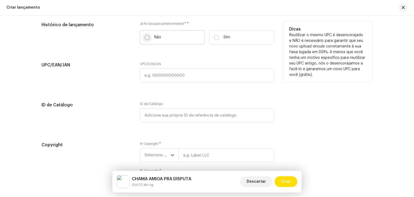
click at [148, 36] on p-radiobutton at bounding box center [146, 37] width 5 height 5
click at [148, 36] on input "Não" at bounding box center [146, 37] width 5 height 5
radio input "true"
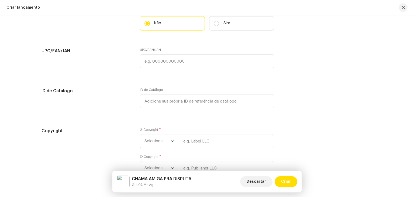
scroll to position [914, 0]
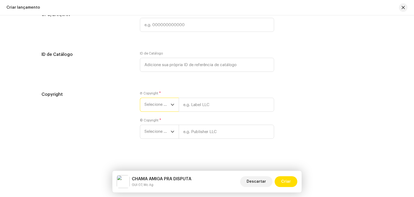
click at [159, 103] on span "Selecione o ano" at bounding box center [157, 104] width 26 height 13
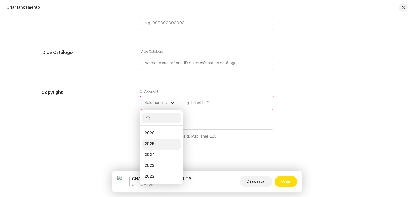
click at [147, 145] on span "2025" at bounding box center [149, 143] width 10 height 5
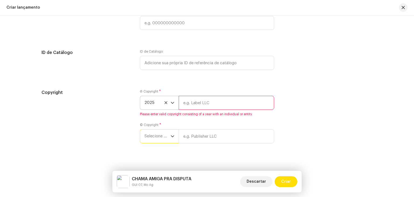
click at [148, 138] on span "Selecione o ano" at bounding box center [157, 135] width 26 height 13
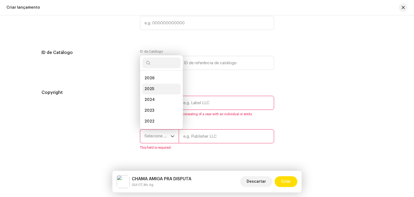
scroll to position [9, 0]
click at [152, 83] on span "2025" at bounding box center [149, 80] width 10 height 5
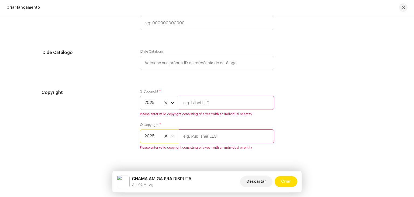
click at [197, 99] on input "text" at bounding box center [226, 103] width 95 height 14
type input "AG RECORDS"
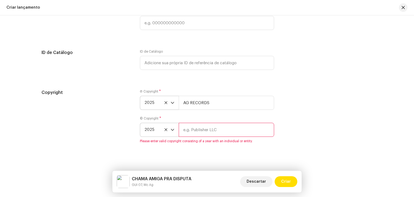
click at [205, 137] on input "text" at bounding box center [226, 130] width 95 height 14
type input "AG RECORDS"
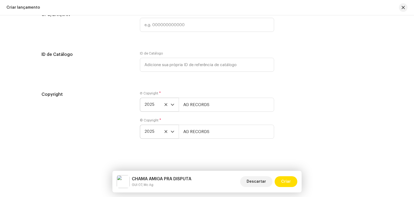
click at [330, 140] on div "Copyright Ⓟ Copyright * 2025 AG RECORDS © Copyright * 2025 AG RECORDS" at bounding box center [206, 118] width 331 height 54
click at [285, 184] on span "Criar" at bounding box center [286, 181] width 10 height 11
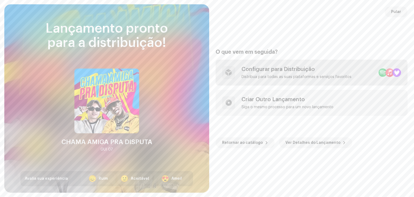
click at [287, 75] on div "Distribua para todas as suas plataformas e serviços favoritos" at bounding box center [296, 77] width 110 height 4
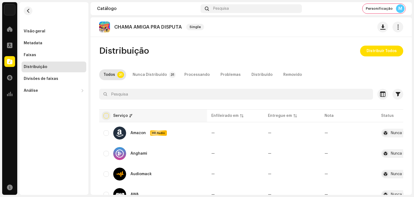
click at [103, 114] on input "checkbox" at bounding box center [105, 115] width 5 height 5
checkbox input "true"
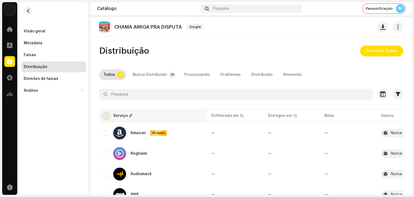
checkbox input "true"
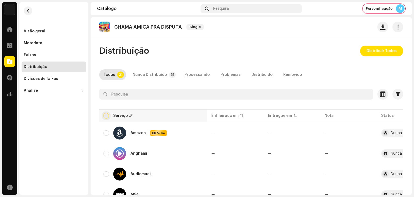
checkbox input "true"
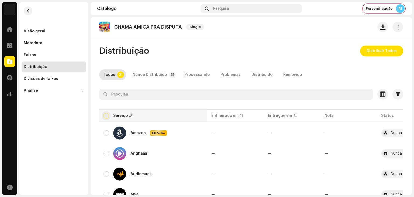
checkbox input "true"
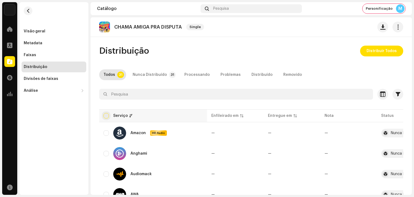
checkbox input "true"
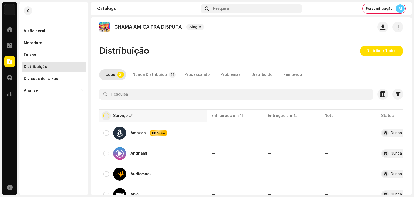
checkbox input "true"
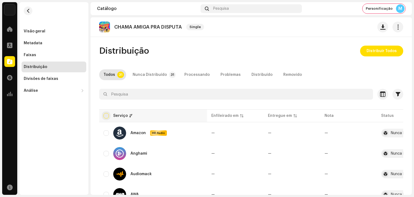
checkbox input "true"
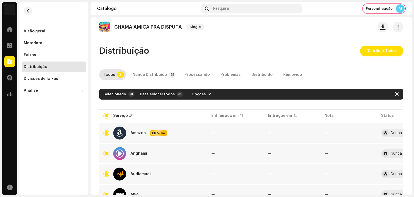
click at [381, 51] on span "Distribuir Todos" at bounding box center [381, 51] width 30 height 11
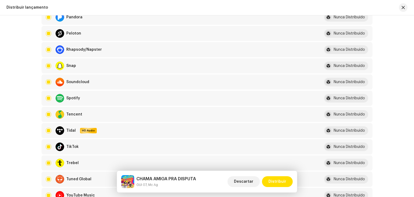
scroll to position [592, 0]
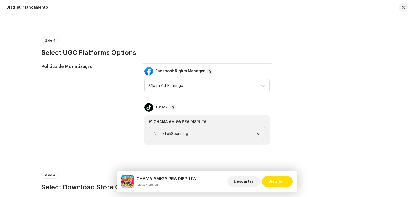
click at [194, 133] on span "NoTikTokScanning" at bounding box center [204, 133] width 103 height 13
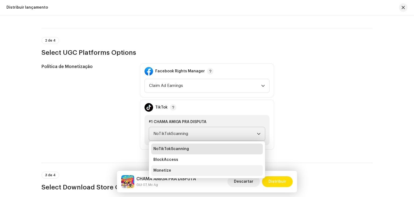
click at [177, 166] on li "Monetize" at bounding box center [206, 170] width 111 height 11
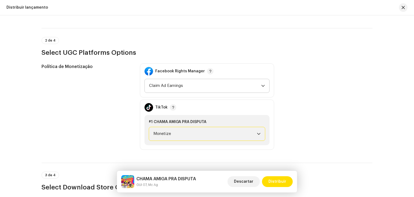
click at [186, 84] on span "Claim Ad Earnings" at bounding box center [205, 85] width 112 height 13
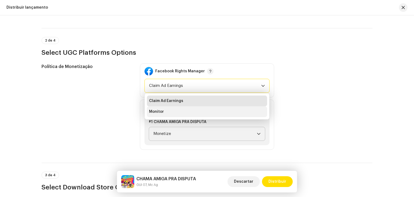
click at [180, 111] on li "Monitor" at bounding box center [207, 111] width 120 height 11
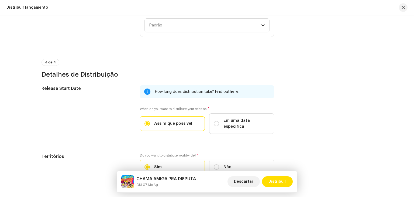
scroll to position [865, 0]
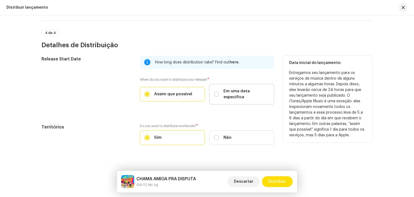
click at [229, 96] on label "Em uma data específica" at bounding box center [241, 94] width 65 height 20
click at [219, 96] on input "Em uma data específica" at bounding box center [216, 93] width 5 height 5
radio input "true"
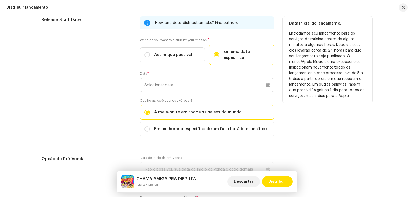
scroll to position [892, 0]
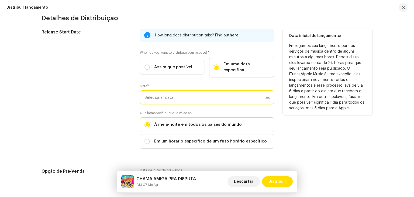
click at [179, 90] on p-datepicker at bounding box center [207, 97] width 134 height 14
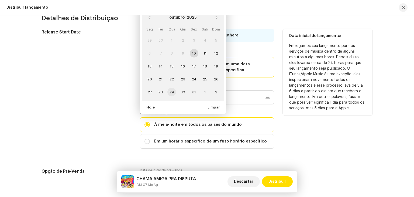
click at [169, 88] on span "29" at bounding box center [171, 92] width 9 height 9
type input "29/10/2025"
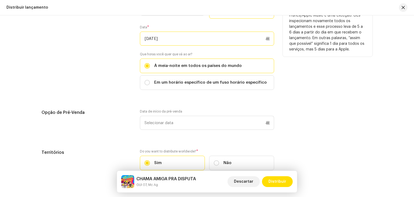
scroll to position [977, 0]
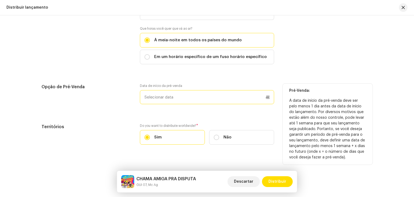
click at [158, 90] on p-datepicker at bounding box center [207, 97] width 134 height 14
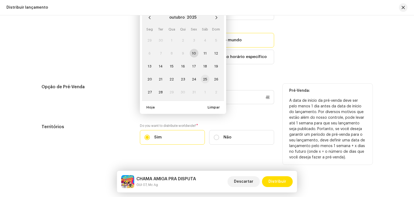
click at [204, 75] on span "25" at bounding box center [205, 79] width 9 height 9
type input "25/10/2025"
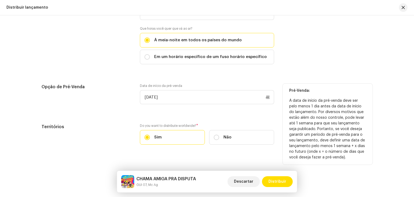
click at [101, 104] on div "Release Start Date How long does distribution take? Find out here . When do you…" at bounding box center [206, 48] width 331 height 206
click at [277, 183] on span "Distribuir" at bounding box center [277, 181] width 18 height 11
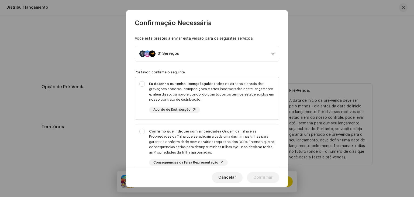
click at [183, 88] on div "Eu detenho ou tenho licença legal de todos os direitos autorais das gravações s…" at bounding box center [211, 91] width 125 height 21
checkbox input "true"
click at [160, 133] on div "Confirmo que indiquei com sinceridade a Origem da Trilha e as Propriedades da T…" at bounding box center [211, 141] width 125 height 26
checkbox input "true"
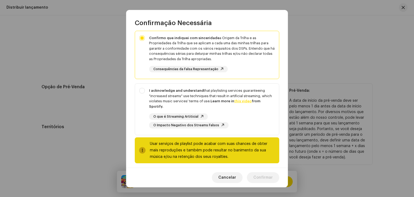
scroll to position [97, 0]
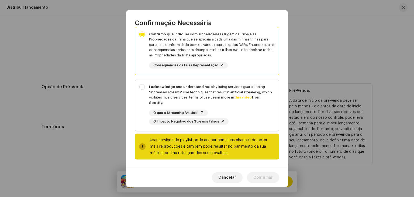
click at [162, 85] on strong "I acknowledge and understand" at bounding box center [176, 87] width 55 height 4
checkbox input "true"
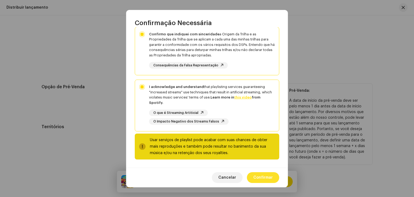
click at [274, 180] on button "Confirmar" at bounding box center [263, 177] width 32 height 11
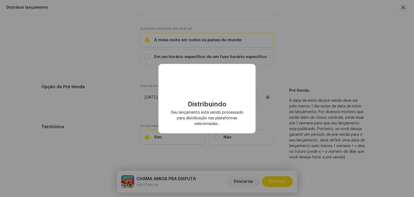
checkbox input "false"
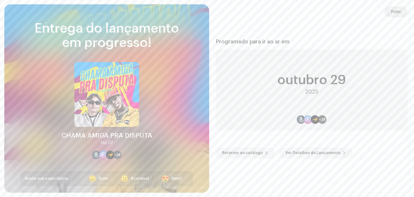
click at [398, 9] on span "Pular" at bounding box center [396, 11] width 10 height 11
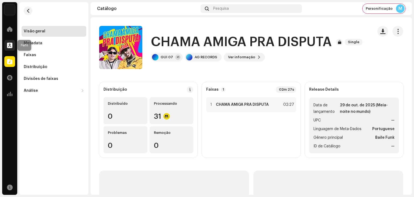
click at [13, 45] on div at bounding box center [9, 45] width 11 height 11
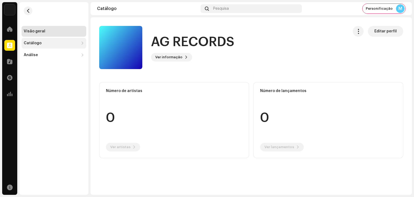
click at [38, 43] on div "Catálogo" at bounding box center [33, 43] width 18 height 4
click at [39, 55] on div "Lançamentos" at bounding box center [39, 55] width 26 height 4
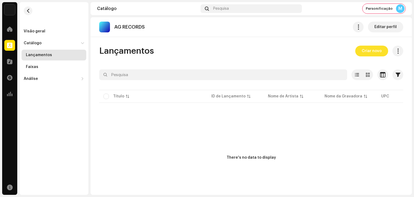
click at [373, 50] on span "Criar novo" at bounding box center [371, 51] width 20 height 11
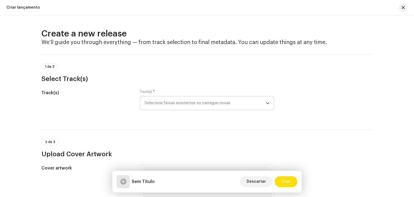
click at [178, 107] on span "Selecione faixas existentes ou carregue novas" at bounding box center [204, 102] width 121 height 13
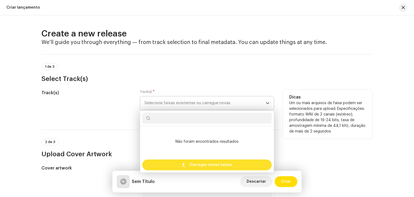
click at [181, 165] on div "Carregar novas faixas" at bounding box center [206, 164] width 129 height 11
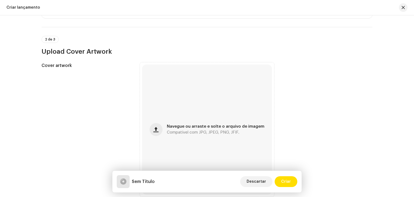
scroll to position [162, 0]
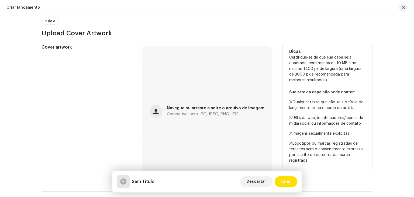
click at [199, 99] on div "Navegue ou arraste e solte o arquivo de imagem Compatível com JPG, JPEG, PNG, J…" at bounding box center [207, 111] width 130 height 130
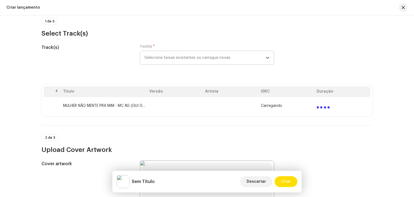
scroll to position [27, 0]
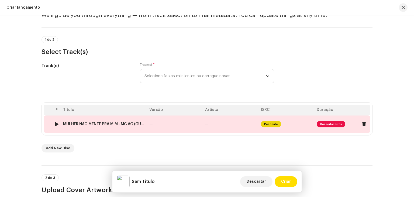
click at [187, 117] on td "—" at bounding box center [175, 123] width 56 height 17
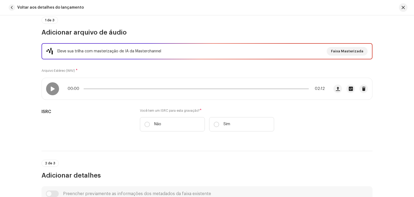
scroll to position [54, 0]
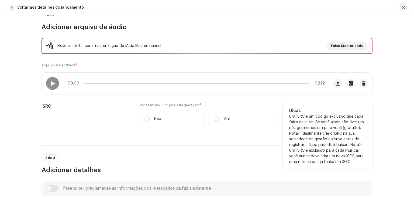
click at [167, 109] on div "Você tem um ISRC para esta gravação? * Não Sim" at bounding box center [207, 114] width 134 height 23
click at [167, 118] on label "Não" at bounding box center [172, 118] width 65 height 14
click at [150, 118] on input "Não" at bounding box center [146, 118] width 5 height 5
radio input "true"
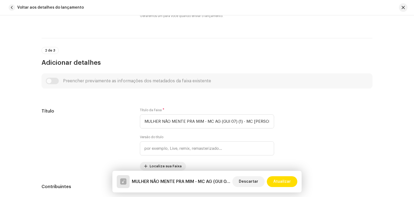
scroll to position [215, 0]
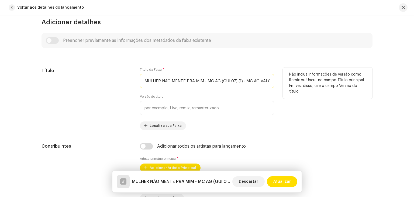
scroll to position [0, 22]
drag, startPoint x: 201, startPoint y: 82, endPoint x: 319, endPoint y: 81, distance: 118.5
click at [319, 81] on div "Título Título da Faixa * MULHER NÃO MENTE PRA MIM - MC AG (GUI 07) (1) - MC AG…" at bounding box center [206, 98] width 331 height 62
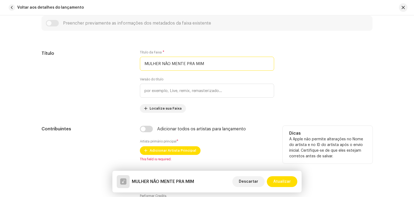
scroll to position [215, 0]
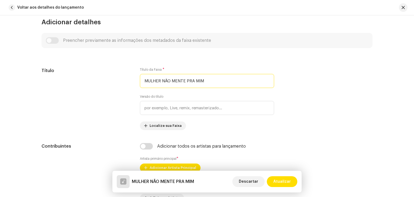
type input "MULHER NÃO MENTE PRA MIM"
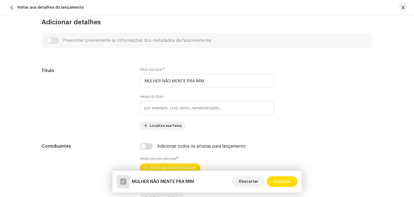
click at [51, 38] on div "Preencher previamente as informações dos metadados da faixa existente" at bounding box center [207, 40] width 322 height 6
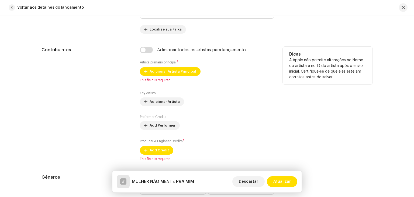
scroll to position [323, 0]
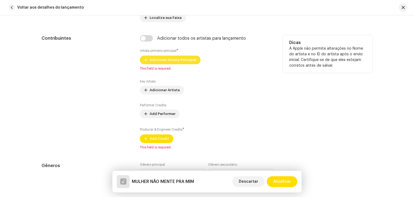
click at [179, 61] on span "Adicionar Artista Principal" at bounding box center [172, 59] width 47 height 11
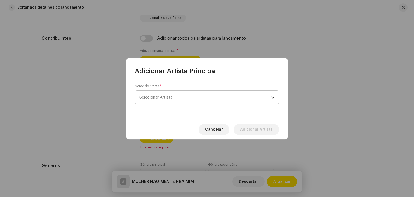
click at [180, 93] on span "Selecionar Artista" at bounding box center [204, 96] width 131 height 13
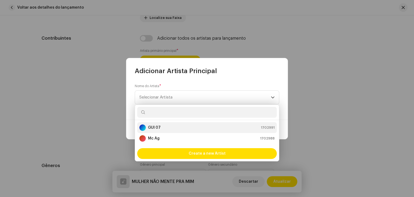
click at [163, 128] on div "GUI 07 1702991" at bounding box center [206, 127] width 135 height 6
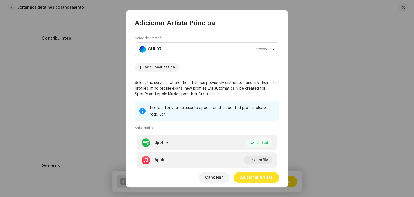
click at [258, 178] on span "Adicionar Artista" at bounding box center [256, 177] width 33 height 11
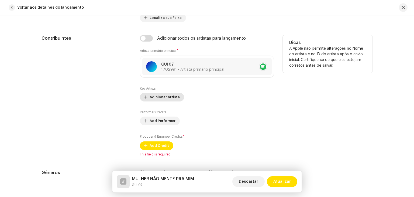
click at [162, 100] on span "Adicionar Artista" at bounding box center [164, 97] width 30 height 11
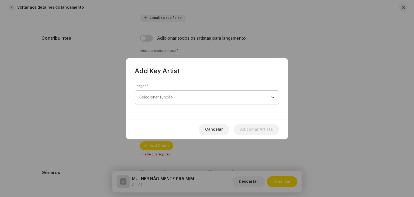
click at [168, 97] on span "Selecionar função" at bounding box center [204, 96] width 131 height 13
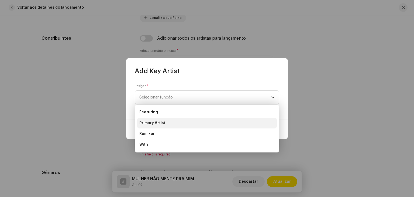
click at [163, 125] on li "Primary Artist" at bounding box center [206, 122] width 139 height 11
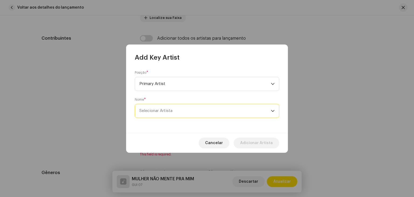
click at [171, 111] on span "Selecionar Artista" at bounding box center [155, 111] width 33 height 4
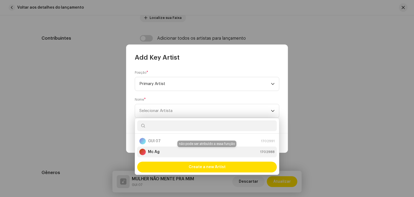
click at [162, 151] on div "Mc Ag 1702988" at bounding box center [206, 151] width 135 height 6
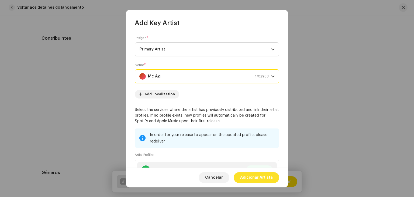
click at [263, 175] on span "Adicionar Artista" at bounding box center [256, 177] width 33 height 11
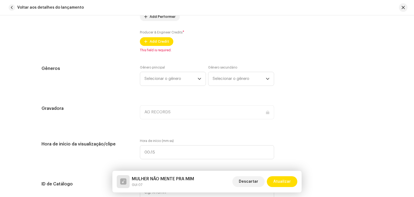
scroll to position [431, 0]
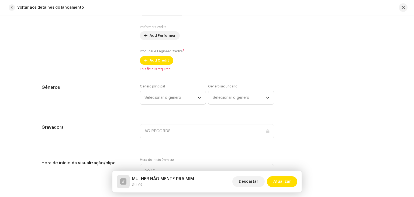
click at [155, 40] on div "Key Artists Mc Ag 1702988 • Primary Artist No selected item Adicionar Artista P…" at bounding box center [207, 21] width 134 height 86
click at [153, 58] on span "Add Credit" at bounding box center [158, 60] width 19 height 11
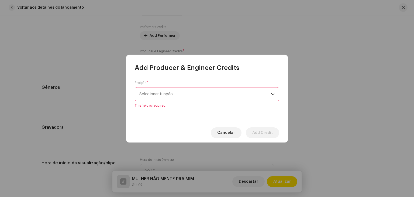
drag, startPoint x: 170, startPoint y: 88, endPoint x: 176, endPoint y: 104, distance: 17.1
click at [170, 88] on div "Posição * Selecionar função This field is required." at bounding box center [207, 94] width 144 height 27
click at [177, 94] on span "Selecionar função" at bounding box center [204, 93] width 131 height 13
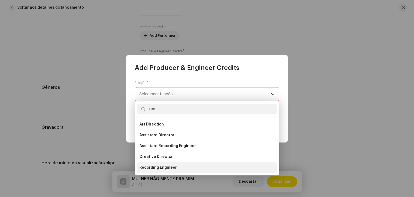
type input "rec"
click at [164, 167] on span "Recording Engineer" at bounding box center [157, 167] width 37 height 5
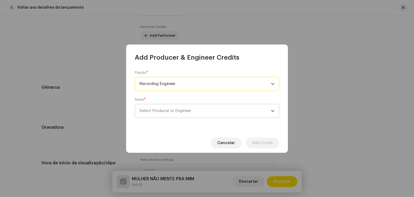
click at [203, 113] on span "Select Producer or Engineer" at bounding box center [204, 110] width 131 height 13
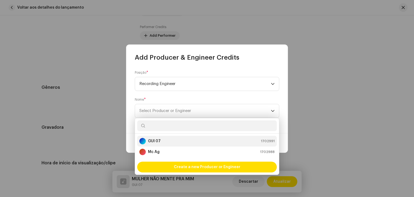
click at [183, 142] on div "GUI 07 1702991" at bounding box center [206, 141] width 135 height 6
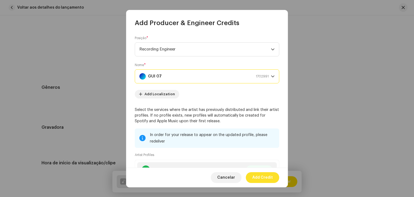
click at [264, 176] on span "Add Credit" at bounding box center [262, 177] width 20 height 11
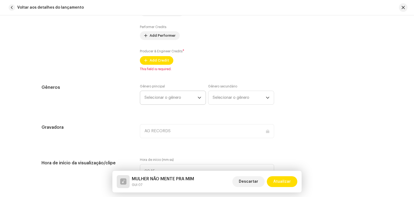
click at [171, 94] on span "Selecionar o gênero" at bounding box center [170, 97] width 53 height 13
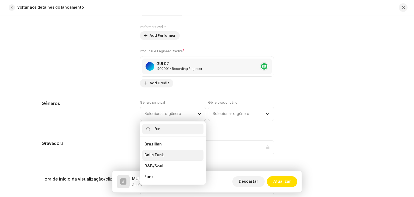
type input "fun"
click at [167, 156] on li "Baile Funk" at bounding box center [172, 154] width 61 height 11
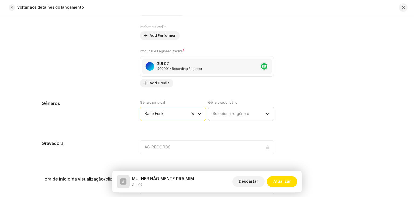
click at [222, 119] on span "Selecionar o gênero" at bounding box center [238, 113] width 53 height 13
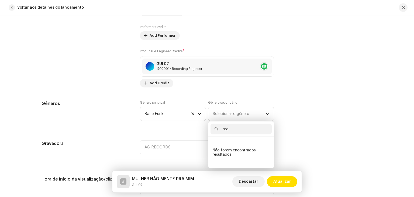
click at [225, 128] on input "rec" at bounding box center [240, 128] width 61 height 11
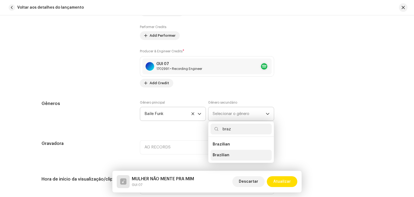
type input "braz"
click at [223, 152] on span "Brazilian" at bounding box center [220, 154] width 17 height 5
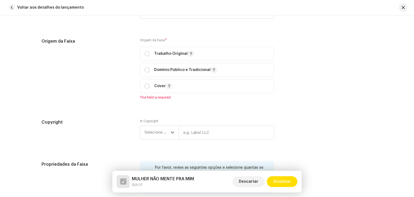
scroll to position [646, 0]
click at [149, 50] on div "Trabalho Original" at bounding box center [169, 53] width 50 height 6
radio input "true"
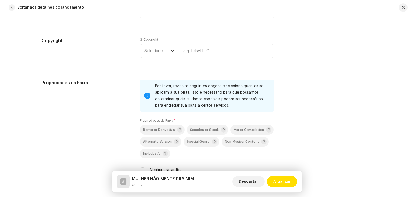
scroll to position [727, 0]
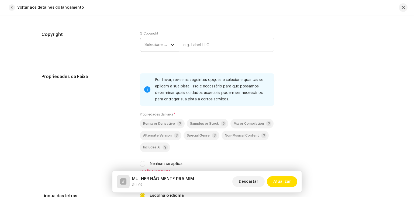
click at [154, 48] on span "Selecione o ano" at bounding box center [157, 44] width 26 height 13
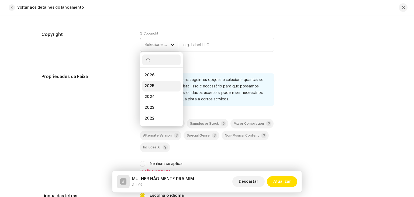
click at [149, 86] on span "2025" at bounding box center [149, 85] width 10 height 5
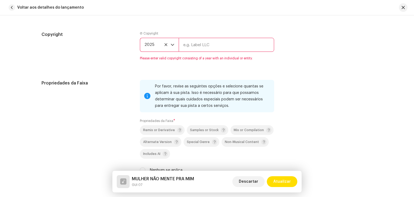
click at [196, 46] on input "text" at bounding box center [226, 45] width 95 height 14
type input "AG RECORDS"
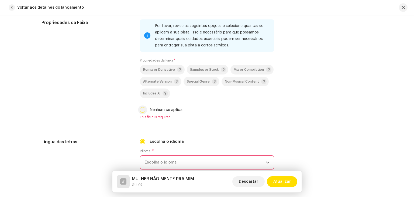
click at [141, 109] on input "Nenhum se aplica" at bounding box center [142, 109] width 5 height 5
checkbox input "true"
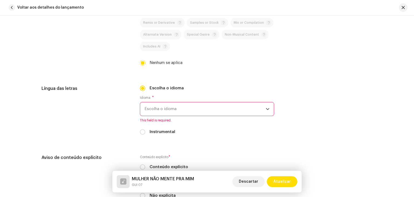
scroll to position [862, 0]
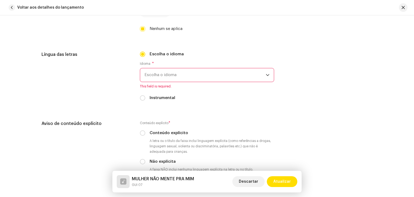
click at [166, 81] on span "Escolha o idioma" at bounding box center [204, 74] width 121 height 13
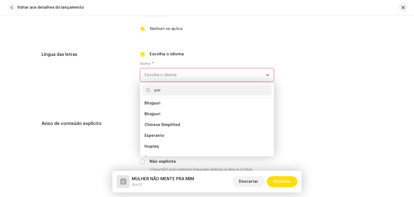
scroll to position [0, 0]
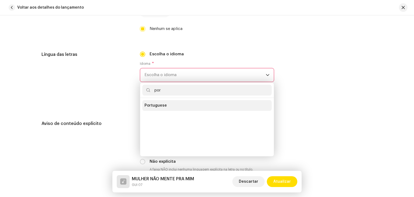
type input "por"
click at [172, 108] on li "Portuguese" at bounding box center [206, 105] width 129 height 11
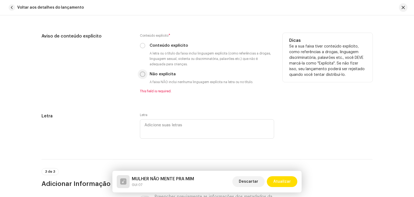
click at [141, 76] on input "Não explícita" at bounding box center [142, 73] width 5 height 5
radio input "true"
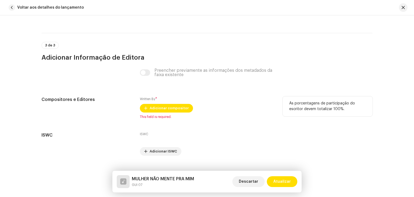
scroll to position [1074, 0]
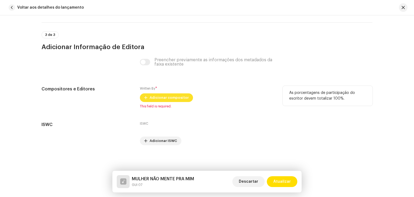
click at [161, 95] on span "Adicionar compositor" at bounding box center [168, 97] width 39 height 11
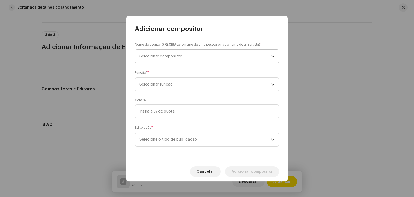
click at [171, 60] on span "Selecionar compositor" at bounding box center [204, 56] width 131 height 13
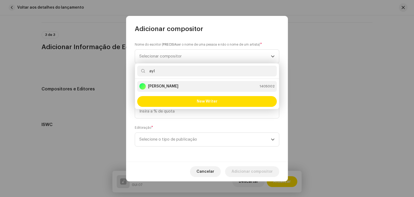
type input "ayl"
click at [178, 88] on strong "[PERSON_NAME]" at bounding box center [163, 85] width 30 height 5
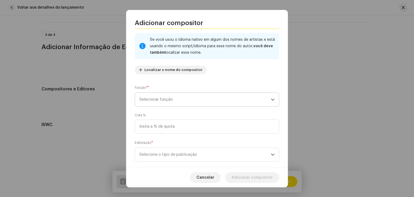
scroll to position [38, 0]
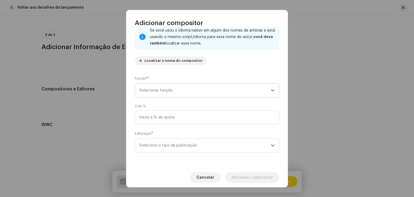
click at [181, 88] on span "Selecionar função" at bounding box center [204, 89] width 131 height 13
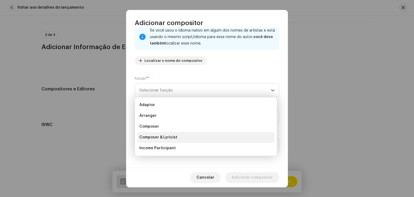
click at [176, 137] on li "Composer & Lyricist" at bounding box center [205, 137] width 137 height 11
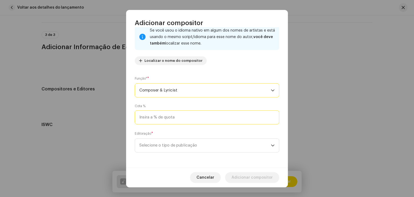
click at [177, 113] on input at bounding box center [207, 117] width 144 height 14
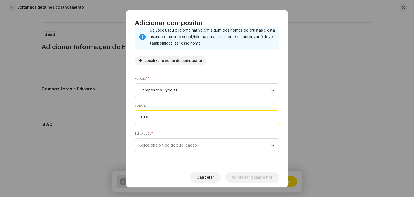
type input "100,00"
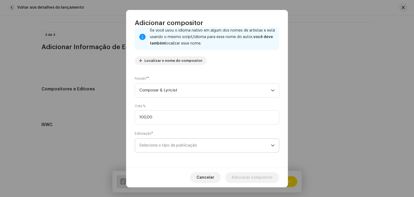
click at [174, 147] on span "Selecione o tipo de publicação" at bounding box center [204, 144] width 131 height 13
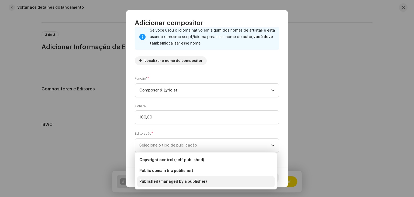
click at [173, 179] on span "Published (managed by a publisher)" at bounding box center [172, 181] width 67 height 5
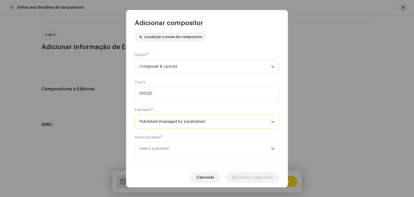
scroll to position [65, 0]
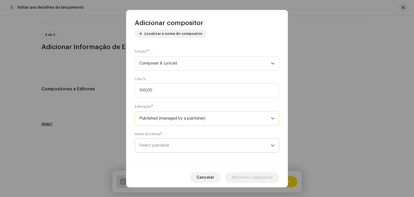
click at [182, 152] on span "Select publisher" at bounding box center [204, 144] width 131 height 13
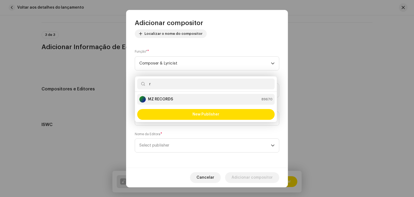
type input "r"
click at [169, 100] on strong "MZ RECORDS" at bounding box center [160, 98] width 25 height 5
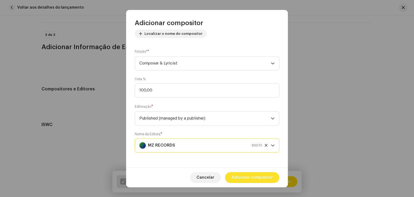
drag, startPoint x: 253, startPoint y: 179, endPoint x: 250, endPoint y: 177, distance: 3.9
click at [253, 179] on span "Adicionar compositor" at bounding box center [251, 177] width 41 height 11
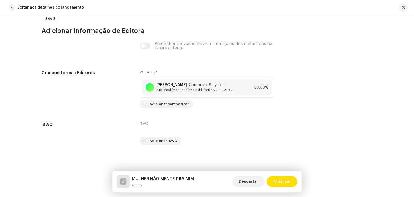
scroll to position [1094, 0]
click at [283, 184] on span "Atualizar" at bounding box center [282, 181] width 18 height 11
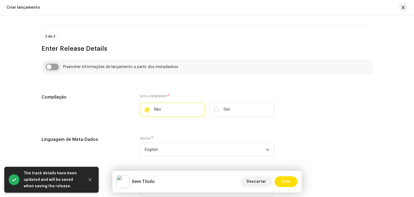
click at [55, 66] on input "checkbox" at bounding box center [52, 67] width 13 height 6
checkbox input "true"
type input "MULHER NÃO MENTE PRA MIM"
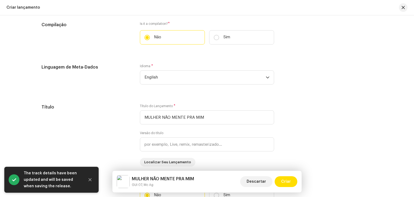
scroll to position [458, 0]
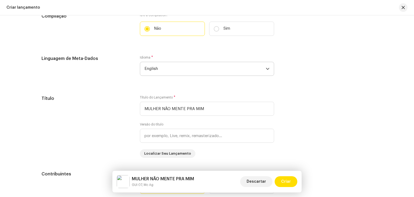
click at [174, 67] on span "English" at bounding box center [204, 68] width 121 height 13
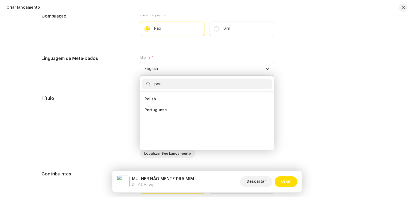
scroll to position [0, 0]
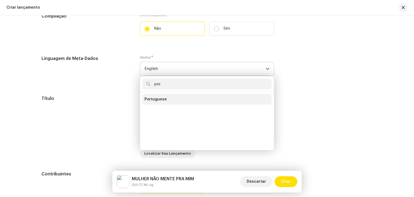
type input "por"
click at [169, 97] on li "Portuguese" at bounding box center [206, 99] width 129 height 11
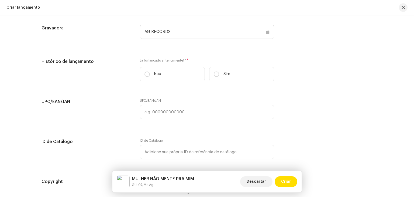
scroll to position [835, 0]
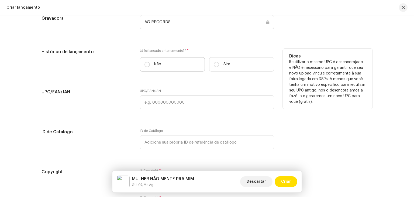
click at [155, 61] on label "Não" at bounding box center [172, 64] width 65 height 14
click at [150, 62] on input "Não" at bounding box center [146, 64] width 5 height 5
radio input "true"
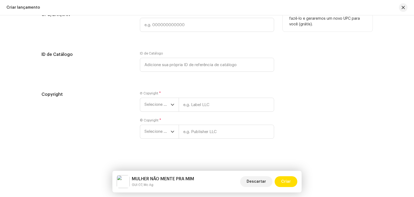
scroll to position [914, 0]
click at [155, 105] on span "Selecione o ano" at bounding box center [157, 104] width 26 height 13
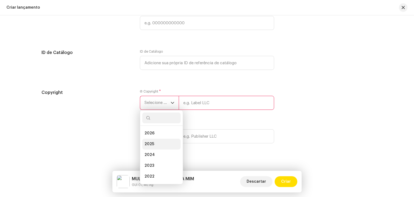
click at [148, 144] on span "2025" at bounding box center [149, 143] width 10 height 5
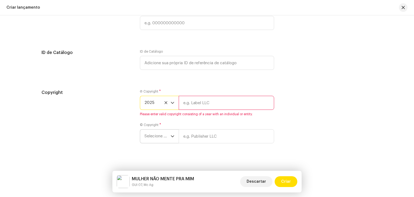
click at [150, 139] on span "Selecione o ano" at bounding box center [157, 135] width 26 height 13
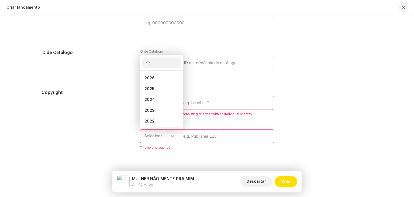
scroll to position [9, 0]
click at [153, 81] on li "2025" at bounding box center [161, 80] width 38 height 11
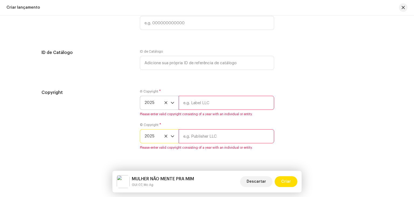
drag, startPoint x: 192, startPoint y: 100, endPoint x: 196, endPoint y: 104, distance: 5.4
click at [192, 100] on input "text" at bounding box center [226, 103] width 95 height 14
type input "AG RECORDS"
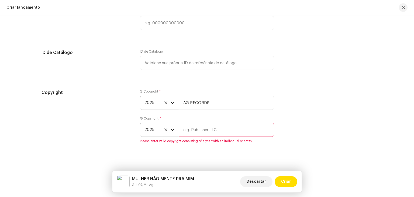
click at [206, 135] on input "text" at bounding box center [226, 130] width 95 height 14
type input "AG RECORDS"
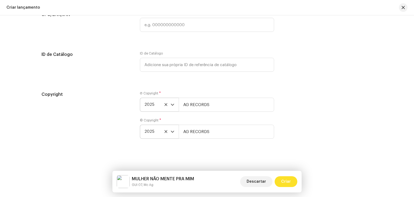
click at [285, 186] on span "Criar" at bounding box center [286, 181] width 10 height 11
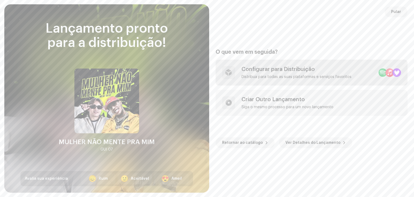
click at [302, 74] on div "Configurar para Distribuição Distribua para todas as suas plataformas e serviço…" at bounding box center [296, 72] width 110 height 13
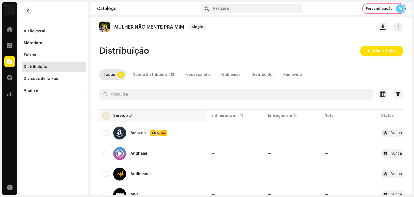
click at [104, 114] on input "checkbox" at bounding box center [105, 115] width 5 height 5
checkbox input "true"
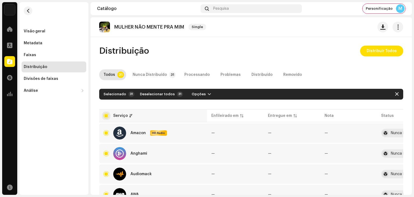
checkbox input "true"
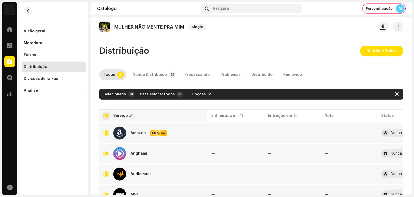
checkbox input "true"
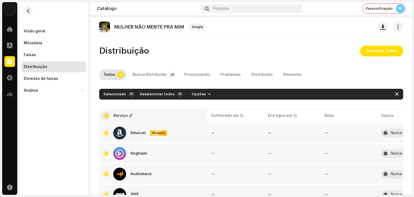
checkbox input "true"
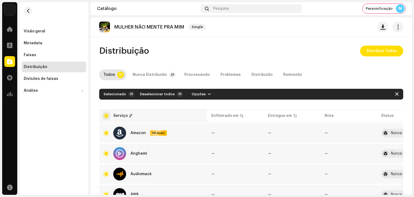
checkbox input "true"
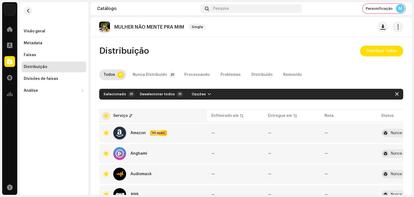
checkbox input "true"
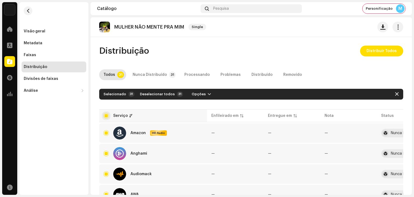
checkbox input "true"
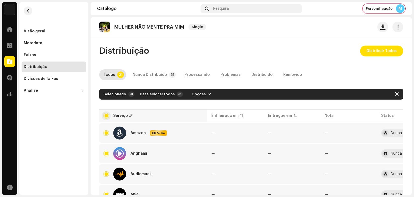
checkbox input "true"
click at [372, 52] on span "Distribuir Todos" at bounding box center [381, 51] width 30 height 11
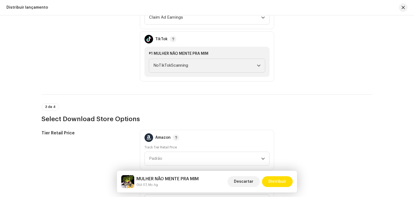
scroll to position [666, 0]
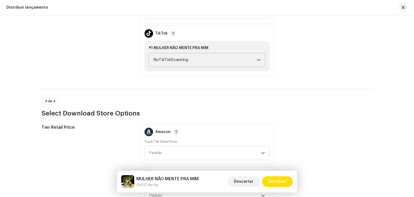
click at [205, 63] on span "NoTikTokScanning" at bounding box center [204, 59] width 103 height 13
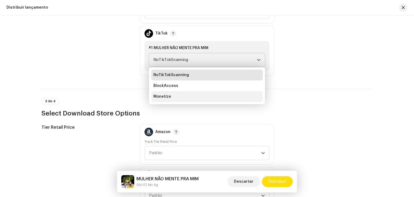
click at [181, 92] on li "Monetize" at bounding box center [206, 96] width 111 height 11
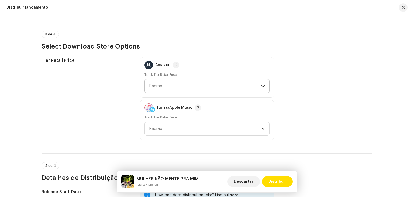
scroll to position [585, 0]
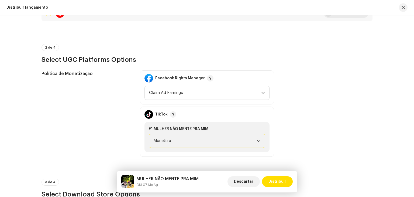
click at [189, 84] on div "Facebook Rights Manager Claim Ad Earnings" at bounding box center [207, 87] width 134 height 34
click at [189, 93] on span "Claim Ad Earnings" at bounding box center [205, 92] width 112 height 13
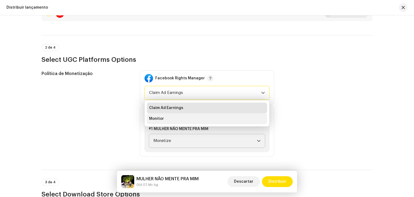
click at [172, 121] on li "Monitor" at bounding box center [207, 118] width 120 height 11
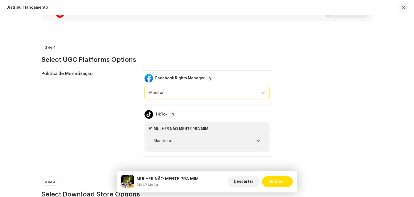
click at [366, 77] on div "Política de Monetização Facebook Rights Manager Monitor TikTok #1 MULHER NÃO M…" at bounding box center [206, 113] width 331 height 86
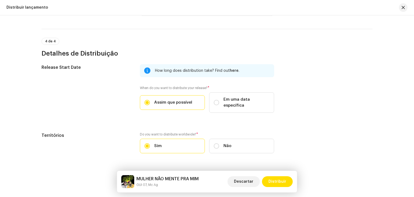
scroll to position [865, 0]
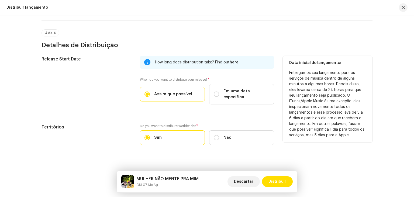
click at [232, 98] on div "How long does distribution take? Find out here . When do you want to distribute…" at bounding box center [207, 83] width 134 height 55
click at [232, 93] on label "Em uma data específica" at bounding box center [241, 94] width 65 height 20
click at [219, 93] on input "Em uma data específica" at bounding box center [216, 93] width 5 height 5
radio input "true"
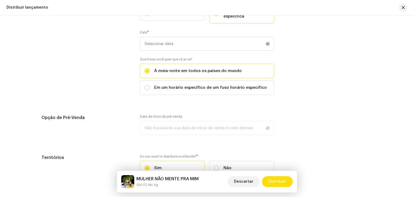
scroll to position [946, 0]
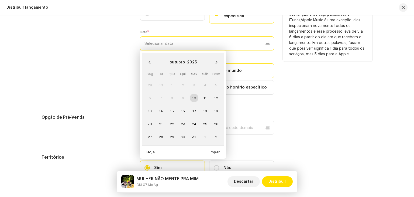
click at [209, 36] on input "text" at bounding box center [207, 43] width 134 height 14
click at [194, 132] on span "31" at bounding box center [194, 136] width 9 height 9
type input "31/10/2025"
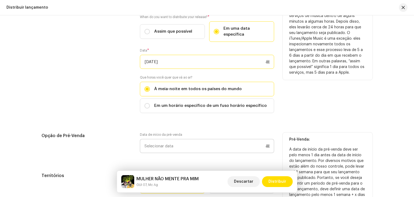
scroll to position [977, 0]
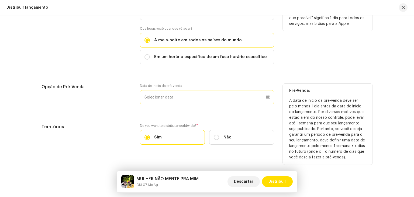
click at [181, 97] on p-datepicker at bounding box center [207, 97] width 134 height 14
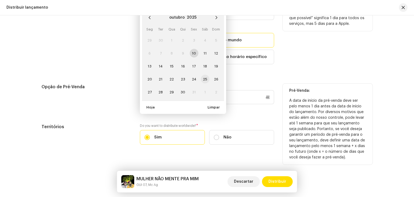
click at [204, 75] on span "25" at bounding box center [205, 79] width 9 height 9
type input "25/10/2025"
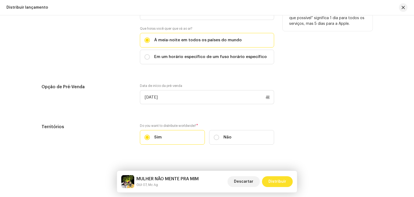
click at [283, 184] on span "Distribuir" at bounding box center [277, 181] width 18 height 11
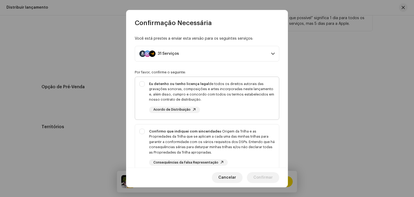
click at [165, 83] on strong "Eu detenho ou tenho licença legal" at bounding box center [179, 84] width 60 height 4
checkbox input "true"
click at [146, 137] on div "Confirmo que indiquei com sinceridade a Origem da Trilha e as Propriedades da T…" at bounding box center [207, 147] width 144 height 46
checkbox input "true"
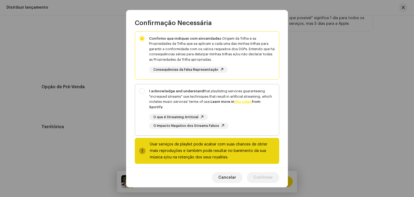
scroll to position [97, 0]
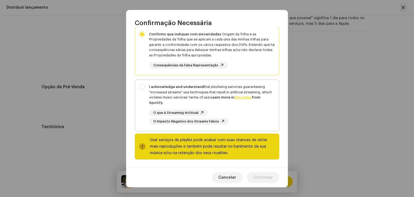
click at [144, 81] on div "I acknowledge and understand that playlisting services guaranteeing "increased …" at bounding box center [207, 104] width 144 height 49
checkbox input "true"
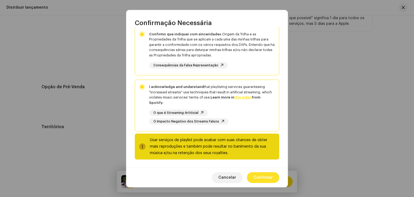
click at [270, 175] on span "Confirmar" at bounding box center [262, 177] width 19 height 11
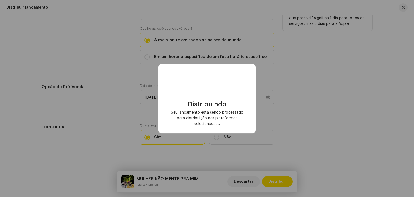
checkbox input "false"
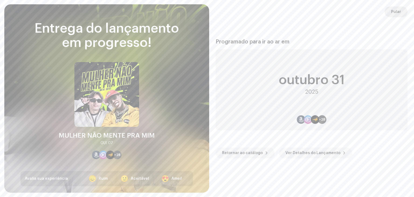
click at [398, 8] on span "Pular" at bounding box center [396, 11] width 10 height 11
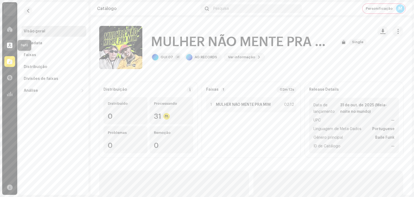
click at [5, 47] on div at bounding box center [9, 45] width 11 height 11
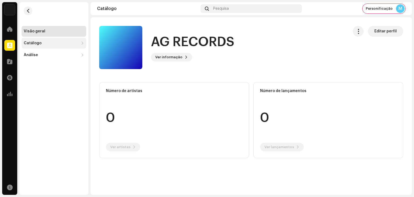
click at [33, 44] on div "Catálogo" at bounding box center [33, 43] width 18 height 4
click at [33, 54] on div "Lançamentos" at bounding box center [39, 55] width 26 height 4
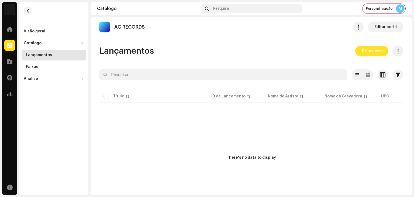
click at [368, 50] on span "Criar novo" at bounding box center [371, 51] width 20 height 11
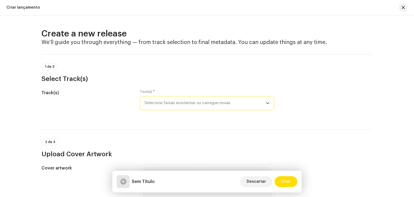
click at [195, 100] on span "Selecione faixas existentes ou carregue novas" at bounding box center [204, 102] width 121 height 13
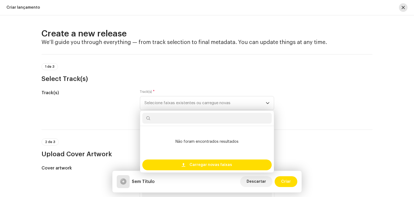
click at [401, 8] on span "button" at bounding box center [402, 7] width 3 height 4
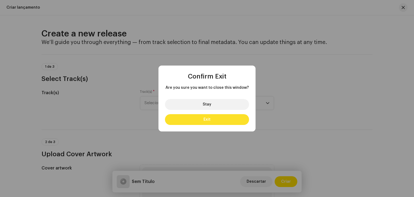
click at [206, 120] on span "Exit" at bounding box center [206, 119] width 7 height 4
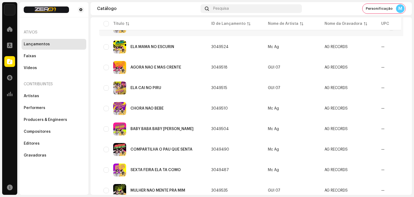
scroll to position [111, 0]
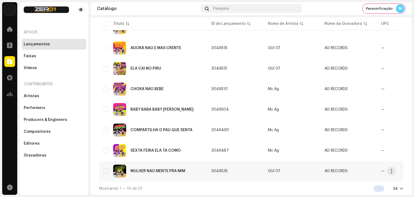
drag, startPoint x: 229, startPoint y: 170, endPoint x: 212, endPoint y: 168, distance: 17.3
click at [212, 168] on td "3049535" at bounding box center [235, 170] width 57 height 19
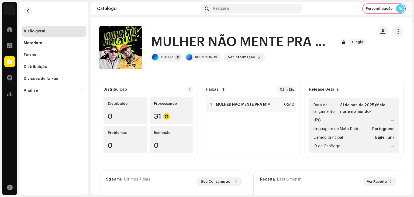
click at [16, 46] on div "Perfil" at bounding box center [9, 45] width 15 height 15
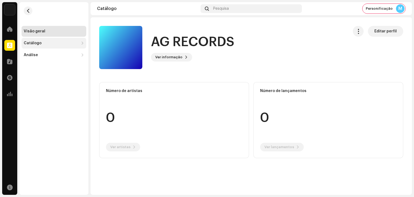
click at [46, 46] on div "Catálogo" at bounding box center [54, 43] width 65 height 11
click at [46, 55] on div "Lançamentos" at bounding box center [39, 55] width 26 height 4
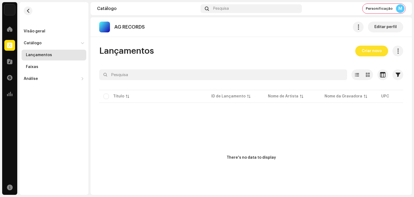
click at [368, 50] on span "Criar novo" at bounding box center [371, 51] width 20 height 11
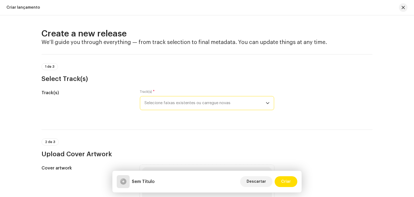
click at [210, 103] on span "Selecione faixas existentes ou carregue novas" at bounding box center [204, 102] width 121 height 13
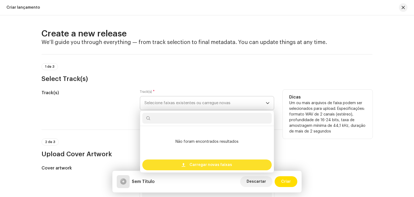
click at [187, 168] on div "Carregar novas faixas" at bounding box center [206, 164] width 129 height 11
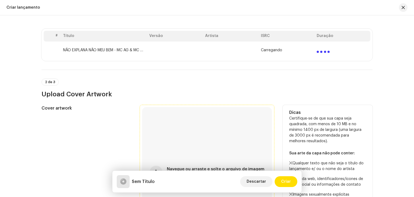
scroll to position [135, 0]
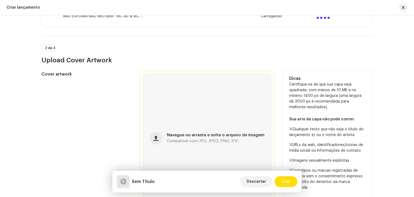
click at [191, 128] on div "Navegue ou arraste e solte o arquivo de imagem Compatível com JPG, JPEG, PNG, J…" at bounding box center [207, 138] width 130 height 130
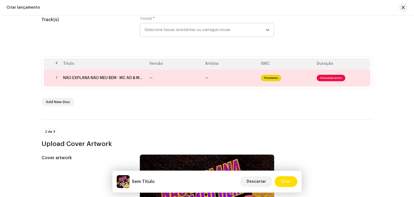
scroll to position [71, 0]
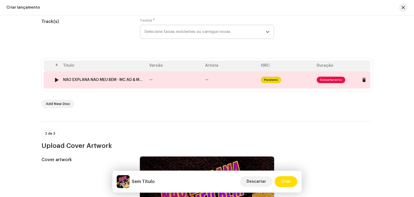
click at [168, 79] on td "—" at bounding box center [175, 79] width 56 height 17
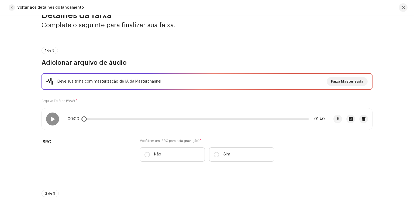
scroll to position [81, 0]
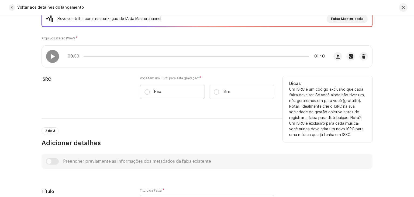
click at [151, 91] on label "Não" at bounding box center [172, 92] width 65 height 14
click at [150, 91] on input "Não" at bounding box center [146, 91] width 5 height 5
radio input "true"
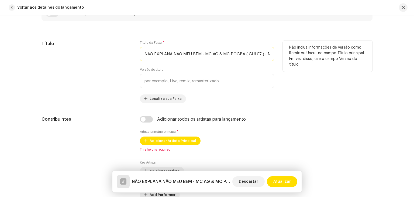
scroll to position [0, 43]
drag, startPoint x: 199, startPoint y: 53, endPoint x: 359, endPoint y: 64, distance: 160.0
click at [359, 64] on div "Título Título da Faixa * NÃO EXPLANA NÃO MEU BEM - MC AG & MC POGBA ( GUI 07 …" at bounding box center [206, 71] width 331 height 62
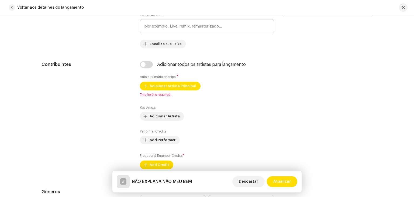
scroll to position [323, 0]
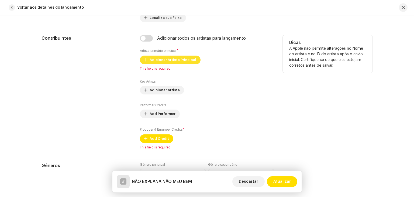
type input "NÃO EXPLANA NÃO MEU BEM"
click at [180, 62] on span "Adicionar Artista Principal" at bounding box center [172, 59] width 47 height 11
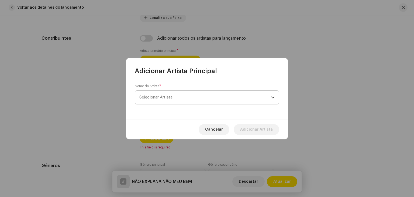
click at [182, 98] on span "Selecionar Artista" at bounding box center [204, 96] width 131 height 13
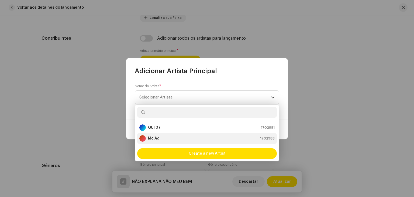
click at [165, 139] on div "Mc Ag 1702988" at bounding box center [206, 138] width 135 height 6
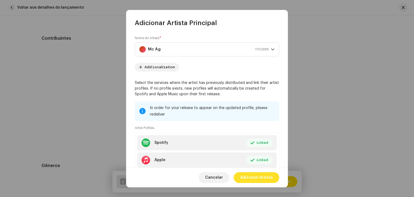
click at [260, 180] on span "Adicionar Artista" at bounding box center [256, 177] width 33 height 11
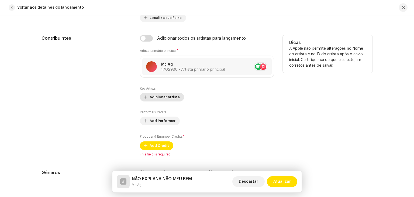
click at [159, 93] on span "Adicionar Artista" at bounding box center [164, 97] width 30 height 11
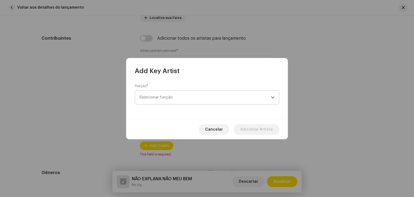
click at [173, 97] on span "Selecionar função" at bounding box center [204, 96] width 131 height 13
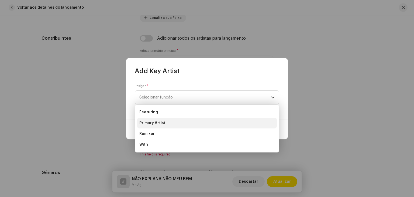
click at [167, 122] on li "Primary Artist" at bounding box center [206, 122] width 139 height 11
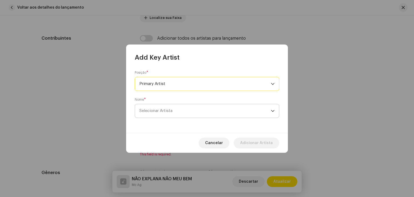
click at [168, 110] on span "Selecionar Artista" at bounding box center [155, 111] width 33 height 4
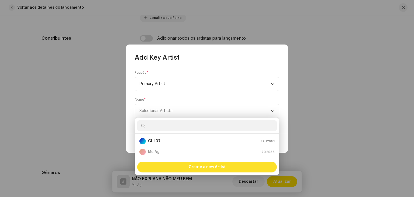
click at [185, 169] on div "Create a new Artist" at bounding box center [206, 166] width 139 height 11
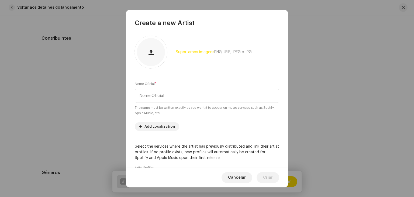
click at [170, 103] on div "Nome Oficial * The name must be written exactly as you want it to appear on mus…" at bounding box center [207, 98] width 144 height 34
click at [173, 96] on input "text" at bounding box center [207, 96] width 144 height 14
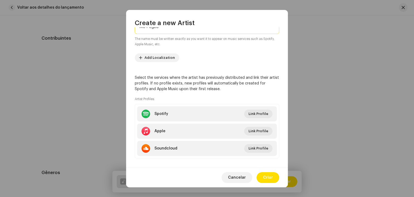
scroll to position [74, 0]
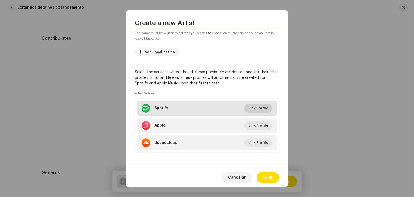
type input "Mc Pogba"
click at [264, 107] on span "Link Profile" at bounding box center [258, 108] width 20 height 11
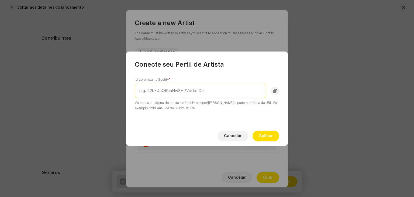
click at [190, 96] on input "text" at bounding box center [200, 91] width 131 height 14
paste input "2sQHo73pQF1OTq3lDuQhlO"
type input "2sQHo73pQF1OTq3lDuQhlO"
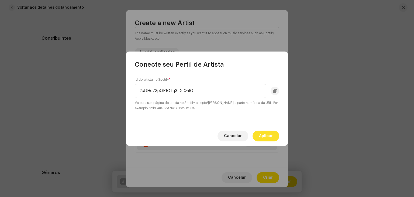
click at [269, 136] on span "Aplicar" at bounding box center [266, 135] width 14 height 11
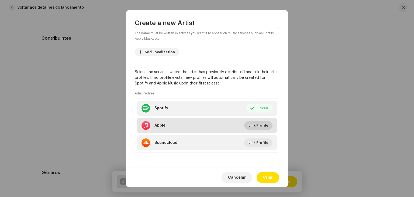
click at [262, 123] on span "Link Profile" at bounding box center [258, 125] width 20 height 11
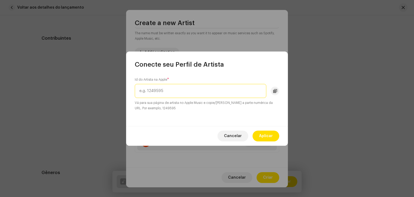
click at [228, 88] on input "text" at bounding box center [200, 91] width 131 height 14
paste input "1469170433"
type input "1469170433"
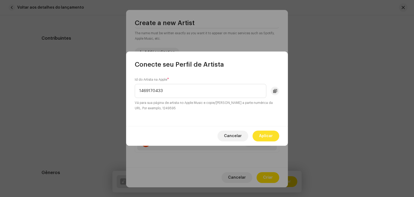
click at [257, 136] on button "Aplicar" at bounding box center [265, 135] width 27 height 11
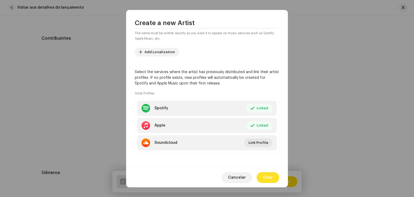
click at [268, 174] on span "Criar" at bounding box center [268, 177] width 10 height 11
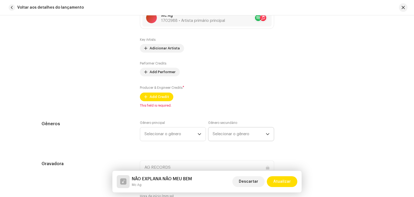
scroll to position [377, 0]
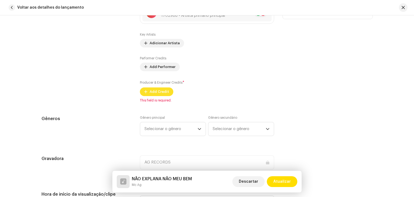
click at [151, 90] on span "Add Credit" at bounding box center [158, 91] width 19 height 11
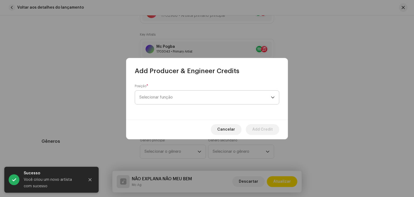
click at [180, 100] on span "Selecionar função" at bounding box center [204, 96] width 131 height 13
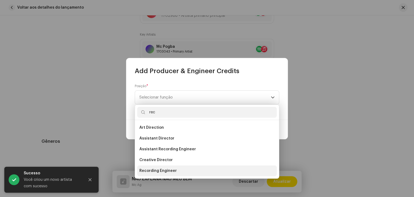
type input "rec"
click at [163, 170] on span "Recording Engineer" at bounding box center [157, 170] width 37 height 5
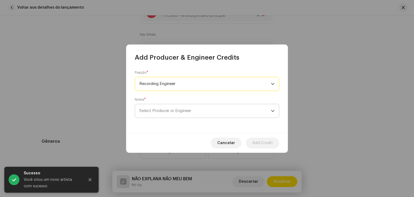
click at [176, 107] on span "Select Producer or Engineer" at bounding box center [204, 110] width 131 height 13
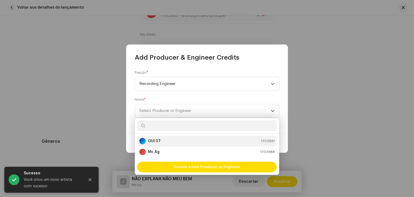
click at [170, 142] on div "GUI 07 1702991" at bounding box center [206, 141] width 135 height 6
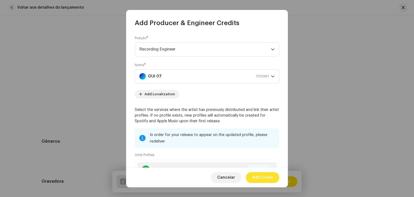
click at [260, 175] on span "Add Credit" at bounding box center [262, 177] width 20 height 11
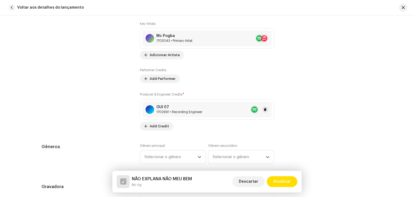
scroll to position [404, 0]
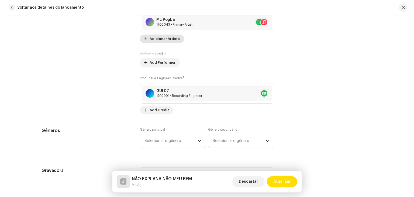
click at [163, 41] on span "Adicionar Artista" at bounding box center [164, 38] width 30 height 11
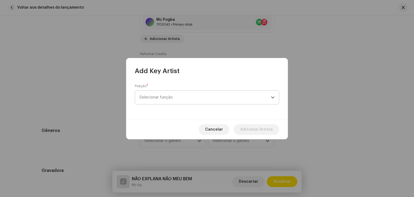
click at [177, 99] on span "Selecionar função" at bounding box center [204, 96] width 131 height 13
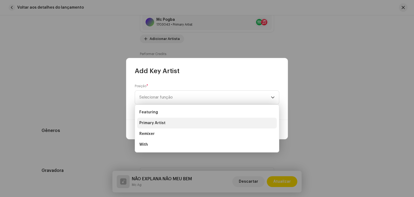
click at [161, 123] on span "Primary Artist" at bounding box center [152, 122] width 26 height 5
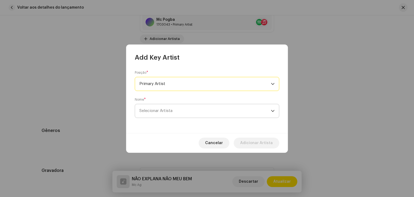
click at [187, 106] on span "Selecionar Artista" at bounding box center [204, 110] width 131 height 13
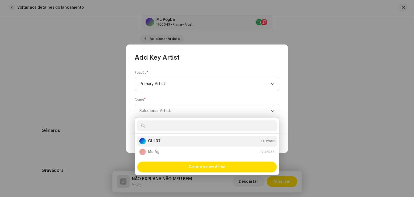
click at [174, 140] on div "GUI 07 1702991" at bounding box center [206, 141] width 135 height 6
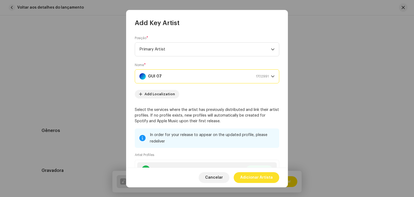
click at [259, 177] on span "Adicionar Artista" at bounding box center [256, 177] width 33 height 11
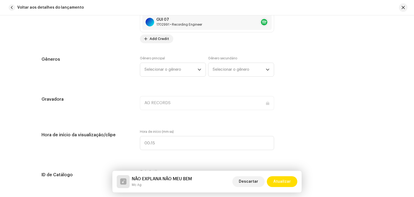
scroll to position [485, 0]
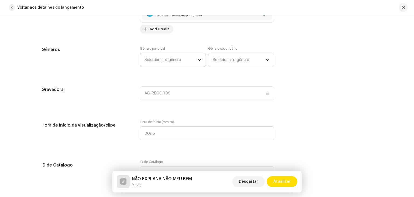
click at [165, 59] on span "Selecionar o gênero" at bounding box center [170, 59] width 53 height 13
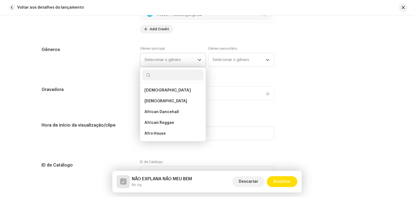
click at [163, 67] on p-select "Selecionar o gênero African African African Dancehall African Reggae Afro House…" at bounding box center [173, 60] width 66 height 14
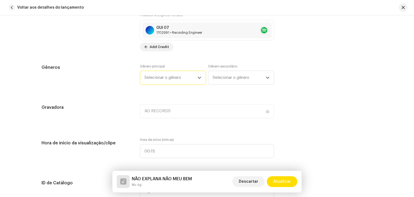
click at [163, 72] on span "Selecionar o gênero" at bounding box center [170, 77] width 53 height 13
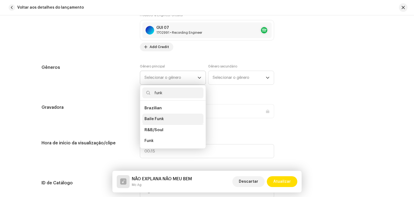
type input "funk"
click at [166, 115] on li "Baile Funk" at bounding box center [172, 118] width 61 height 11
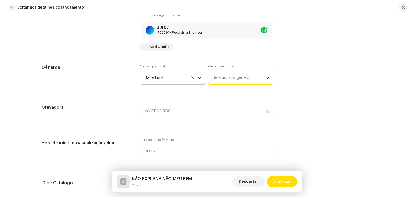
click at [238, 78] on span "Selecionar o gênero" at bounding box center [238, 77] width 53 height 13
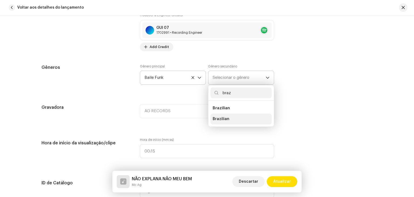
type input "braz"
click at [223, 123] on li "Brazilian" at bounding box center [240, 118] width 61 height 11
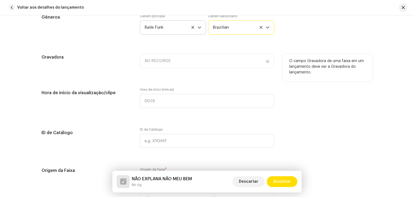
scroll to position [619, 0]
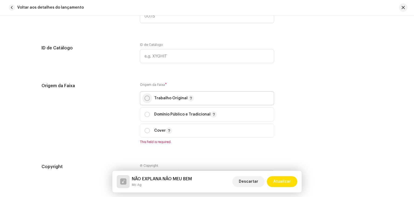
click at [146, 99] on input "radio" at bounding box center [146, 97] width 5 height 5
radio input "true"
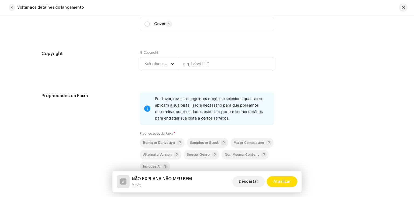
scroll to position [727, 0]
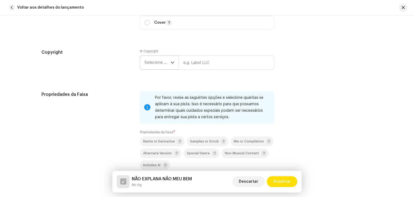
click at [176, 60] on p-select "Selecione o ano" at bounding box center [159, 62] width 39 height 14
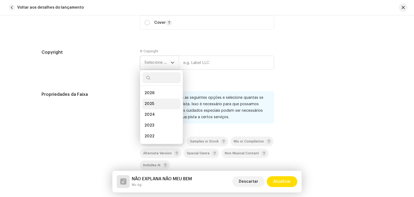
click at [154, 104] on li "2025" at bounding box center [161, 103] width 38 height 11
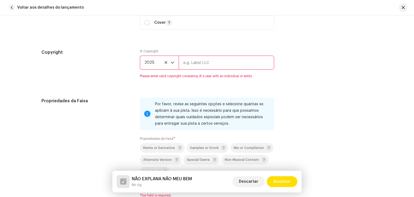
click at [200, 69] on input "text" at bounding box center [226, 62] width 95 height 14
type input "AG RECORDS"
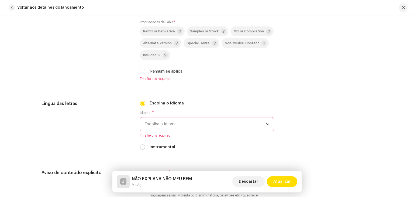
scroll to position [862, 0]
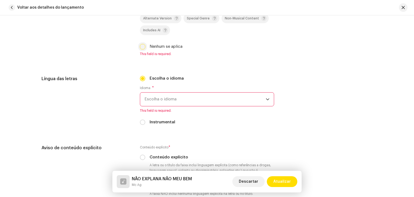
click at [141, 45] on input "Nenhum se aplica" at bounding box center [142, 46] width 5 height 5
checkbox input "true"
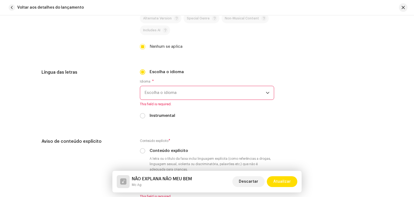
click at [172, 94] on span "Escolha o idioma" at bounding box center [204, 92] width 121 height 13
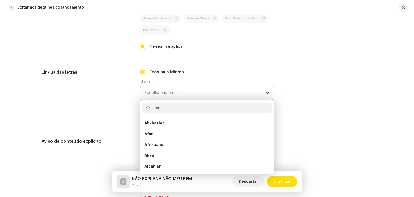
scroll to position [0, 0]
type input "o"
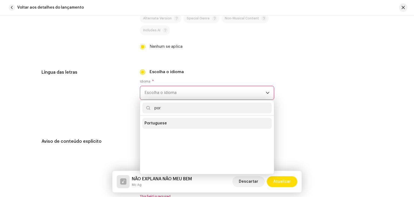
type input "por"
click at [167, 122] on li "Portuguese" at bounding box center [206, 123] width 129 height 11
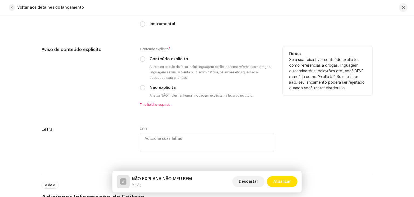
scroll to position [969, 0]
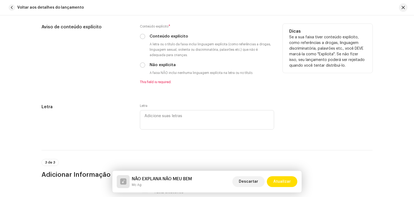
click at [144, 70] on div "Conteúdo explícito * Conteúdo explícito A letra ou o título da faixa inclui lin…" at bounding box center [207, 54] width 134 height 60
click at [143, 68] on div "Não explícita" at bounding box center [207, 65] width 134 height 6
click at [142, 66] on input "Não explícita" at bounding box center [142, 64] width 5 height 5
radio input "true"
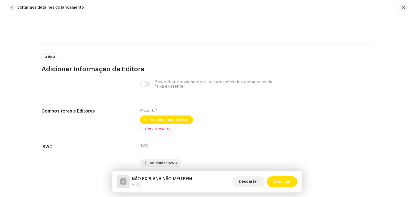
scroll to position [1077, 0]
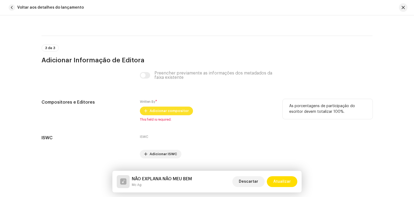
click at [166, 111] on span "Adicionar compositor" at bounding box center [168, 110] width 39 height 11
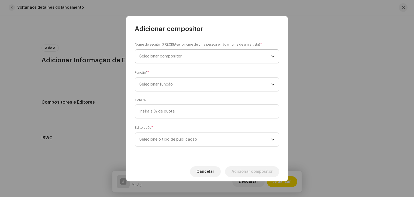
click at [173, 62] on span "Selecionar compositor" at bounding box center [204, 56] width 131 height 13
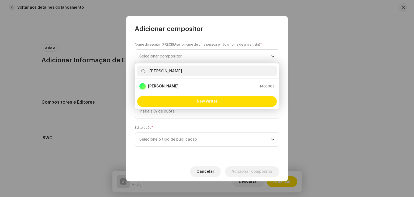
type input "aylton"
click at [172, 87] on strong "[PERSON_NAME]" at bounding box center [163, 85] width 30 height 5
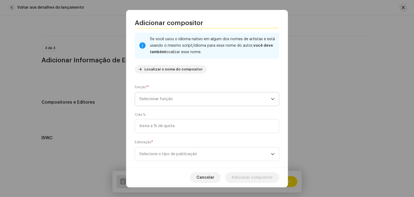
scroll to position [38, 0]
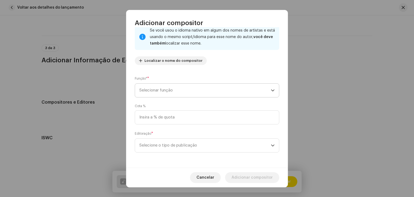
click at [172, 88] on span "Selecionar função" at bounding box center [204, 89] width 131 height 13
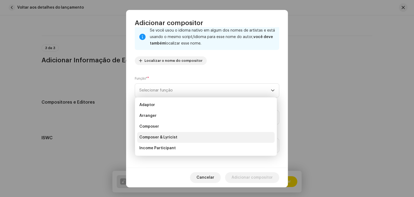
click at [164, 138] on span "Composer & Lyricist" at bounding box center [158, 136] width 38 height 5
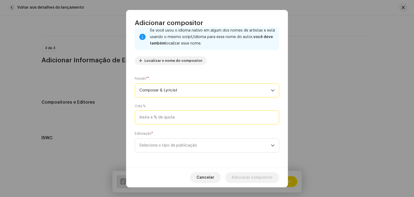
click at [167, 121] on input at bounding box center [207, 117] width 144 height 14
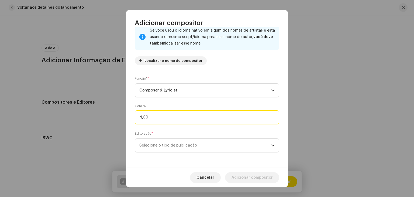
drag, startPoint x: 167, startPoint y: 121, endPoint x: 129, endPoint y: 119, distance: 38.6
click at [129, 119] on div "Nome do escritor ( PRECISA ser o nome de uma pessoa e não o nome de um artista)…" at bounding box center [207, 97] width 162 height 140
type input "50,00"
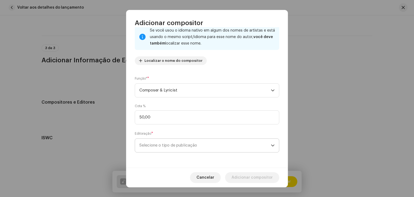
click at [173, 143] on span "Selecione o tipo de publicação" at bounding box center [204, 144] width 131 height 13
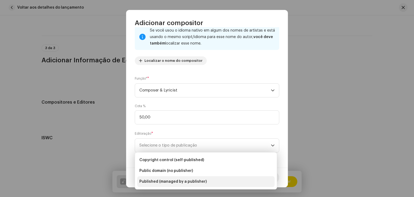
click at [171, 180] on span "Published (managed by a publisher)" at bounding box center [172, 181] width 67 height 5
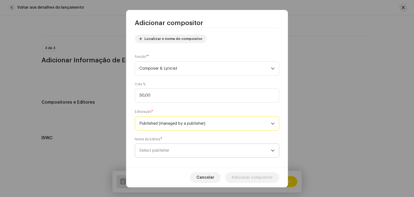
scroll to position [65, 0]
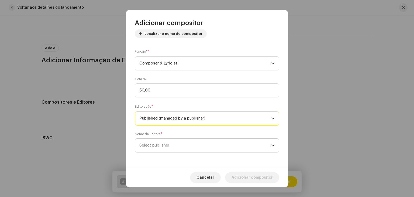
click at [208, 151] on span "Select publisher" at bounding box center [204, 144] width 131 height 13
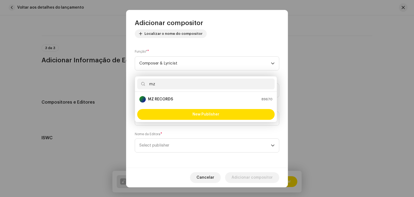
type input "mz"
click at [167, 99] on strong "MZ RECORDS" at bounding box center [160, 98] width 25 height 5
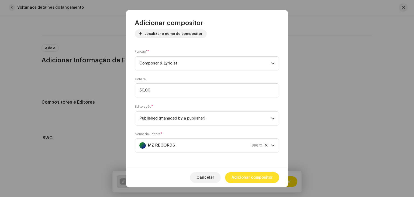
click at [258, 178] on span "Adicionar compositor" at bounding box center [251, 177] width 41 height 11
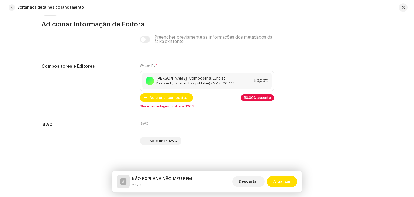
scroll to position [1119, 0]
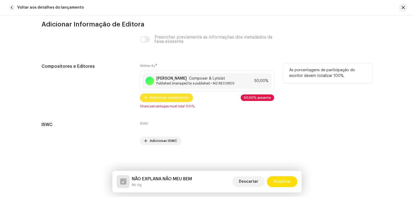
click at [170, 99] on span "Adicionar compositor" at bounding box center [168, 97] width 39 height 11
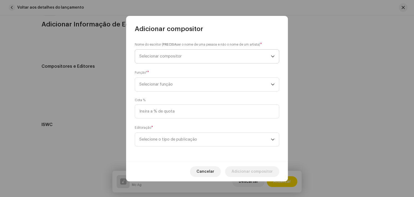
click at [181, 49] on div "Nome do escritor ( PRECISA ser o nome de uma pessoa e não o nome de um artista)…" at bounding box center [207, 53] width 144 height 22
click at [180, 52] on span "Selecionar compositor" at bounding box center [204, 56] width 131 height 13
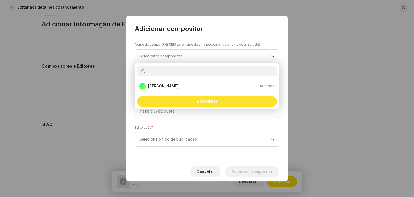
click at [179, 104] on button "New Writer" at bounding box center [206, 101] width 139 height 11
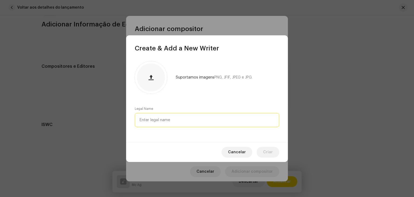
click at [182, 114] on input "text" at bounding box center [207, 120] width 144 height 14
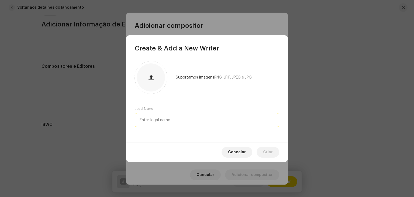
paste input "Jefferson Fernandes de Oliveira"
type input "Jefferson Fernandes de Oliveira"
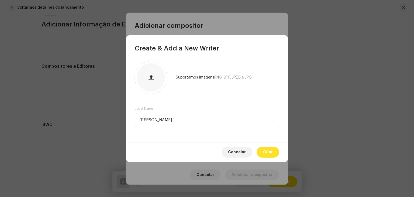
click at [267, 152] on span "Criar" at bounding box center [268, 151] width 10 height 11
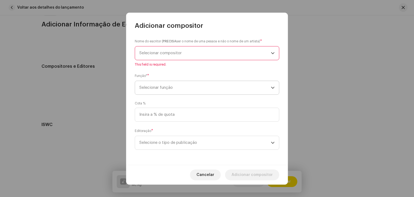
click at [181, 83] on span "Selecionar função" at bounding box center [204, 87] width 131 height 13
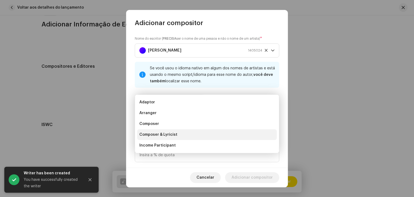
click at [167, 132] on span "Composer & Lyricist" at bounding box center [158, 134] width 38 height 5
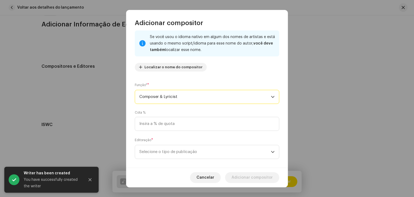
scroll to position [38, 0]
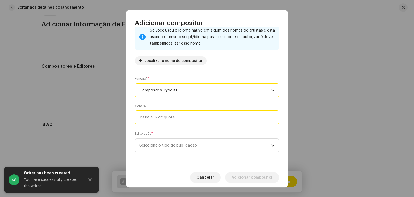
click at [174, 123] on input at bounding box center [207, 117] width 144 height 14
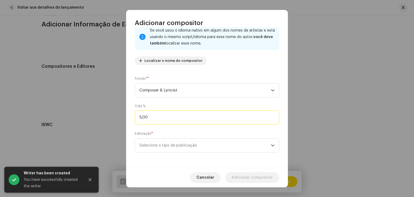
type input "50,00"
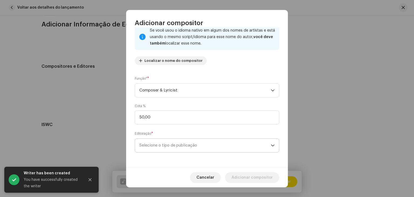
click at [178, 144] on span "Selecione o tipo de publicação" at bounding box center [204, 144] width 131 height 13
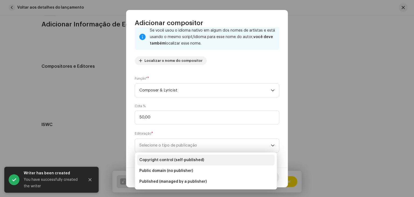
click at [176, 156] on li "Copyright control (self-published)" at bounding box center [205, 159] width 137 height 11
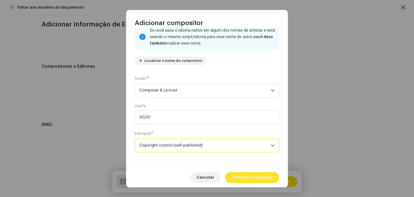
click at [258, 178] on span "Adicionar compositor" at bounding box center [251, 177] width 41 height 11
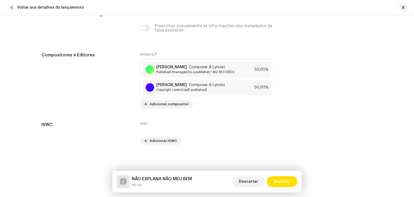
scroll to position [1135, 0]
click at [282, 182] on span "Atualizar" at bounding box center [282, 181] width 18 height 11
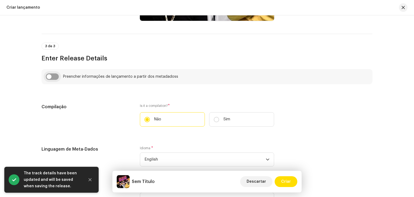
click at [53, 79] on input "checkbox" at bounding box center [52, 76] width 13 height 6
checkbox input "true"
type input "NÃO EXPLANA NÃO MEU BEM"
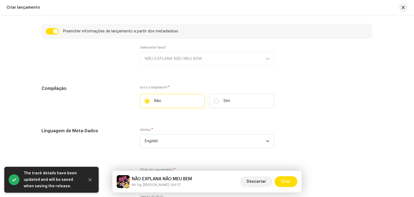
scroll to position [394, 0]
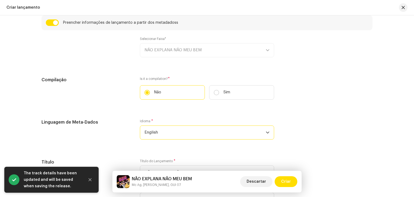
click at [162, 133] on span "English" at bounding box center [204, 131] width 121 height 13
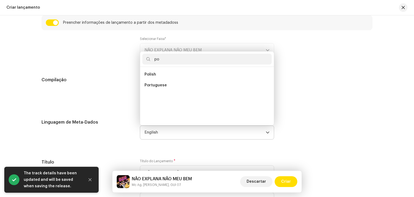
scroll to position [0, 0]
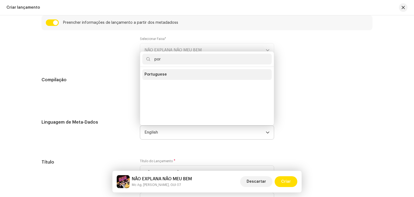
type input "por"
click at [160, 76] on span "Portuguese" at bounding box center [155, 74] width 22 height 5
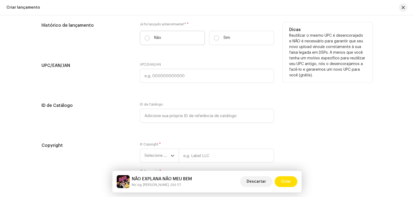
click at [151, 37] on label "Não" at bounding box center [172, 38] width 65 height 14
click at [150, 37] on input "Não" at bounding box center [146, 37] width 5 height 5
radio input "true"
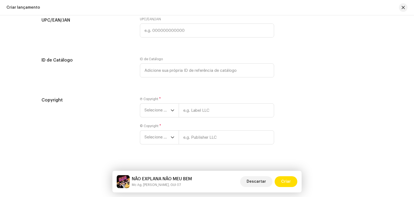
scroll to position [932, 0]
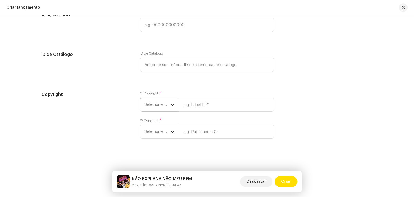
click at [155, 101] on span "Selecione o ano" at bounding box center [157, 104] width 26 height 13
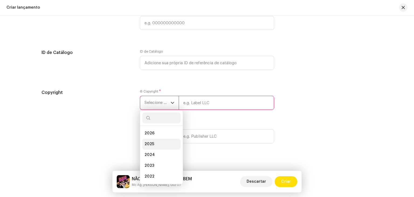
click at [150, 144] on span "2025" at bounding box center [149, 143] width 10 height 5
click at [151, 141] on span "Selecione o ano" at bounding box center [157, 135] width 26 height 13
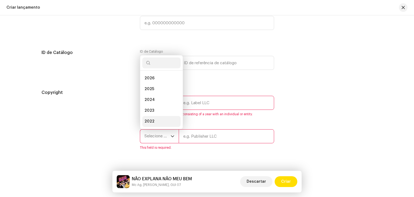
scroll to position [9, 0]
click at [153, 86] on li "2025" at bounding box center [161, 80] width 38 height 11
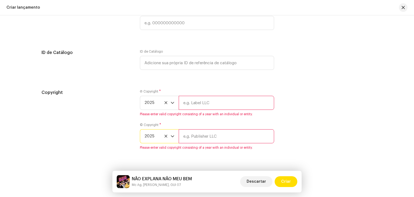
click at [196, 103] on input "text" at bounding box center [226, 103] width 95 height 14
type input "AG RECORDS"
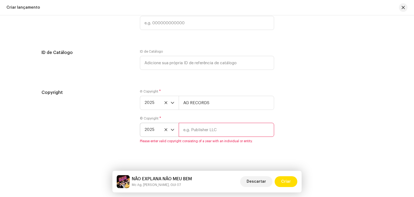
click at [202, 134] on input "text" at bounding box center [226, 130] width 95 height 14
type input "AG RECORDS"
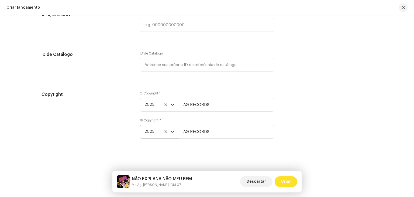
click at [283, 184] on span "Criar" at bounding box center [286, 181] width 10 height 11
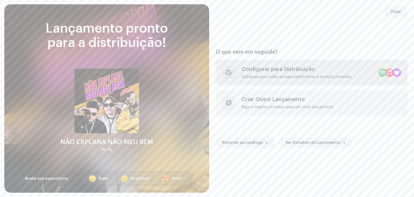
click at [278, 74] on div "Configurar para Distribuição Distribua para todas as suas plataformas e serviço…" at bounding box center [296, 72] width 110 height 13
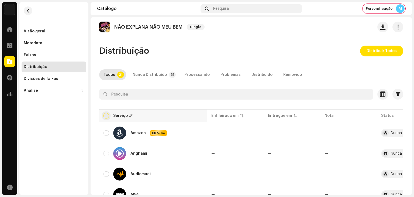
click at [107, 114] on input "checkbox" at bounding box center [105, 115] width 5 height 5
checkbox input "true"
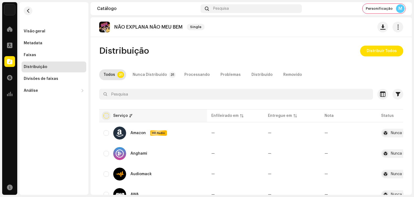
checkbox input "true"
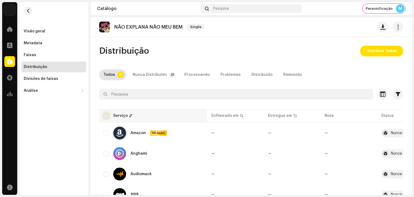
checkbox input "true"
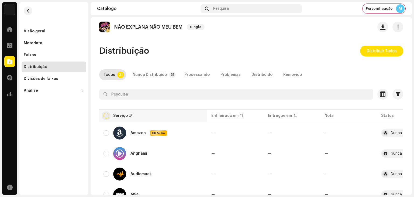
checkbox input "true"
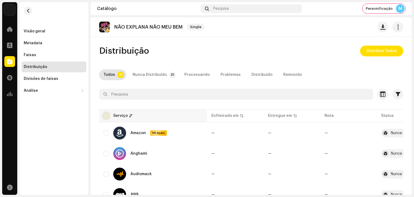
checkbox input "true"
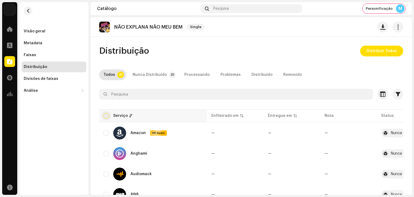
checkbox input "true"
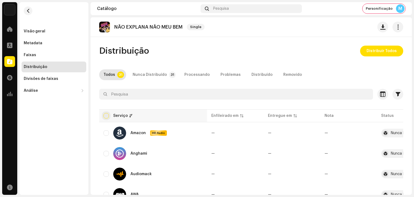
checkbox input "true"
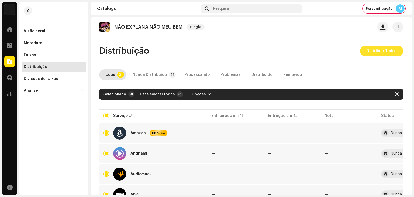
click at [376, 54] on span "Distribuir Todos" at bounding box center [381, 51] width 30 height 11
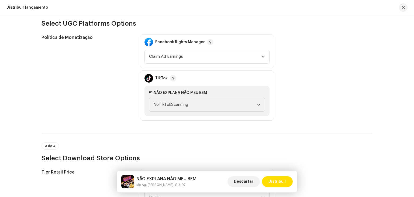
scroll to position [619, 0]
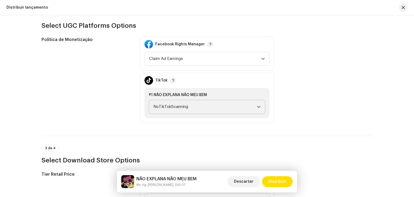
click at [216, 102] on span "NoTikTokScanning" at bounding box center [204, 106] width 103 height 13
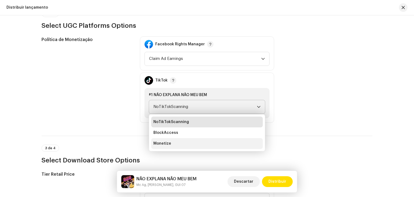
click at [183, 139] on li "Monetize" at bounding box center [206, 143] width 111 height 11
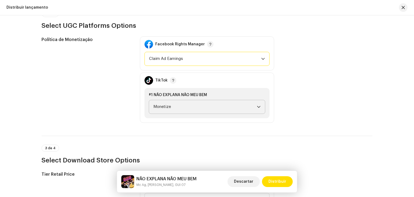
click at [196, 62] on span "Claim Ad Earnings" at bounding box center [205, 58] width 112 height 13
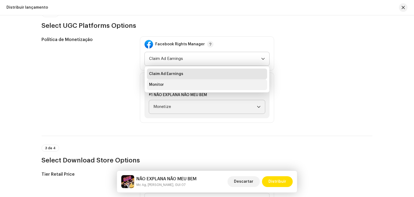
click at [180, 88] on li "Monitor" at bounding box center [207, 84] width 120 height 11
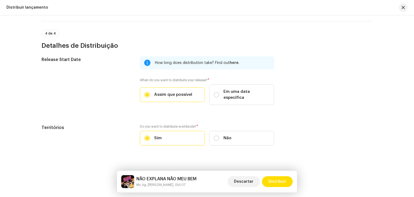
scroll to position [865, 0]
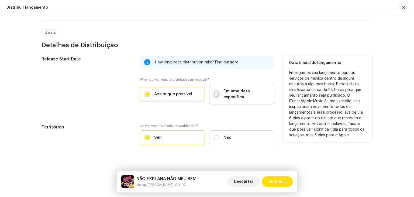
click at [214, 91] on input "Em uma data específica" at bounding box center [216, 93] width 5 height 5
radio input "true"
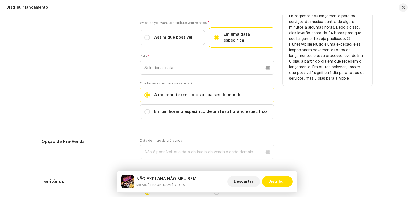
scroll to position [919, 0]
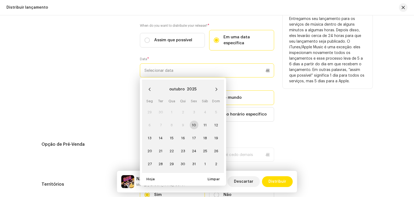
click at [188, 63] on input "text" at bounding box center [207, 70] width 134 height 14
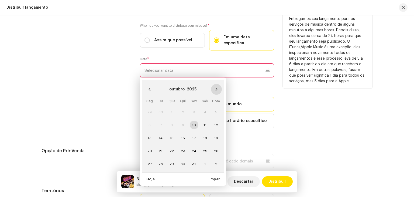
click at [214, 87] on icon "Next Month" at bounding box center [216, 89] width 4 height 4
click at [192, 120] on span "7" at bounding box center [194, 124] width 9 height 9
type input "07/11/2025"
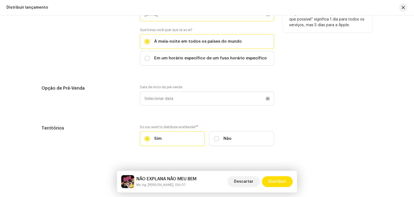
scroll to position [977, 0]
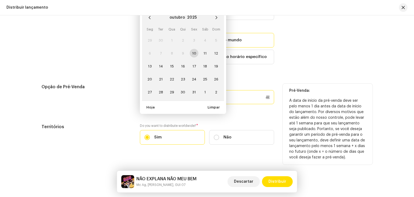
click at [169, 92] on p-datepicker "outubro 2025 Seg Ter Qua Qui Sex Sáb Dom 29 30 1 2 3 4 5 6 7 8 9 10 11 12 13 14…" at bounding box center [207, 97] width 134 height 14
click at [202, 88] on span "1" at bounding box center [205, 92] width 9 height 9
type input "01/11/2025"
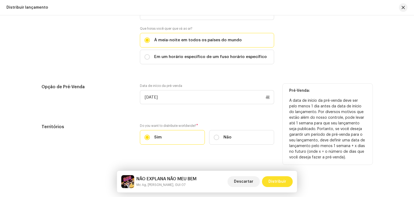
click at [276, 179] on span "Distribuir" at bounding box center [277, 181] width 18 height 11
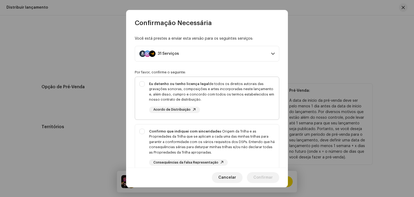
click at [165, 88] on div "Eu detenho ou tenho licença legal de todos os direitos autorais das gravações s…" at bounding box center [211, 91] width 125 height 21
checkbox input "true"
click at [153, 121] on p-selectbutton "Eu detenho ou tenho licença legal de todos os direitos autorais das gravações s…" at bounding box center [207, 152] width 144 height 152
click at [150, 135] on div "Confirmo que indiquei com sinceridade a Origem da Trilha e as Propriedades da T…" at bounding box center [211, 141] width 125 height 26
checkbox input "true"
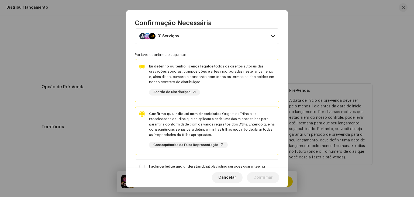
scroll to position [97, 0]
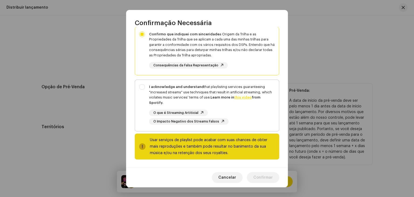
click at [150, 95] on div "I acknowledge and understand that playlisting services guaranteeing "increased …" at bounding box center [211, 94] width 125 height 21
checkbox input "true"
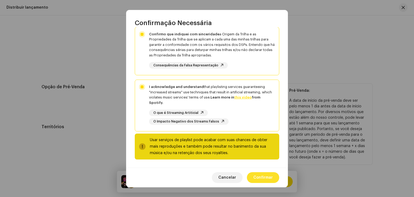
click at [265, 178] on span "Confirmar" at bounding box center [262, 177] width 19 height 11
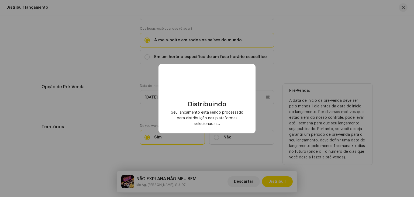
checkbox input "false"
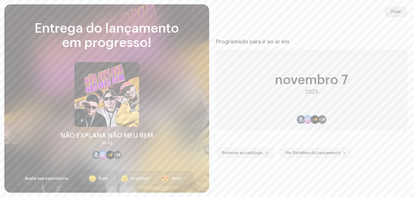
click at [396, 11] on span "Pular" at bounding box center [396, 11] width 10 height 11
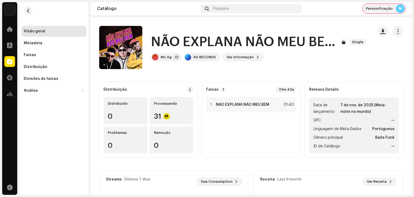
click at [393, 8] on div "Personificação M" at bounding box center [383, 9] width 43 height 10
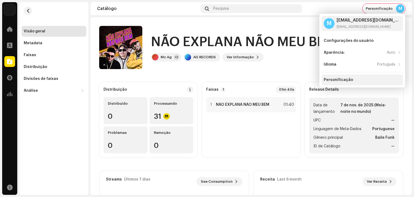
click at [353, 77] on div "Personificação" at bounding box center [361, 79] width 81 height 11
